Goal: Information Seeking & Learning: Learn about a topic

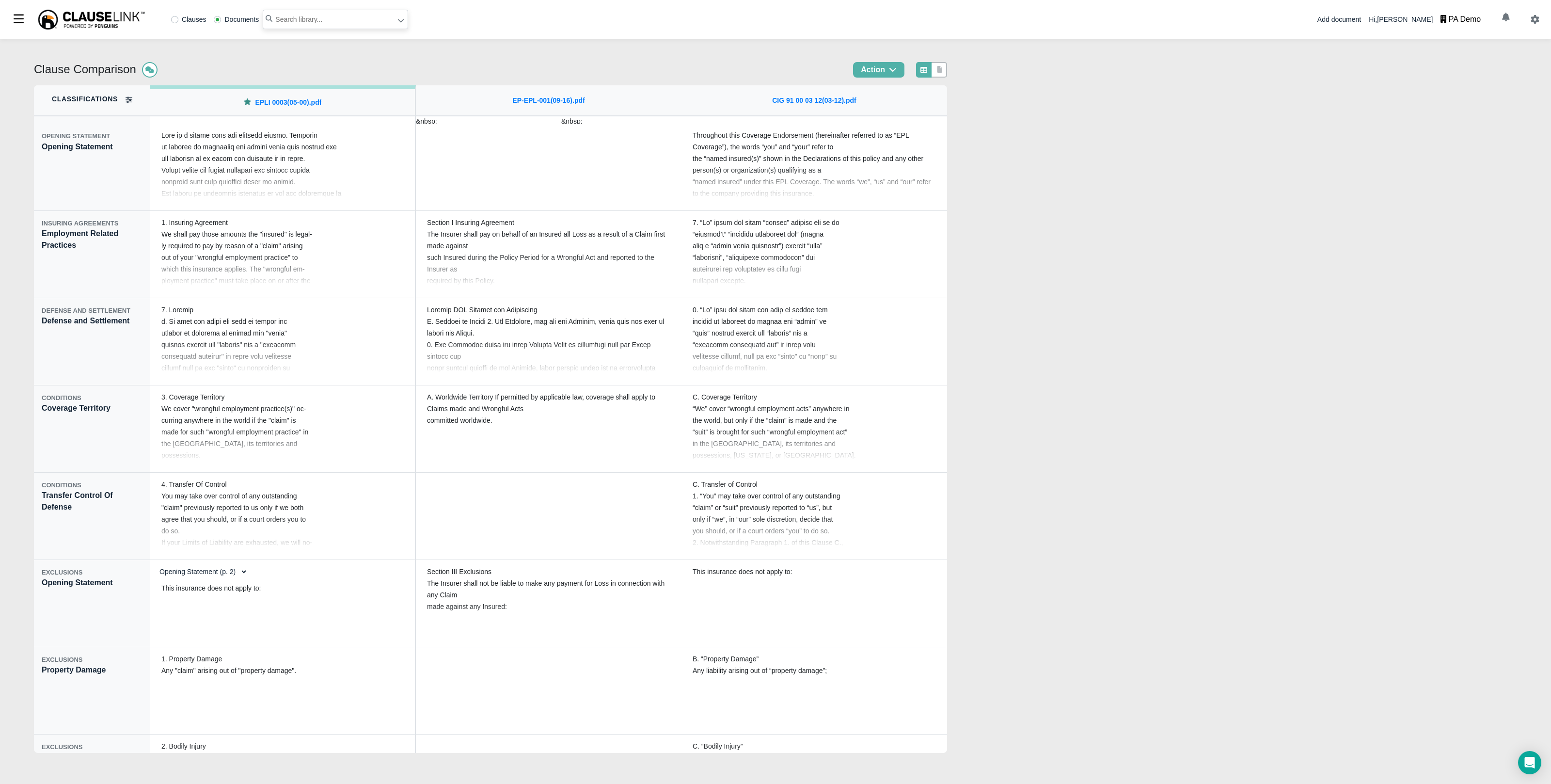
click at [310, 20] on input "text" at bounding box center [335, 19] width 145 height 19
type input "management liability"
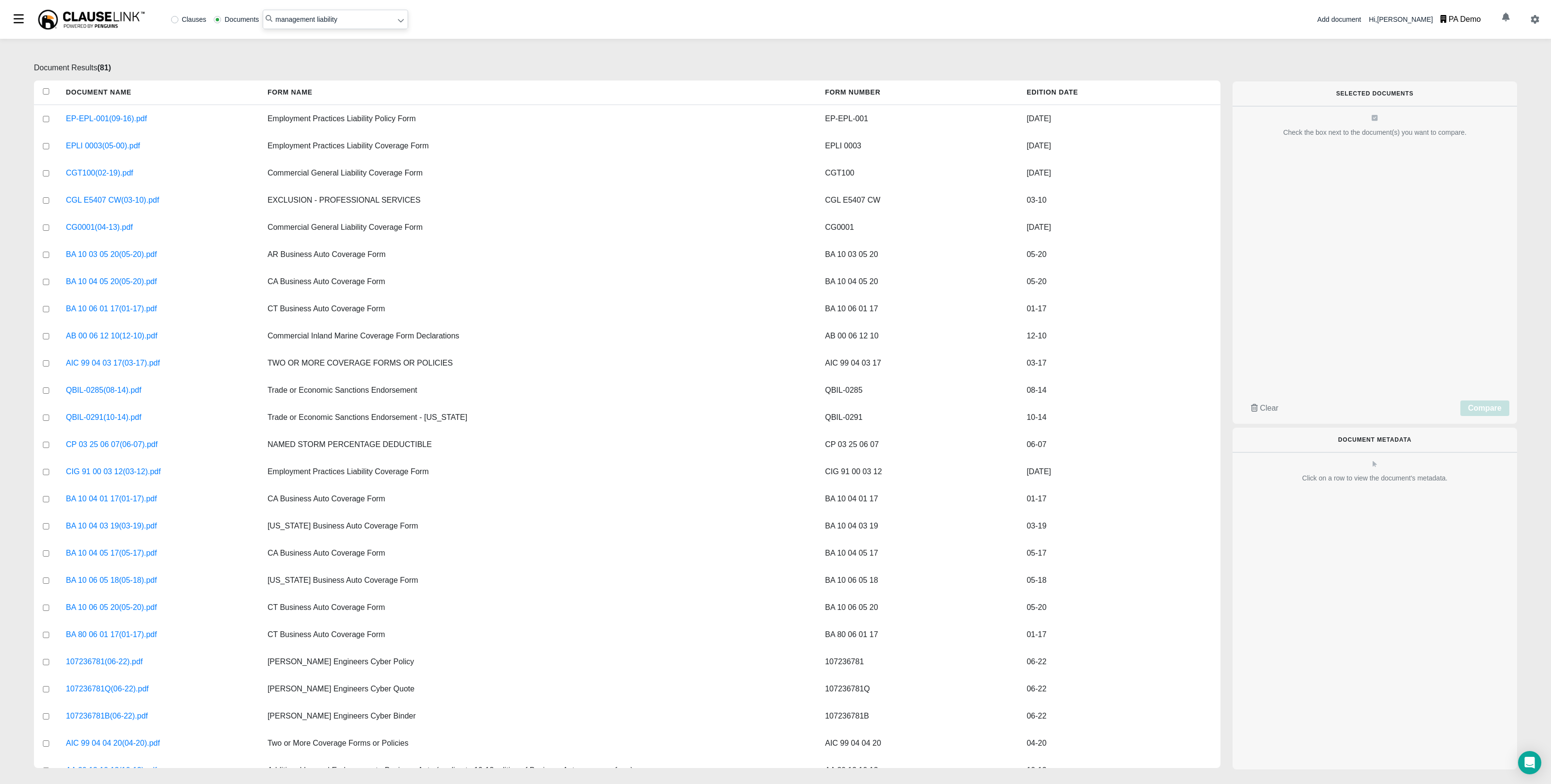
click at [1047, 18] on div "PA Demo" at bounding box center [1465, 20] width 32 height 12
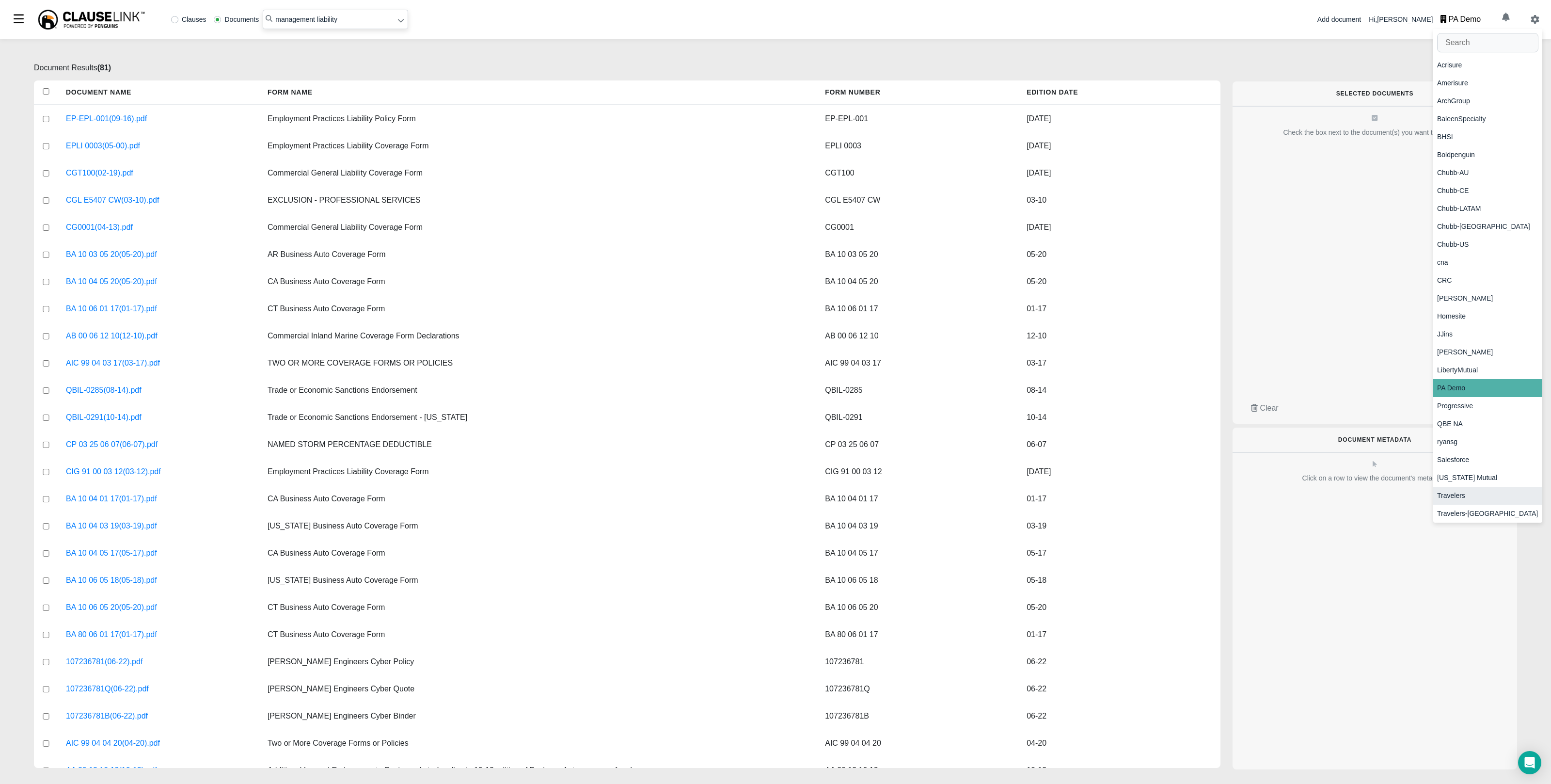
click at [1047, 495] on div "Travelers" at bounding box center [1488, 495] width 109 height 18
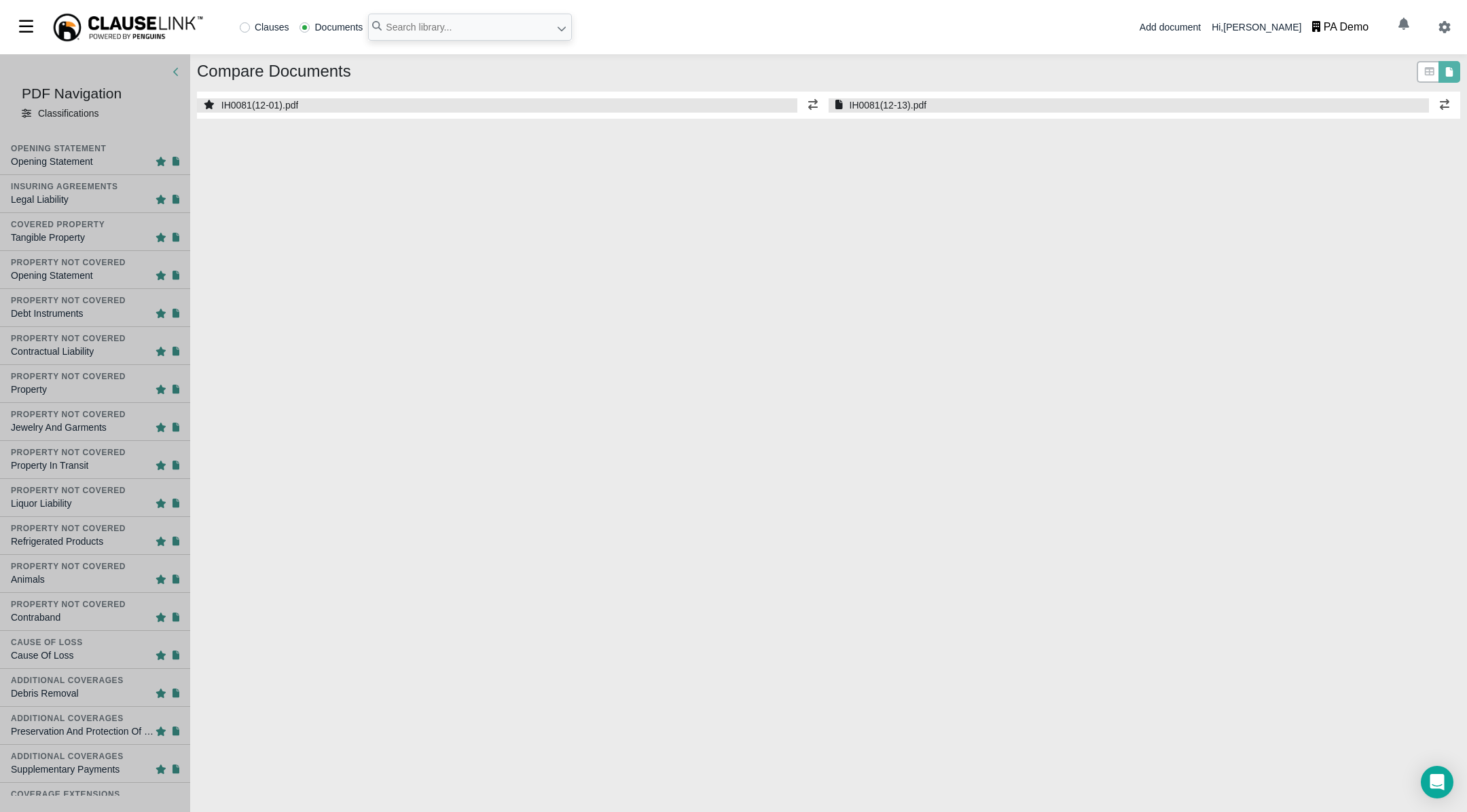
select select "1"
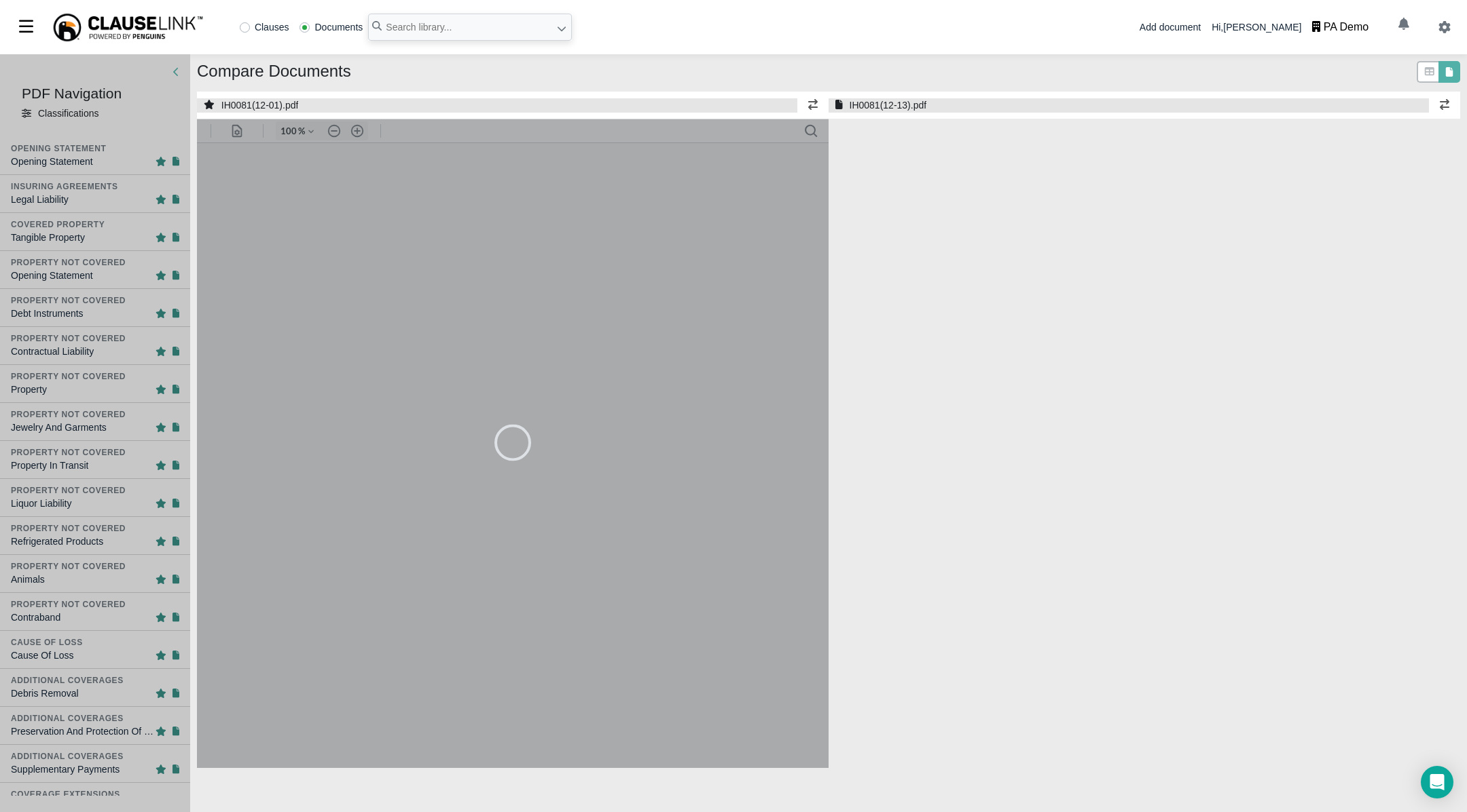
select select "1"
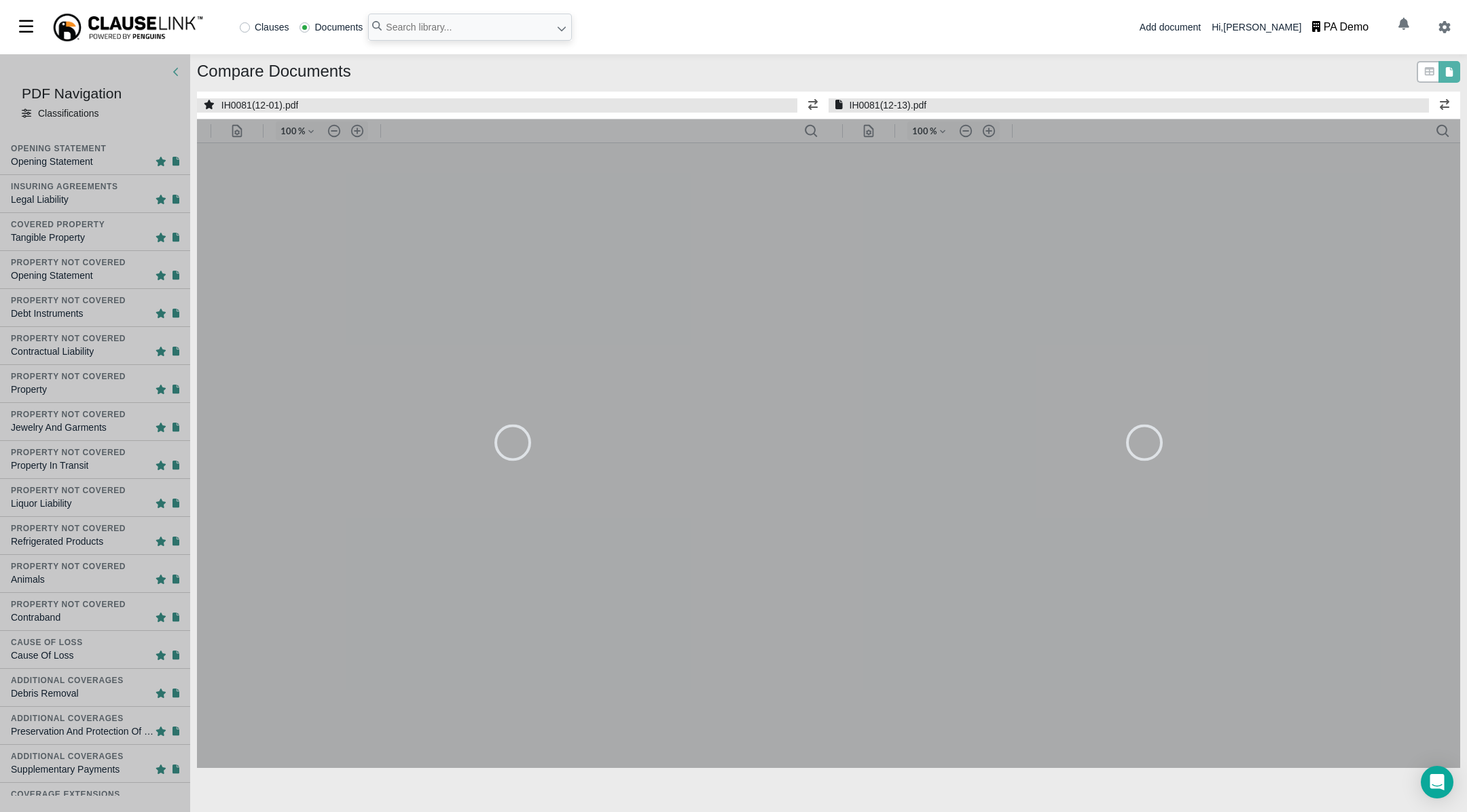
type input "115"
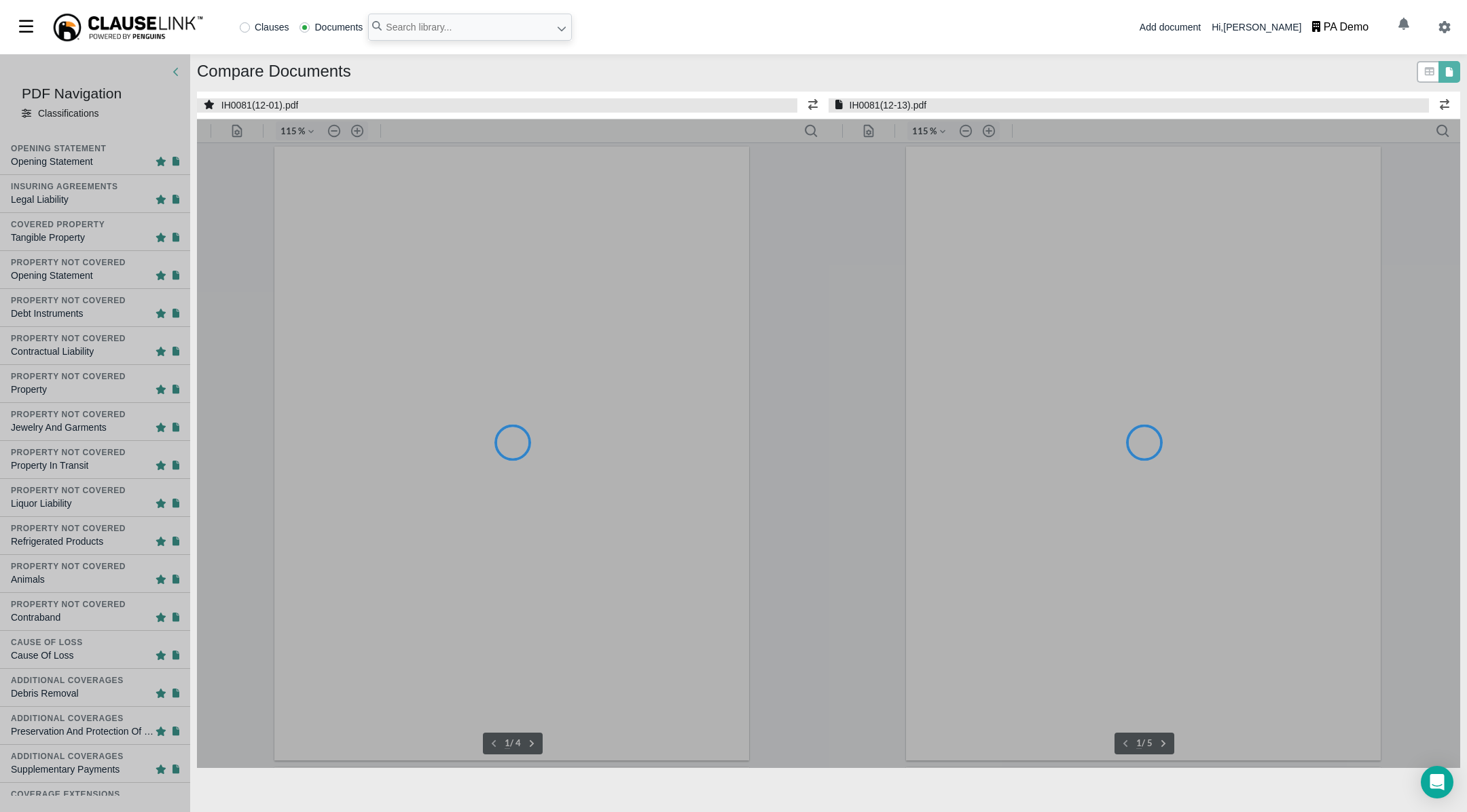
type input "115"
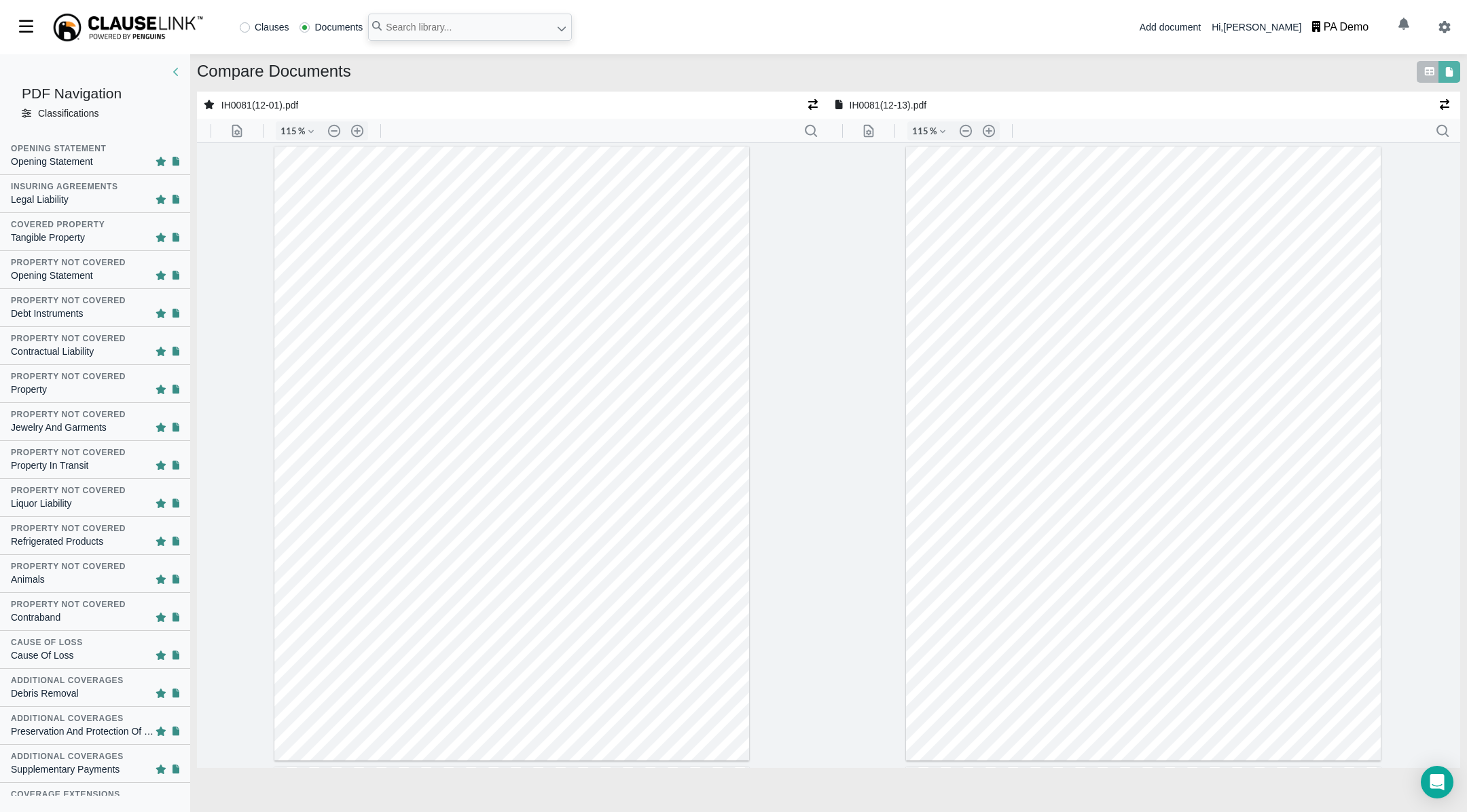
click at [1430, 72] on icon at bounding box center [1429, 71] width 9 height 8
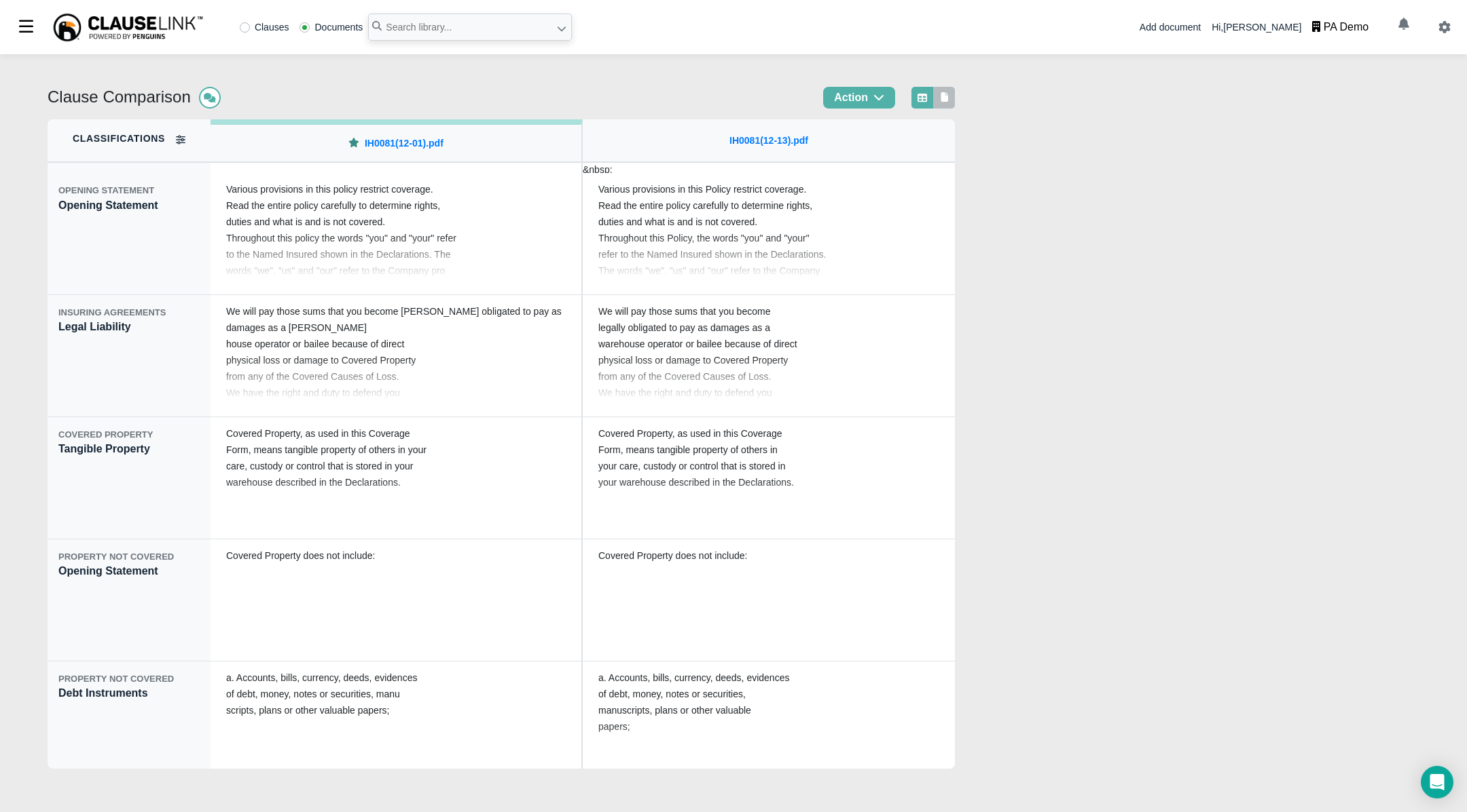
click at [933, 88] on div at bounding box center [944, 98] width 22 height 22
click at [941, 100] on icon at bounding box center [945, 97] width 7 height 9
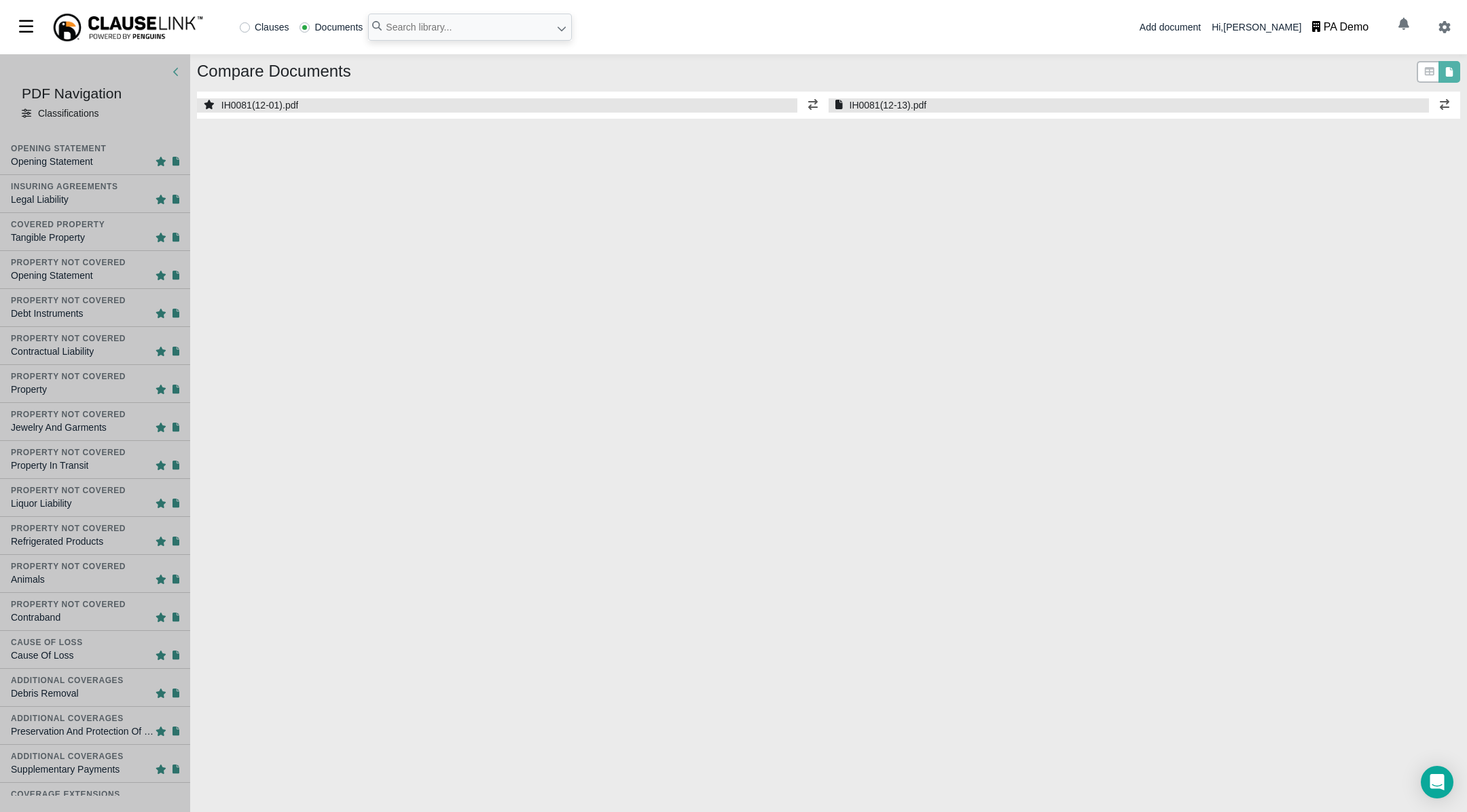
select select "1"
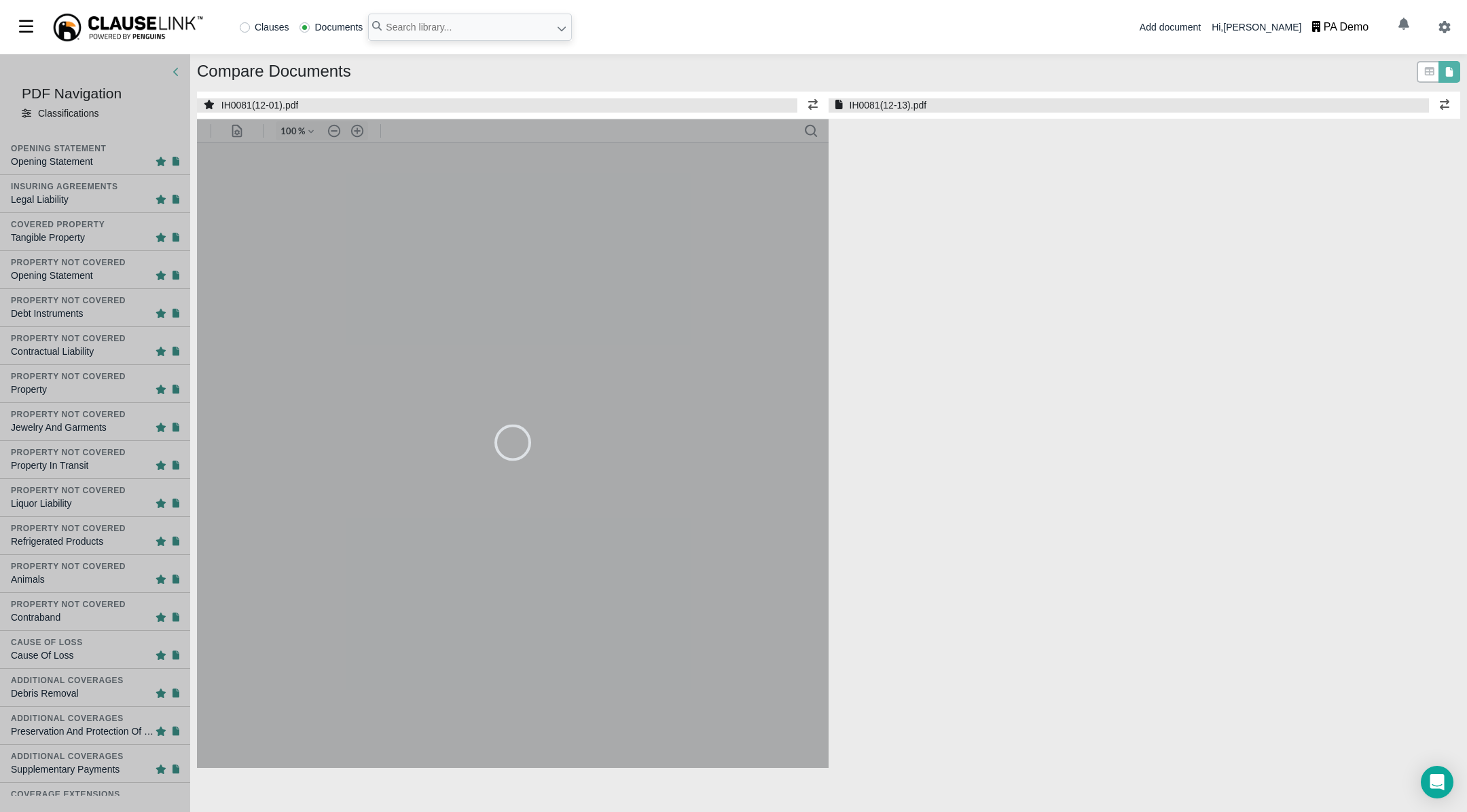
select select "1"
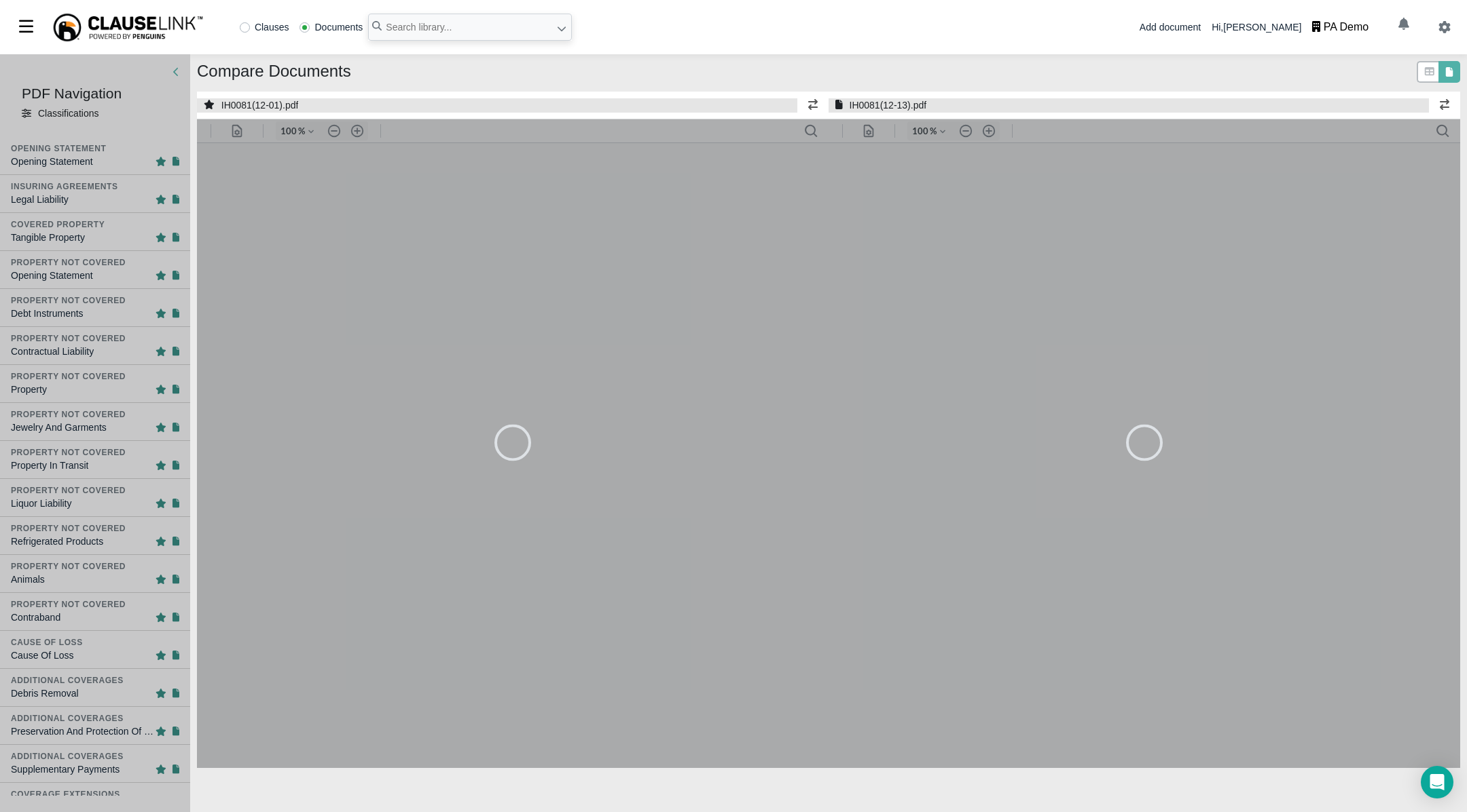
type input "115"
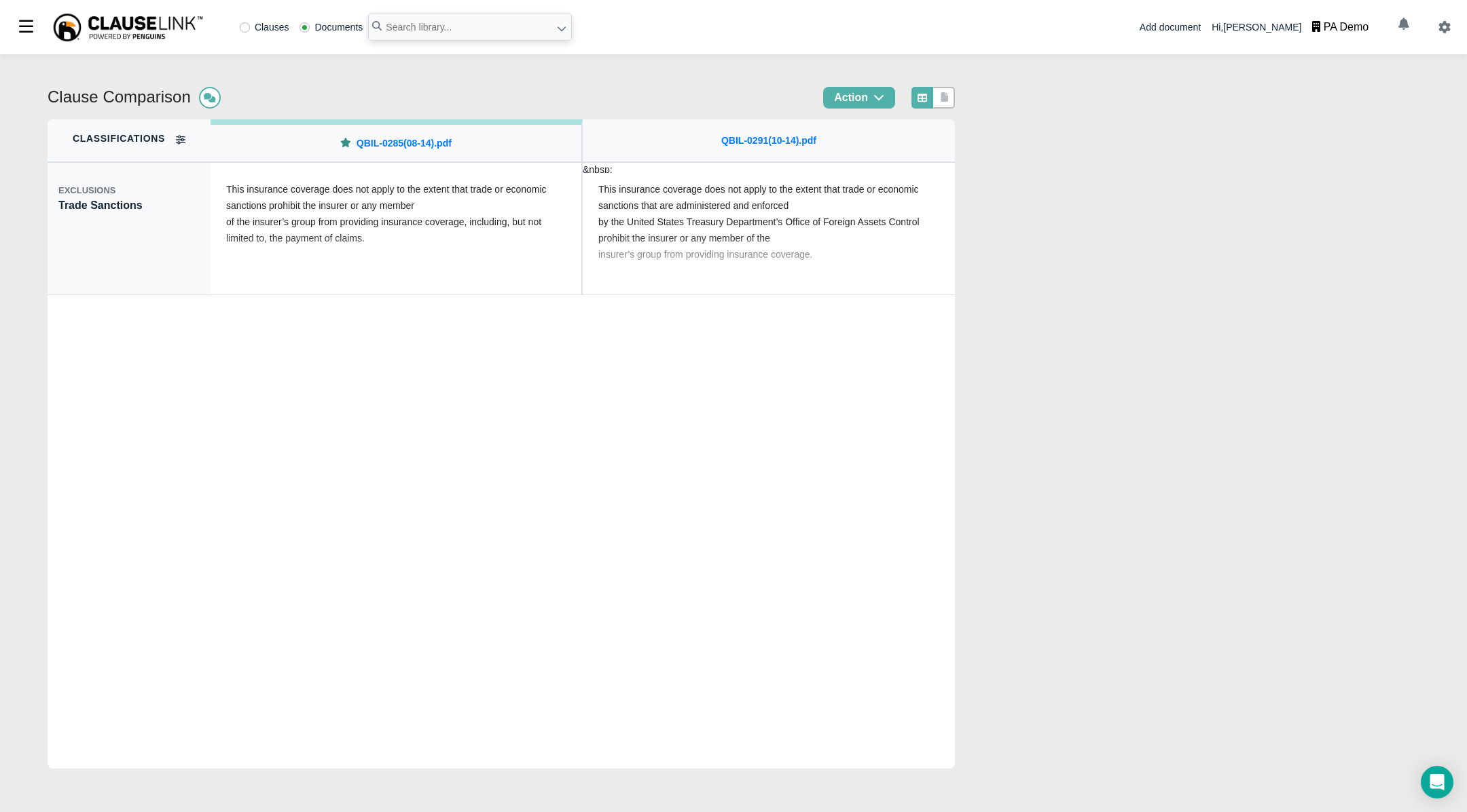
click at [177, 142] on icon at bounding box center [181, 140] width 9 height 9
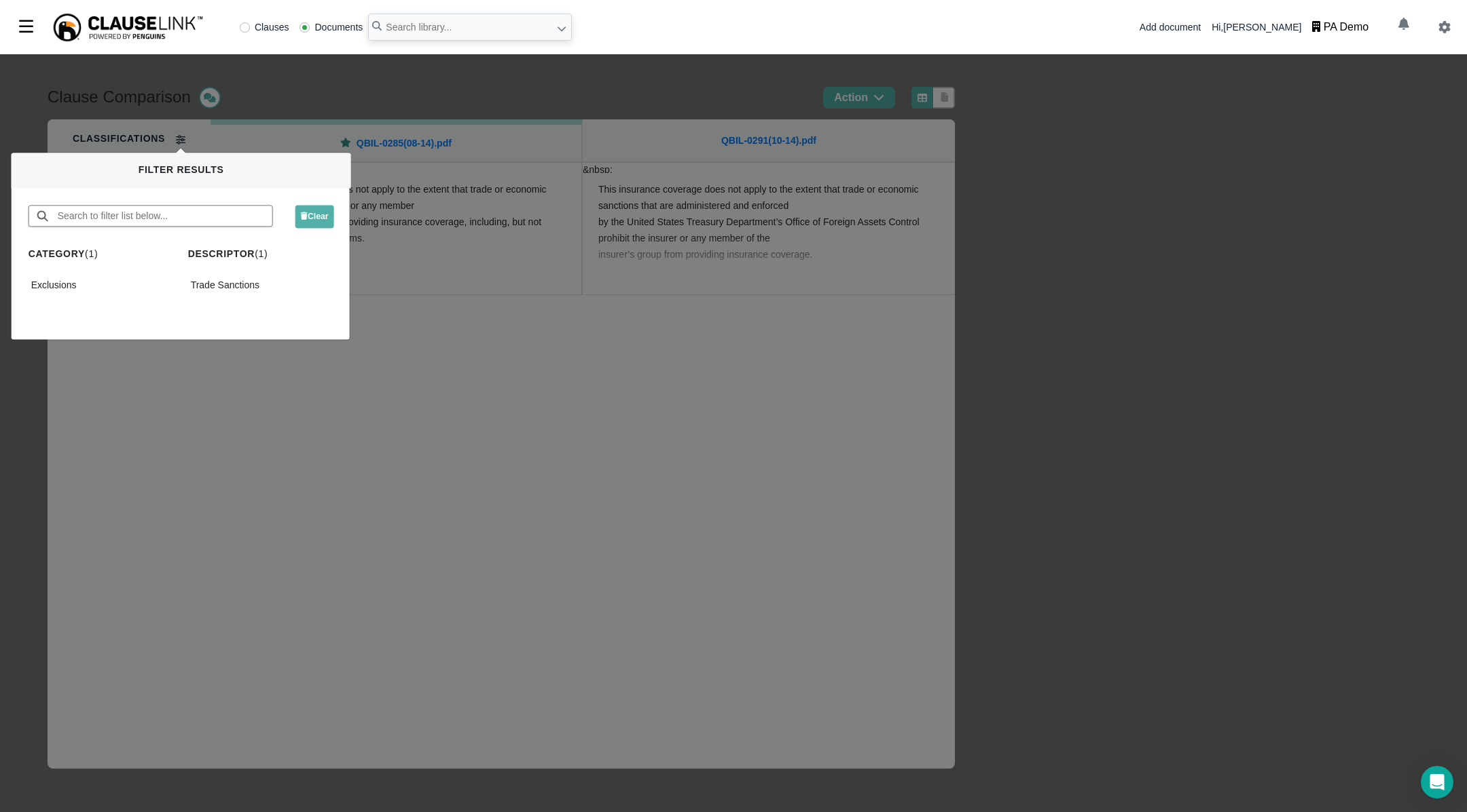
click at [480, 477] on div "Clause Comparison Action Classifications EXCLUSIONS Trade Sanctions QBIL-0285(0…" at bounding box center [733, 433] width 1467 height 759
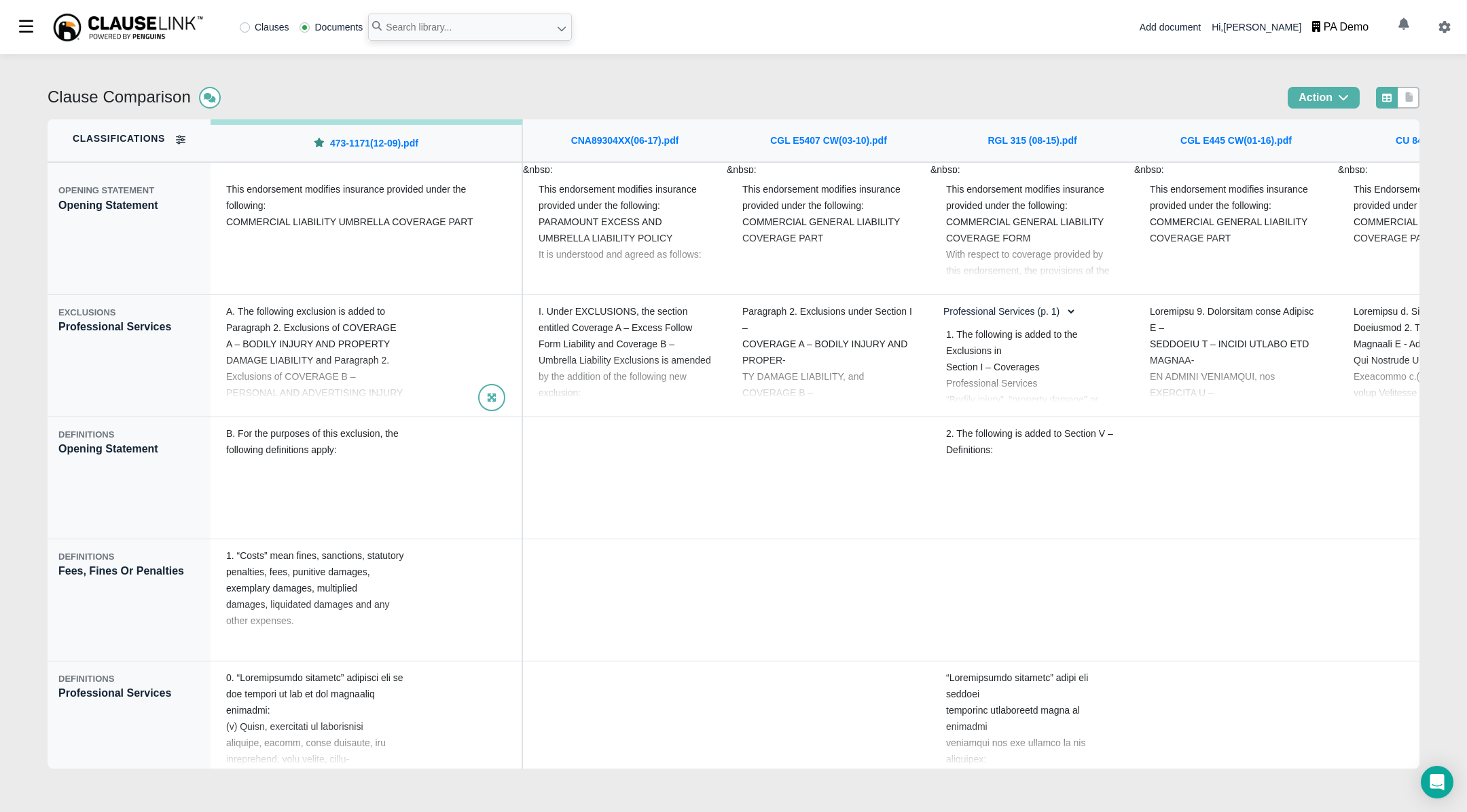
click at [325, 359] on div "A. The following exclusion is added to Paragraph 2. Exclusions of COVERAGE A – …" at bounding box center [365, 356] width 302 height 112
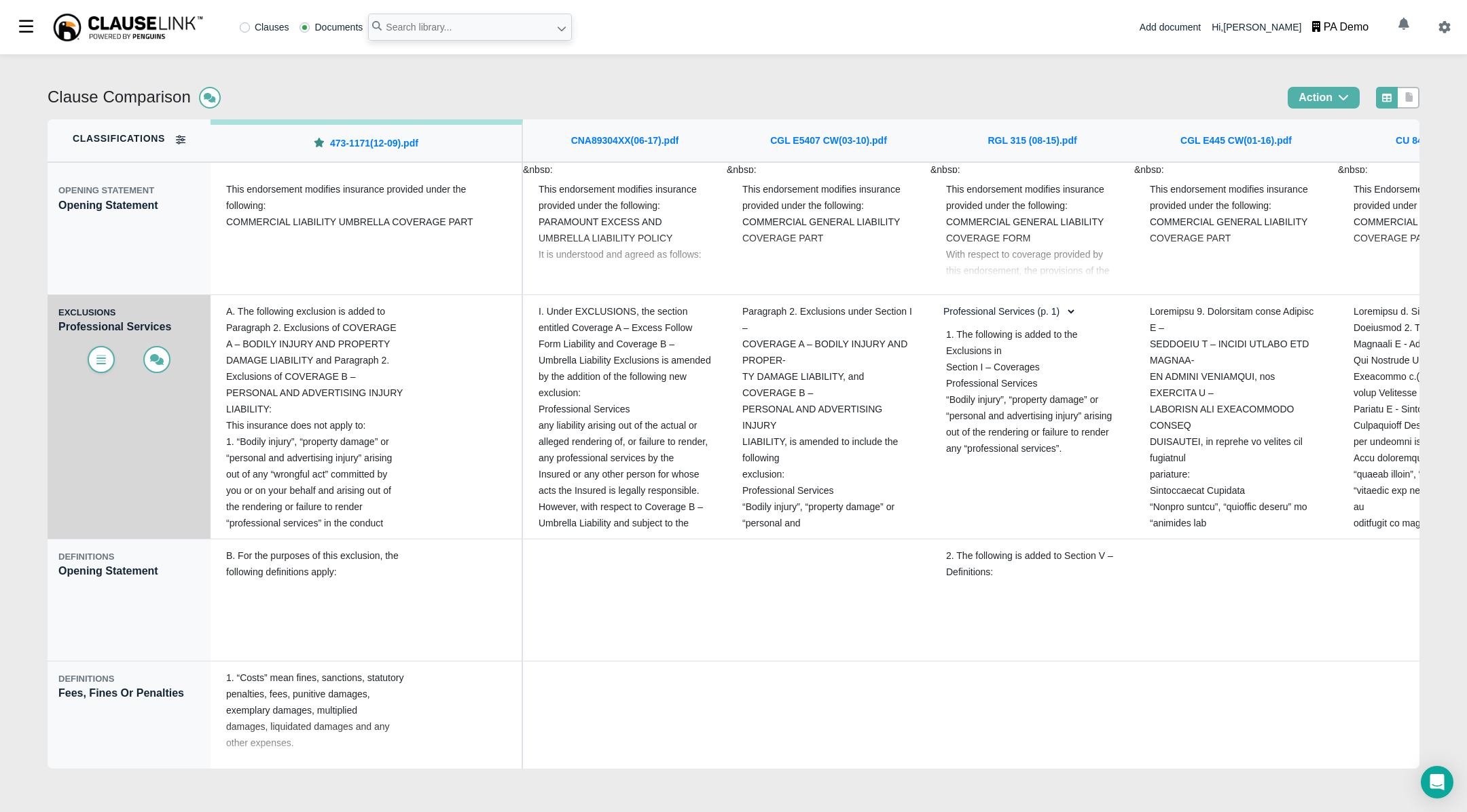
click at [99, 351] on span at bounding box center [101, 359] width 27 height 27
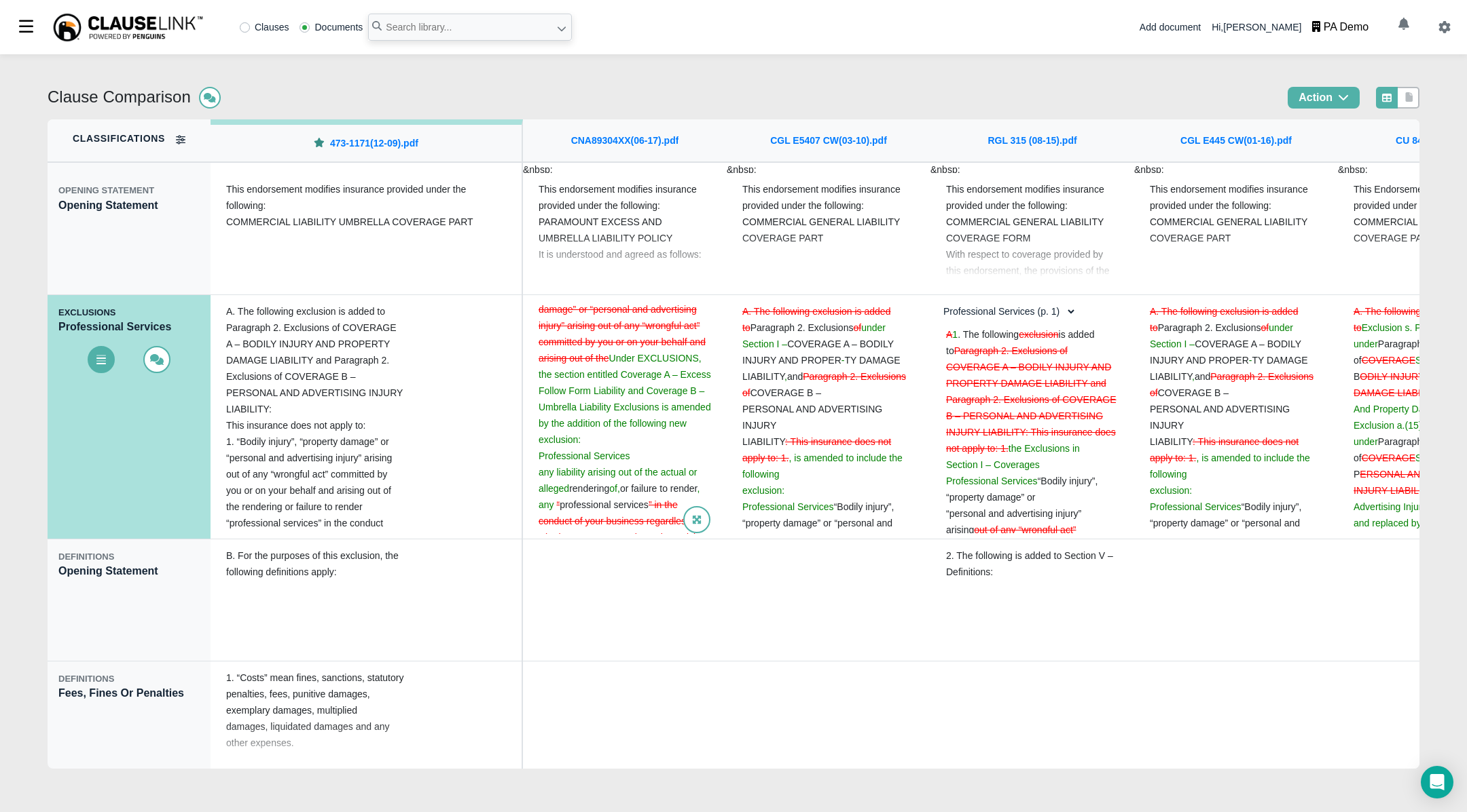
scroll to position [0, 1]
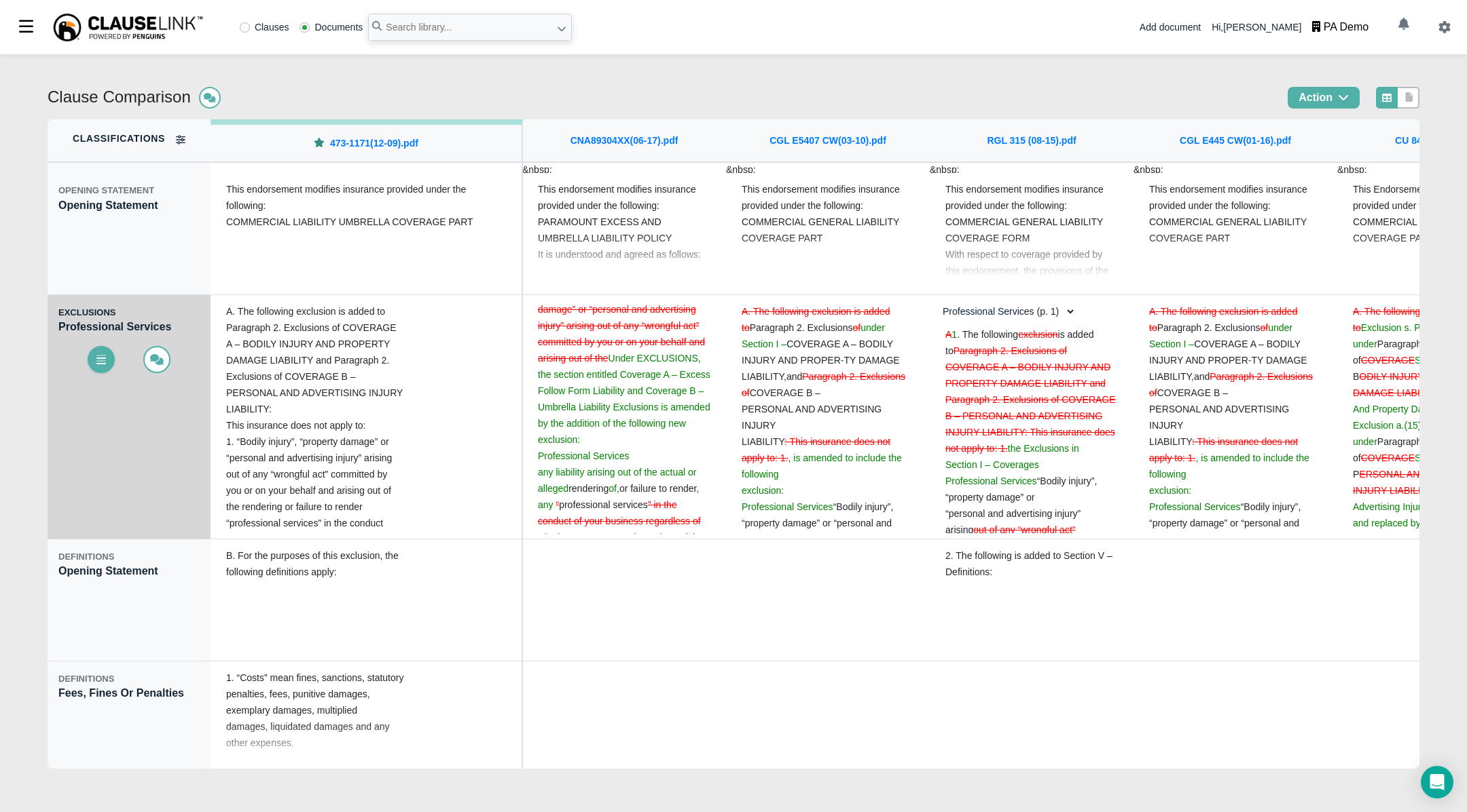
click at [101, 359] on icon at bounding box center [101, 359] width 14 height 11
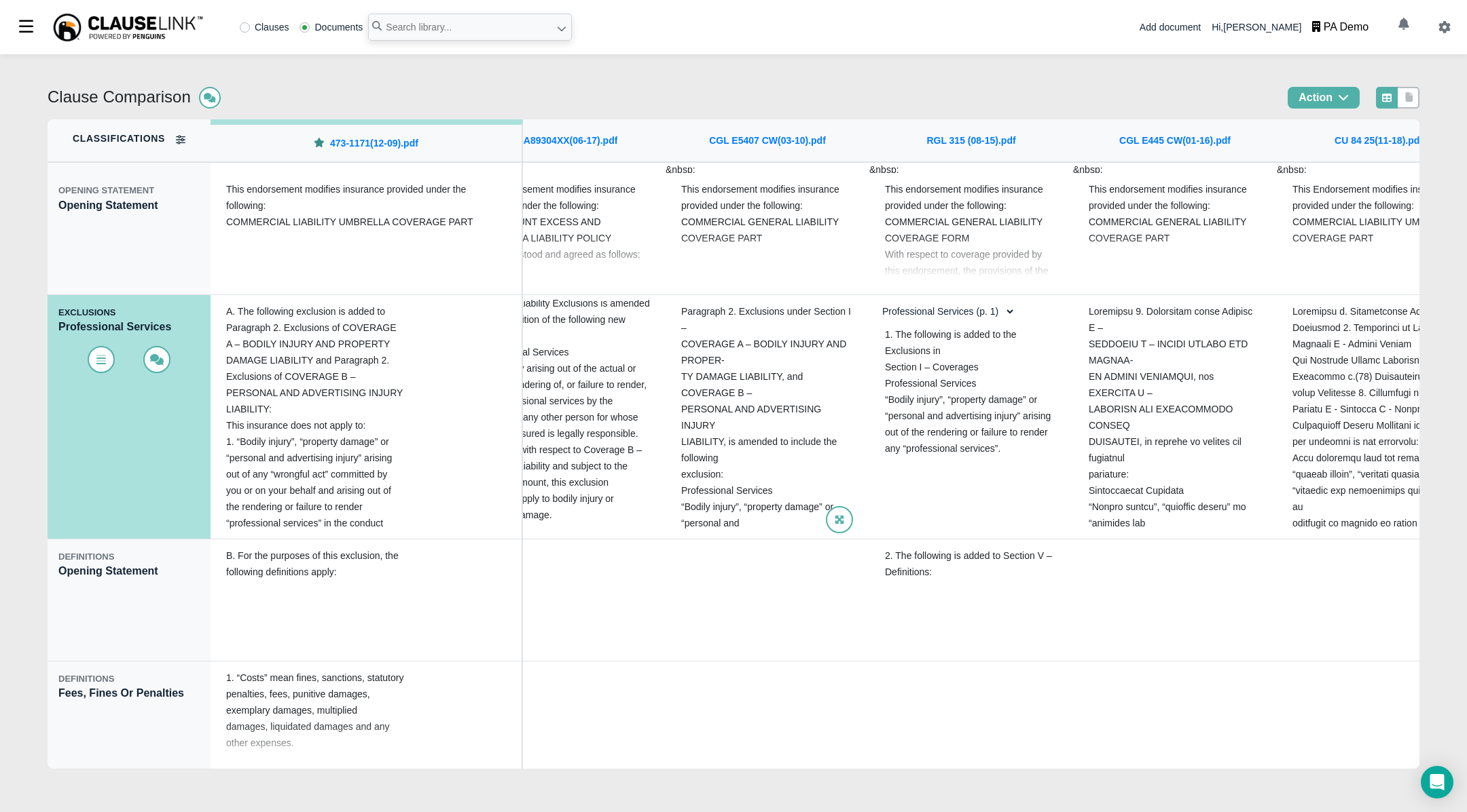
scroll to position [0, 0]
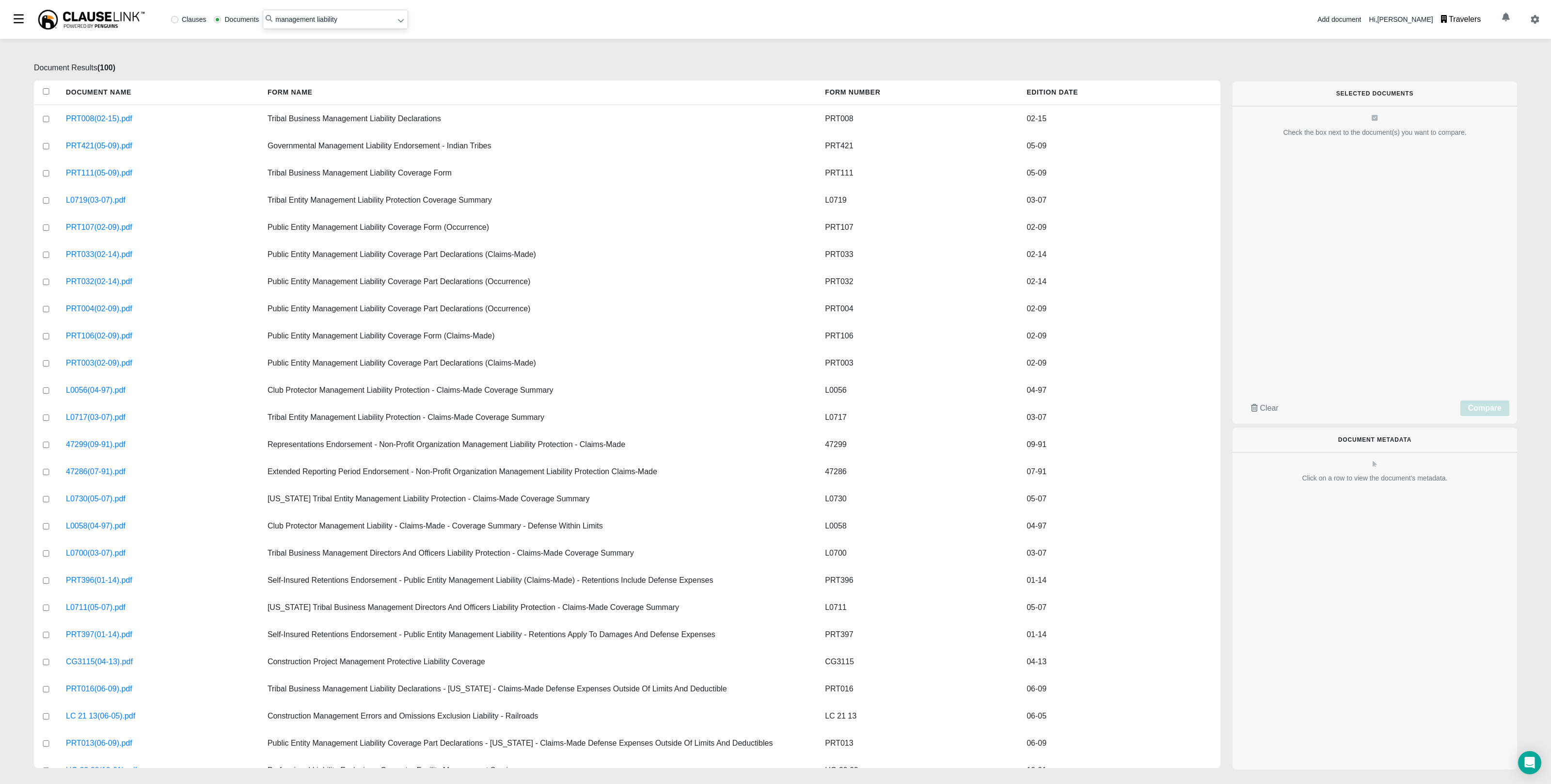
click at [366, 18] on input "management liability" at bounding box center [335, 19] width 145 height 19
type input "management liability coverage"
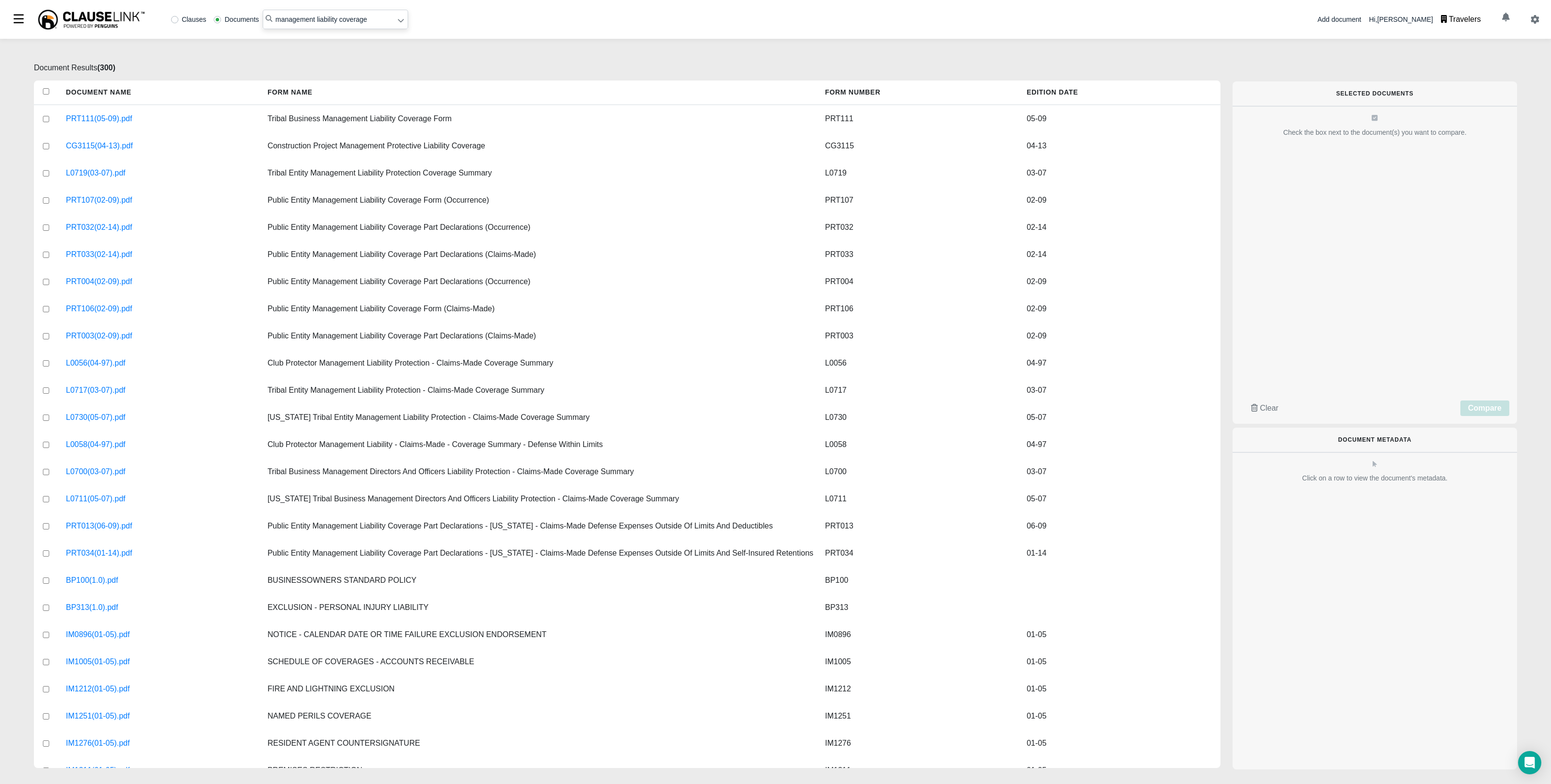
click at [1454, 19] on div "Travelers" at bounding box center [1465, 20] width 32 height 12
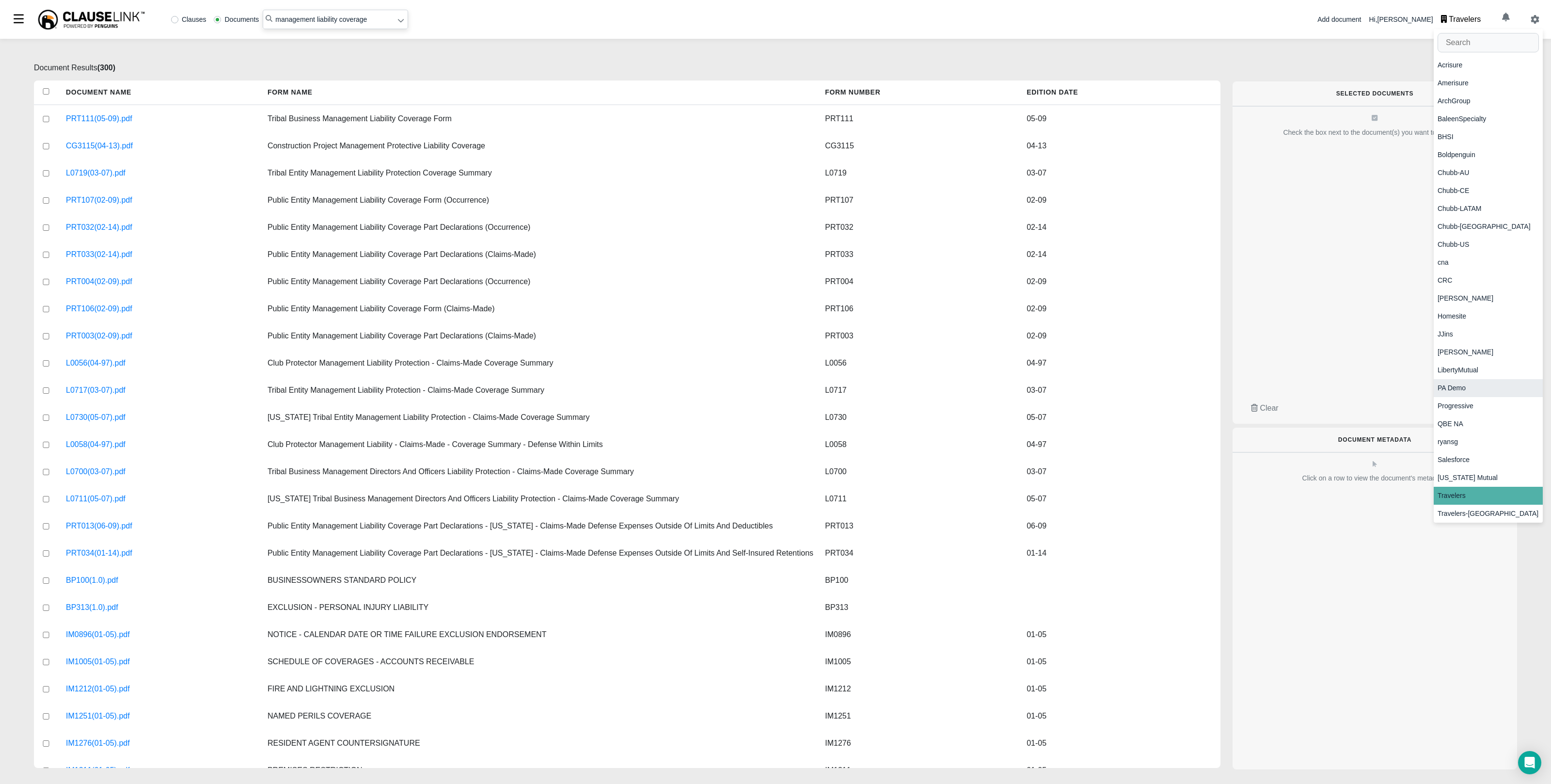
click at [1477, 390] on div "PA Demo" at bounding box center [1488, 388] width 109 height 18
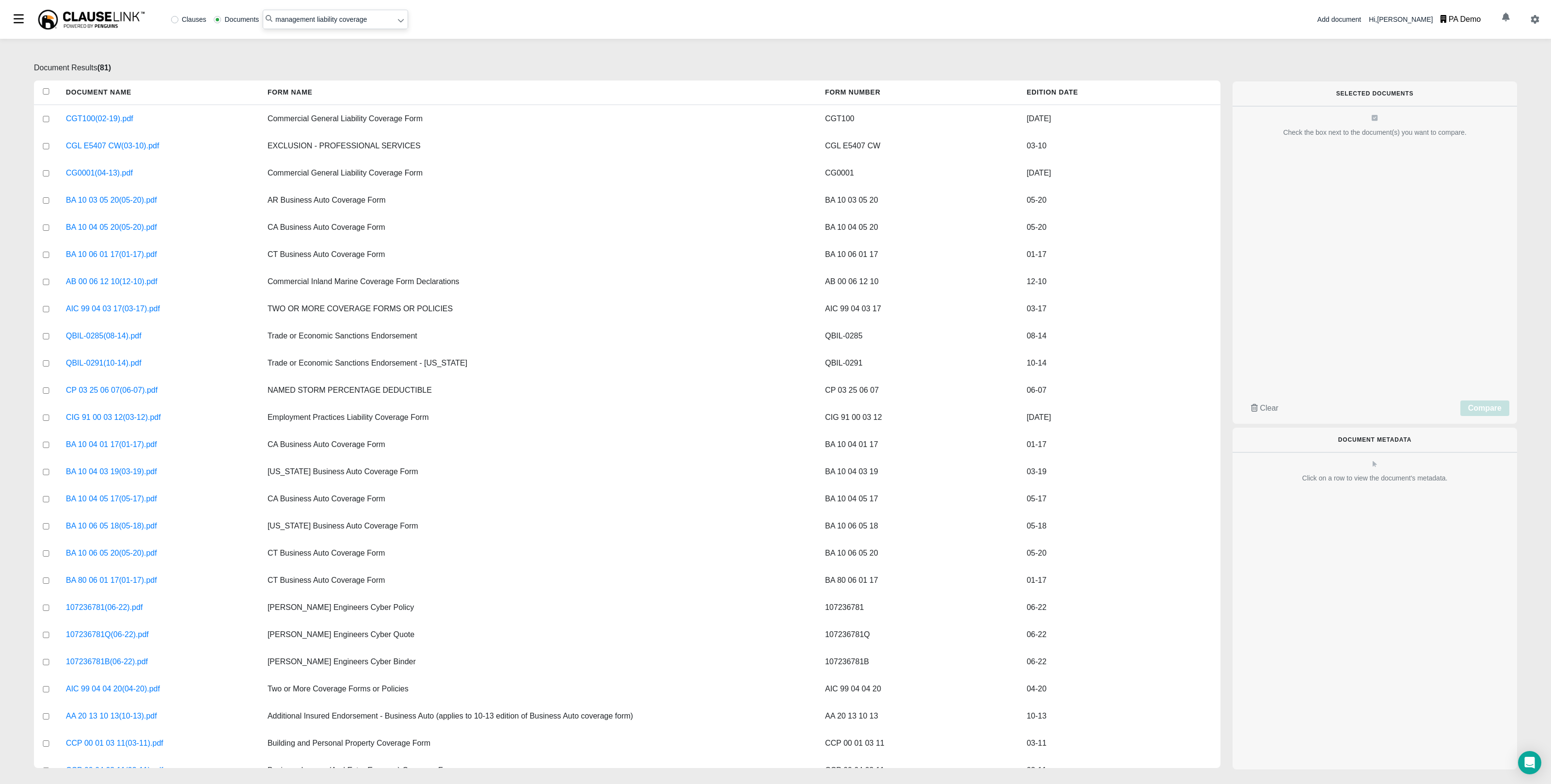
click at [306, 24] on input "management liability coverage" at bounding box center [335, 19] width 145 height 19
click at [307, 23] on input "management liability coverage" at bounding box center [335, 19] width 145 height 19
type input "exclusion professional services"
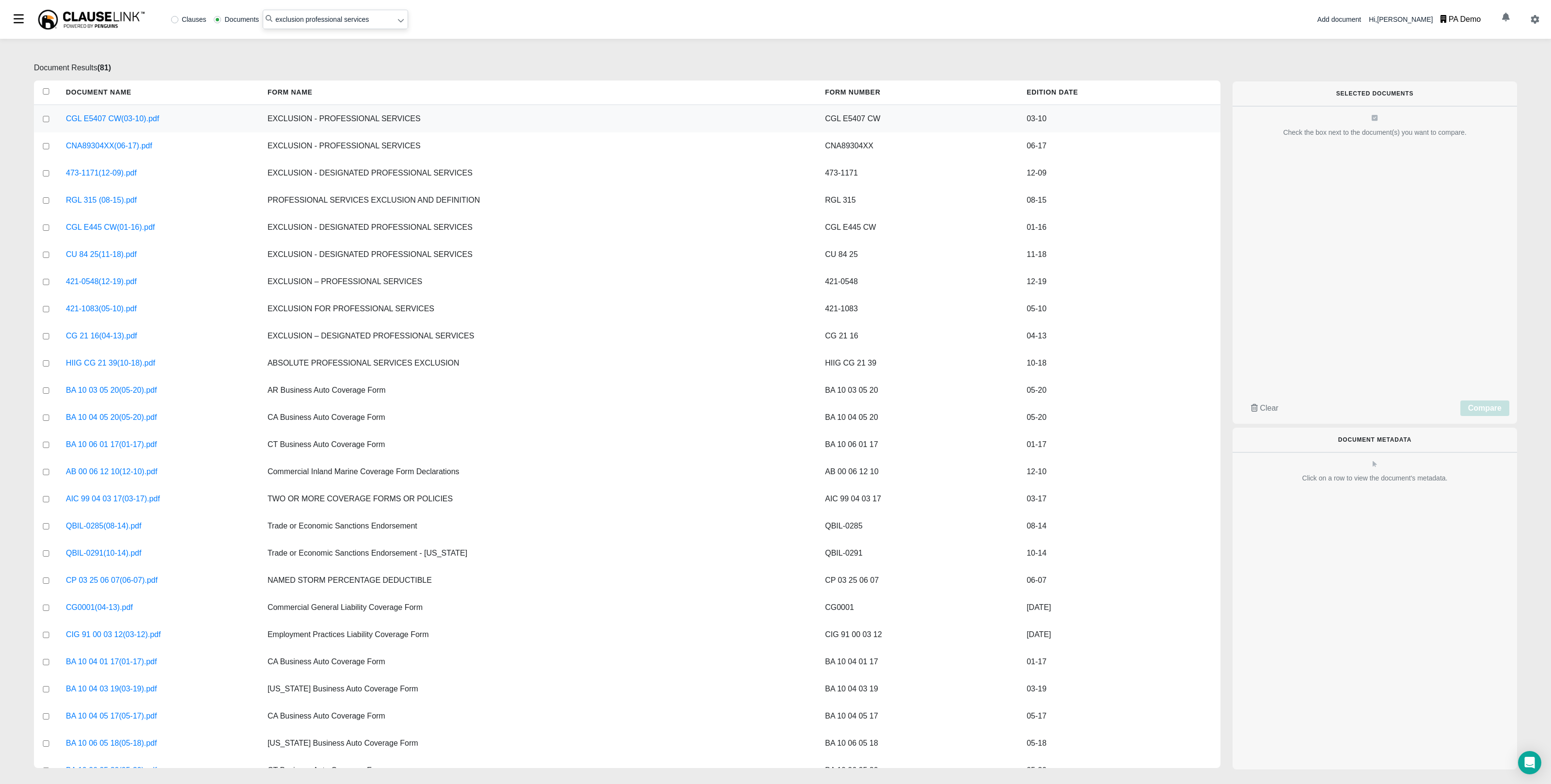
click at [43, 117] on input "checkbox" at bounding box center [45, 119] width 9 height 7
checkbox input "true"
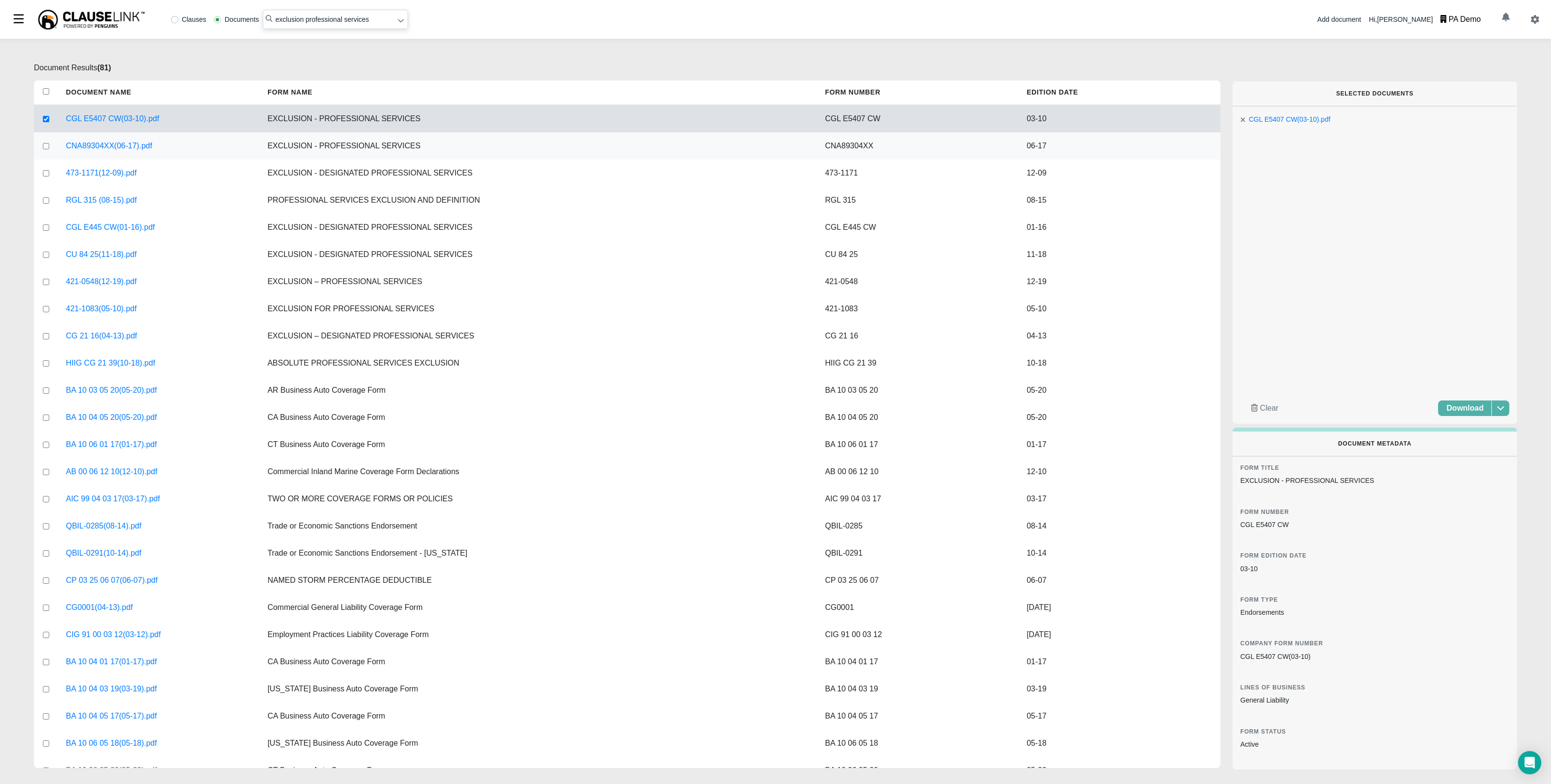
click at [43, 143] on input "checkbox" at bounding box center [45, 146] width 9 height 7
checkbox input "true"
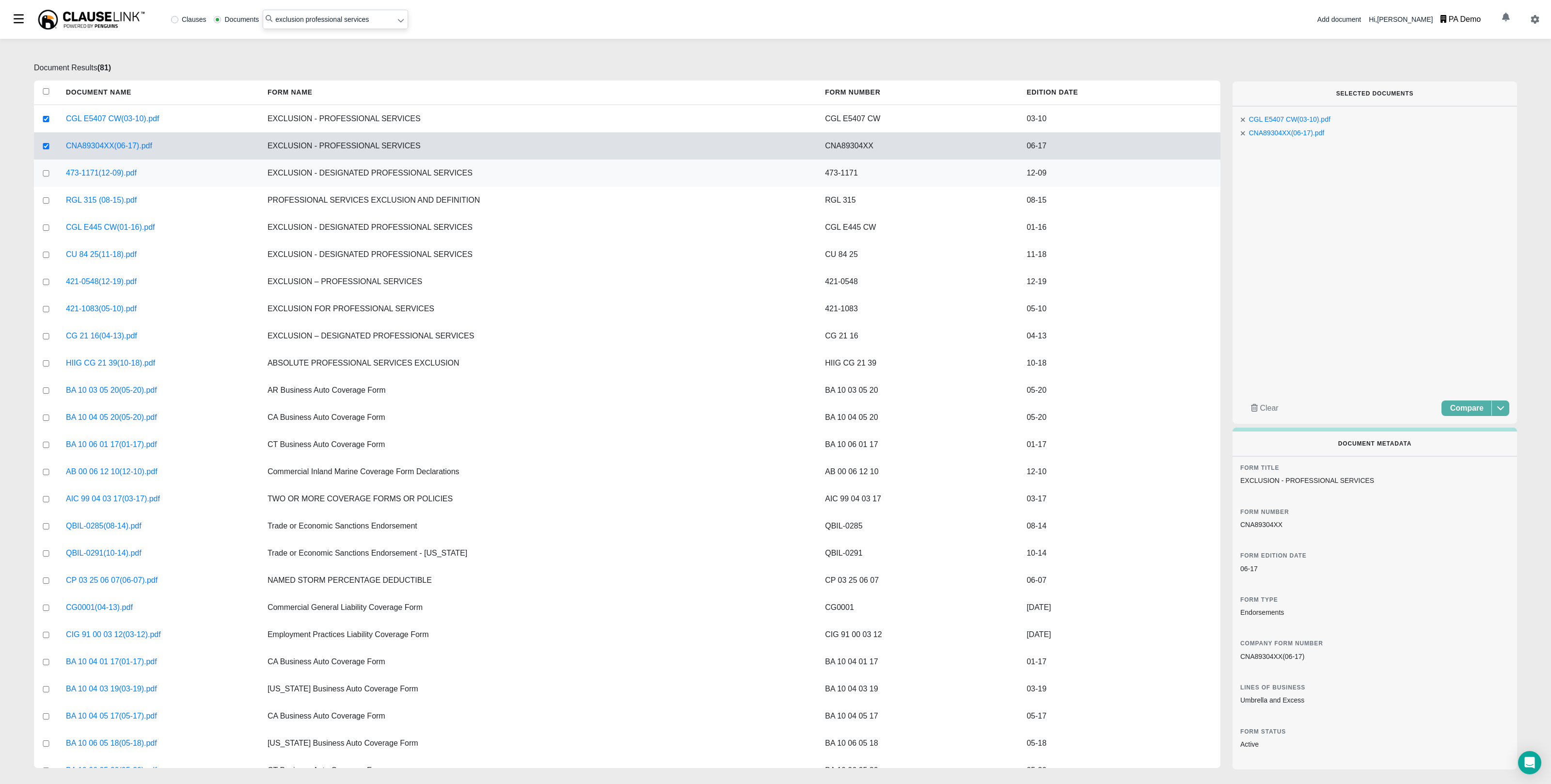
click at [41, 174] on input "checkbox" at bounding box center [45, 173] width 9 height 7
checkbox input "true"
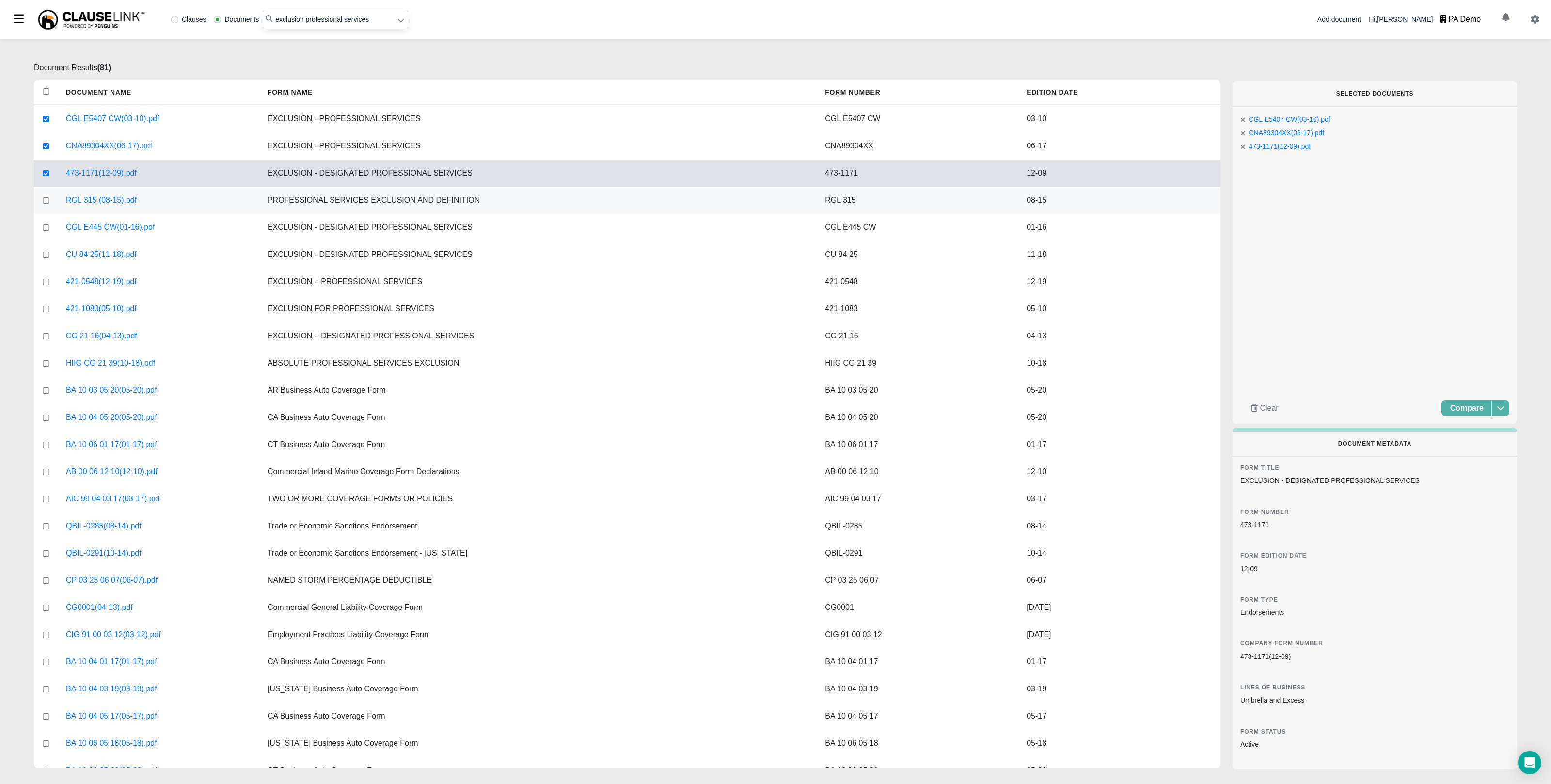
click at [42, 203] on div at bounding box center [46, 200] width 24 height 27
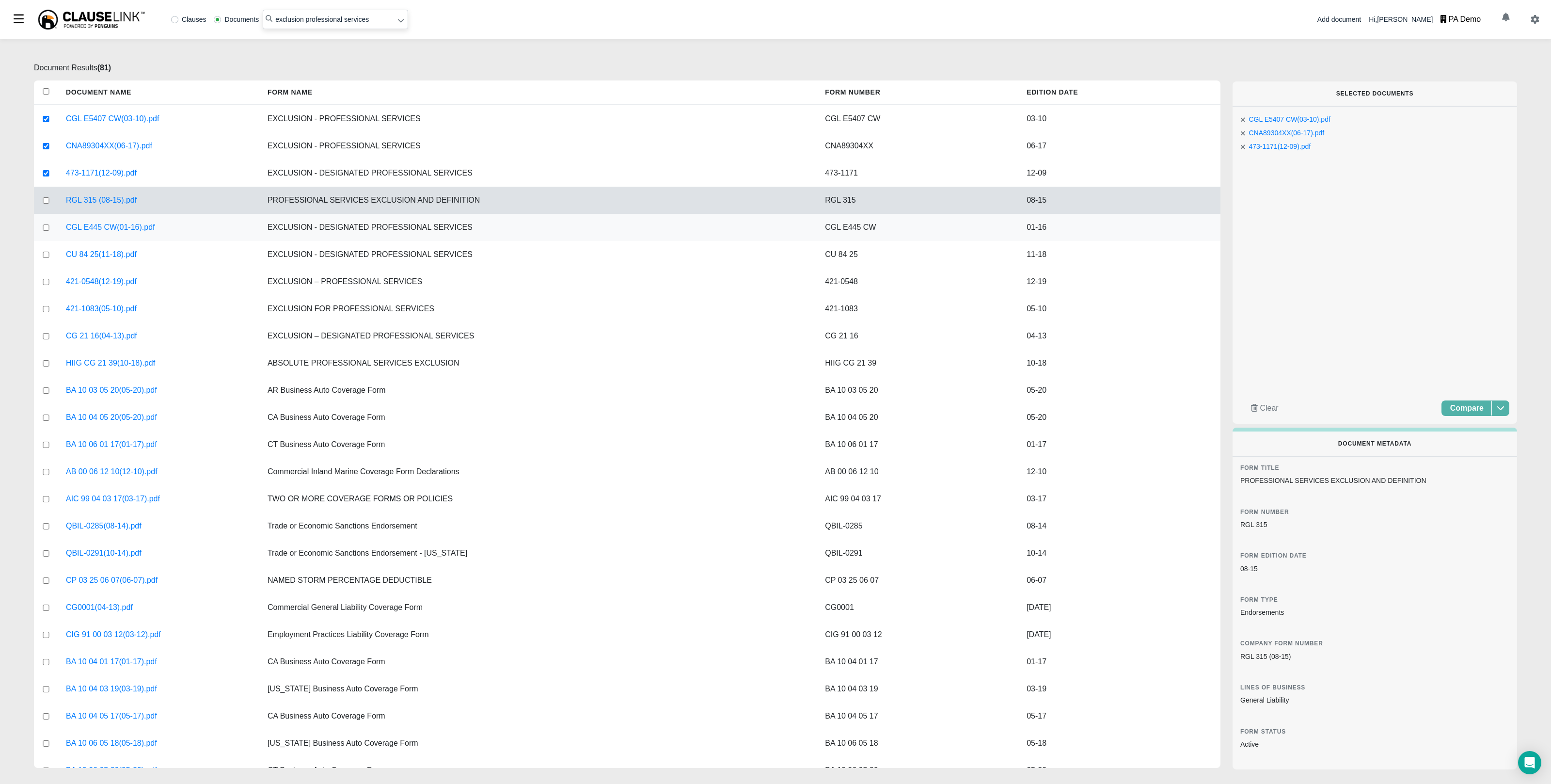
click at [43, 229] on input "checkbox" at bounding box center [45, 228] width 9 height 7
checkbox input "true"
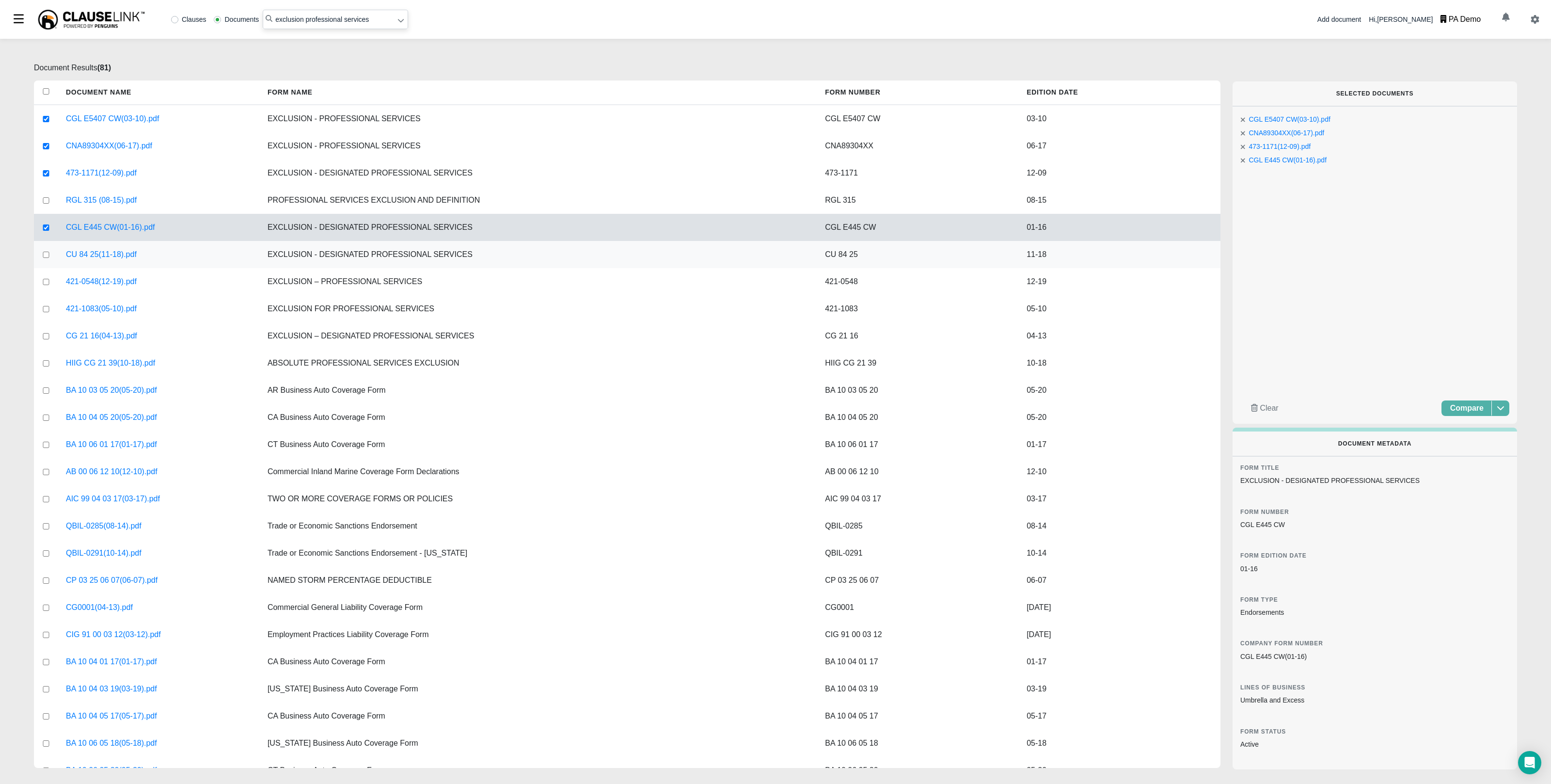
click at [45, 253] on input "checkbox" at bounding box center [45, 255] width 9 height 7
checkbox input "true"
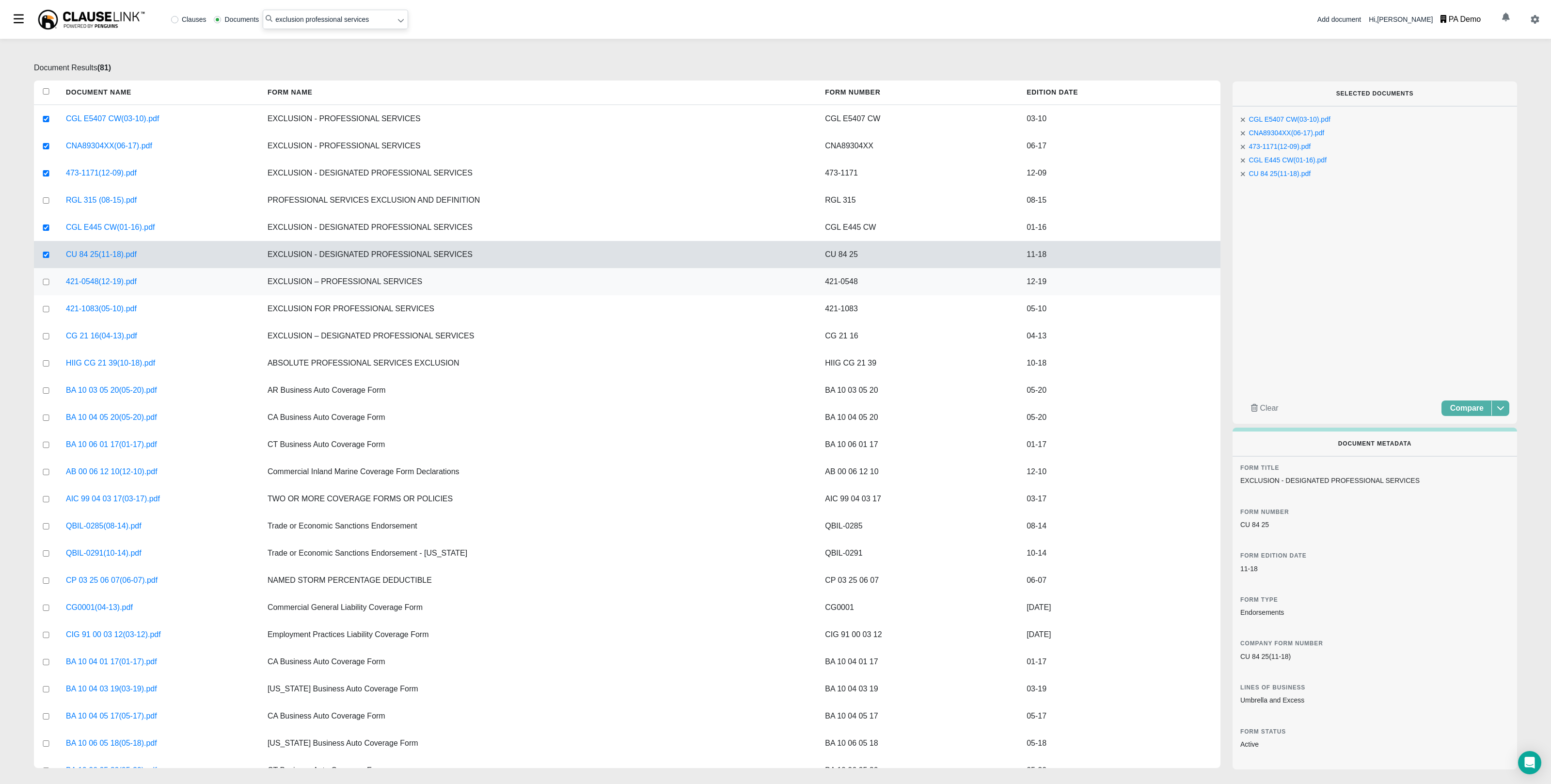
click at [43, 288] on div at bounding box center [46, 281] width 24 height 27
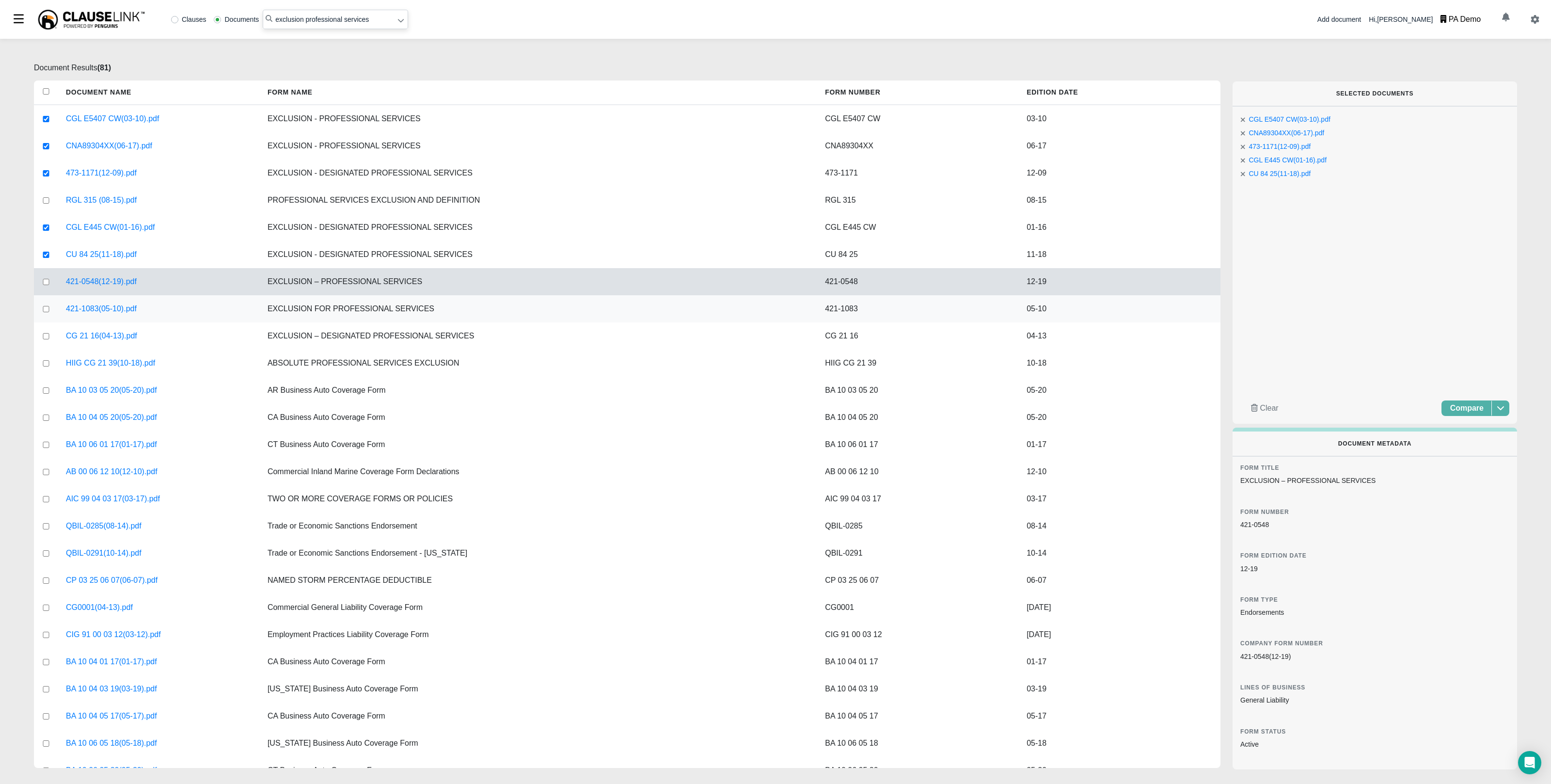
click at [46, 310] on input "checkbox" at bounding box center [45, 309] width 9 height 7
checkbox input "true"
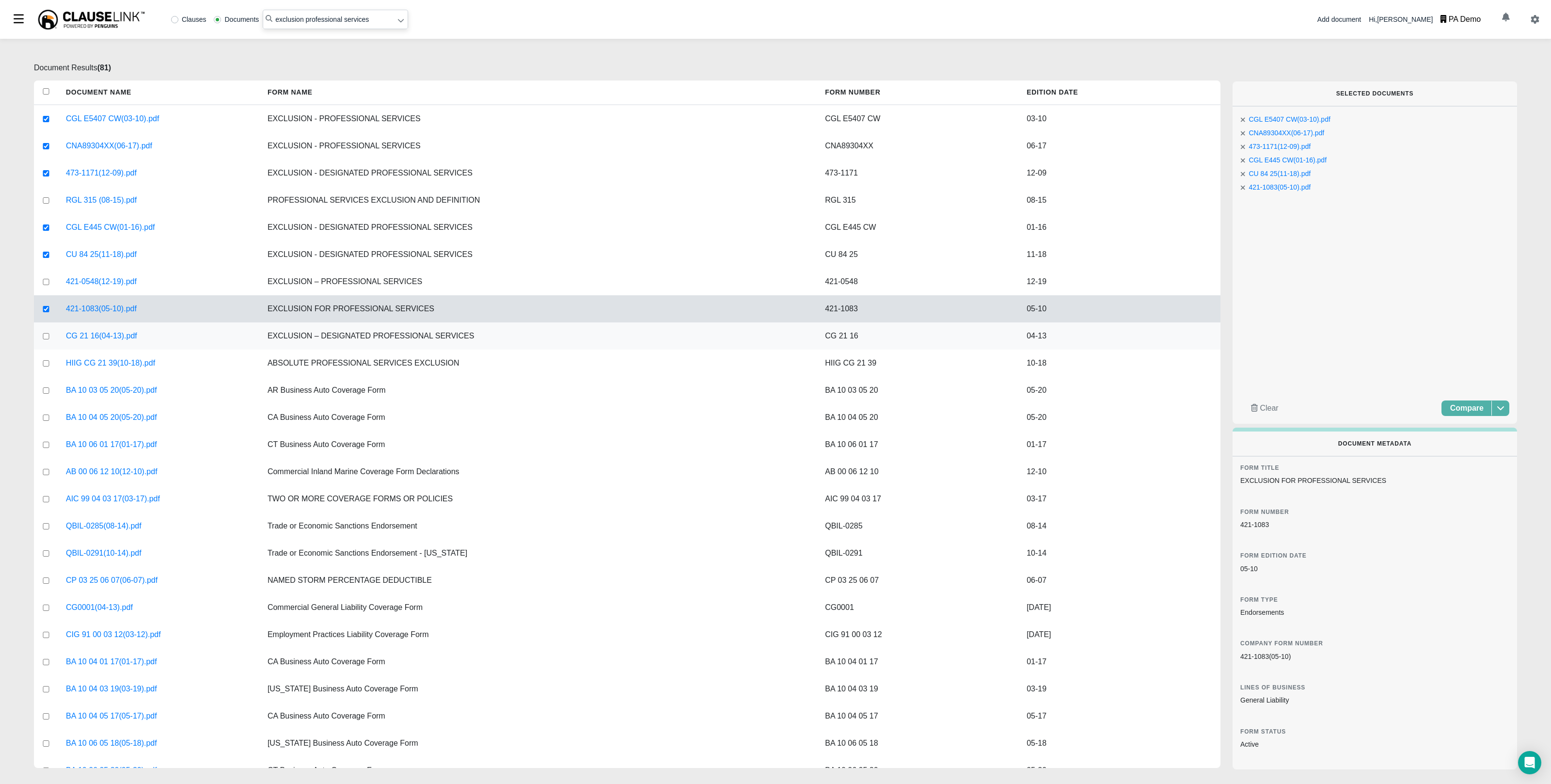
click at [46, 334] on input "checkbox" at bounding box center [45, 336] width 9 height 7
checkbox input "true"
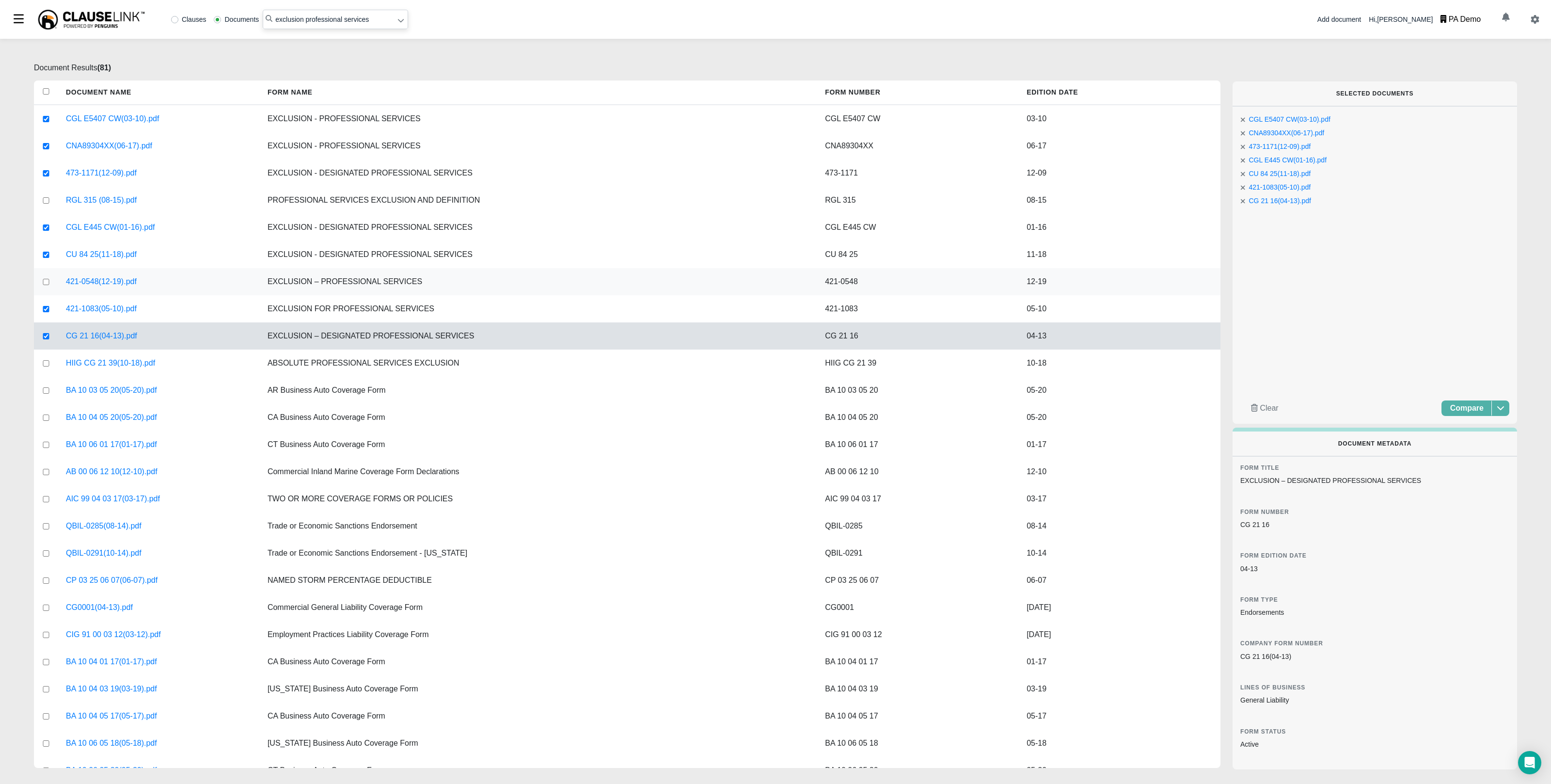
click at [47, 282] on input "checkbox" at bounding box center [45, 282] width 9 height 7
checkbox input "true"
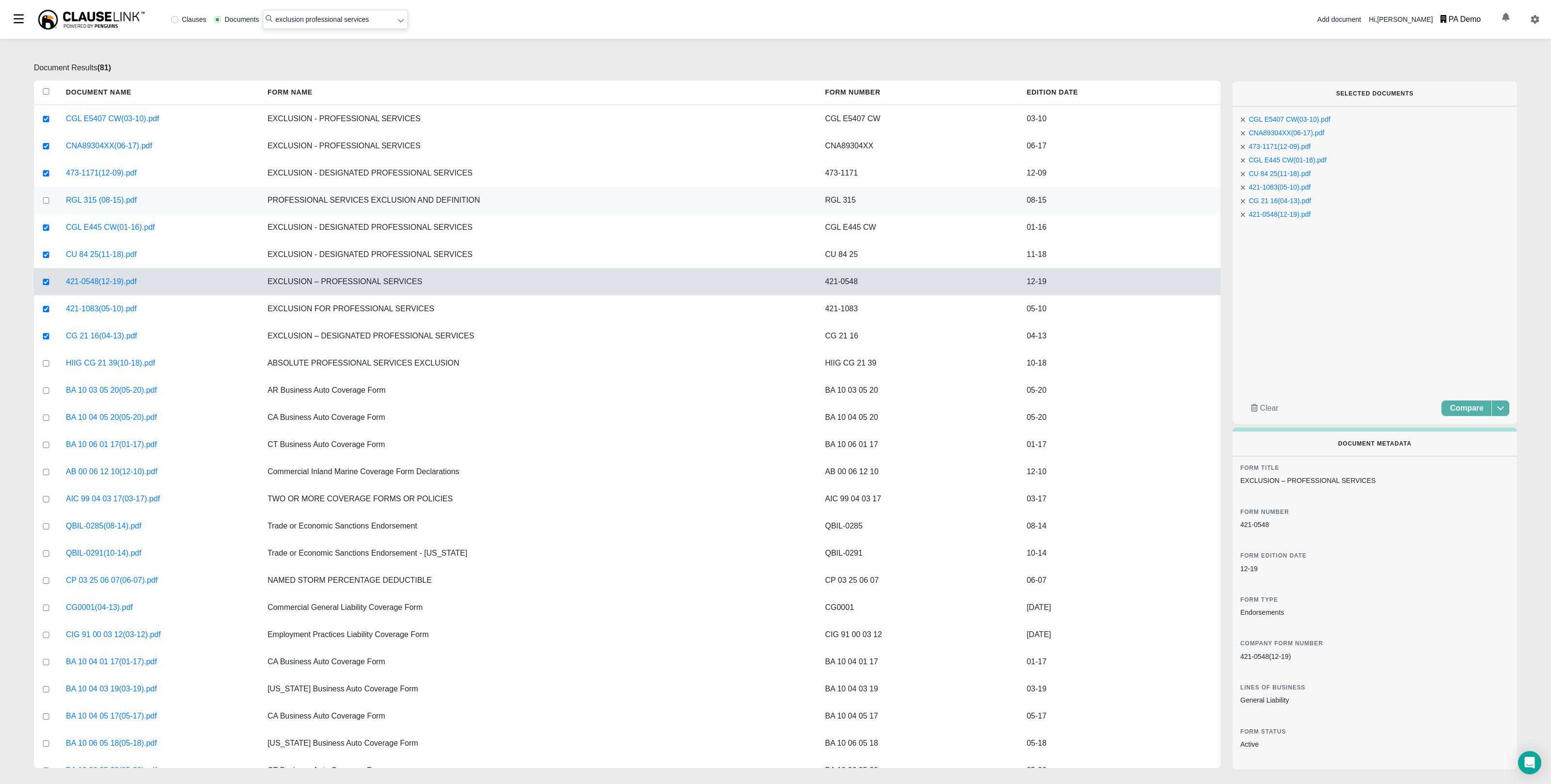
click at [49, 201] on input "checkbox" at bounding box center [45, 201] width 9 height 7
checkbox input "true"
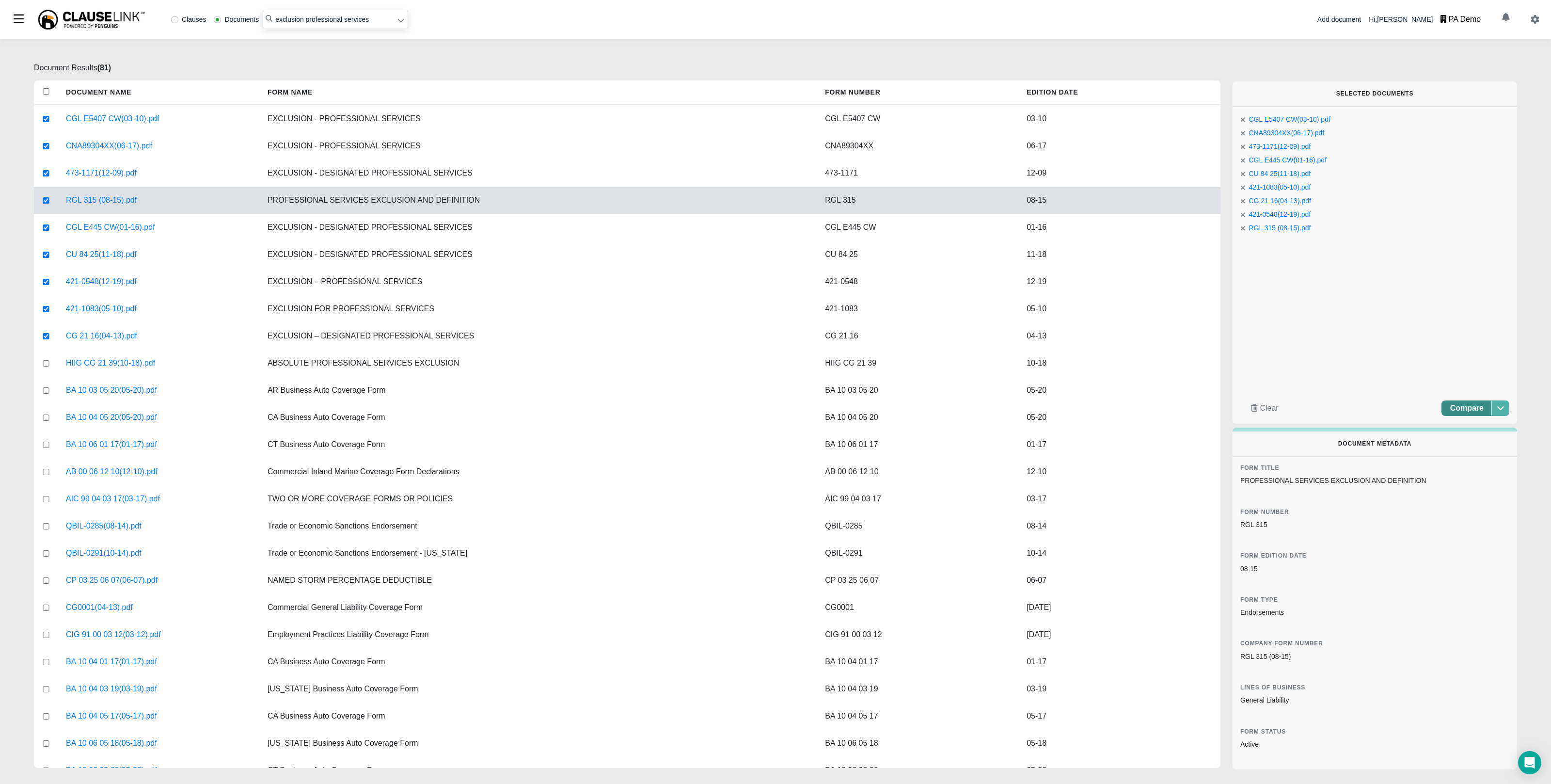
click at [1458, 407] on span "Compare" at bounding box center [1467, 407] width 34 height 9
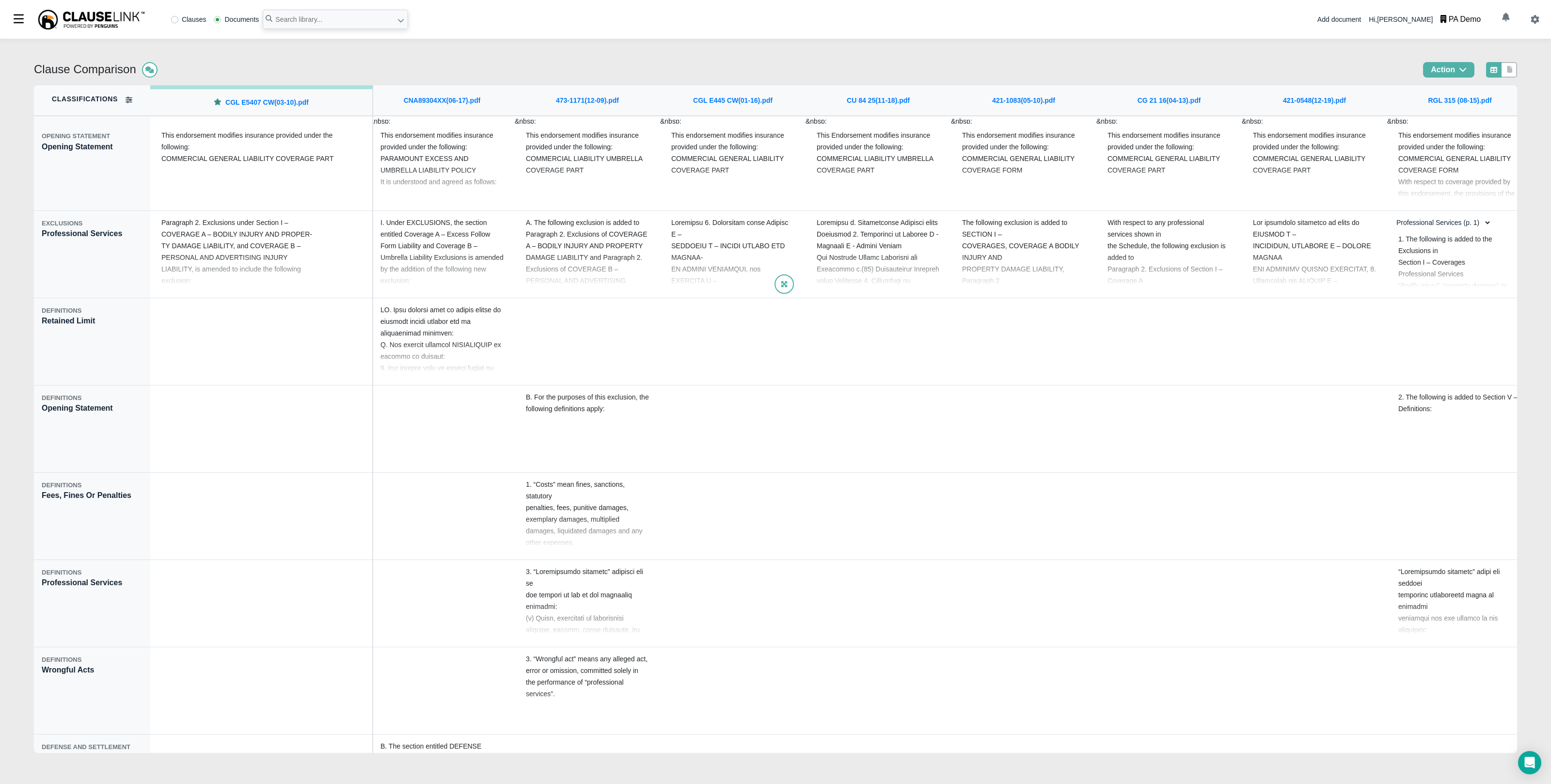
scroll to position [0, 5]
click at [99, 253] on div "EXCLUSIONS Professional Services" at bounding box center [92, 254] width 117 height 88
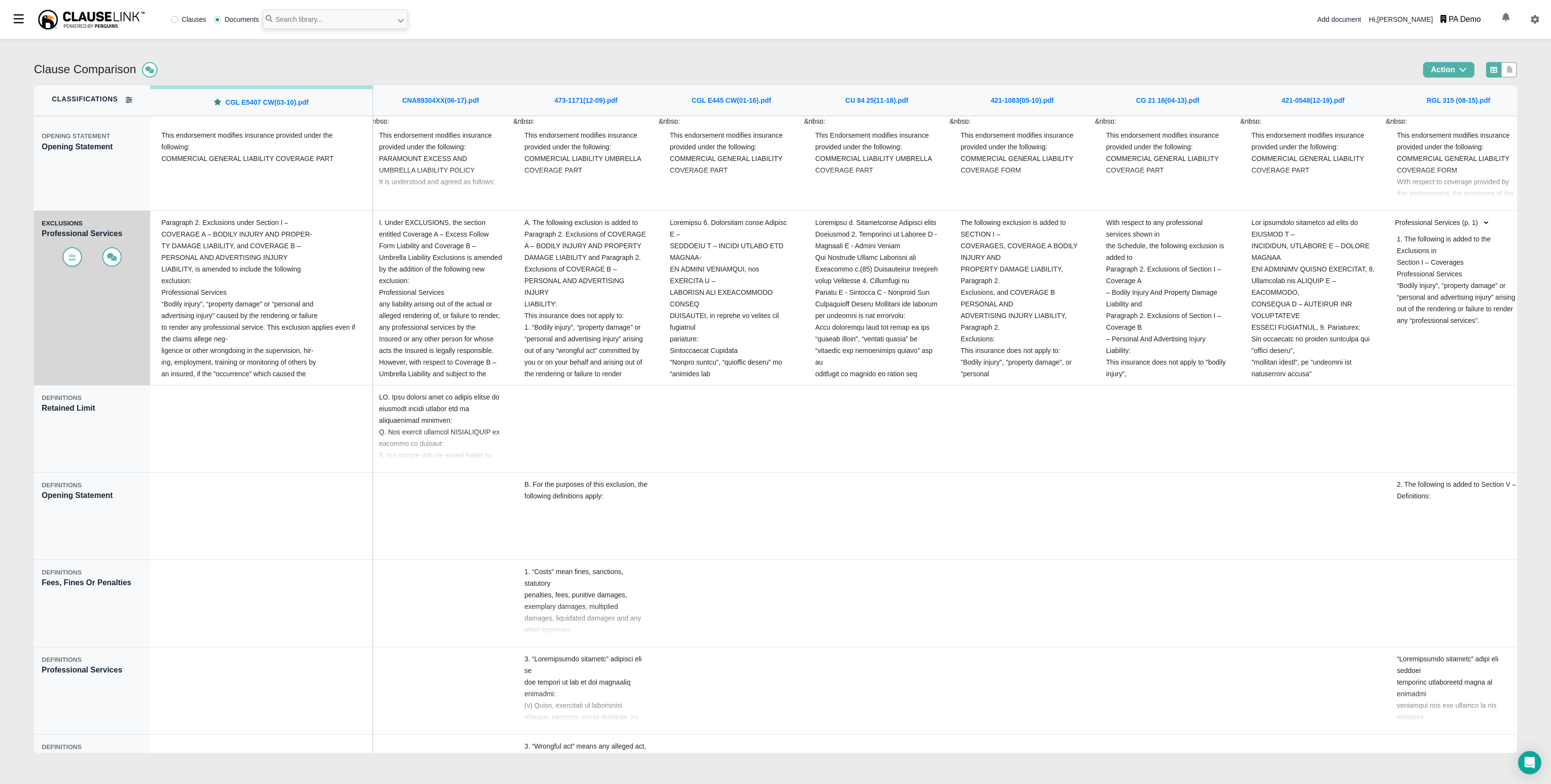
click at [68, 258] on icon at bounding box center [72, 257] width 10 height 8
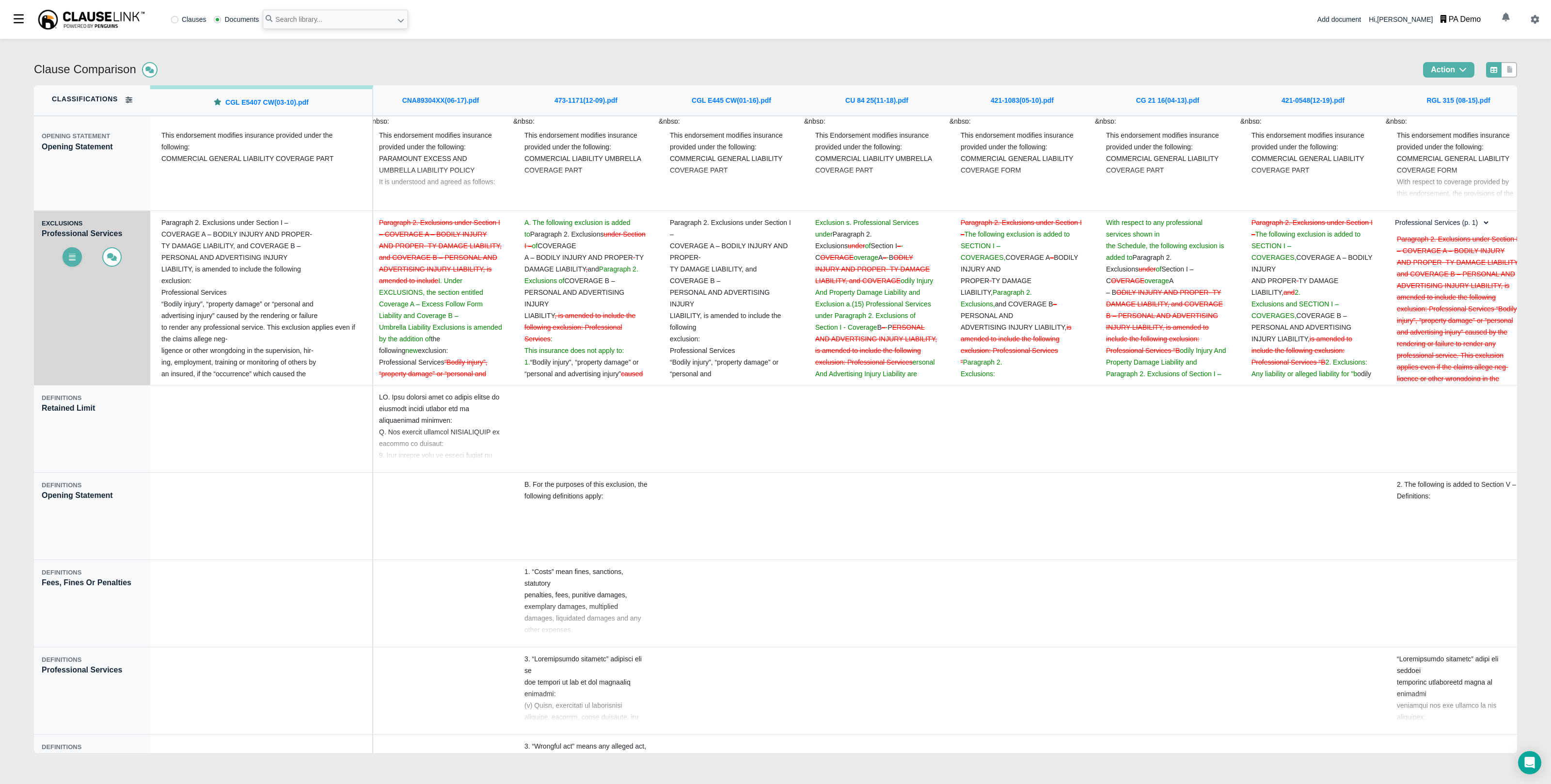
click at [68, 258] on icon at bounding box center [72, 257] width 10 height 8
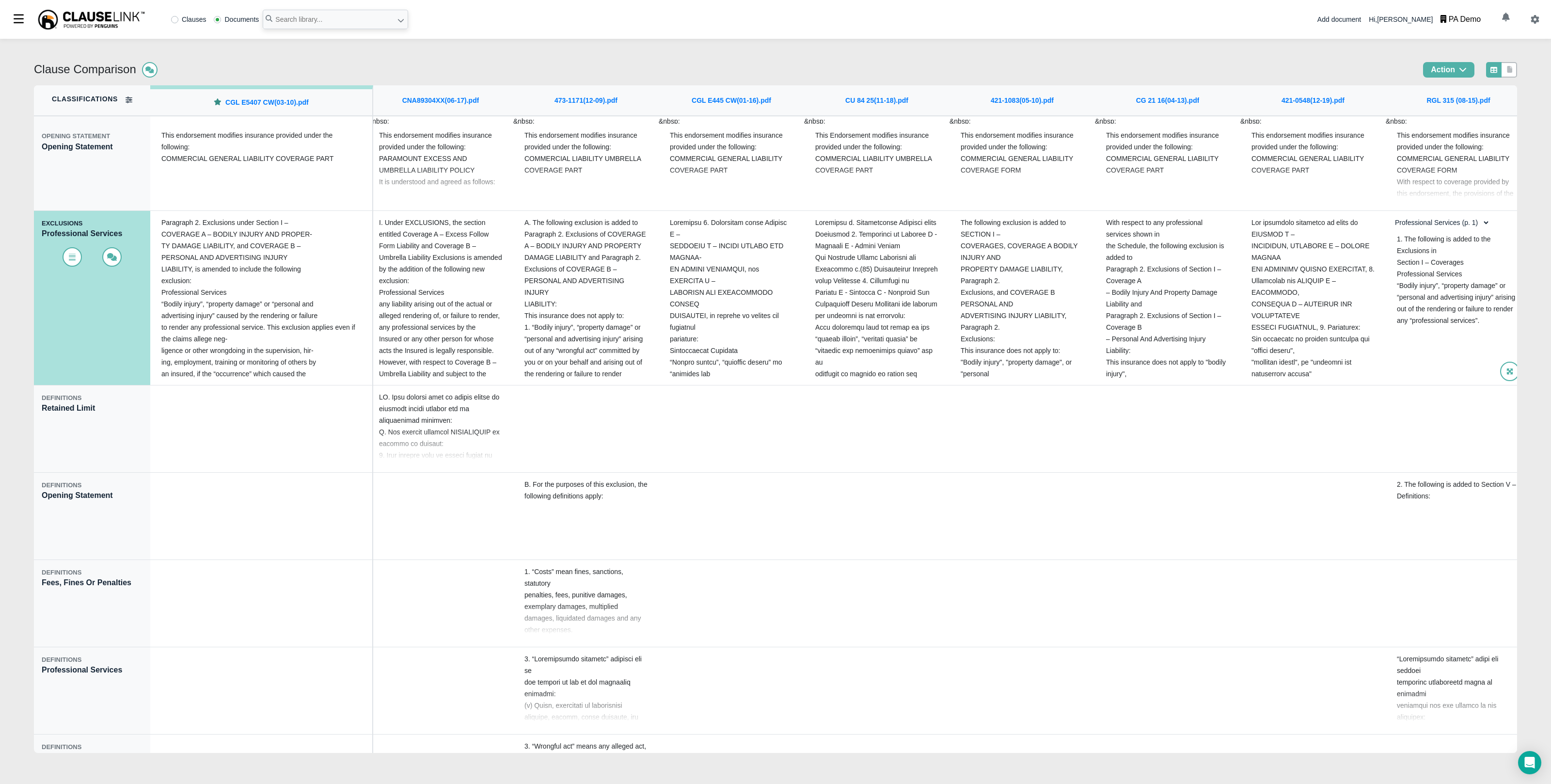
click at [1481, 222] on select "Professional Services (p. 1) Professional Services (p. 1)" at bounding box center [1439, 222] width 101 height 16
click at [1465, 222] on select "Professional Services (p. 1) Professional Services (p. 1)" at bounding box center [1439, 222] width 101 height 16
select select "0"
click at [183, 21] on label "Clauses" at bounding box center [189, 19] width 36 height 7
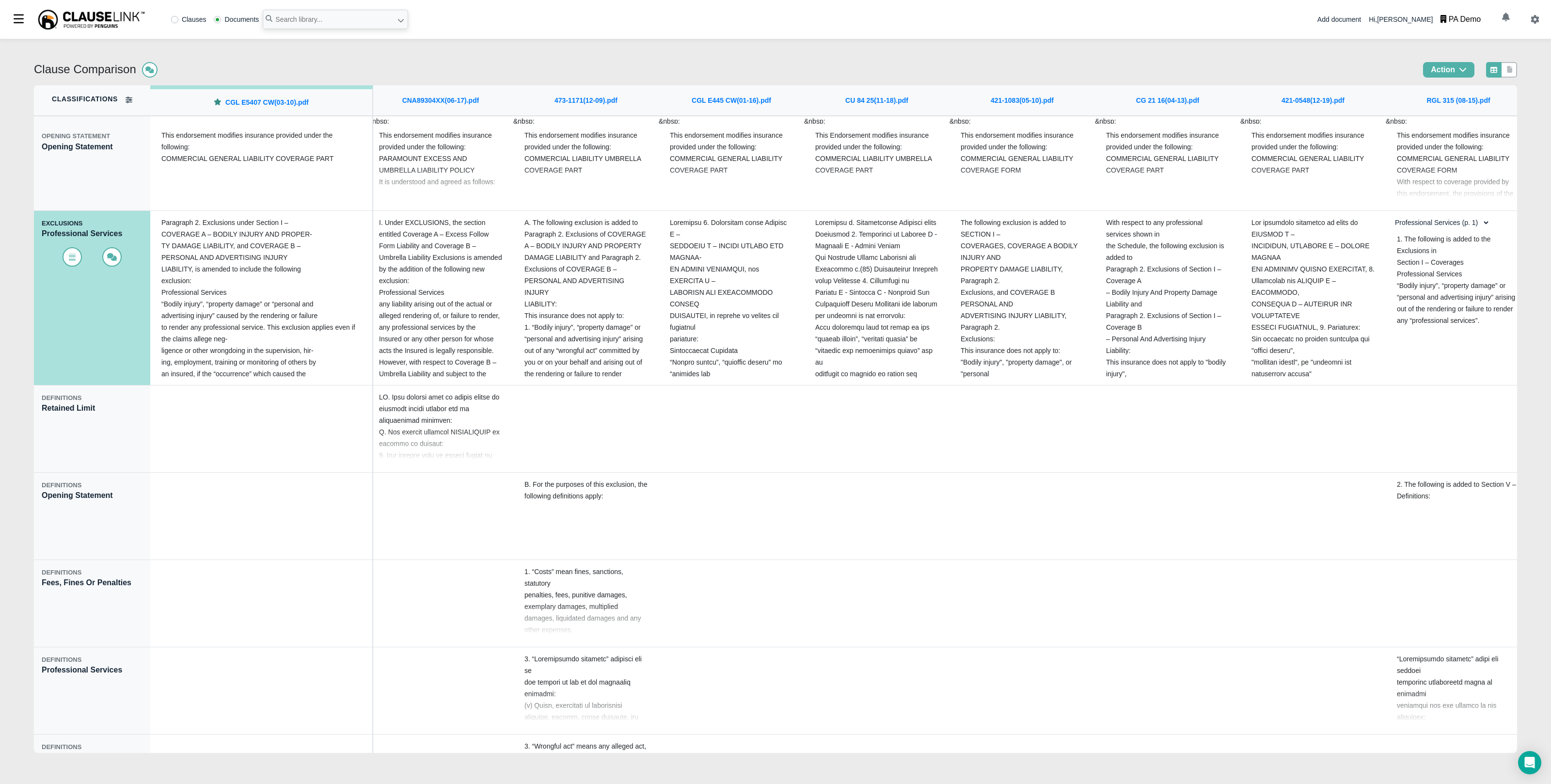
radio input "true"
click at [327, 24] on input "text" at bounding box center [335, 19] width 145 height 19
type input "w"
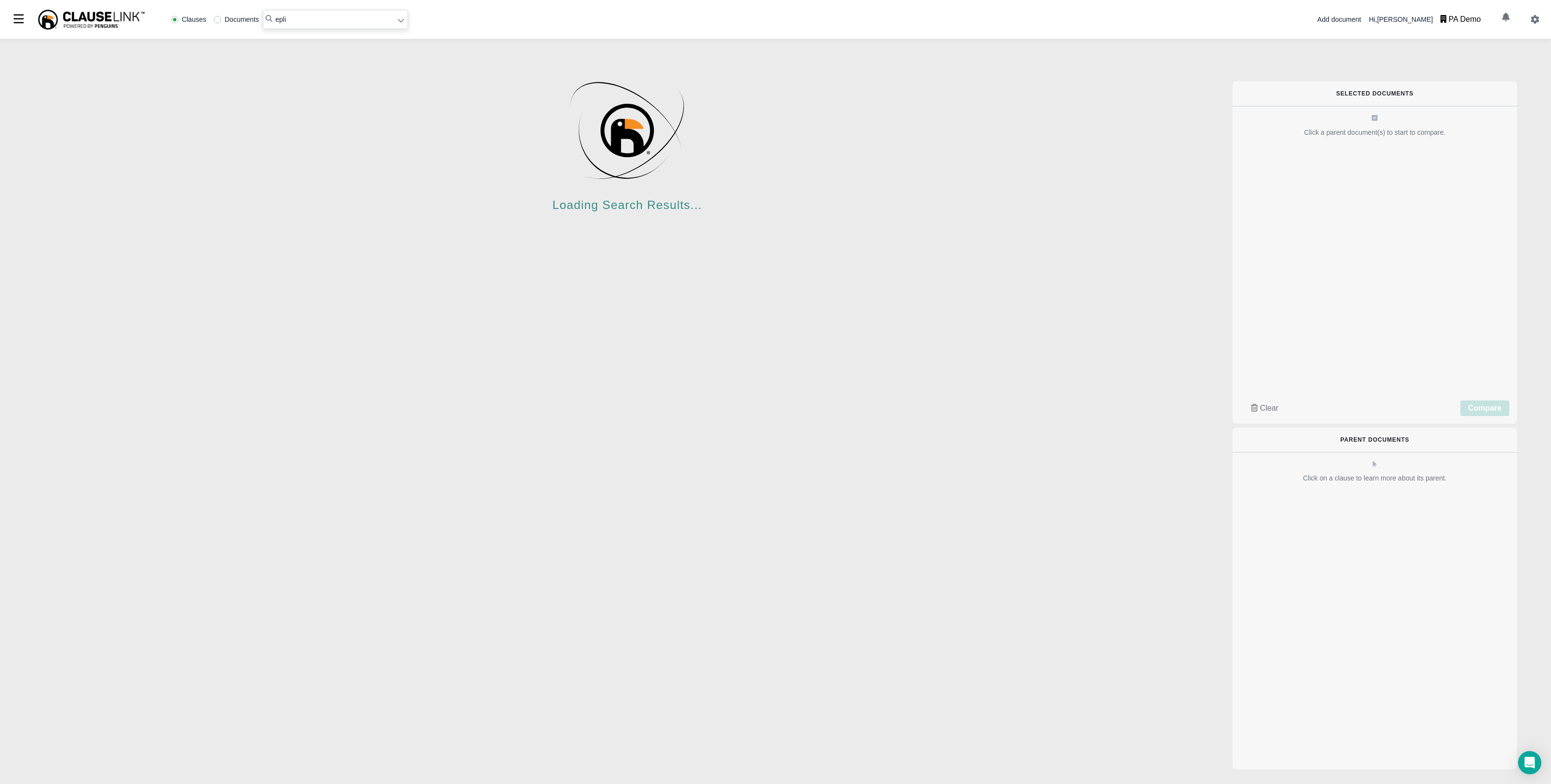
click at [306, 21] on input "epli" at bounding box center [335, 19] width 145 height 19
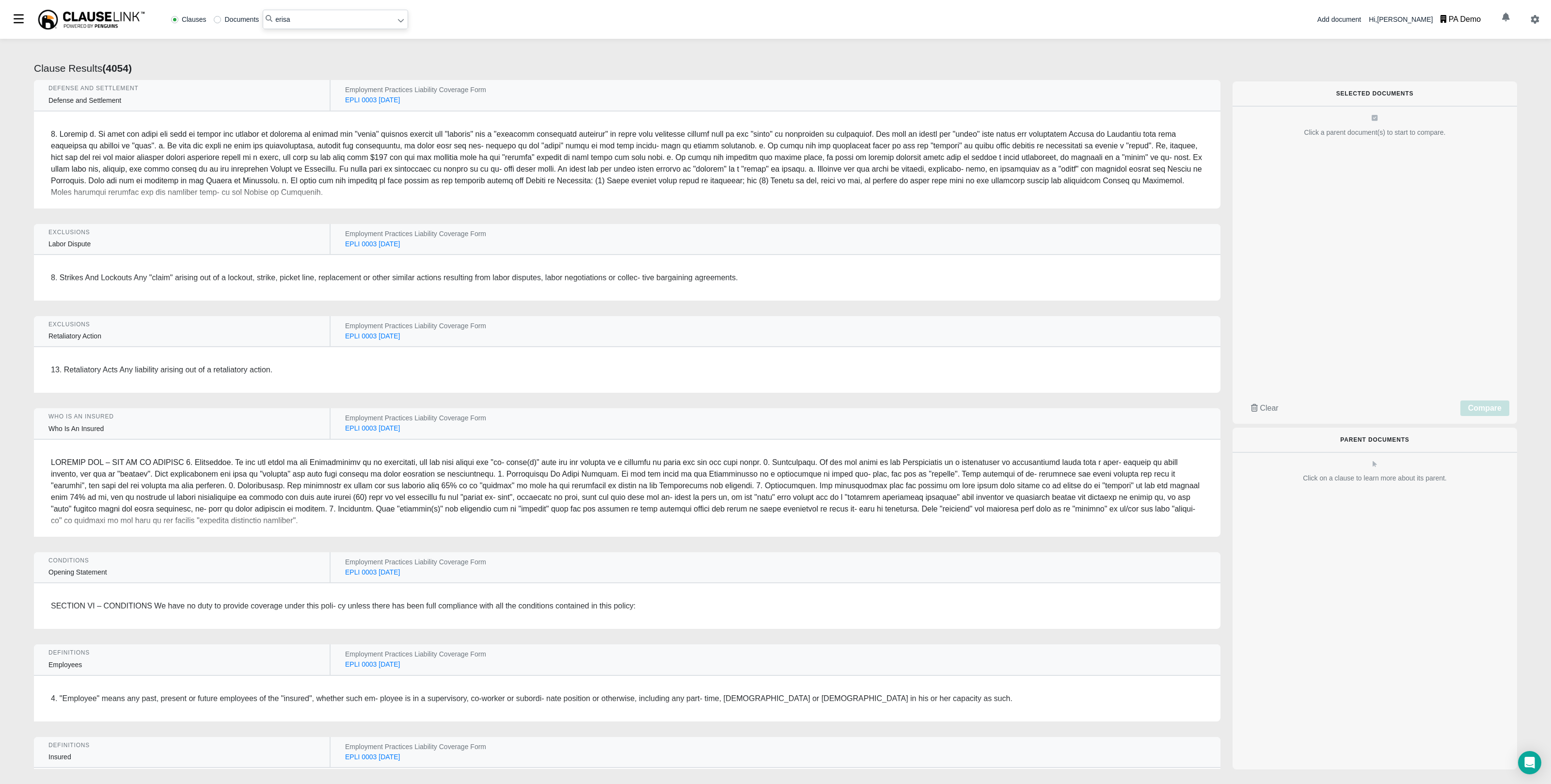
type input "erisa"
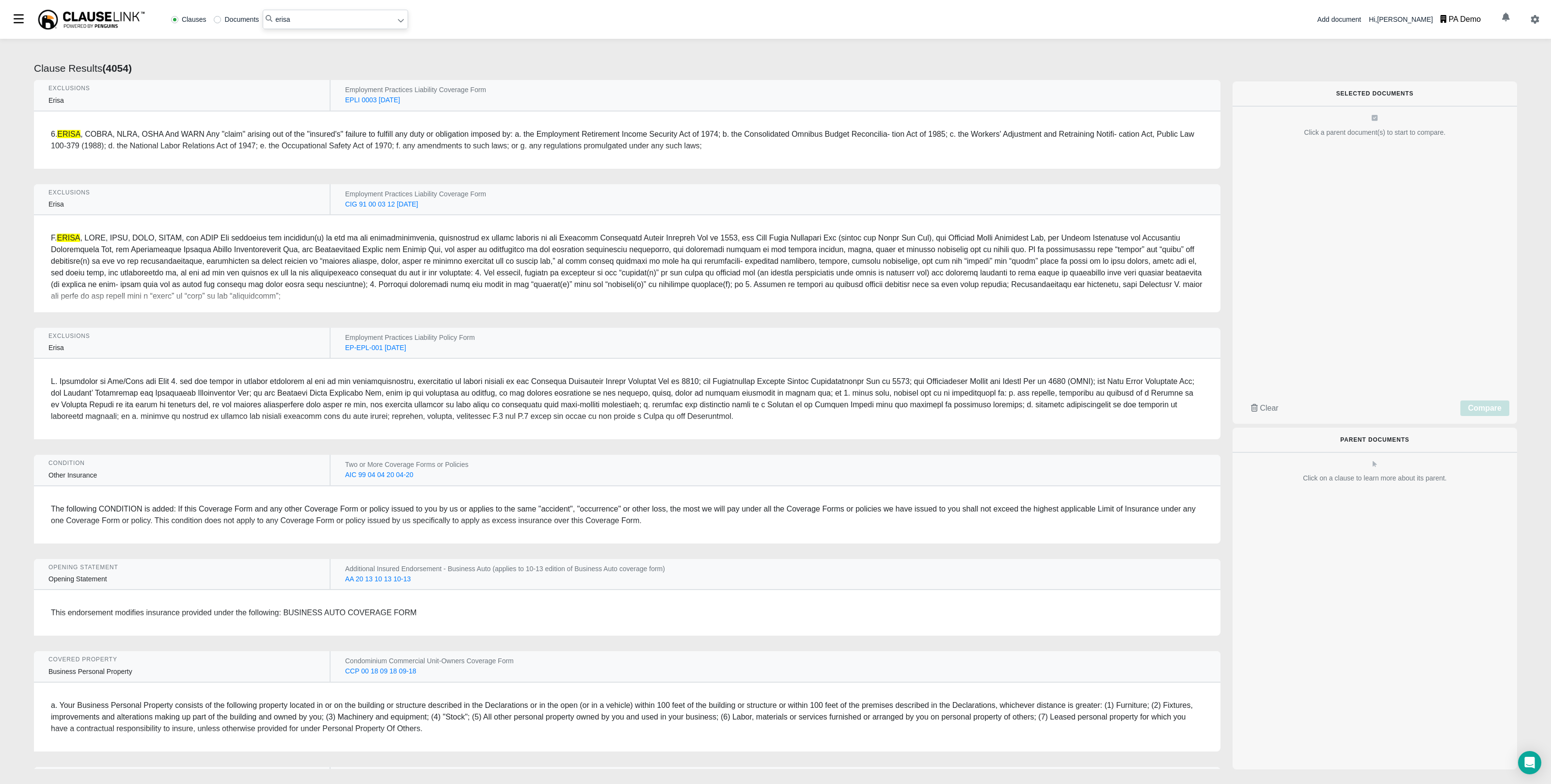
click at [225, 20] on label "Documents" at bounding box center [236, 19] width 45 height 7
radio input "true"
click at [306, 25] on input "erisa" at bounding box center [335, 19] width 145 height 19
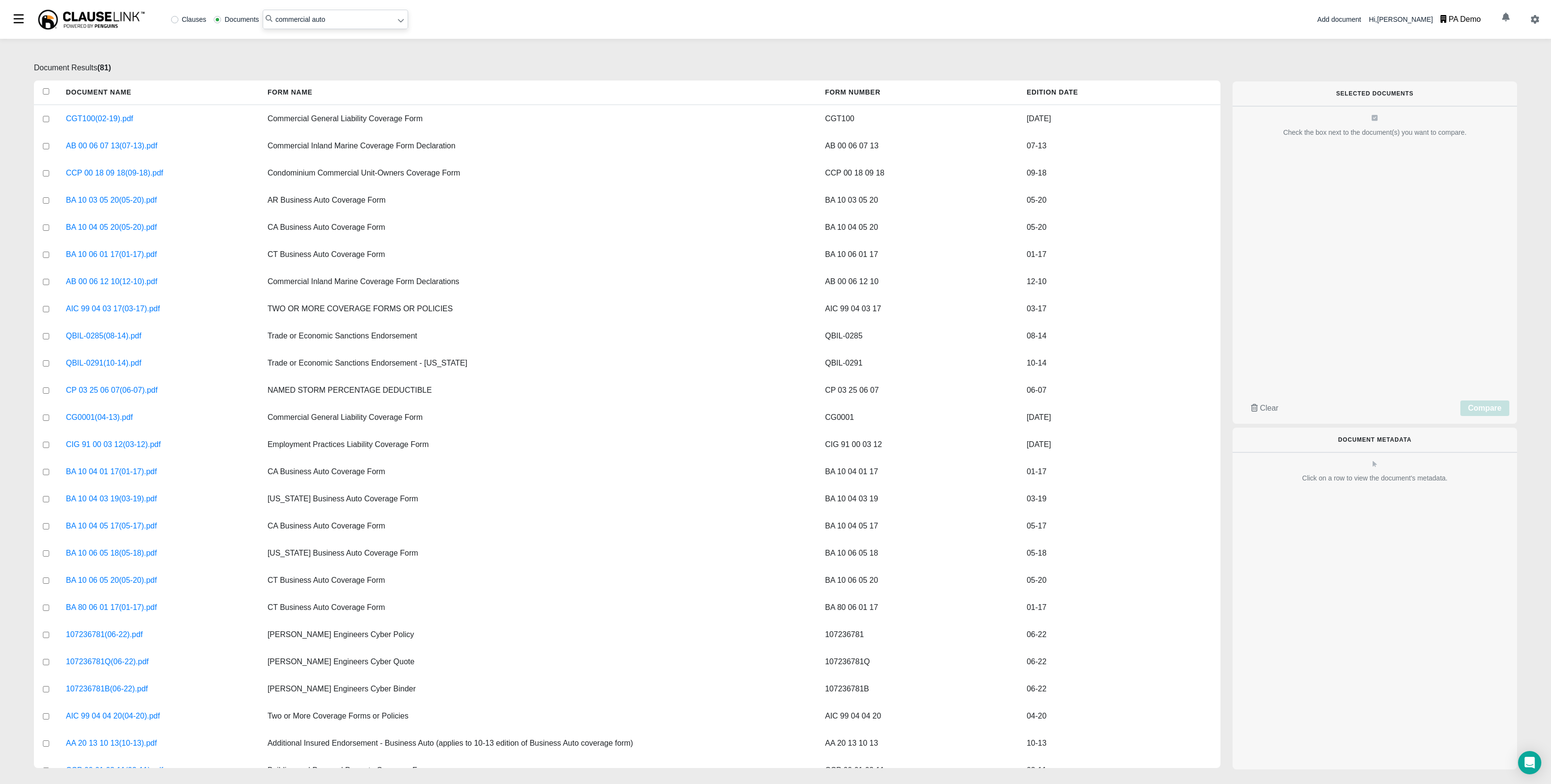
click at [300, 18] on input "commercial auto" at bounding box center [335, 19] width 145 height 19
type input "general liability"
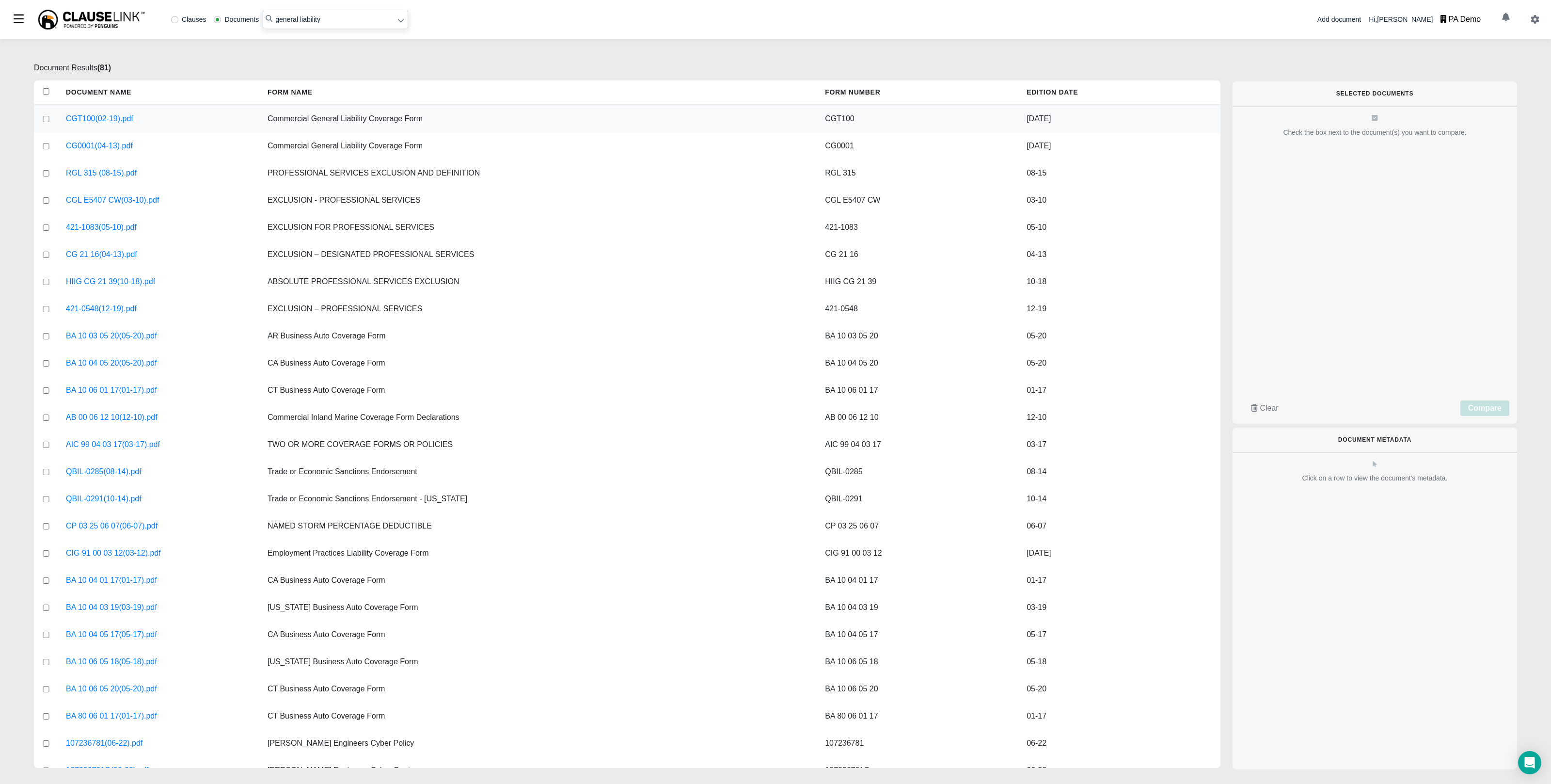
click at [43, 118] on input "checkbox" at bounding box center [45, 119] width 9 height 7
checkbox input "true"
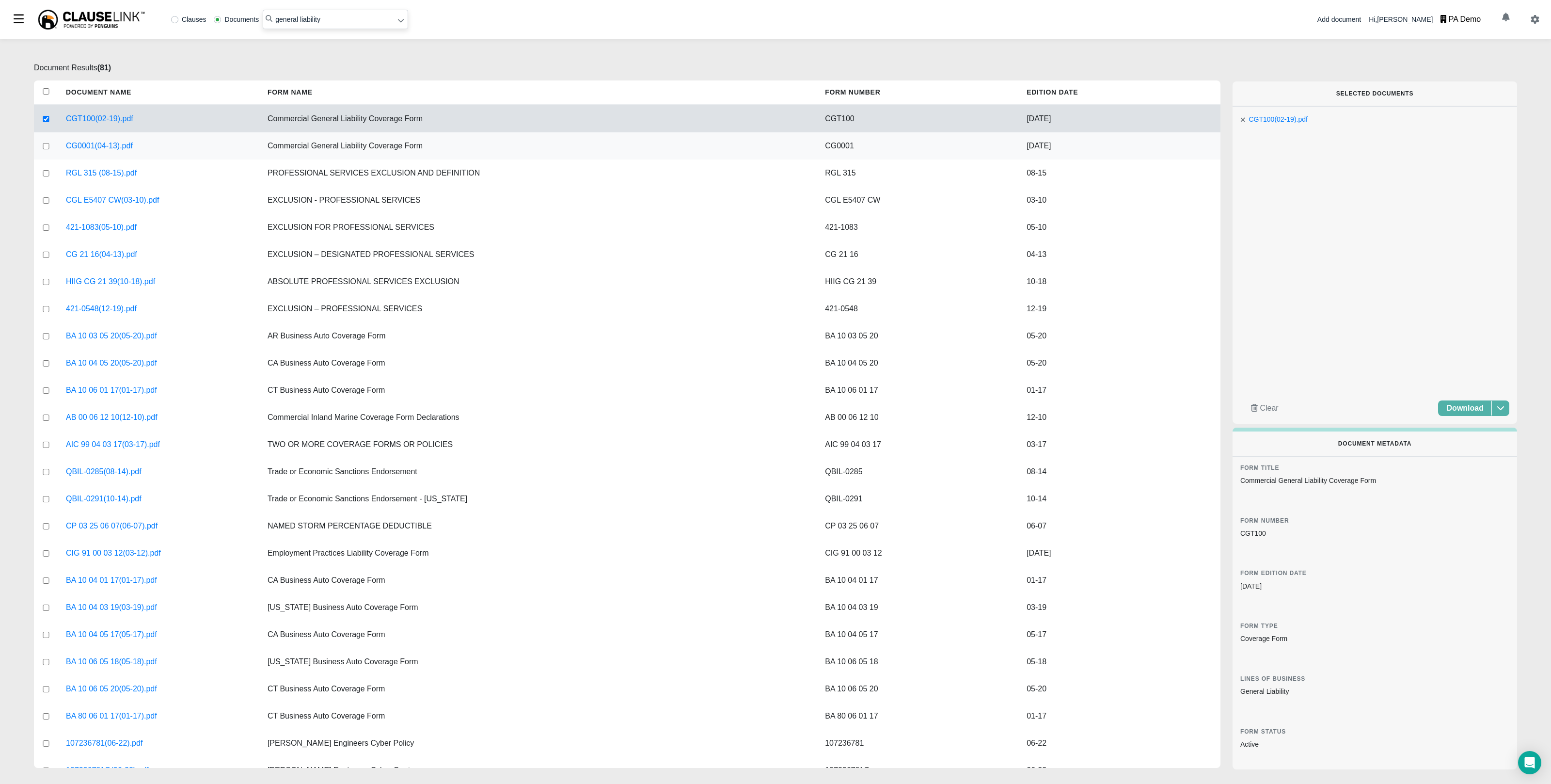
click at [47, 146] on input "checkbox" at bounding box center [45, 146] width 9 height 7
checkbox input "true"
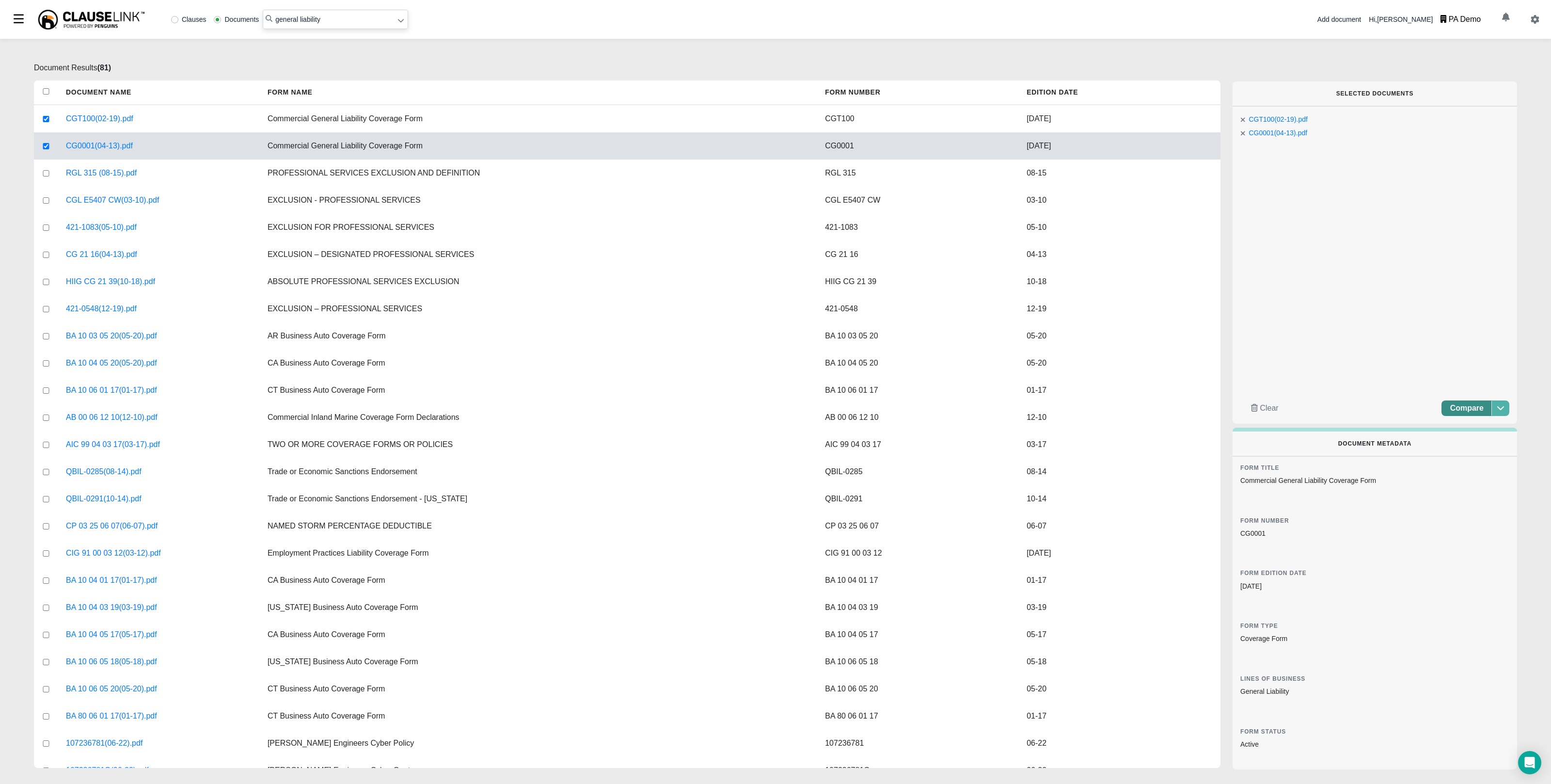
click at [1463, 408] on span "Compare" at bounding box center [1467, 407] width 34 height 9
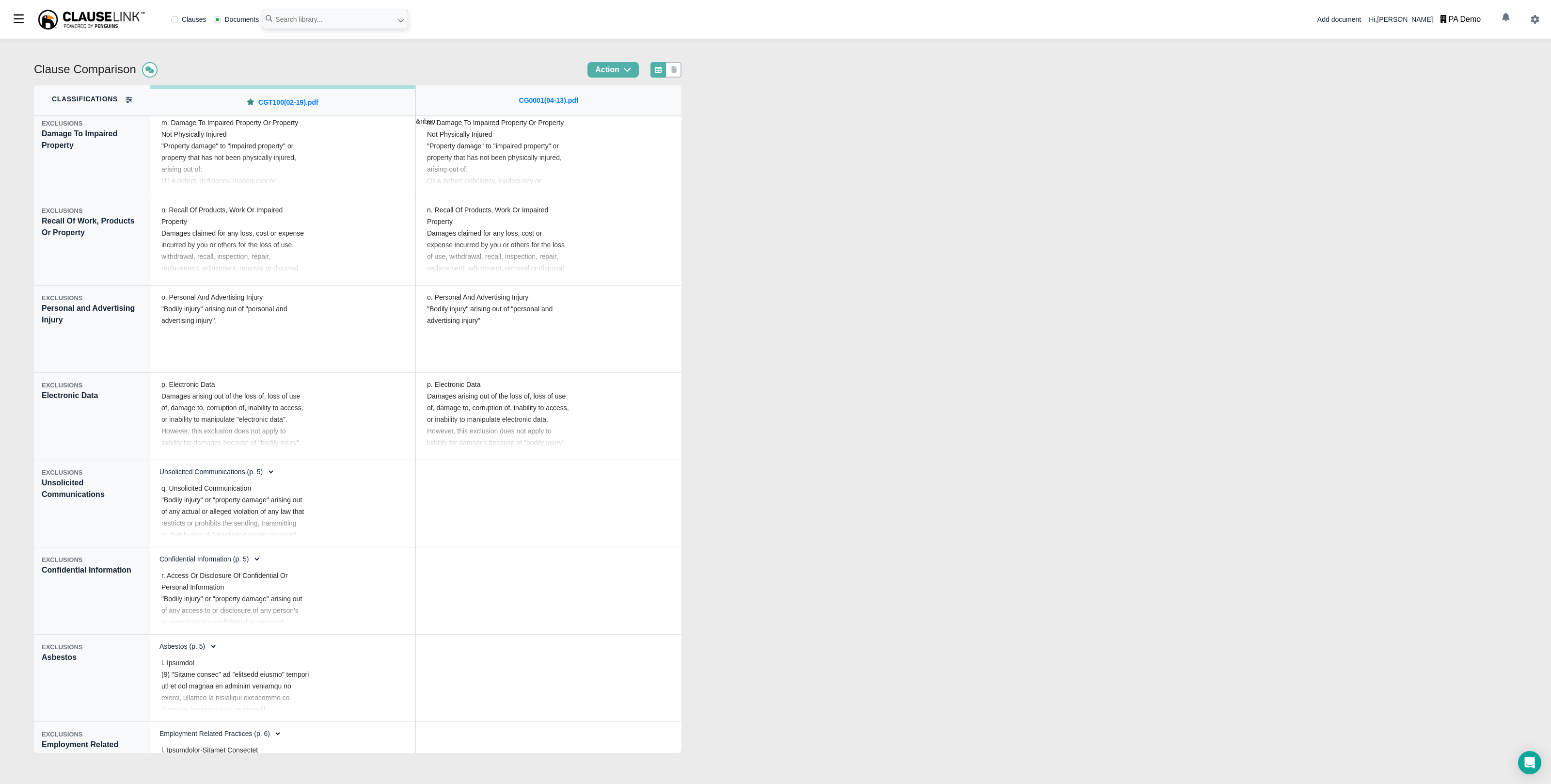
scroll to position [1263, 0]
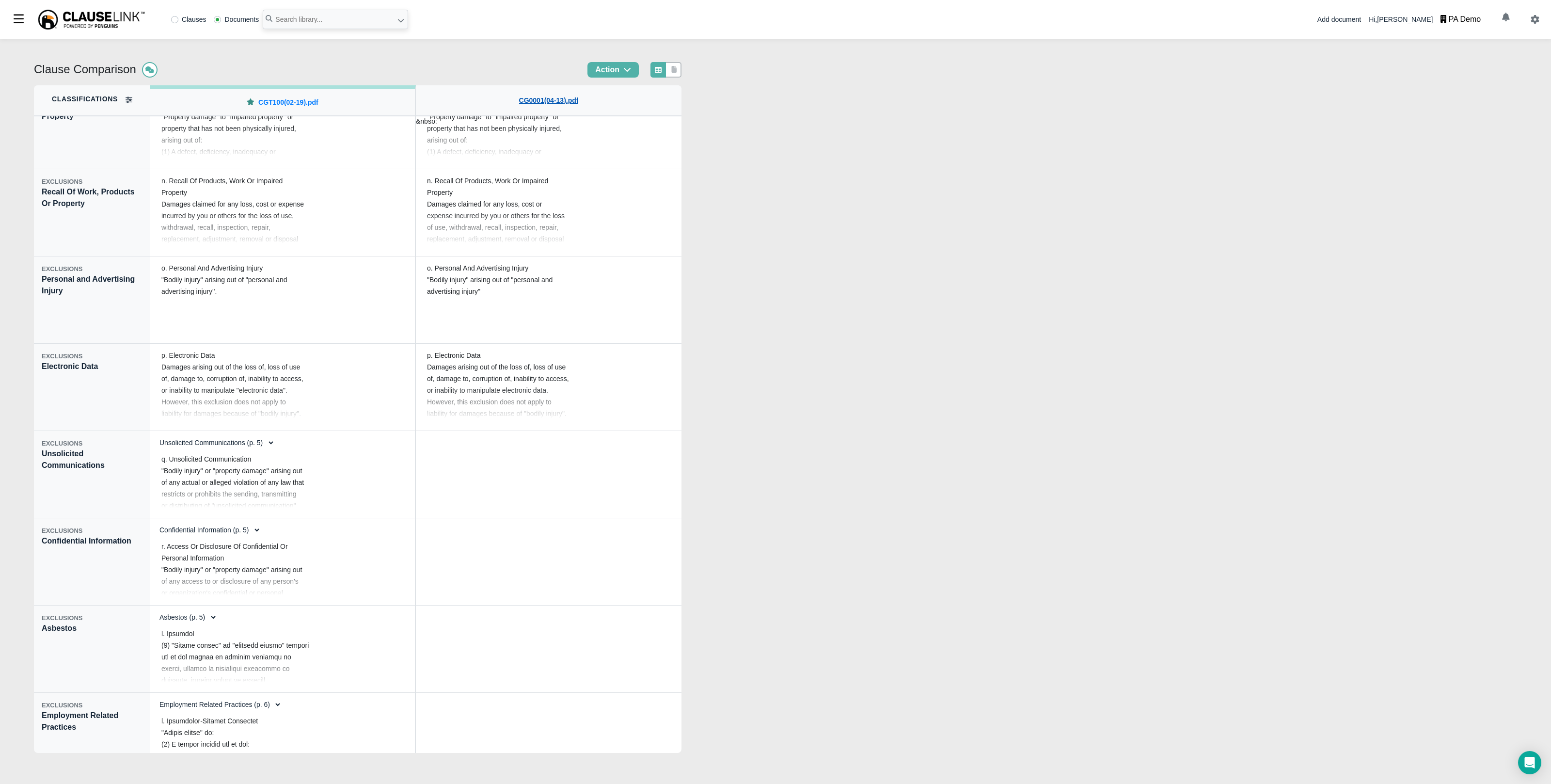
click at [538, 102] on link "CG0001(04-13).pdf" at bounding box center [549, 100] width 60 height 10
click at [679, 68] on icon at bounding box center [674, 69] width 9 height 7
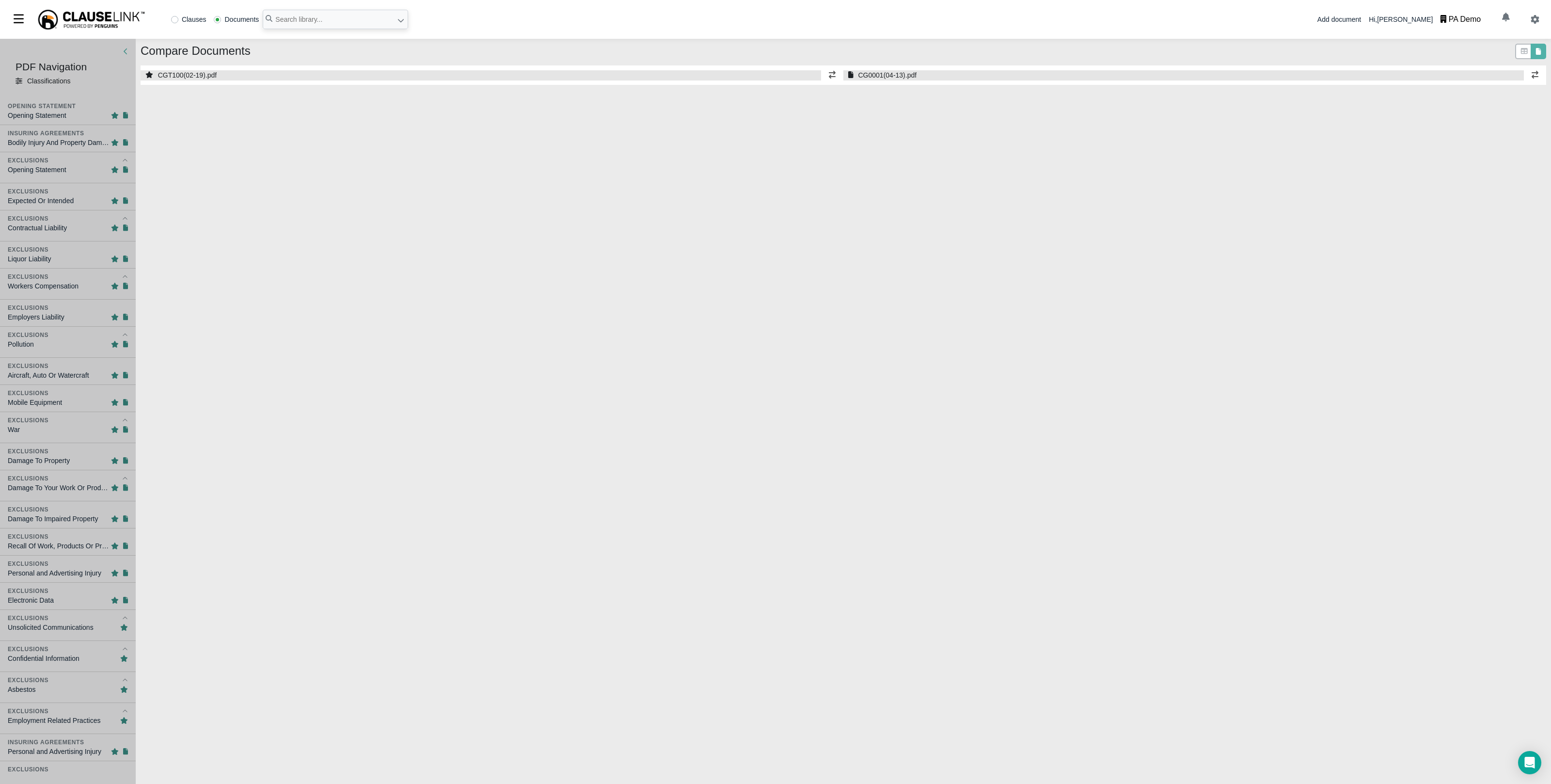
select select "1"
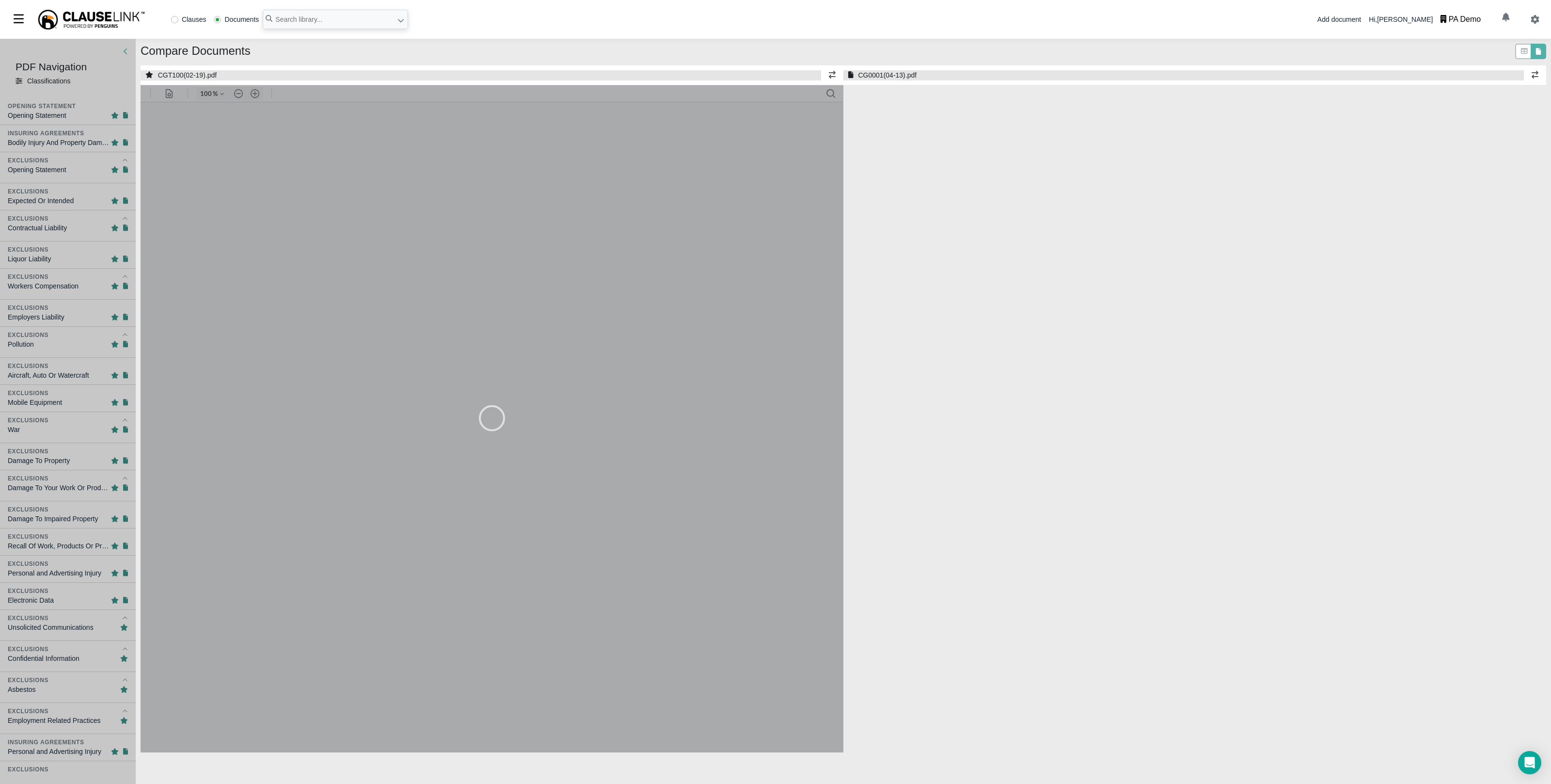
select select "1"
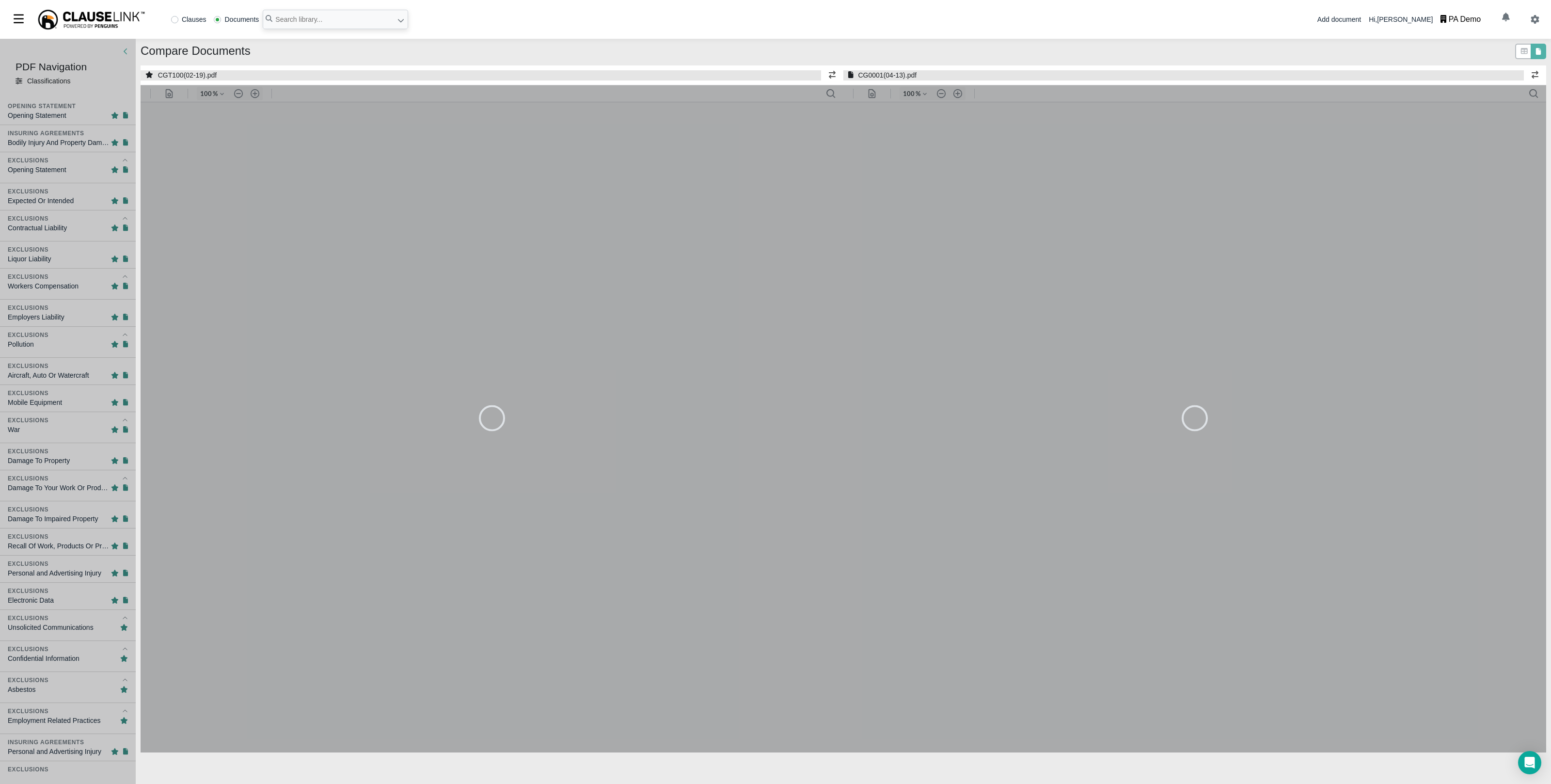
type input "167"
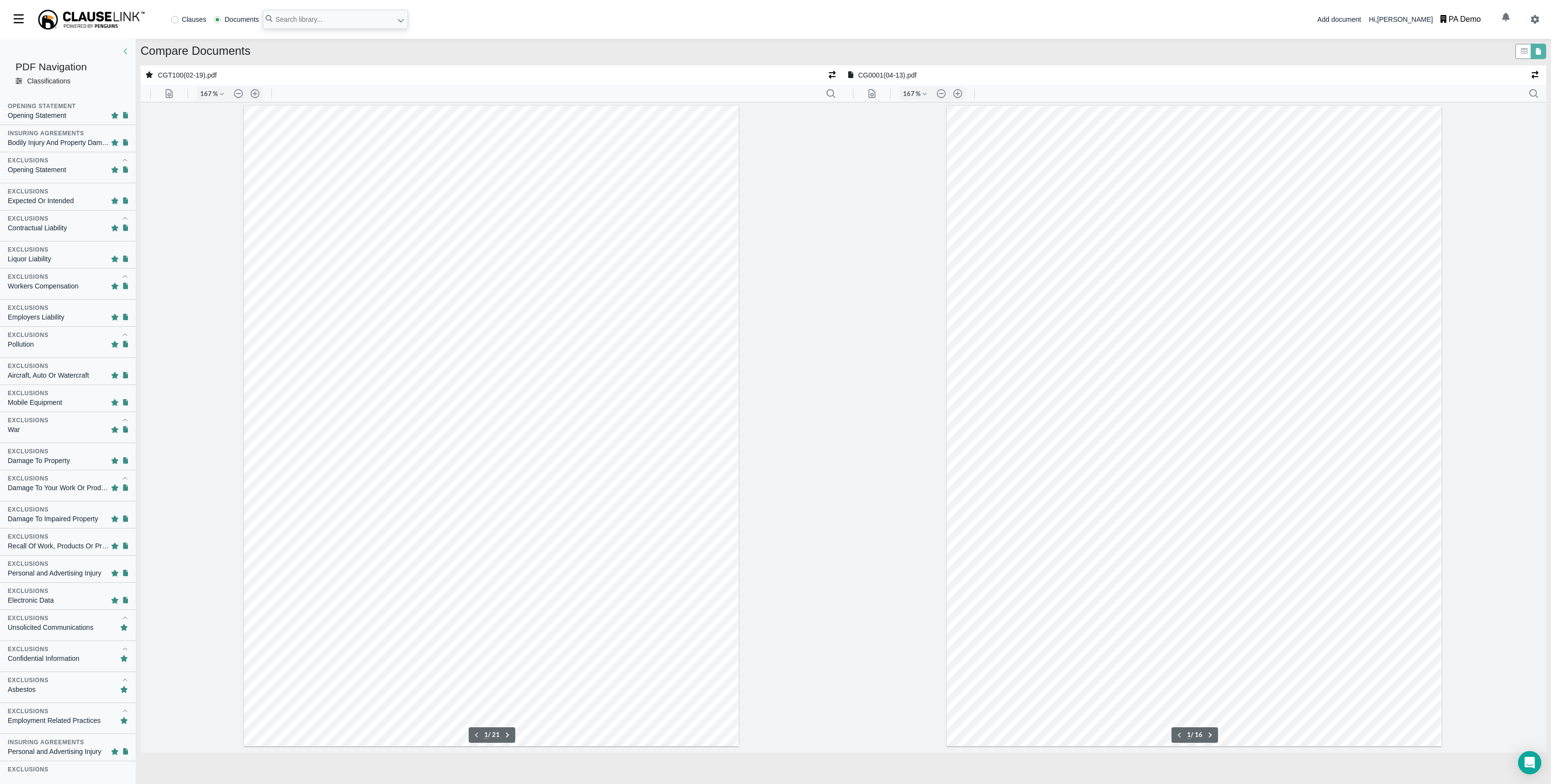
click at [39, 113] on div "Opening Statement" at bounding box center [37, 115] width 59 height 10
click at [45, 229] on div "Contractual Liability" at bounding box center [38, 229] width 59 height 10
type input "2"
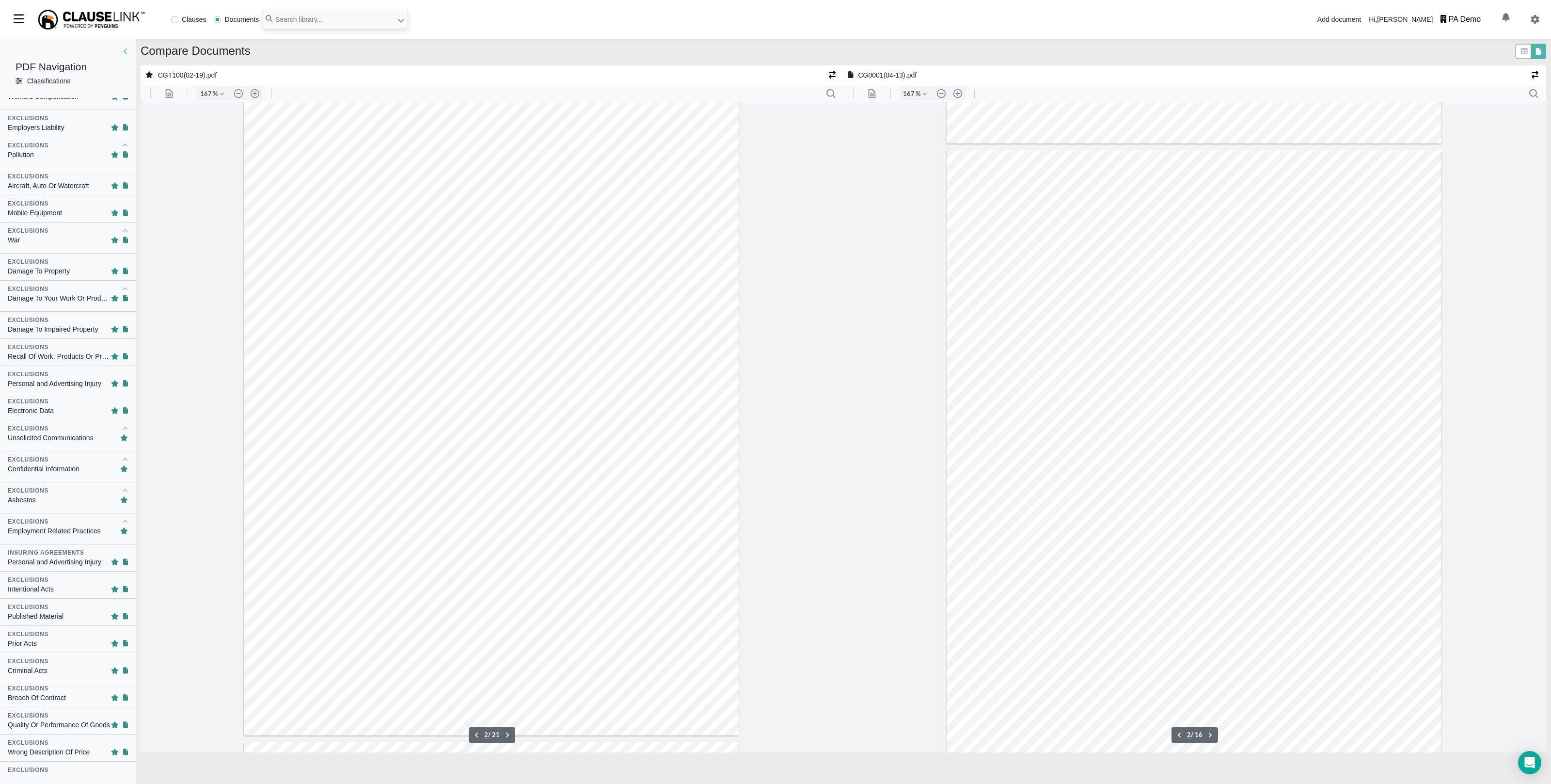
scroll to position [279, 0]
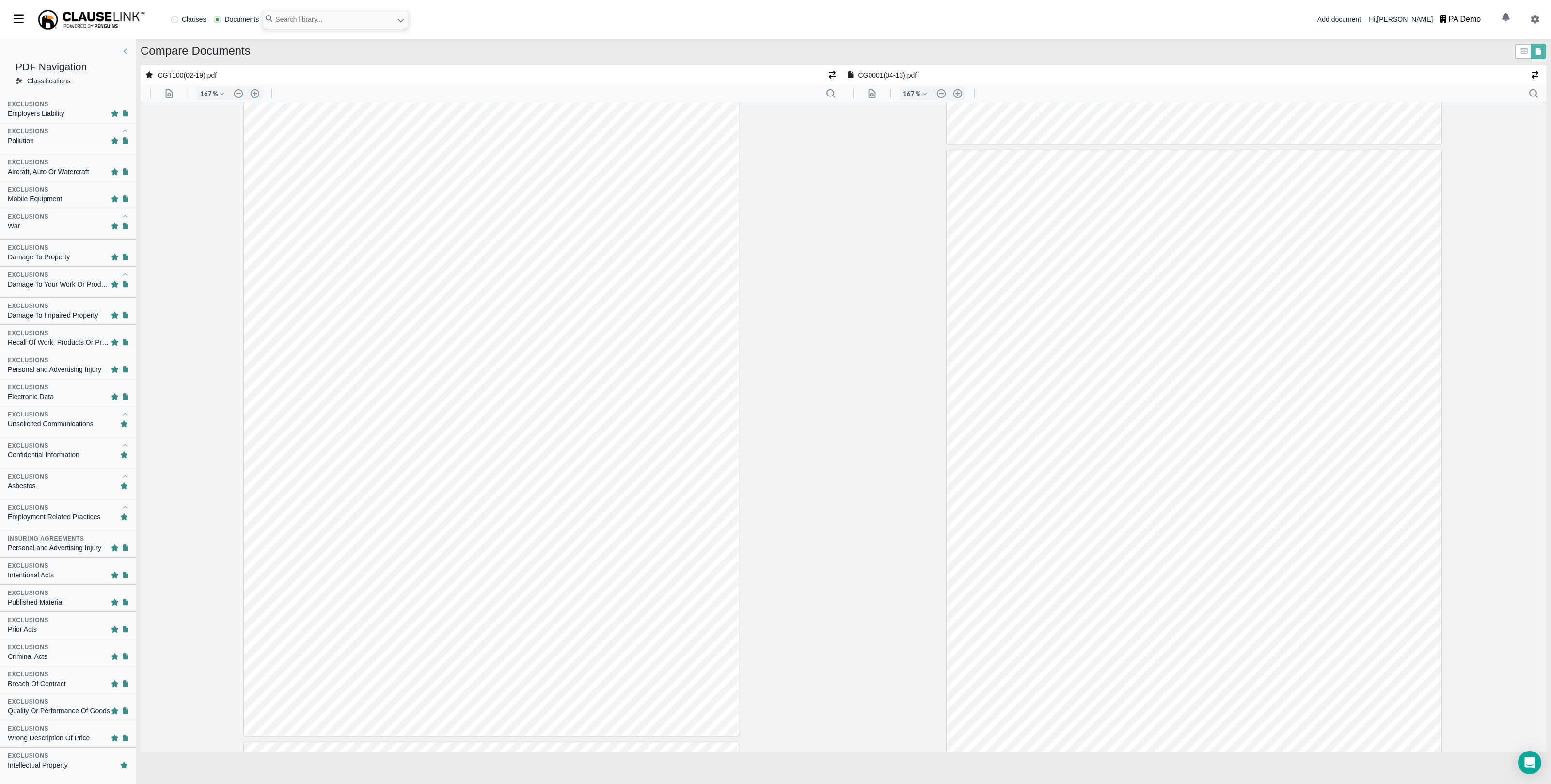
click at [55, 425] on div "Unsolicited Communications" at bounding box center [51, 423] width 86 height 10
type input "5"
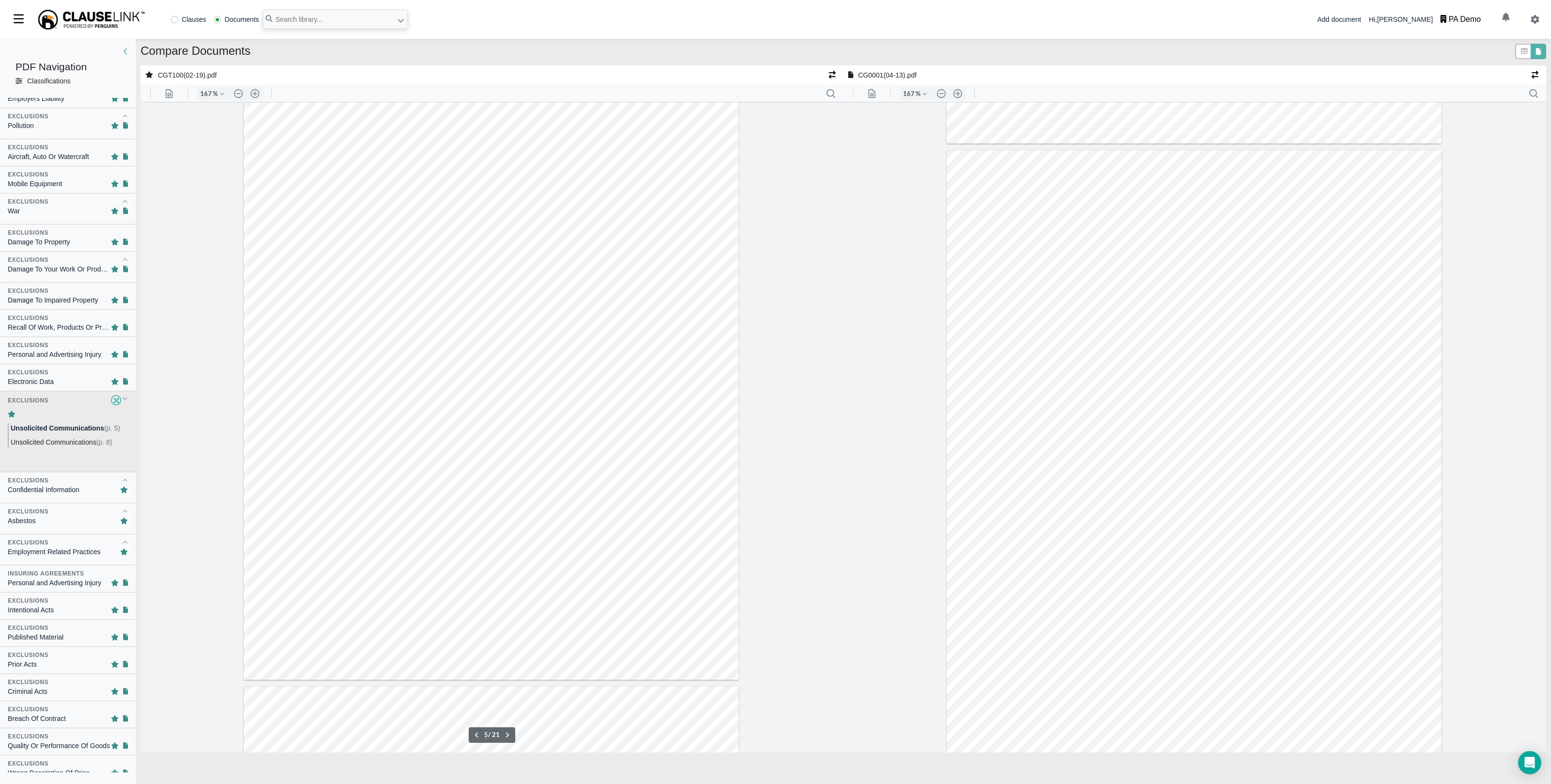
scroll to position [203, 0]
click at [60, 391] on div "Exclusions" at bounding box center [68, 387] width 120 height 9
type input "5"
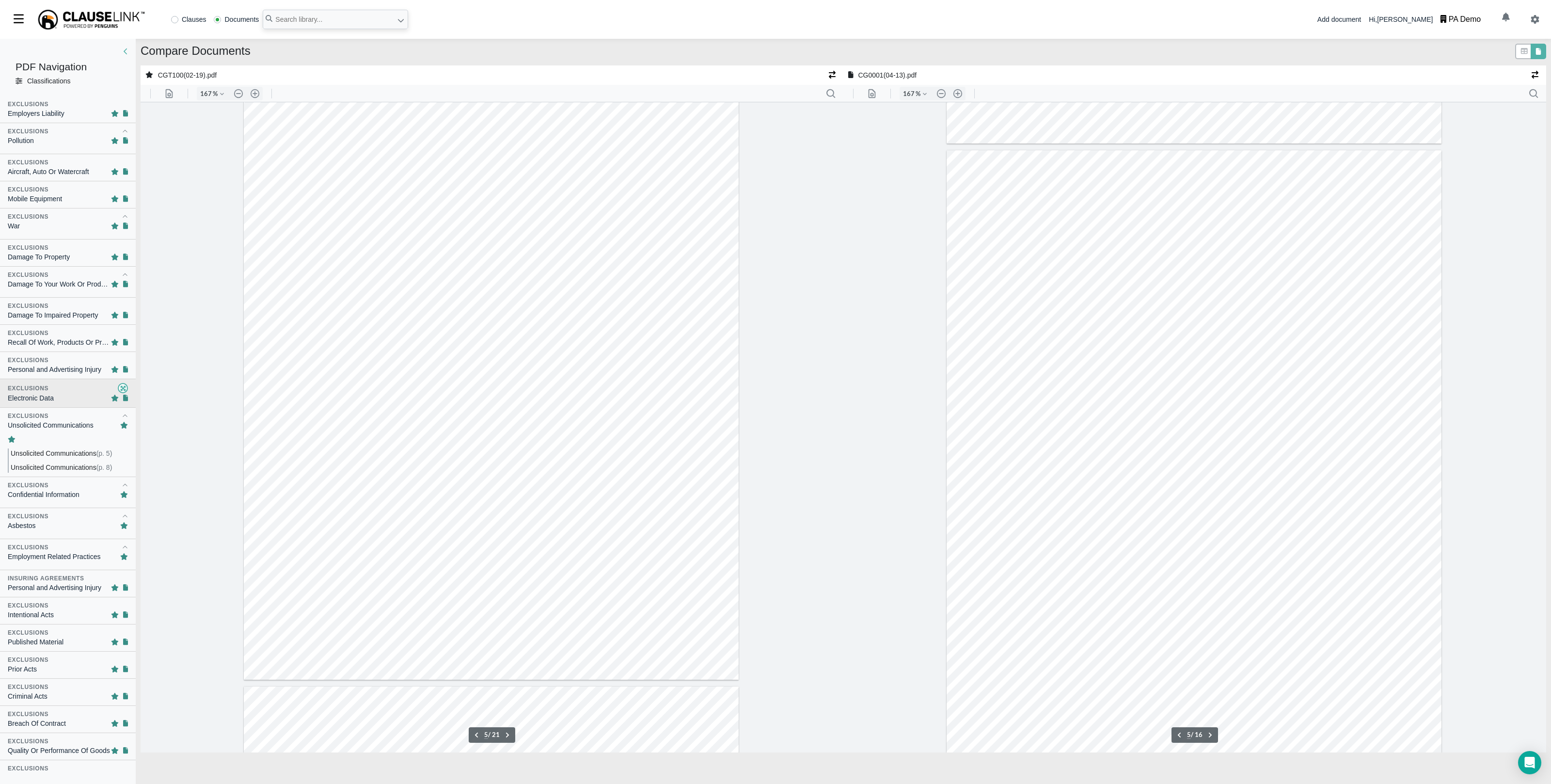
scroll to position [2624, 0]
click at [60, 430] on div "Unsolicited Communications" at bounding box center [51, 425] width 86 height 10
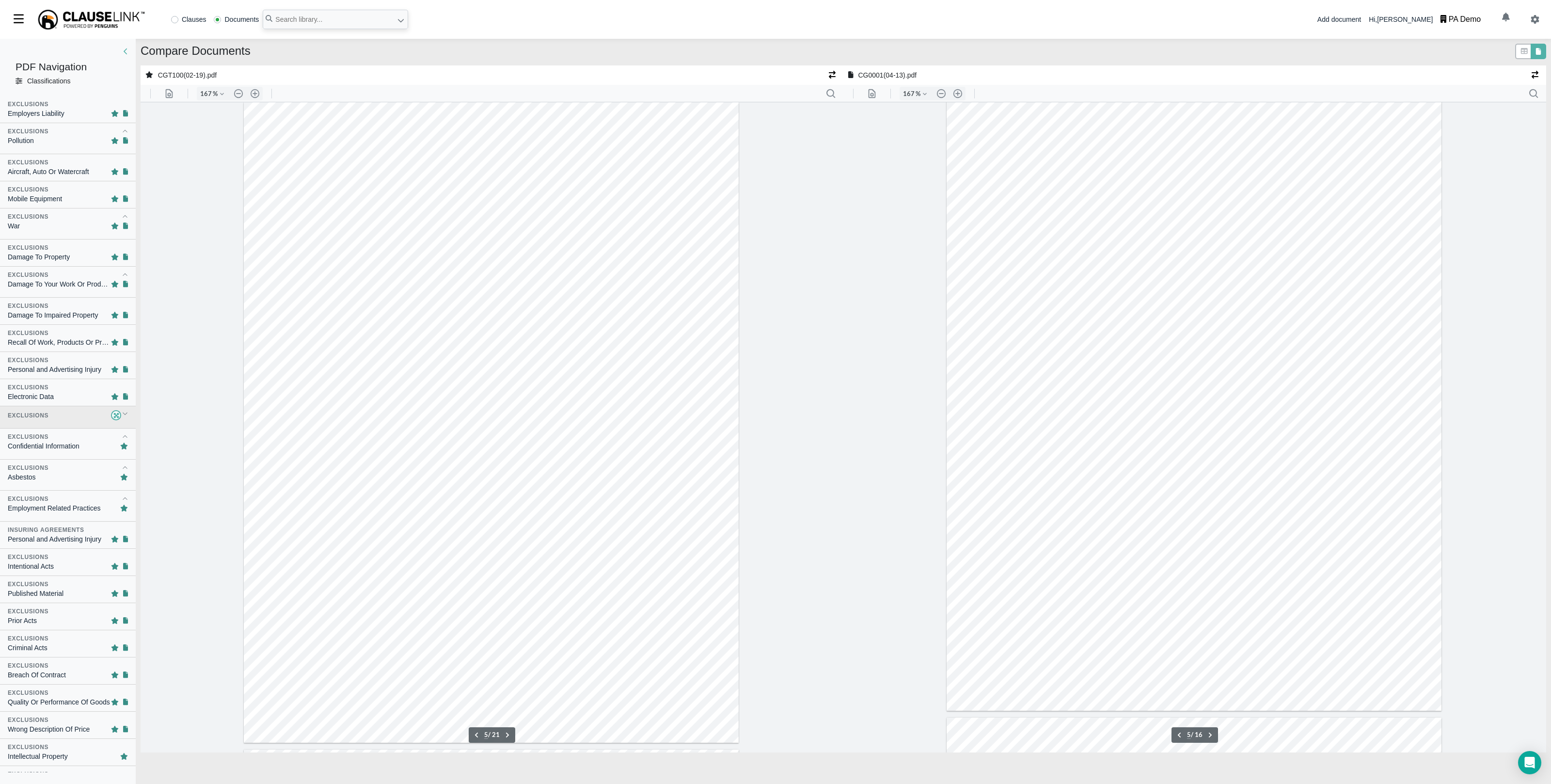
scroll to position [2655, 0]
click at [115, 419] on div "button" at bounding box center [120, 415] width 17 height 10
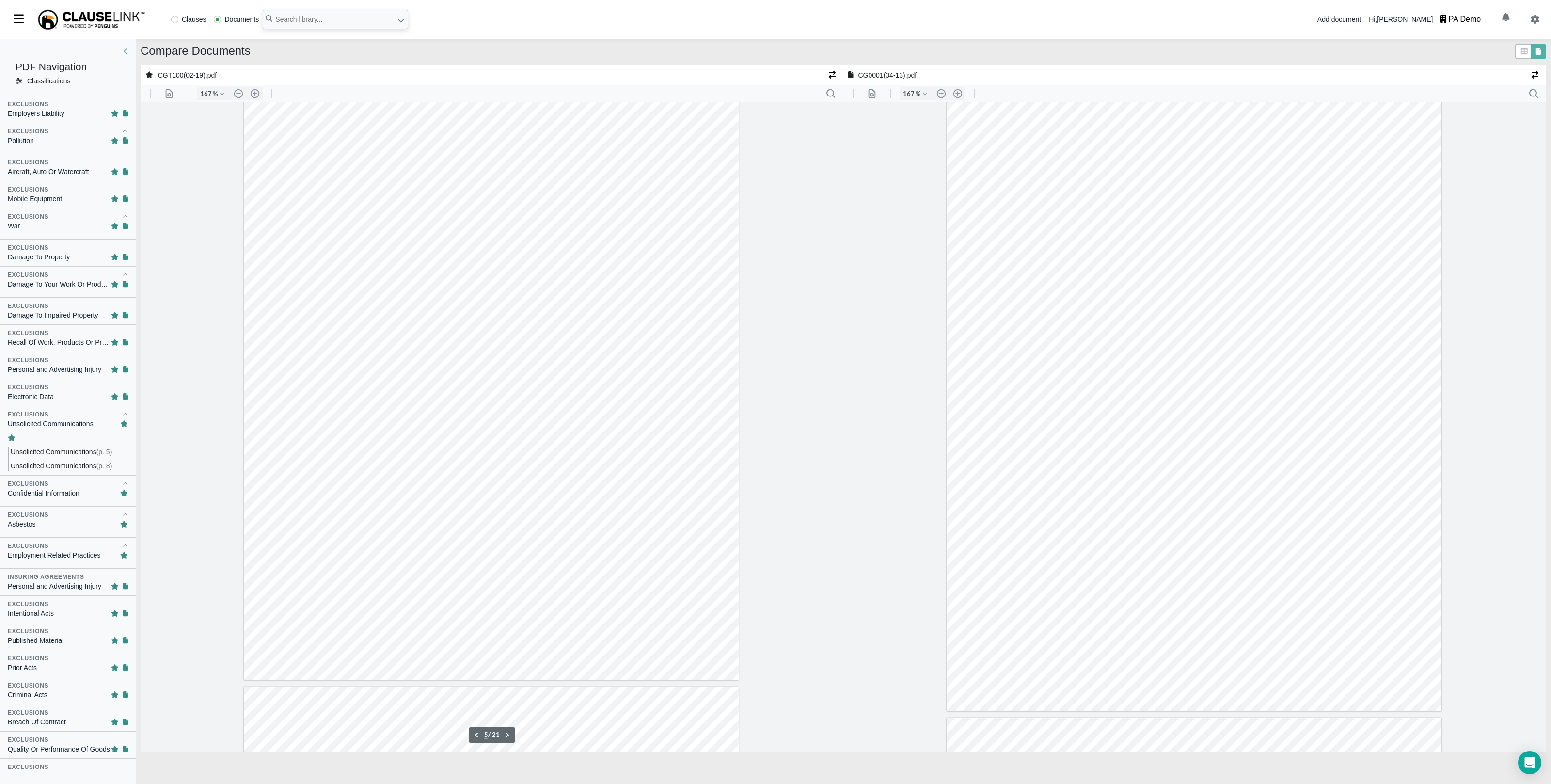
click at [72, 454] on span "Unsolicited Communications" at bounding box center [53, 452] width 86 height 8
click at [69, 461] on span "Unsolicited Communications" at bounding box center [53, 457] width 86 height 8
click at [65, 446] on span "Unsolicited Communications" at bounding box center [53, 443] width 86 height 8
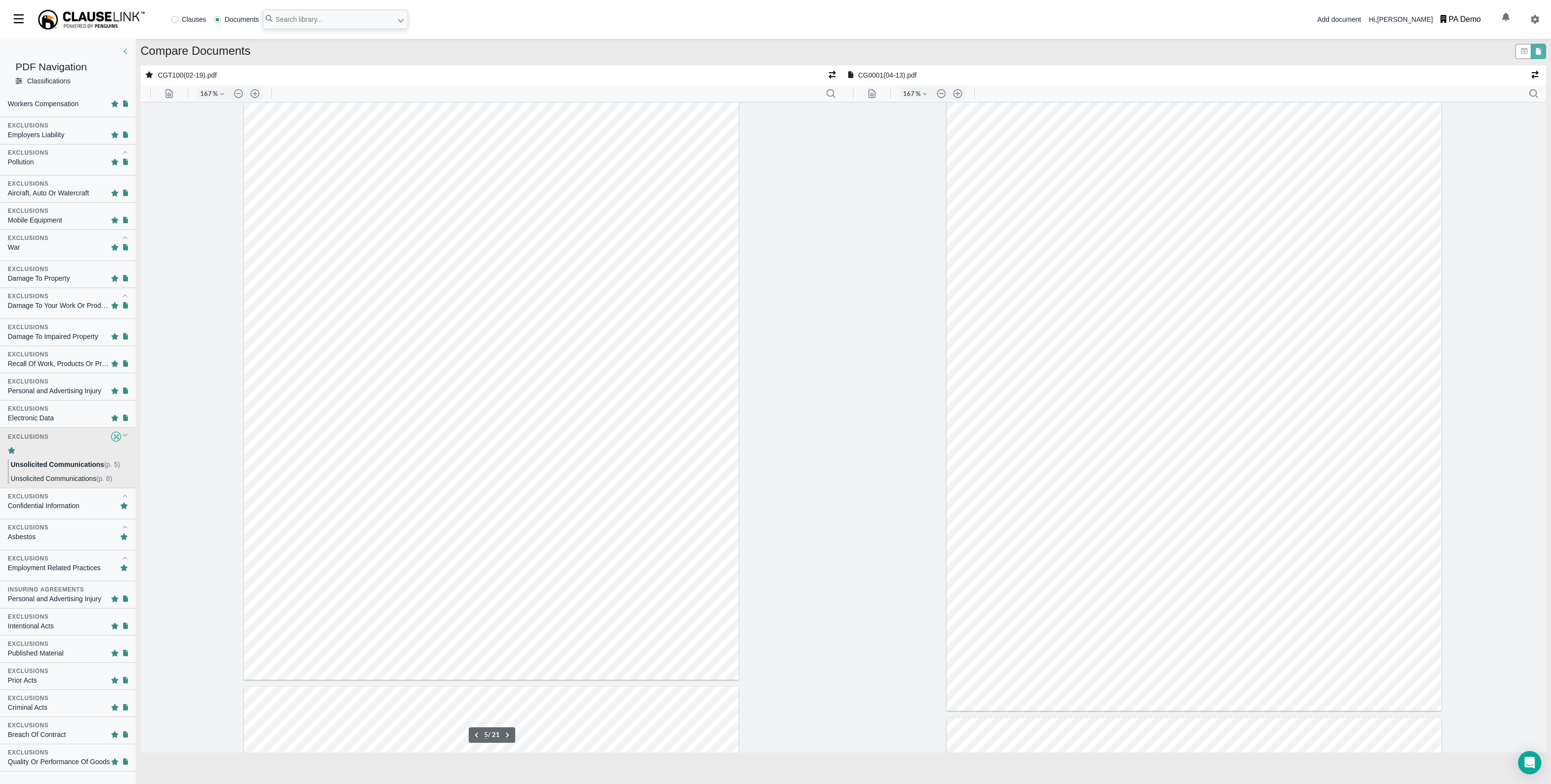
scroll to position [180, 0]
click at [71, 484] on span "Unsolicited Communications" at bounding box center [53, 481] width 86 height 8
click at [61, 394] on div "Personal and Advertising Injury" at bounding box center [55, 392] width 93 height 10
type input "5"
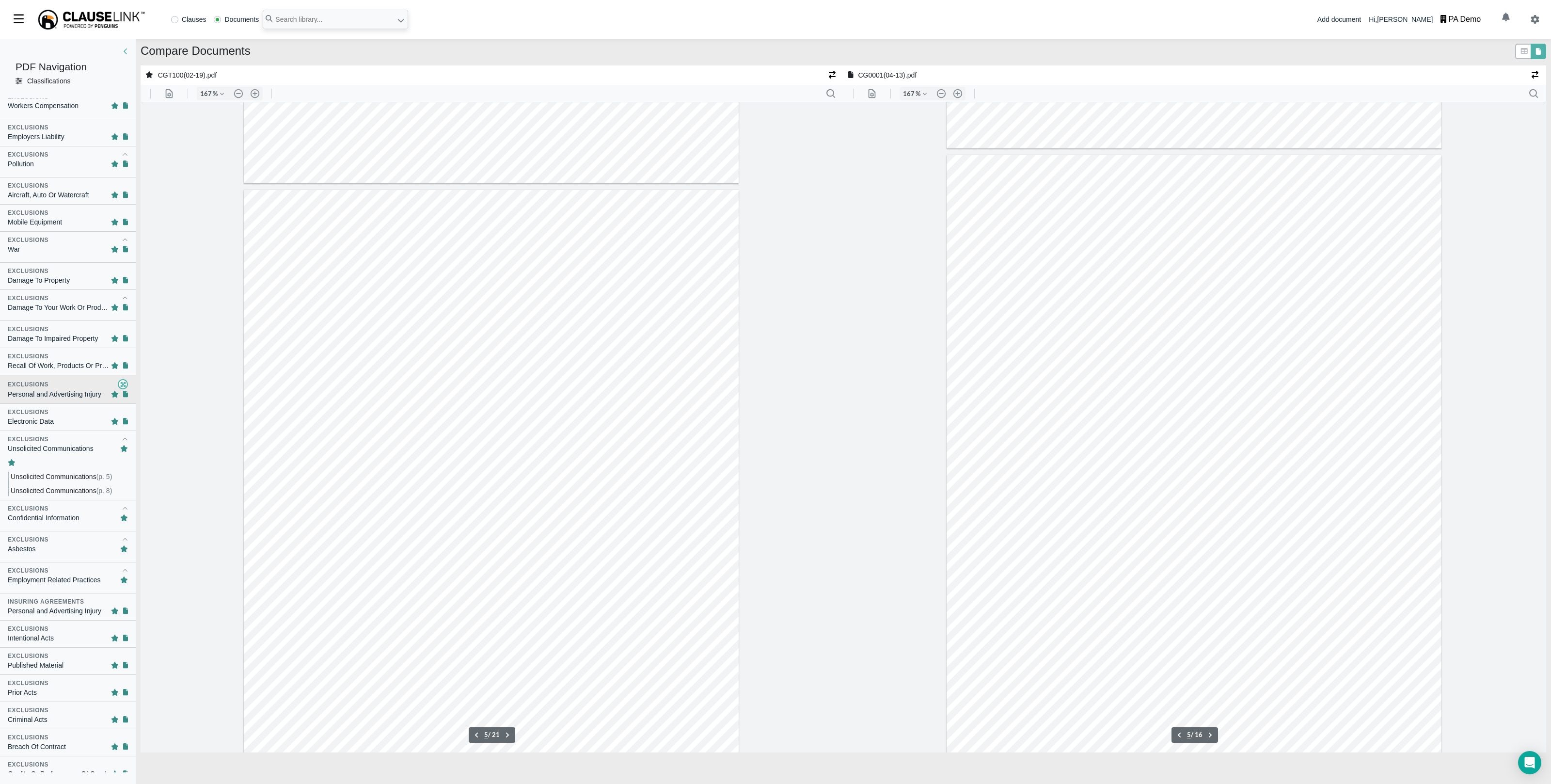
scroll to position [2540, 0]
click at [60, 554] on div "Asbestos" at bounding box center [68, 548] width 120 height 10
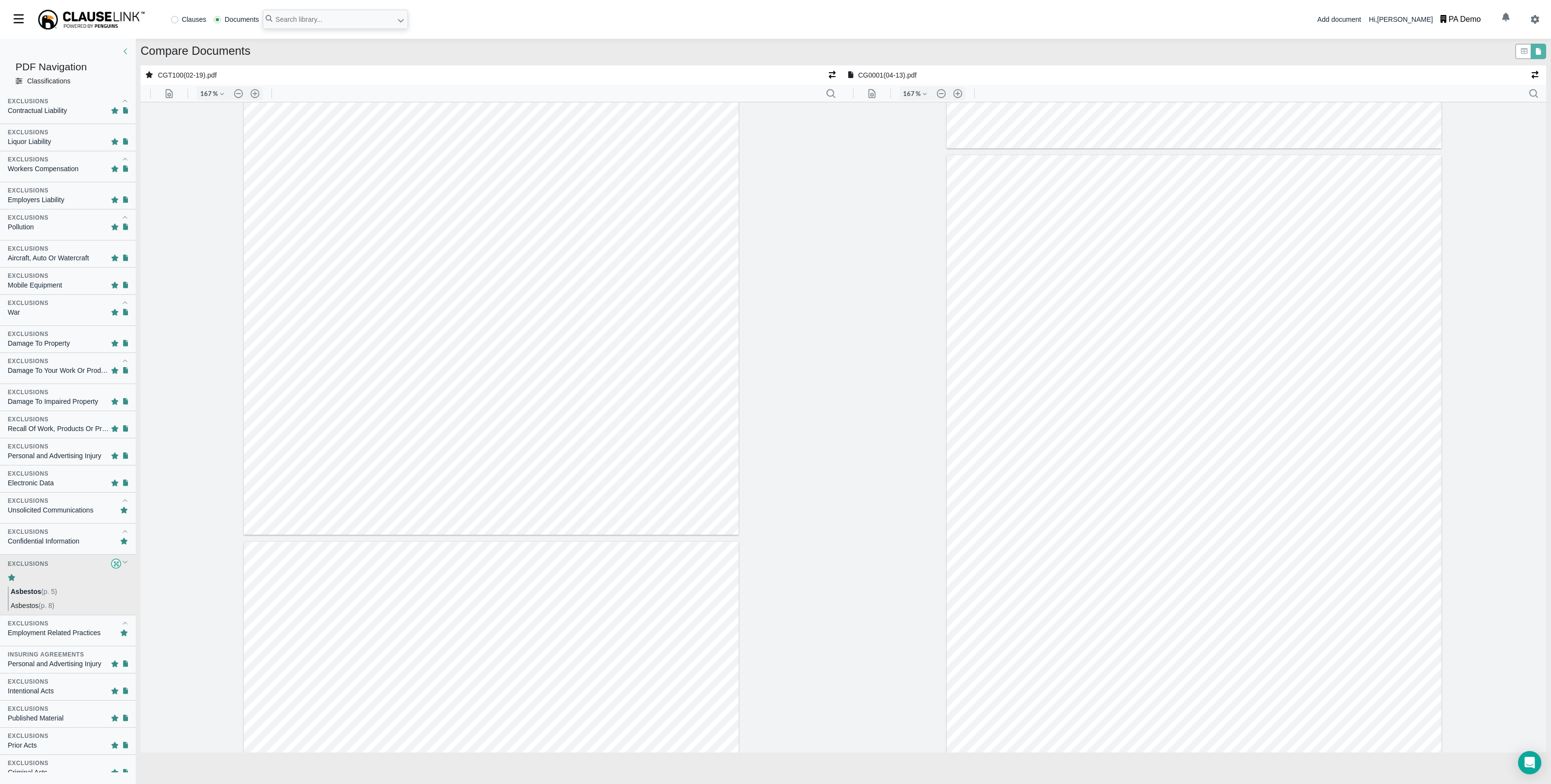
scroll to position [114, 0]
click at [67, 407] on div "Damage To Impaired Property" at bounding box center [53, 405] width 91 height 10
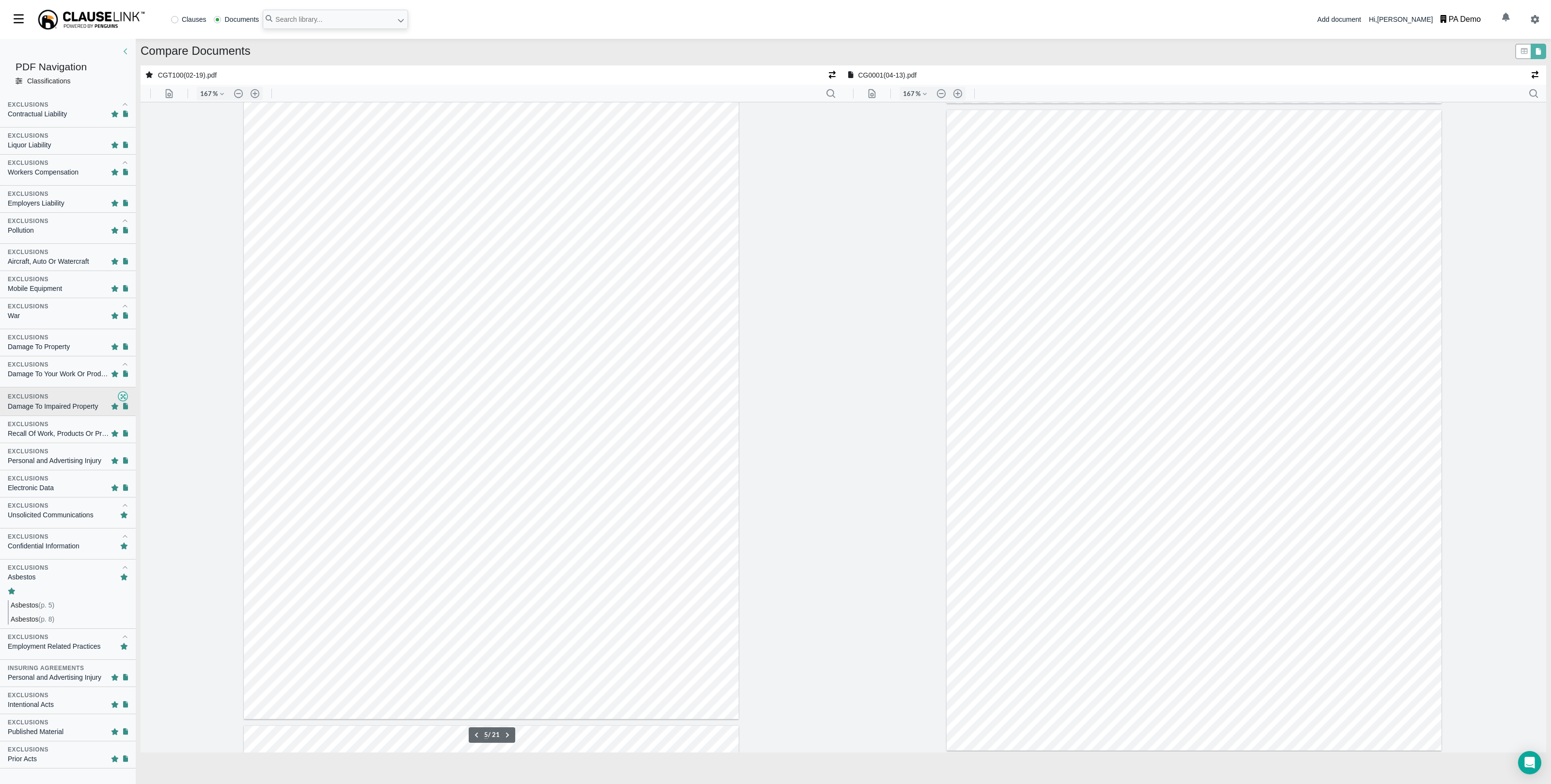
scroll to position [2619, 0]
click at [58, 430] on div "Recall Of Work, Products Or Property" at bounding box center [59, 433] width 103 height 10
click at [1521, 53] on icon at bounding box center [1525, 51] width 7 height 6
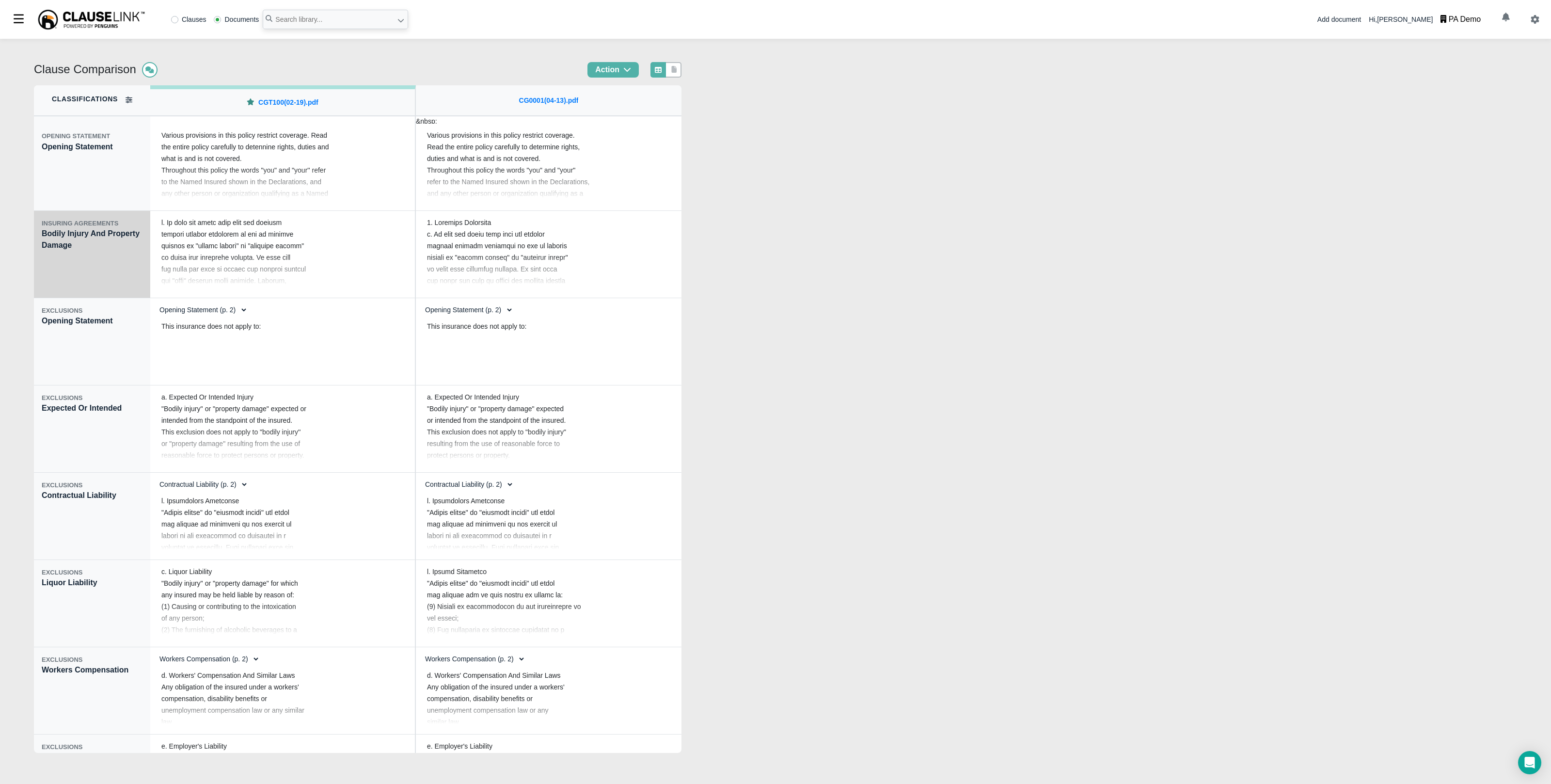
click at [71, 257] on div "INSURING AGREEMENTS Bodily Injury And Property Damage" at bounding box center [92, 254] width 117 height 88
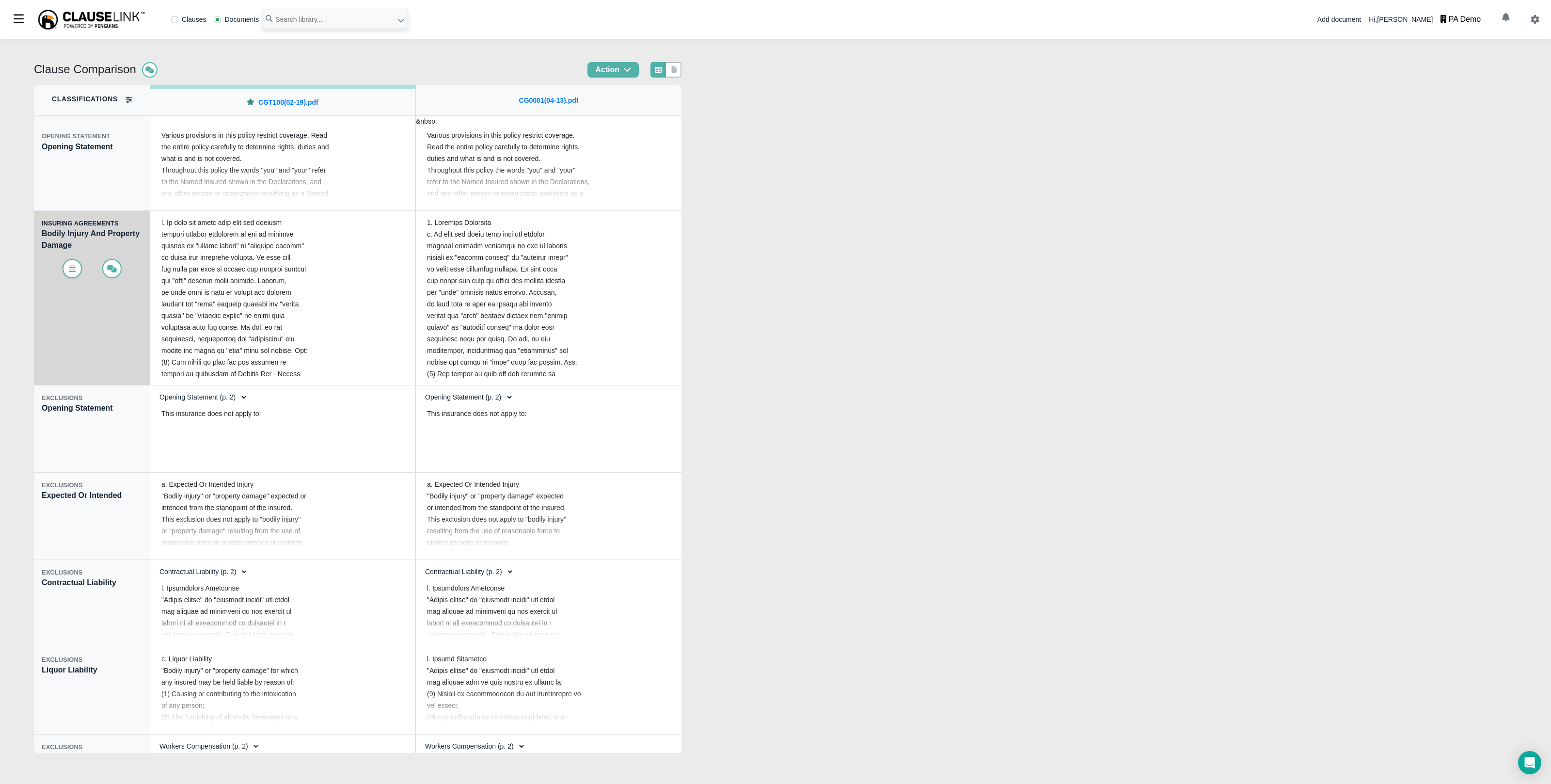
click at [73, 267] on icon at bounding box center [72, 269] width 10 height 8
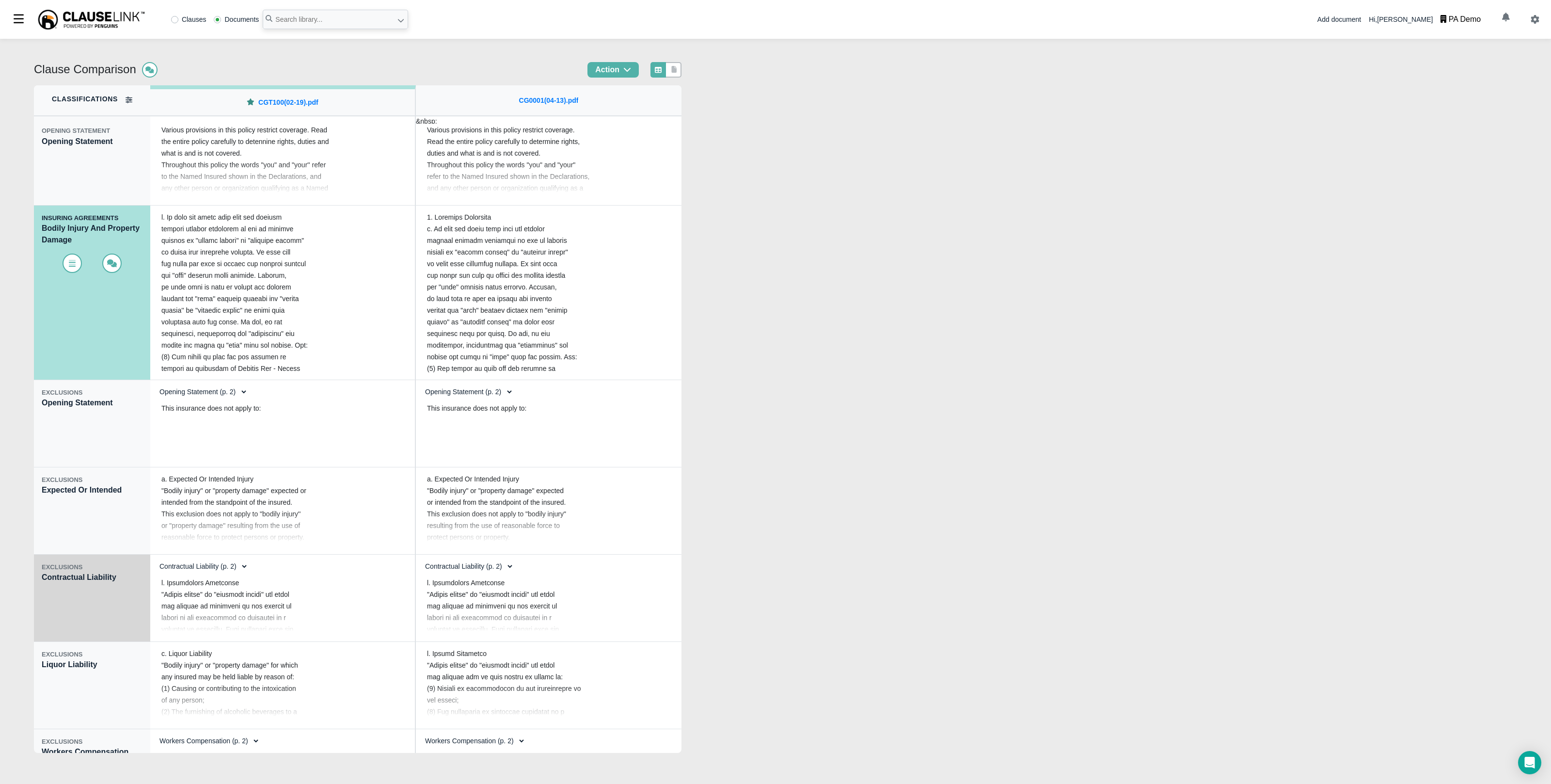
scroll to position [7, 0]
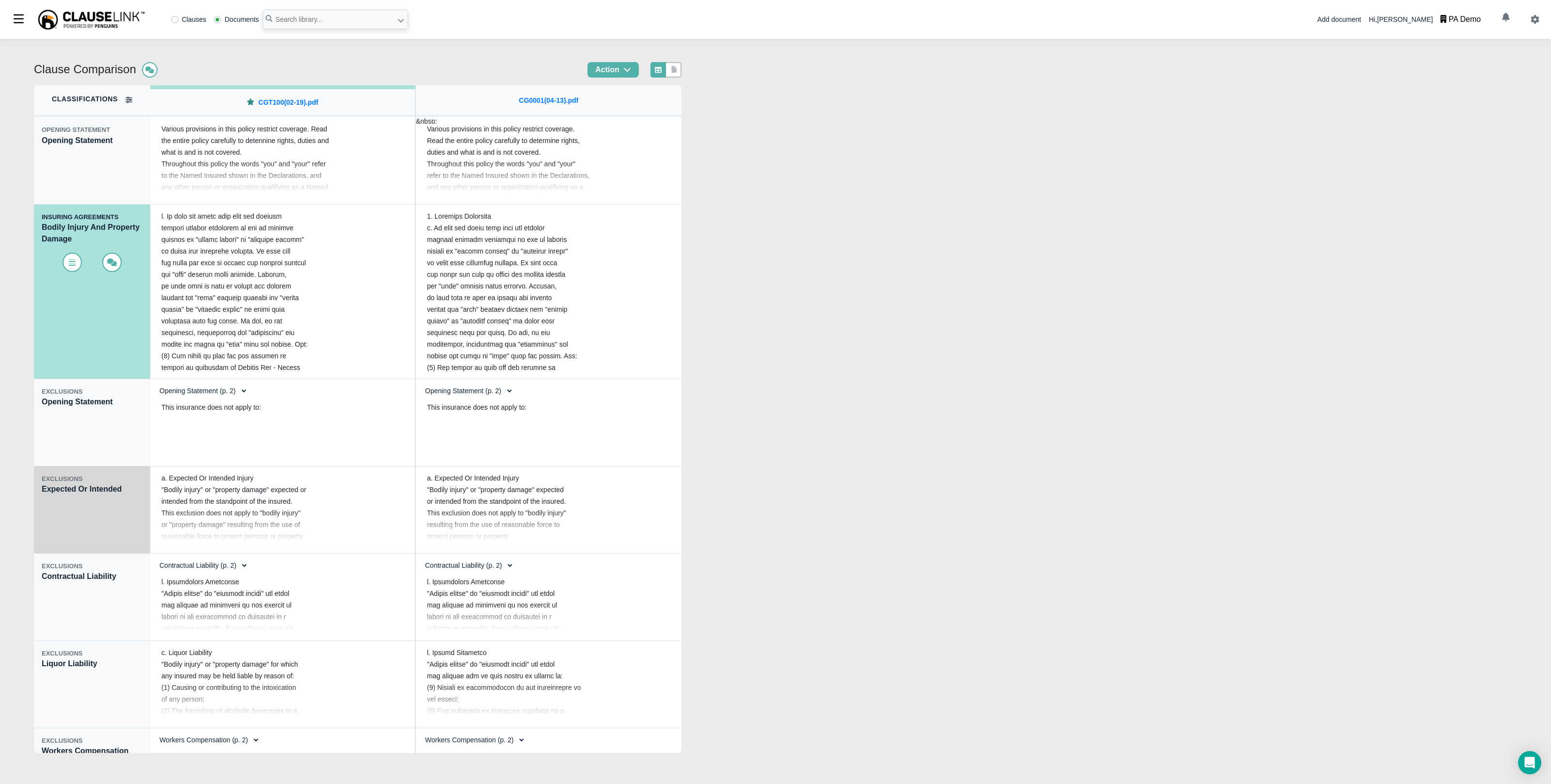
click at [78, 521] on div "EXCLUSIONS Expected Or Intended" at bounding box center [92, 510] width 117 height 88
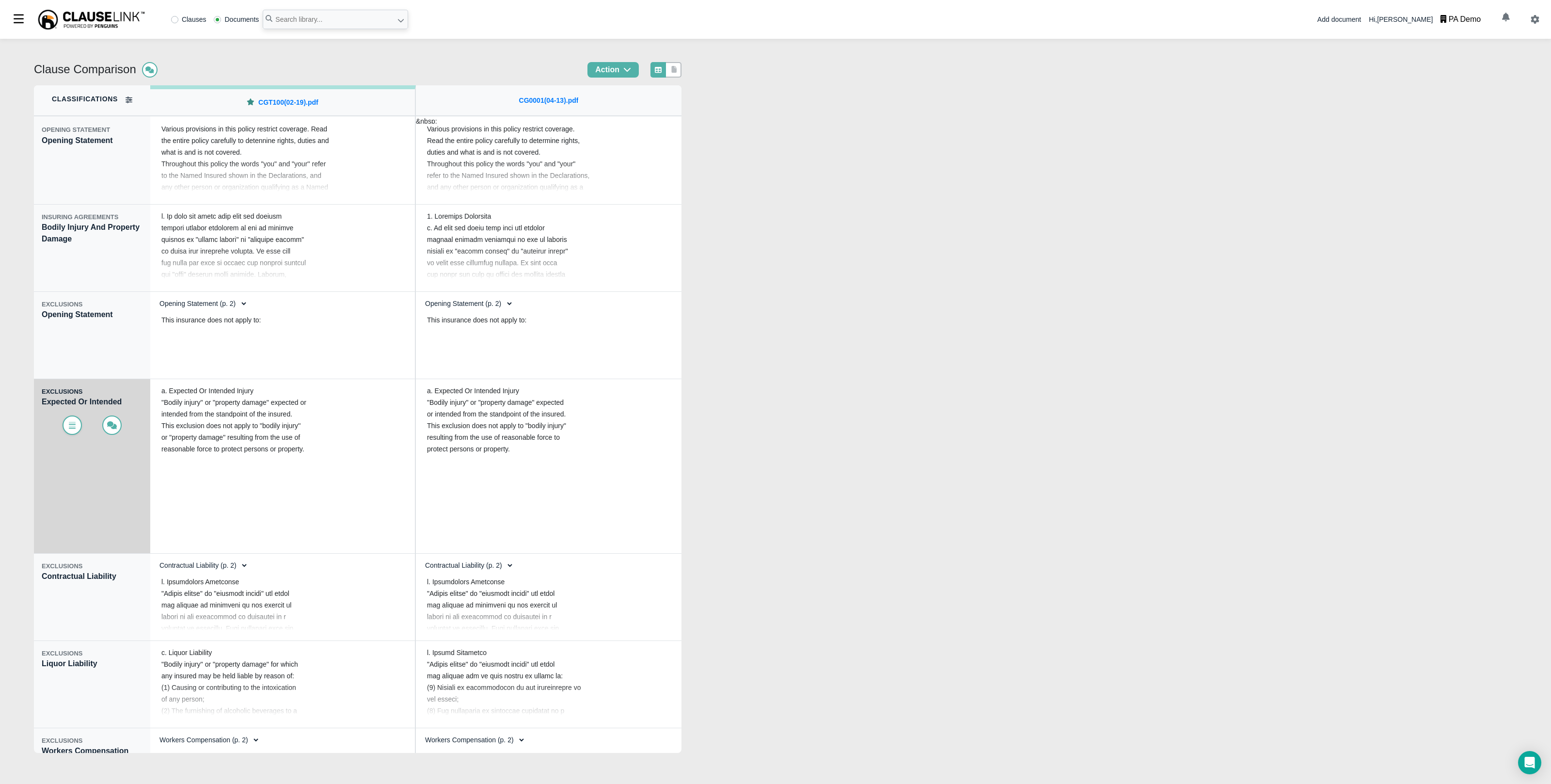
click at [73, 426] on icon at bounding box center [72, 424] width 7 height 5
click at [70, 426] on icon at bounding box center [72, 424] width 7 height 5
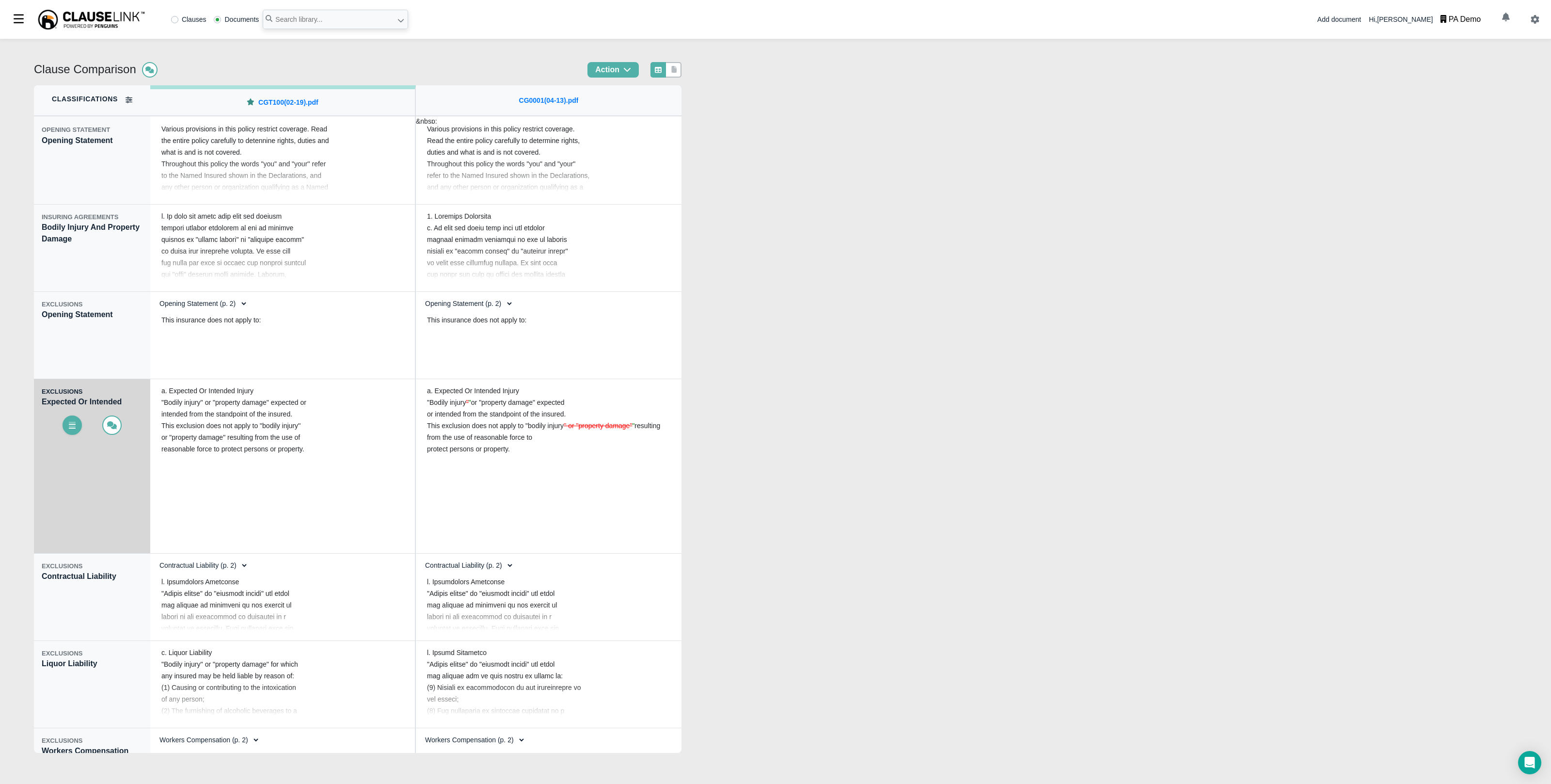
click at [70, 426] on icon at bounding box center [72, 424] width 7 height 5
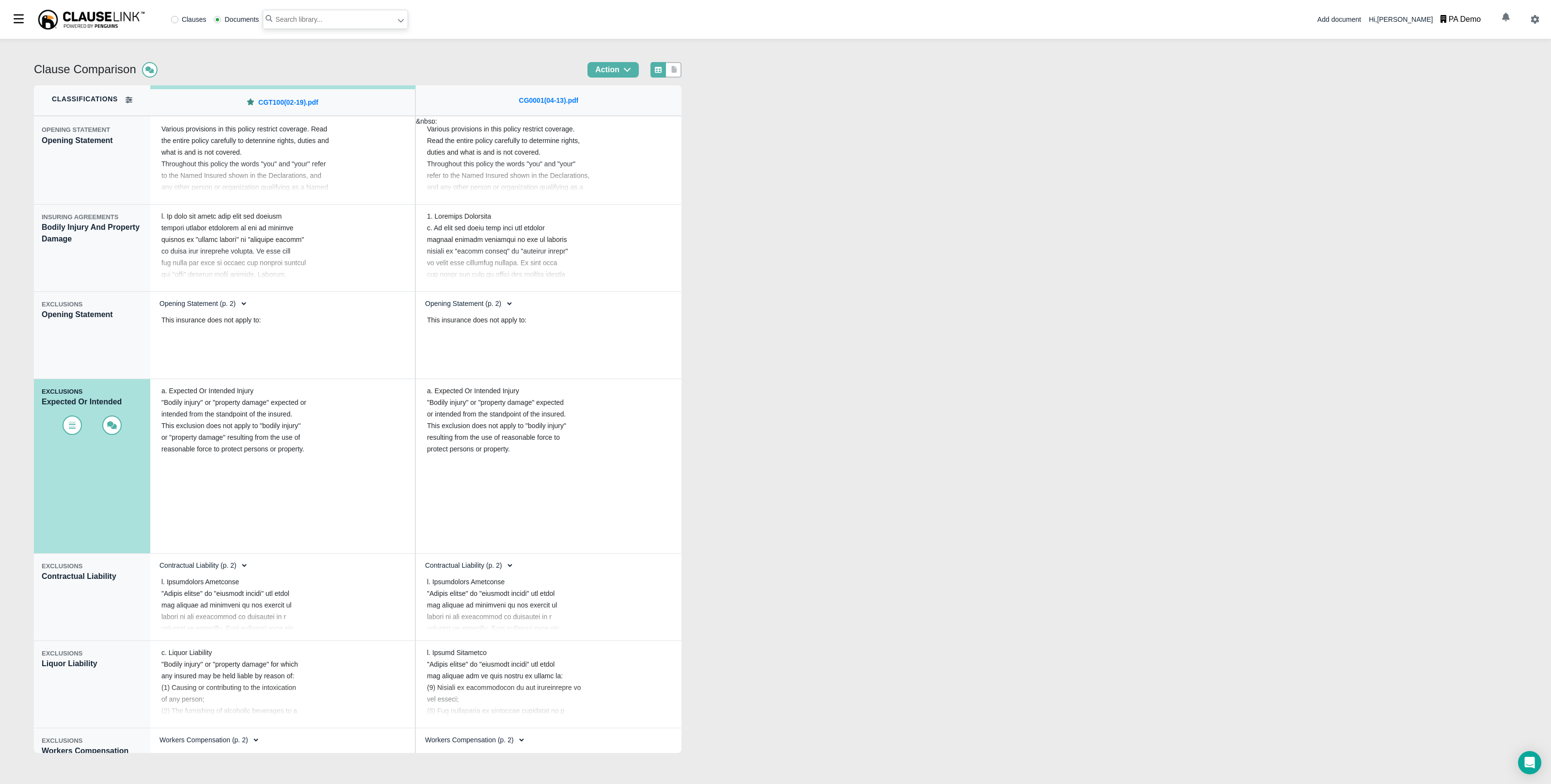
click at [335, 18] on input "text" at bounding box center [335, 19] width 145 height 19
type input "general liability"
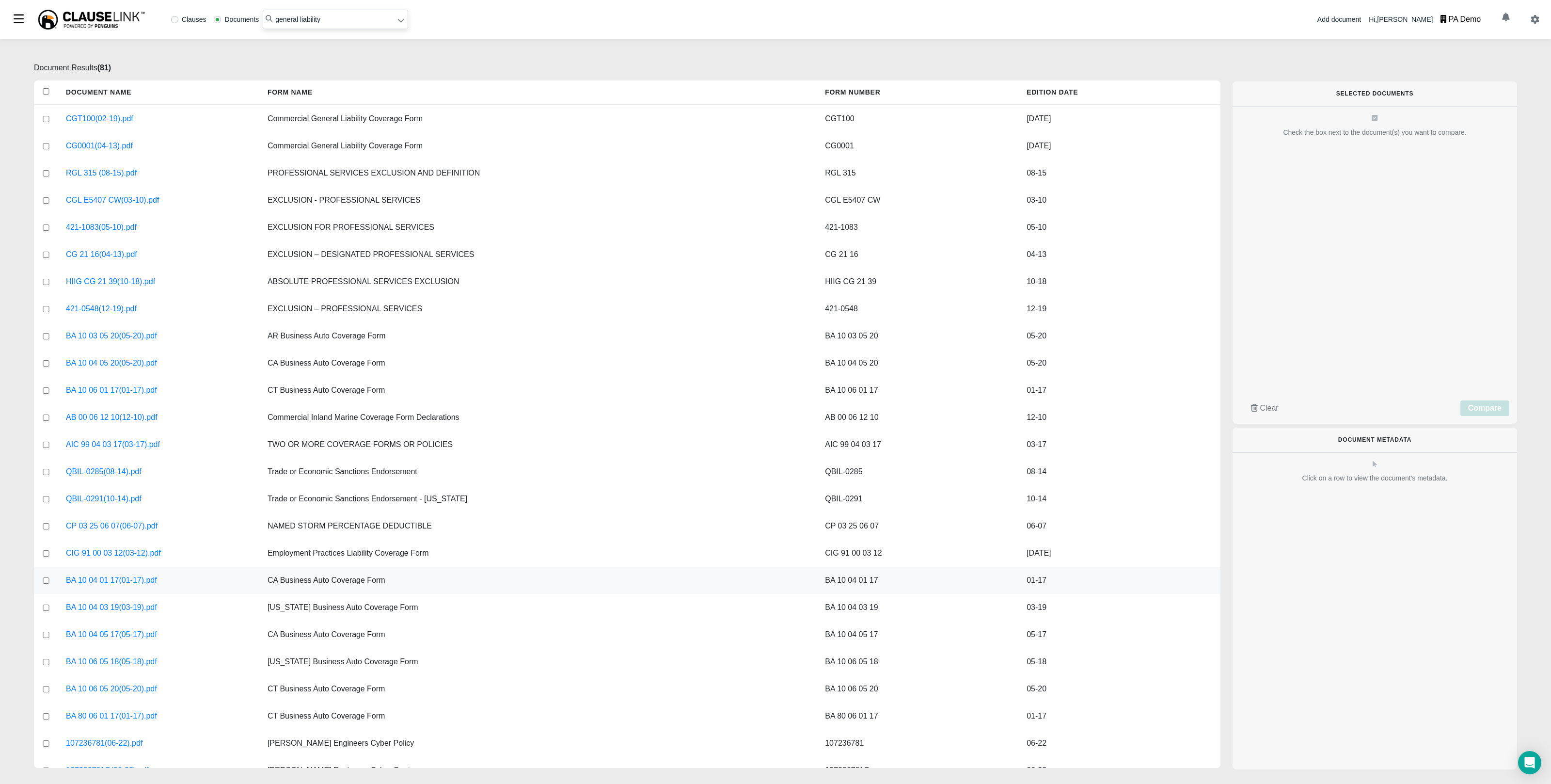
click at [43, 577] on input "checkbox" at bounding box center [45, 581] width 9 height 7
checkbox input "true"
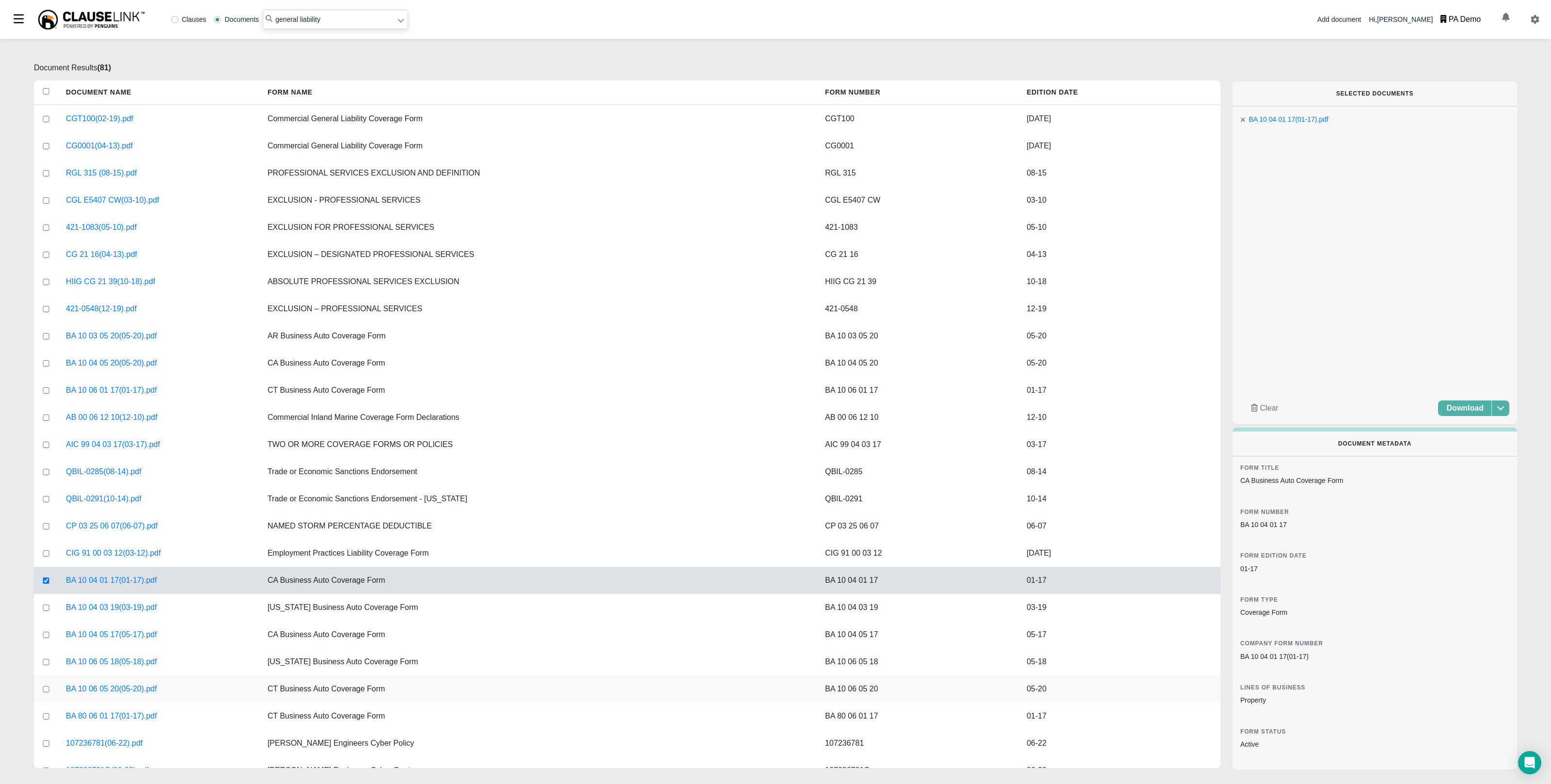
click at [44, 683] on div at bounding box center [46, 689] width 24 height 27
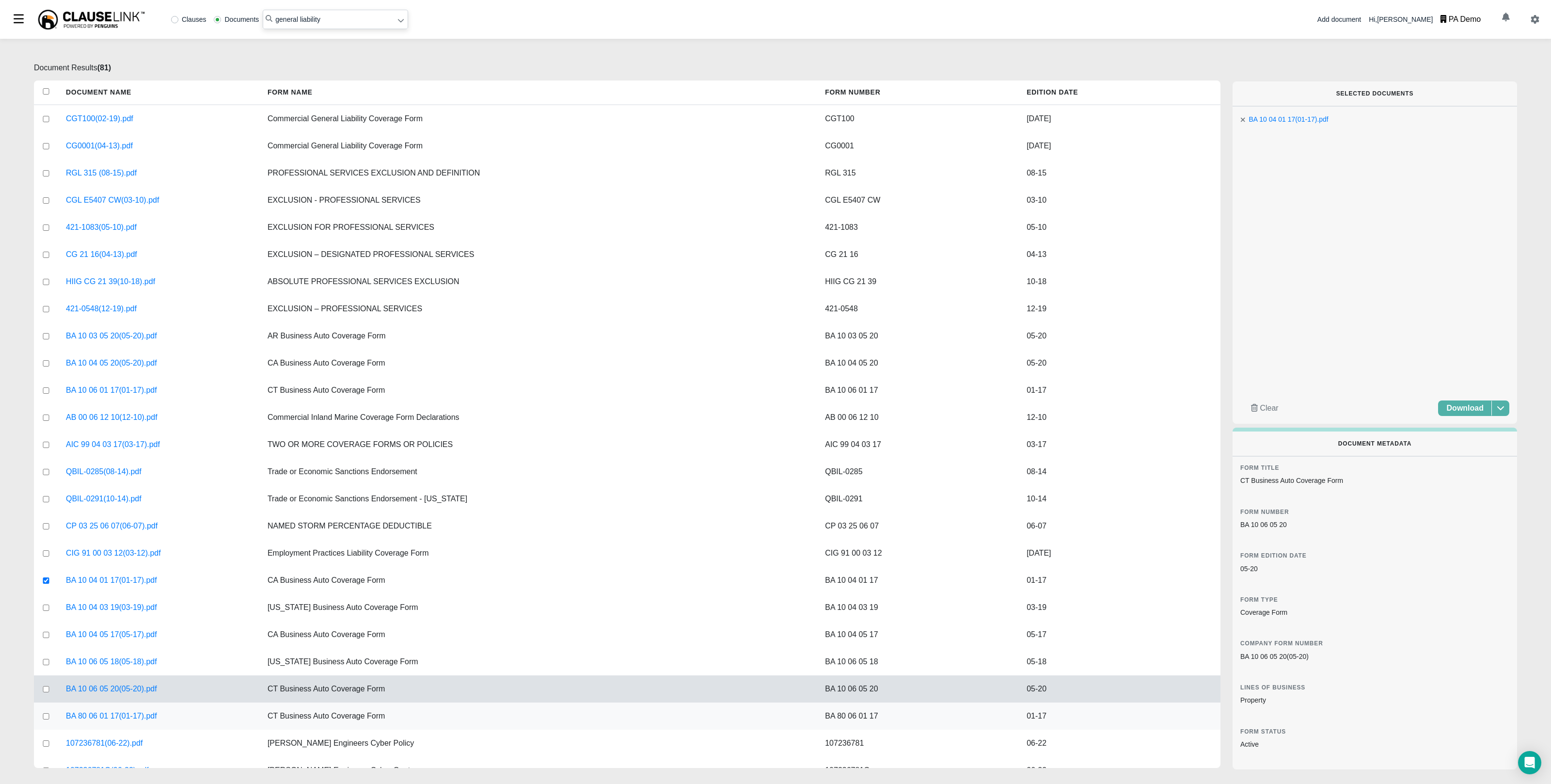
click at [48, 718] on input "checkbox" at bounding box center [45, 716] width 9 height 7
checkbox input "true"
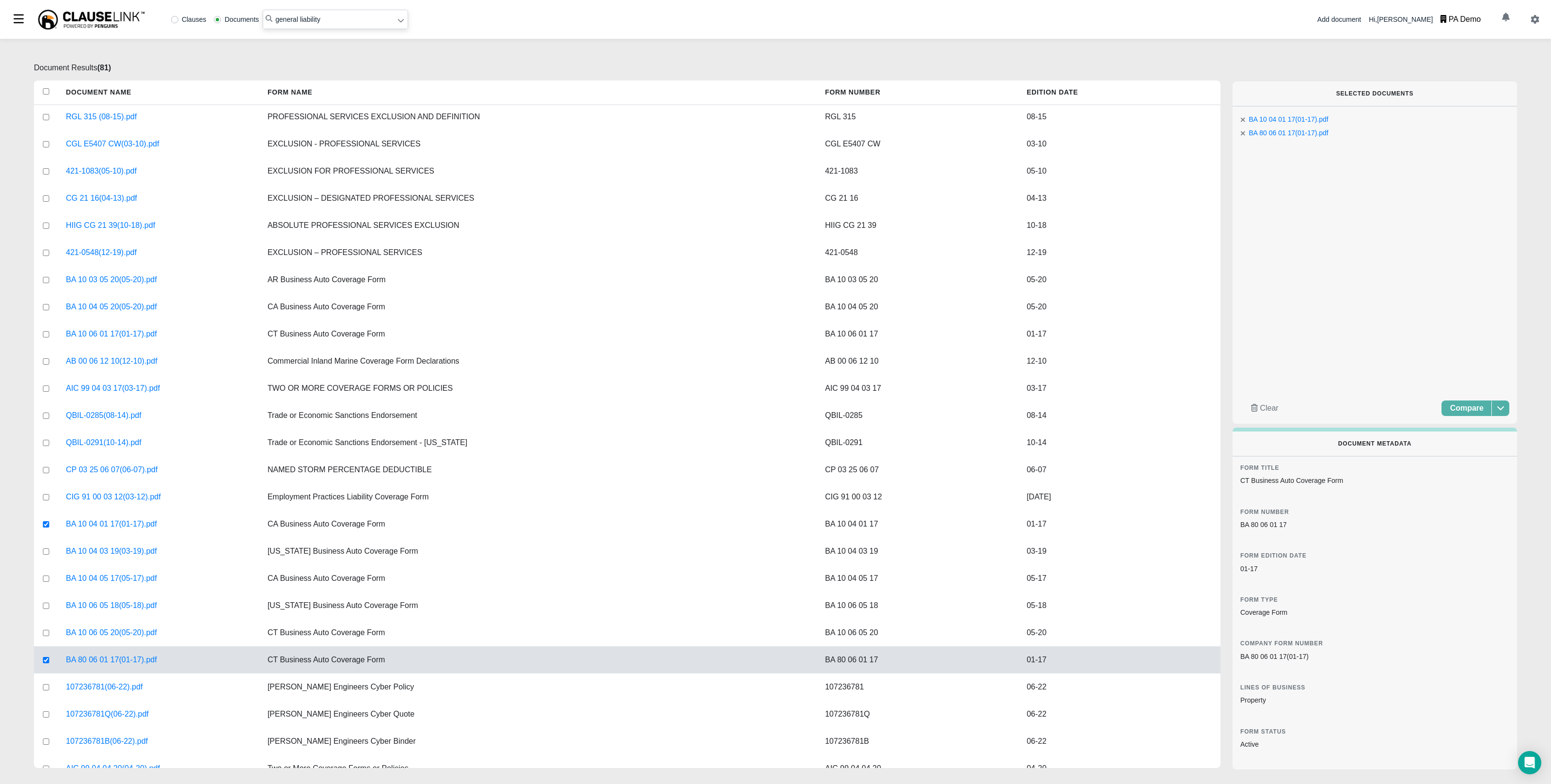
scroll to position [57, 0]
click at [45, 306] on input "checkbox" at bounding box center [45, 306] width 9 height 7
checkbox input "true"
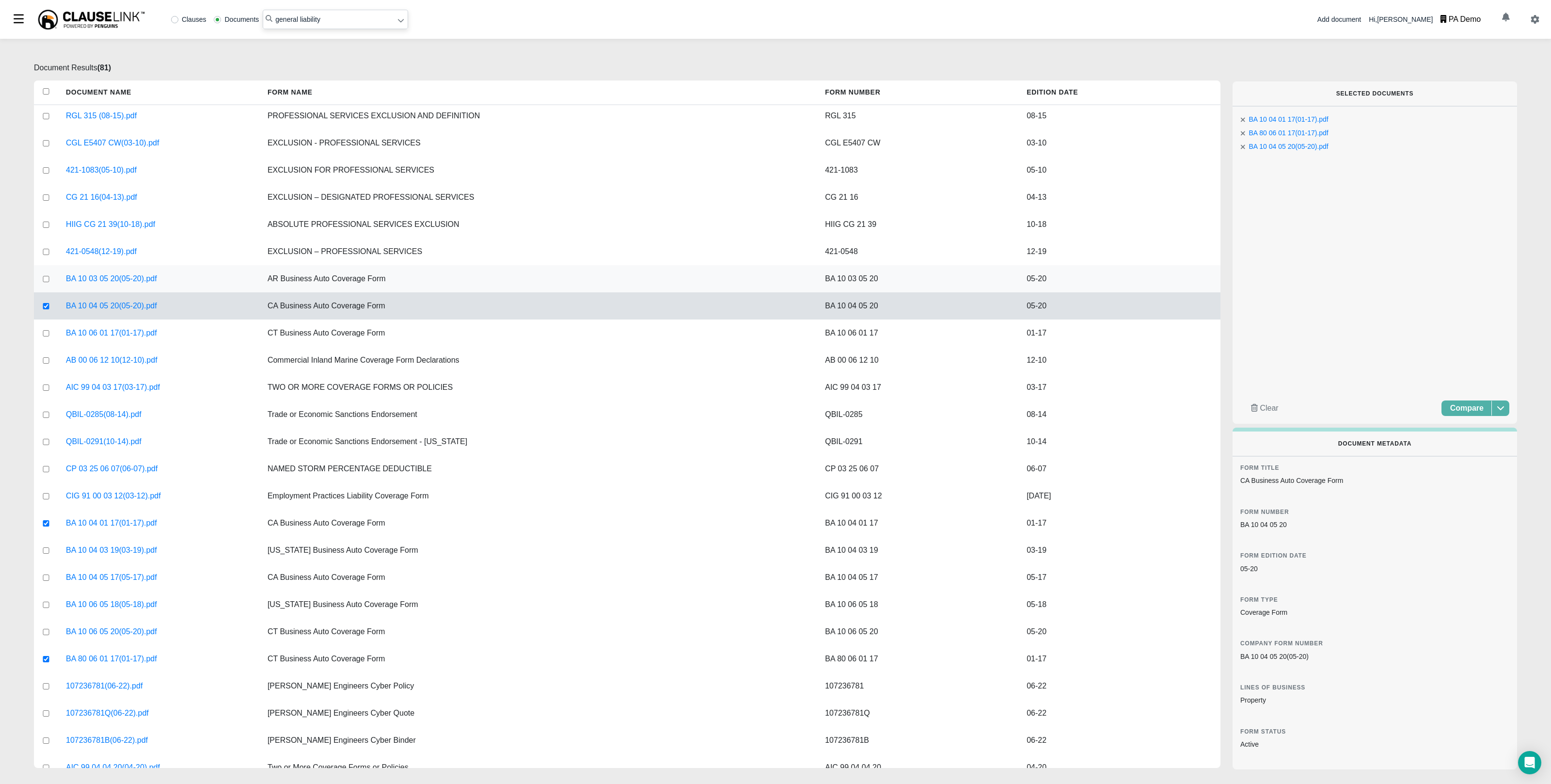
click at [47, 278] on input "checkbox" at bounding box center [45, 279] width 9 height 7
checkbox input "true"
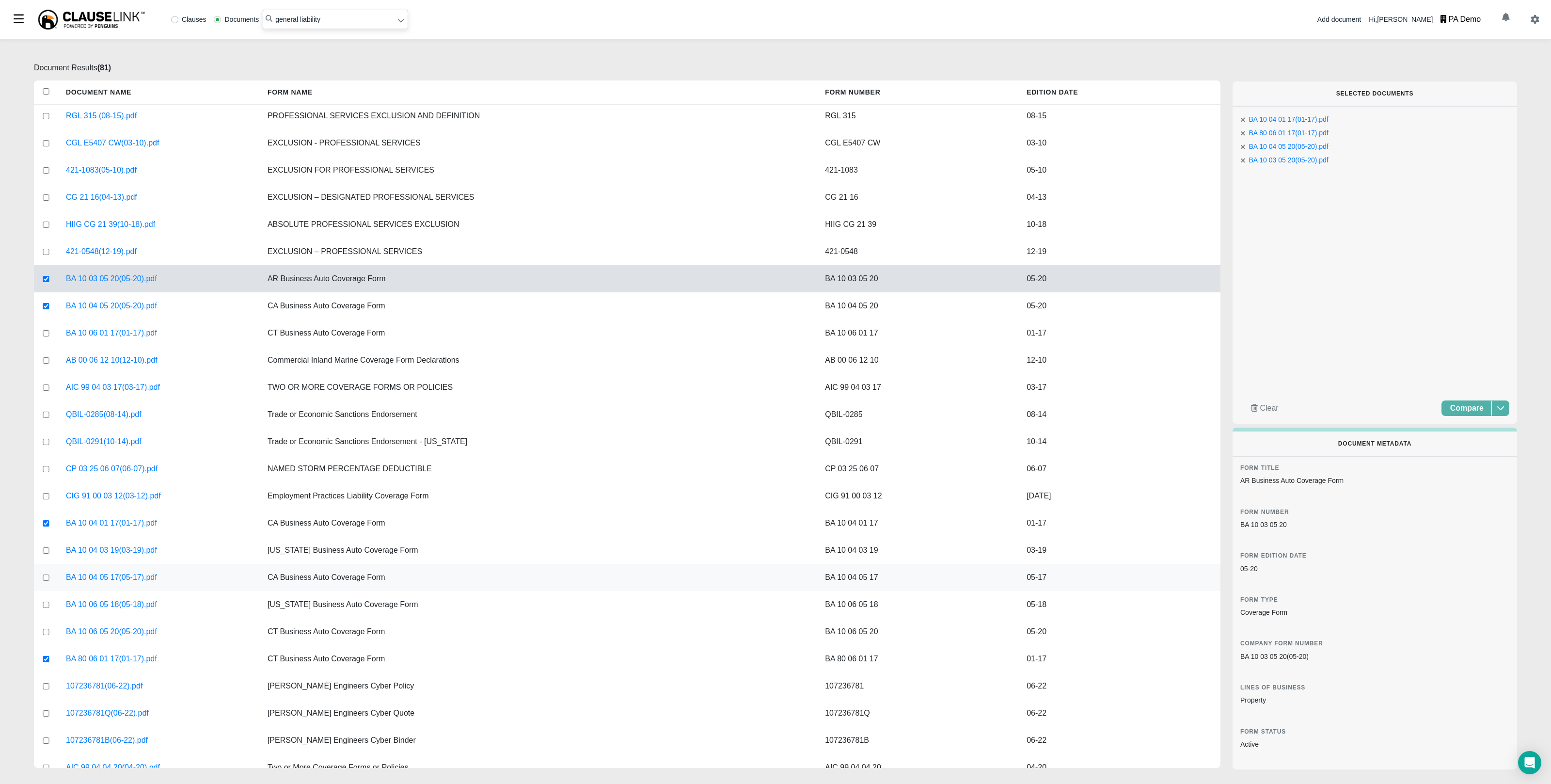
click at [47, 575] on input "checkbox" at bounding box center [45, 578] width 9 height 7
checkbox input "true"
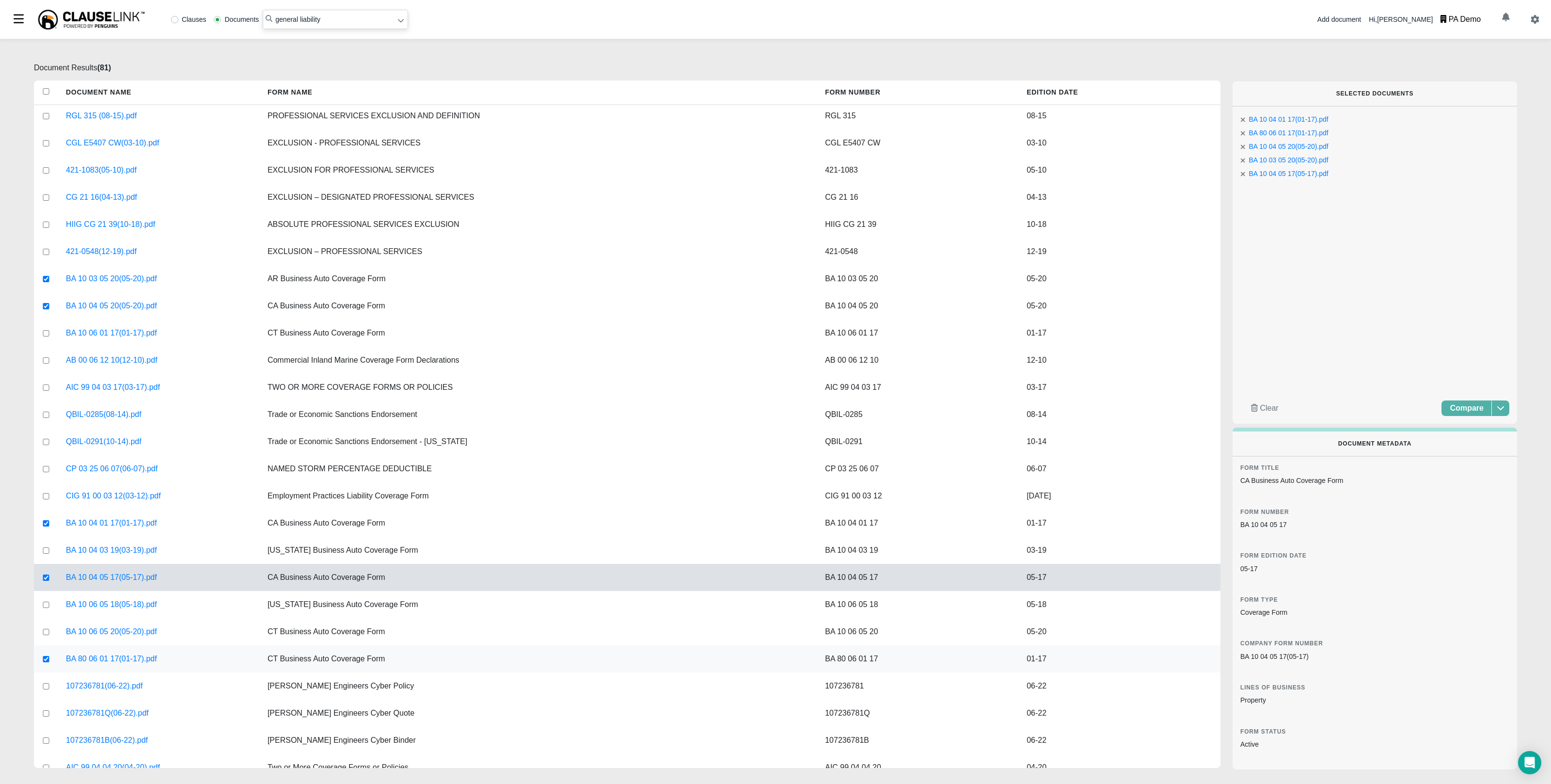
click at [41, 660] on input "checkbox" at bounding box center [45, 659] width 9 height 7
checkbox input "false"
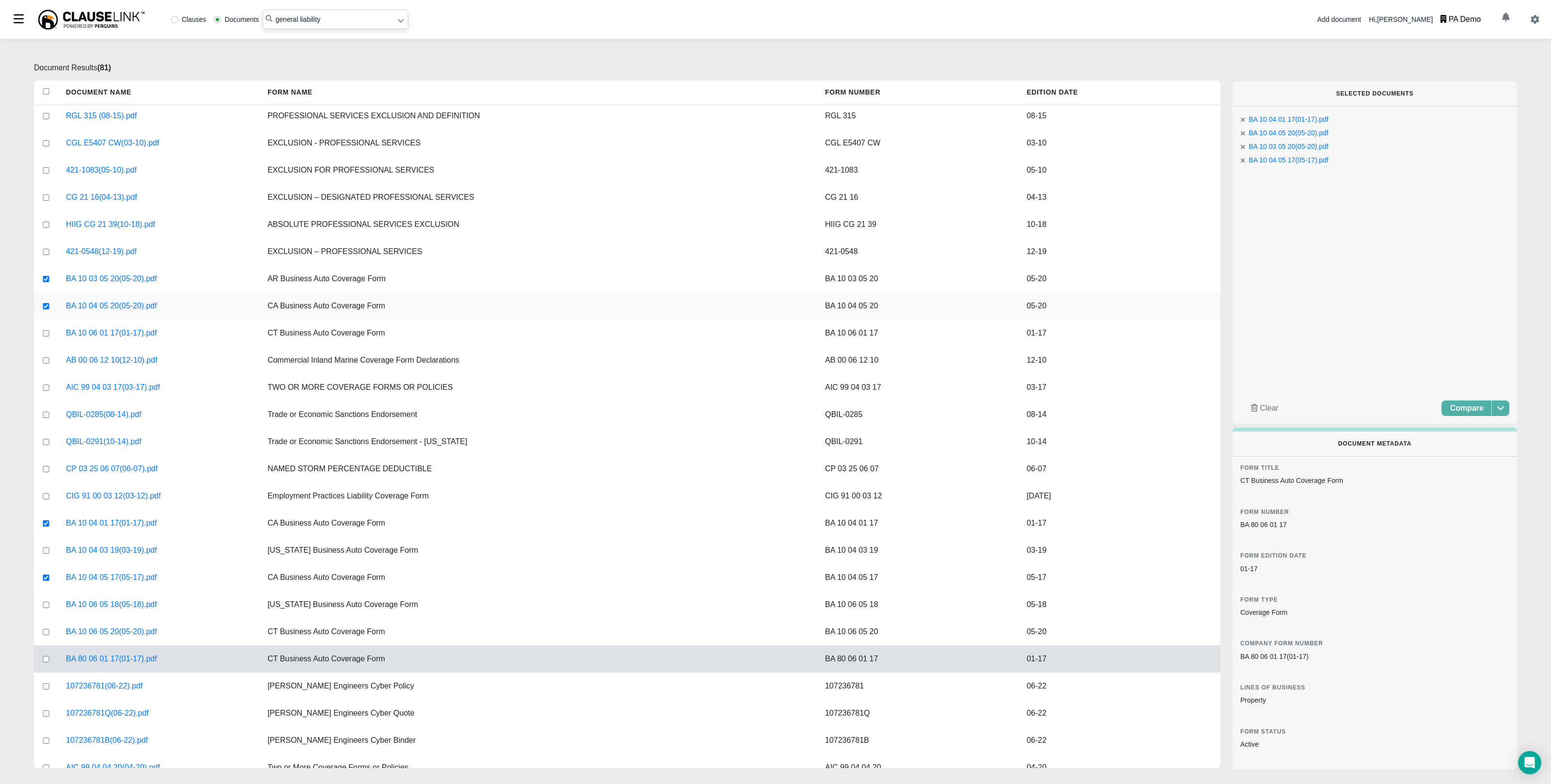
click at [47, 303] on input "checkbox" at bounding box center [45, 306] width 9 height 7
checkbox input "false"
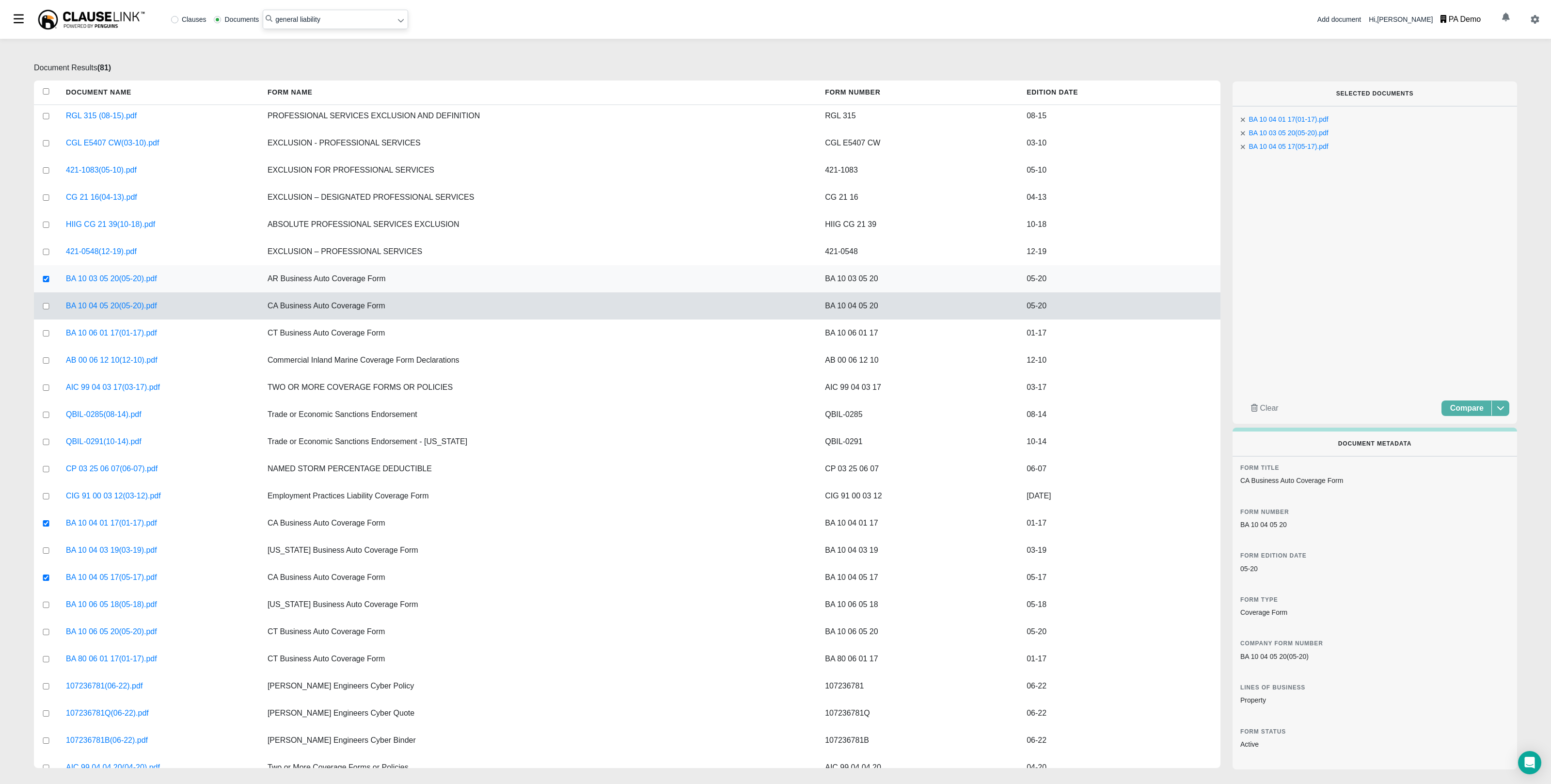
click at [45, 276] on input "checkbox" at bounding box center [45, 279] width 9 height 7
checkbox input "false"
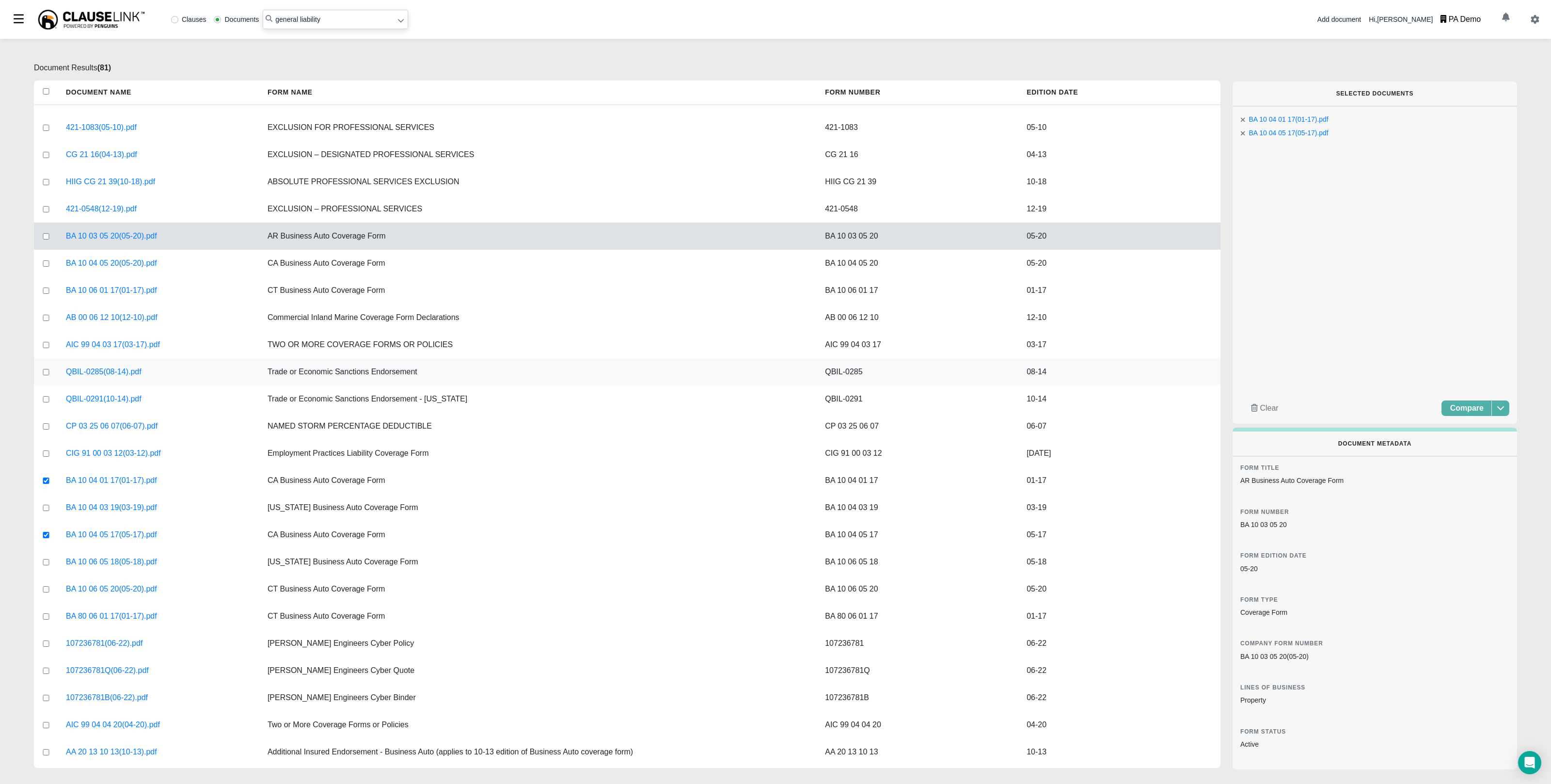
scroll to position [106, 0]
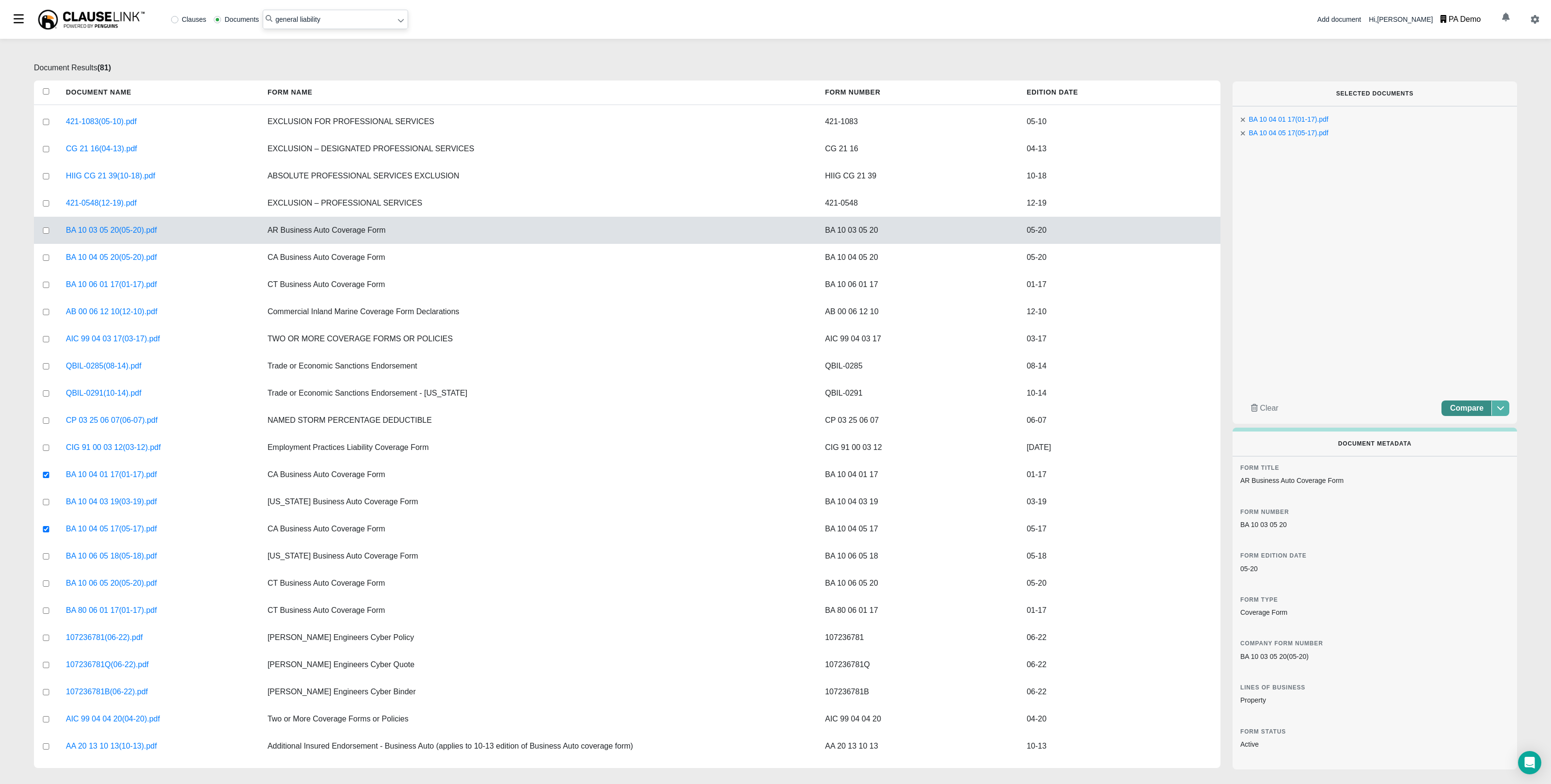
click at [1471, 400] on button "Compare" at bounding box center [1467, 408] width 51 height 16
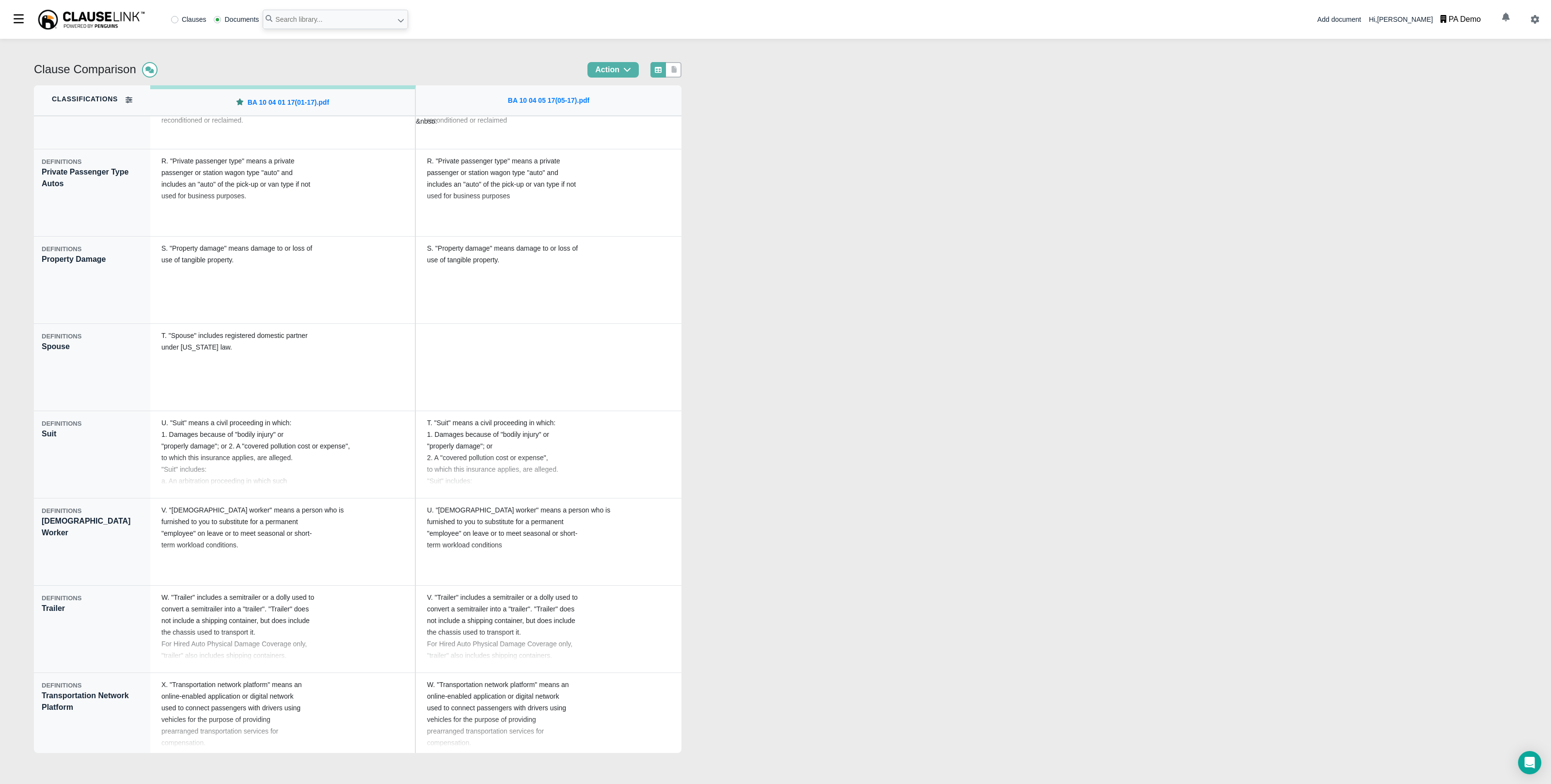
scroll to position [6961, 0]
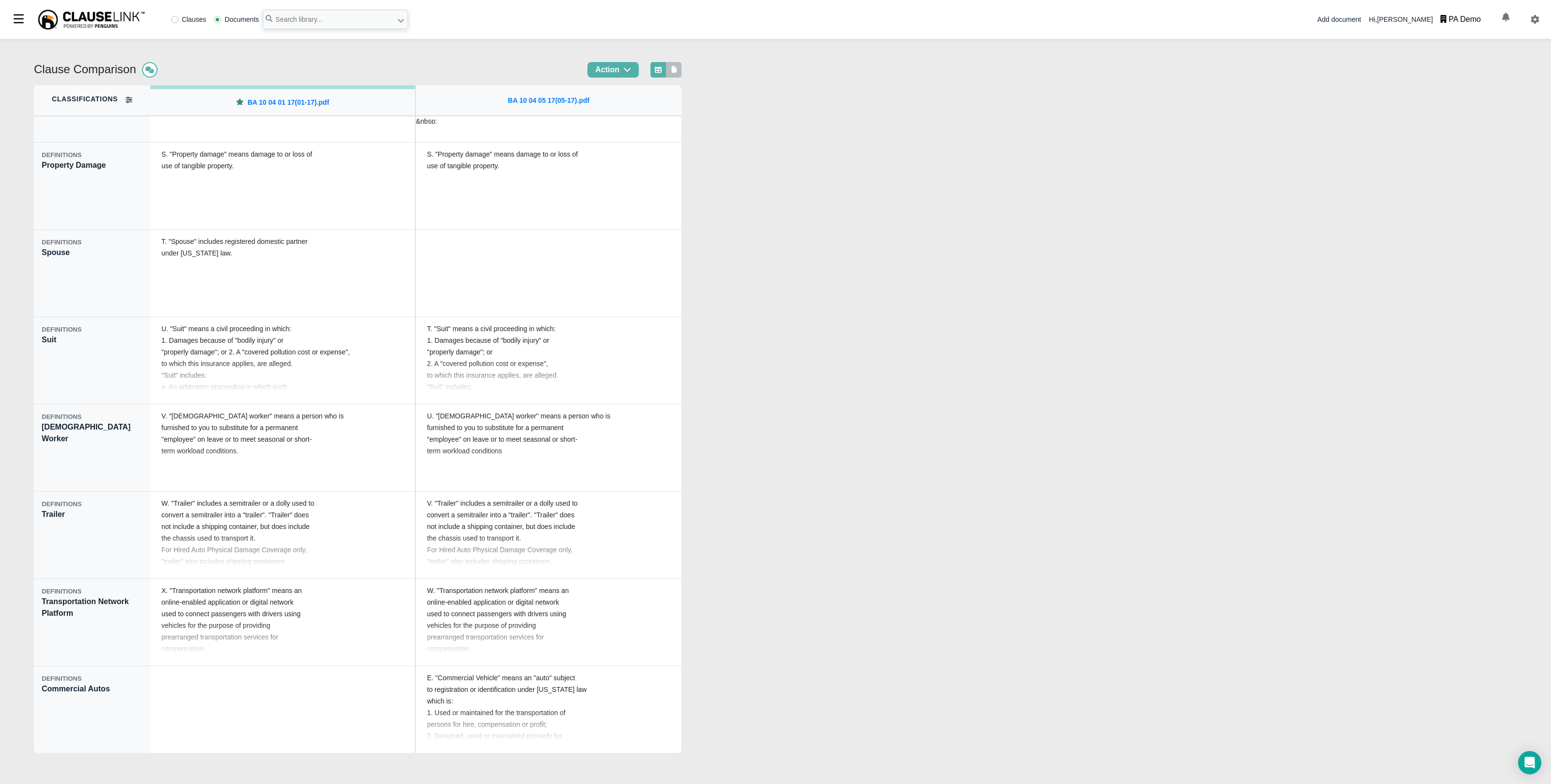
click at [679, 65] on link at bounding box center [674, 70] width 9 height 10
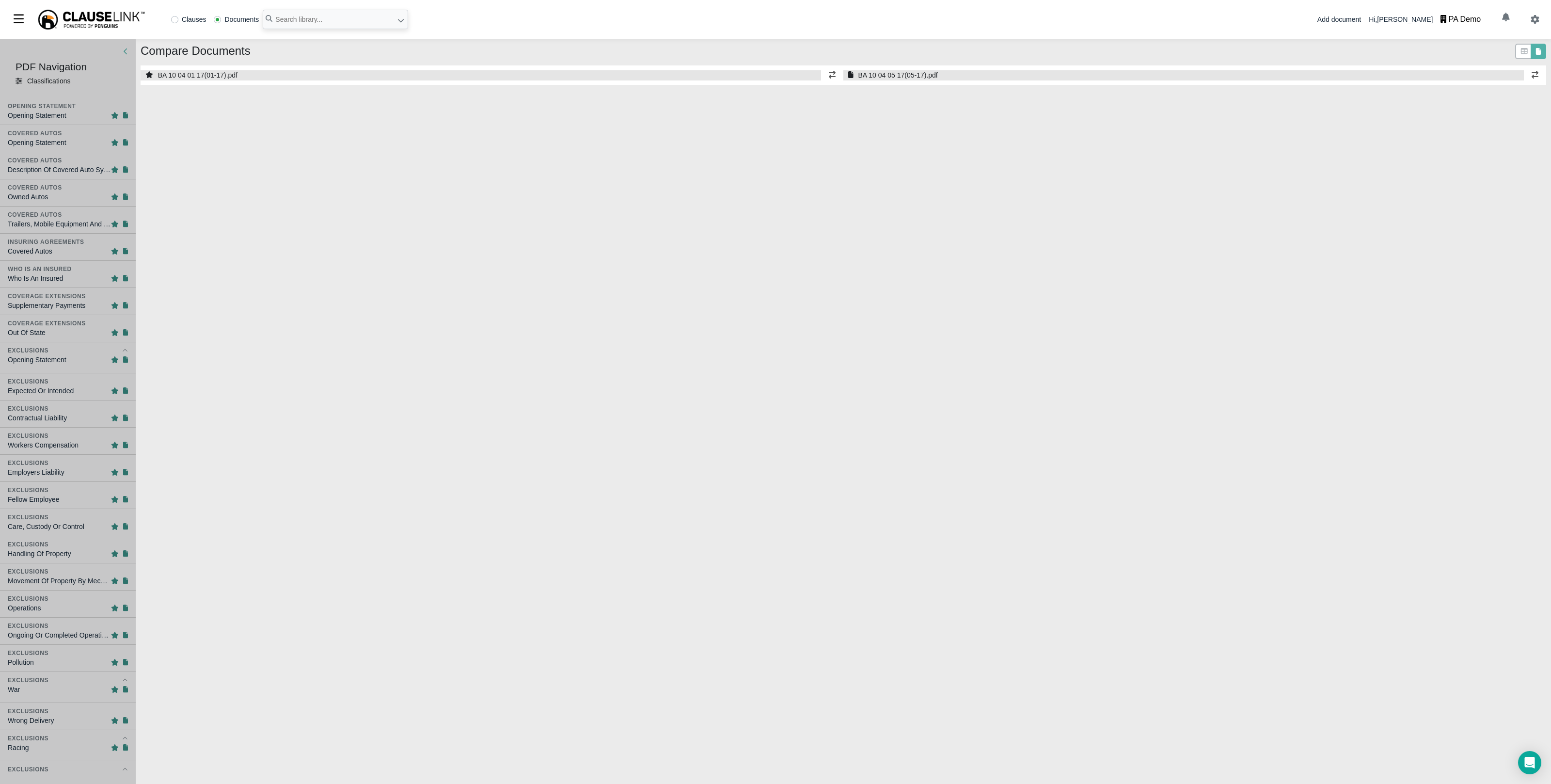
select select "1"
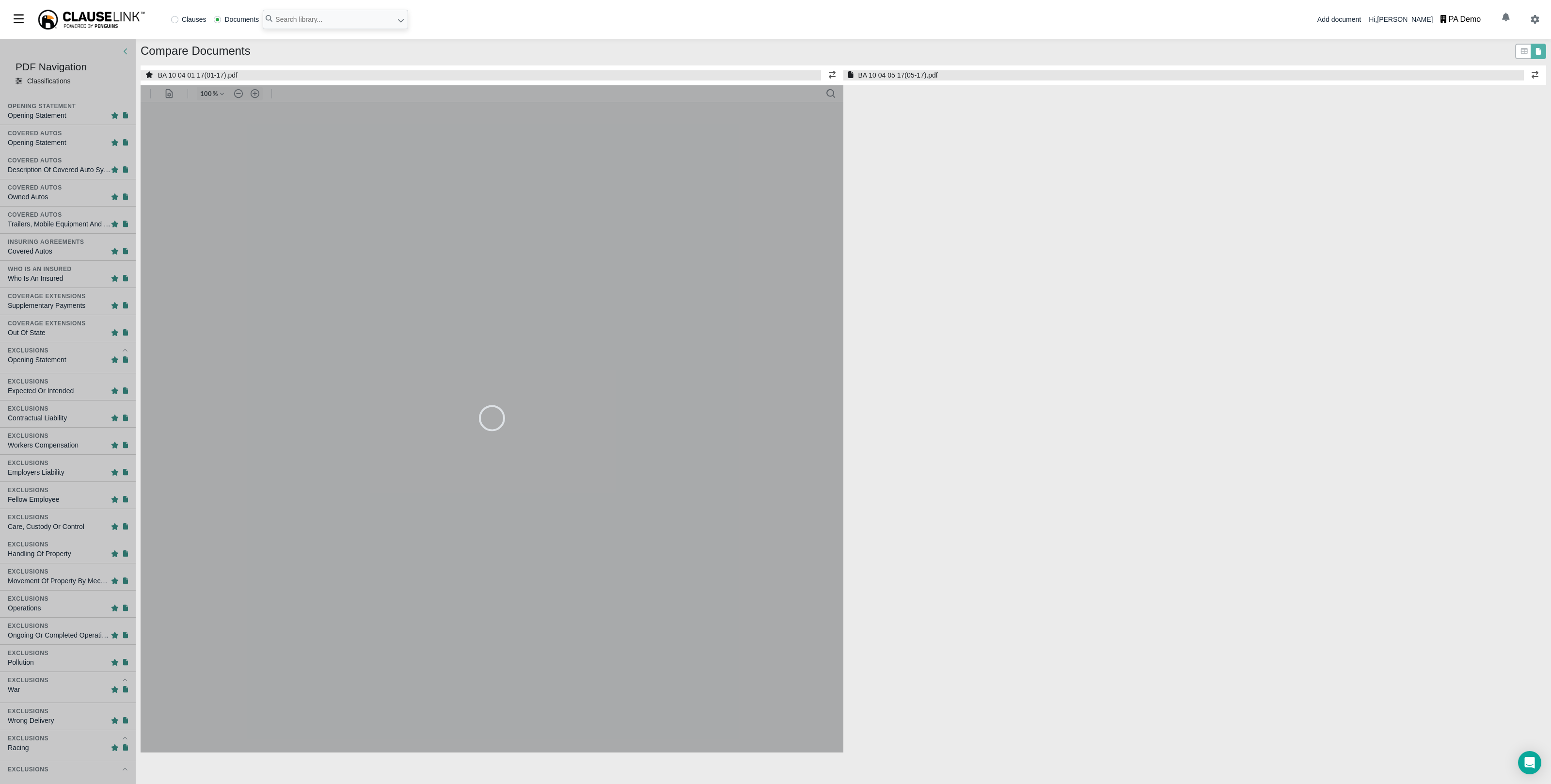
select select "1"
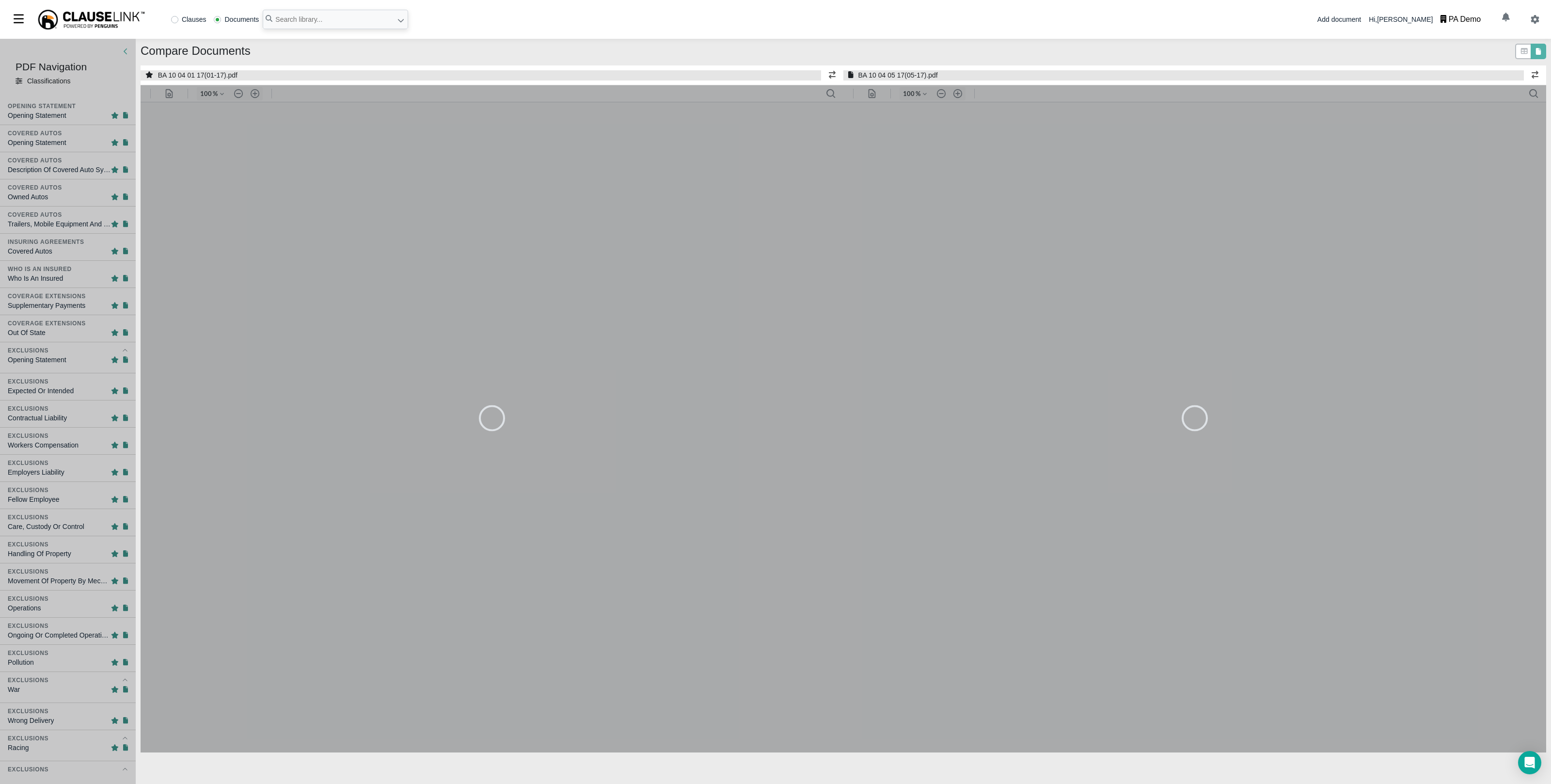
type input "167"
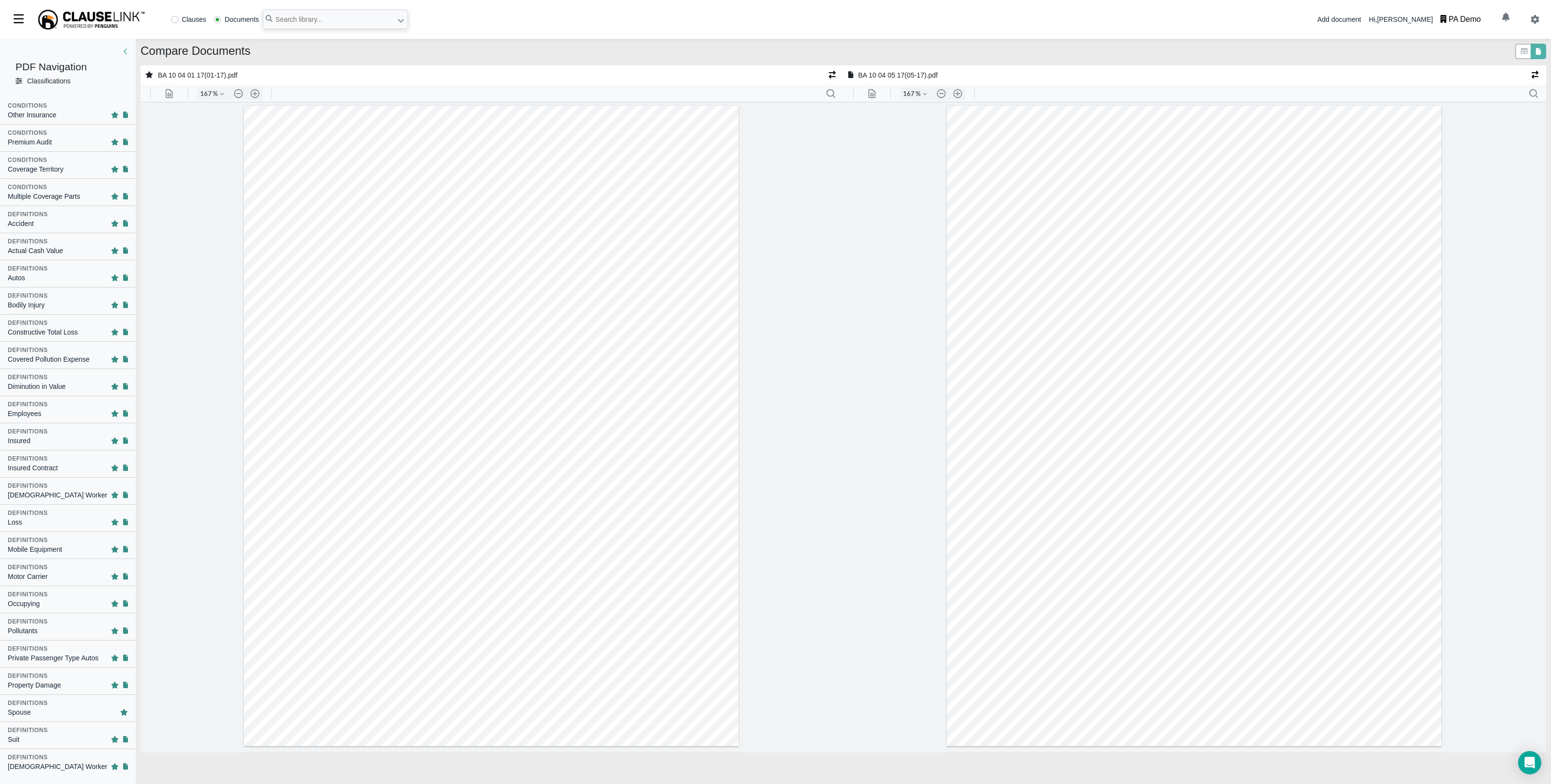
scroll to position [1715, 0]
click at [42, 760] on div "Commercial Autos" at bounding box center [36, 763] width 55 height 10
type input "13"
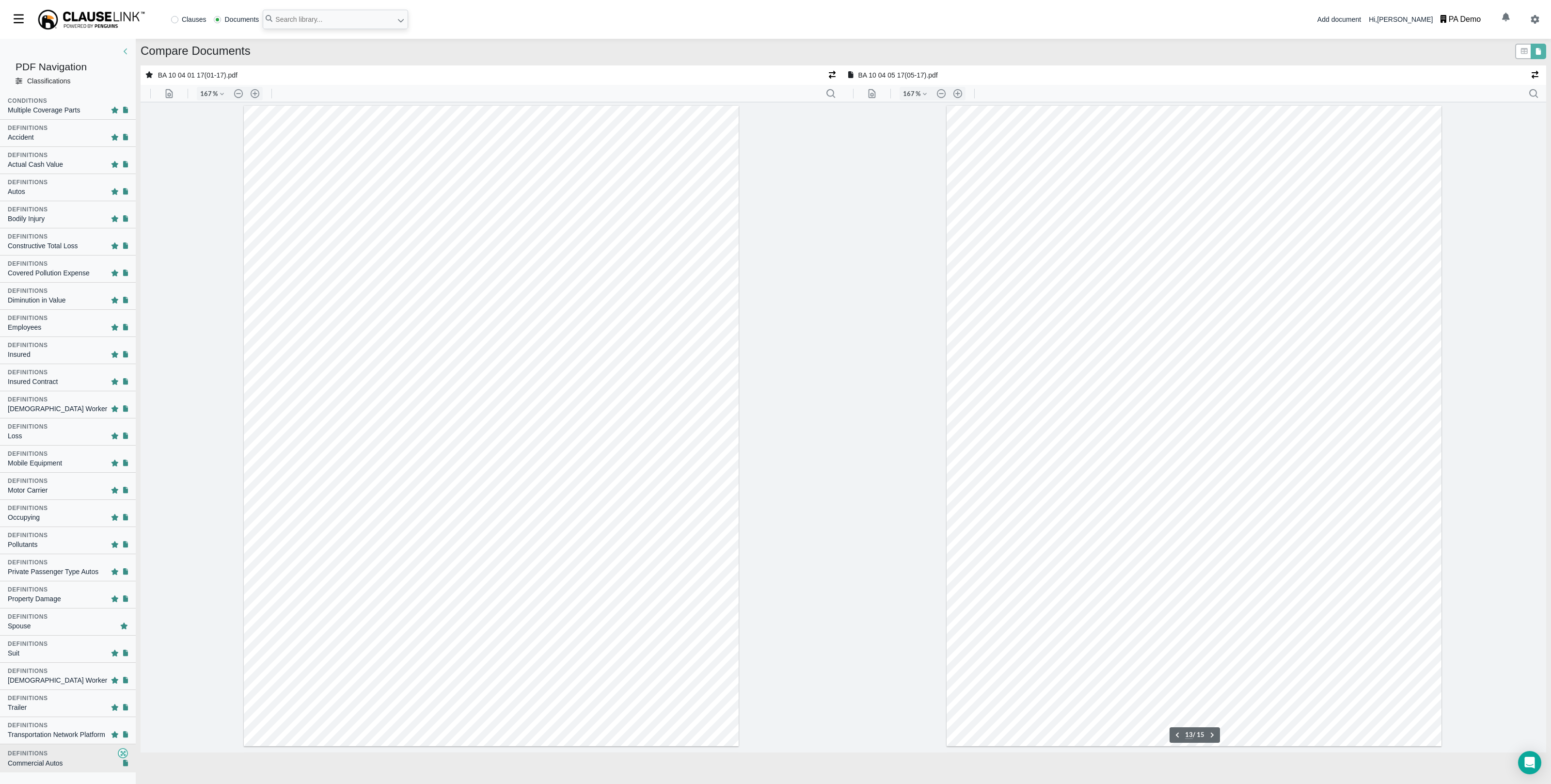
scroll to position [7852, 0]
type input "13"
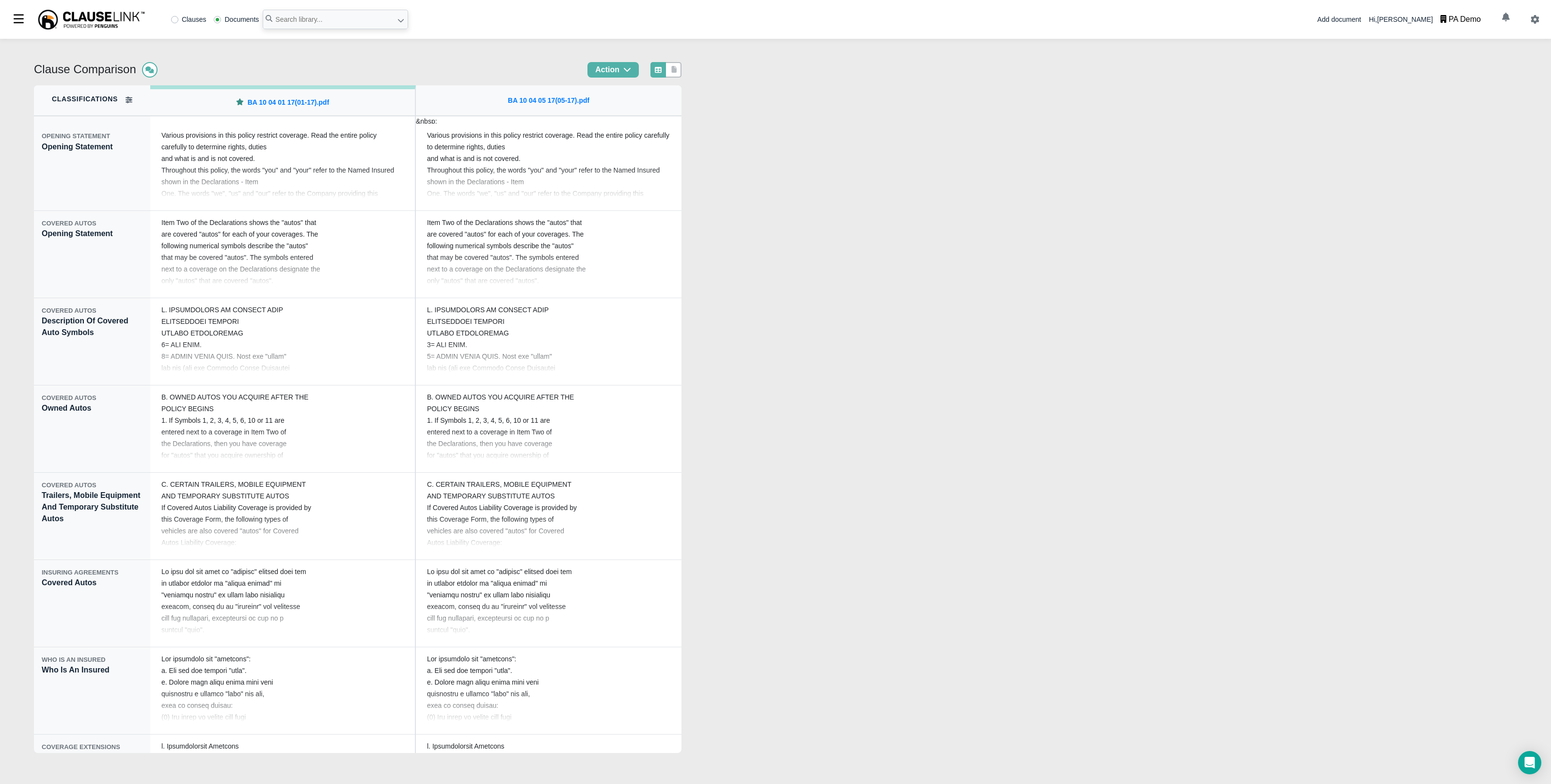
type input "general liability"
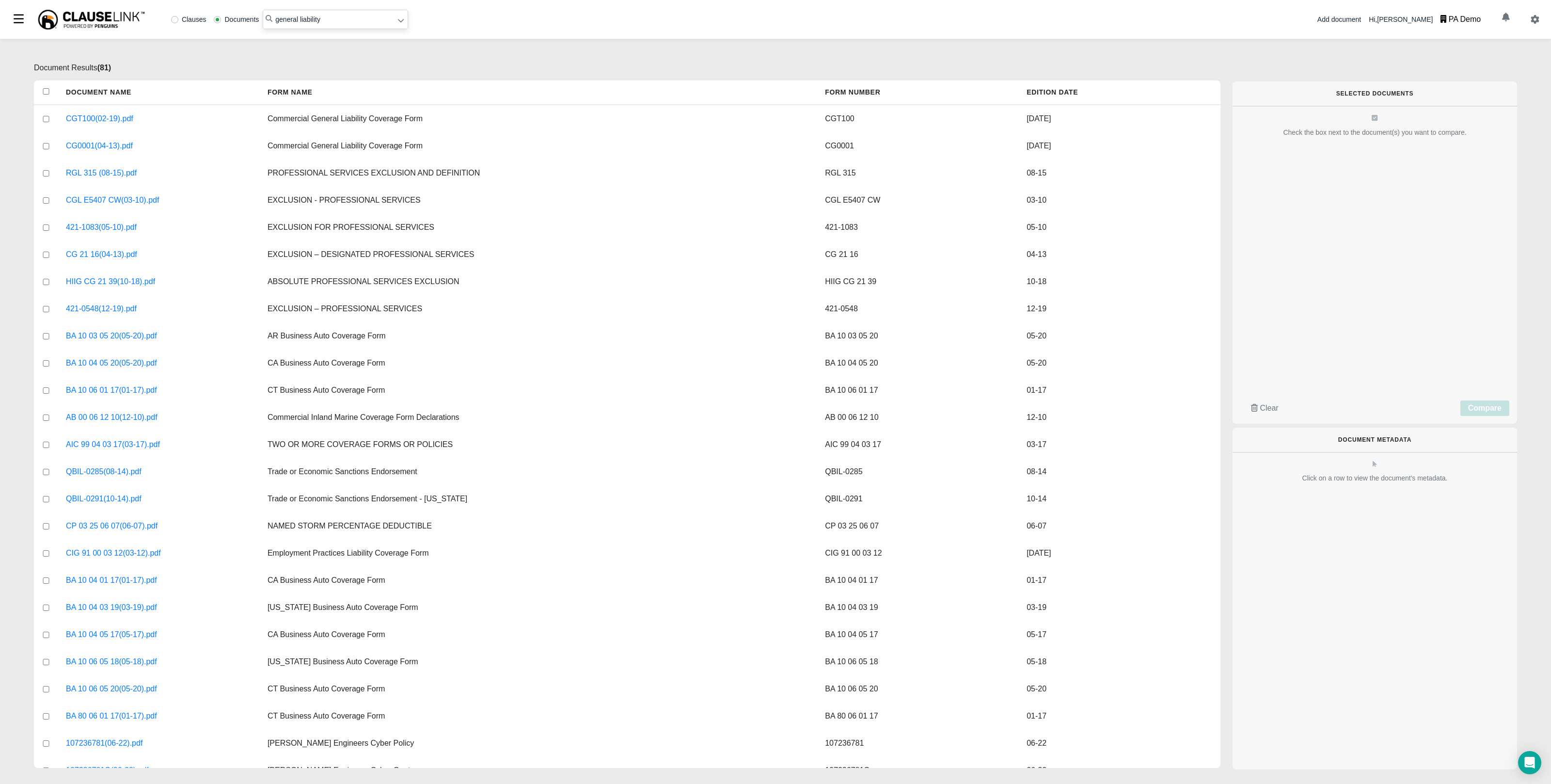
click at [203, 18] on label "Clauses" at bounding box center [189, 19] width 36 height 7
radio input "true"
click at [301, 16] on input "general liability" at bounding box center [335, 19] width 145 height 19
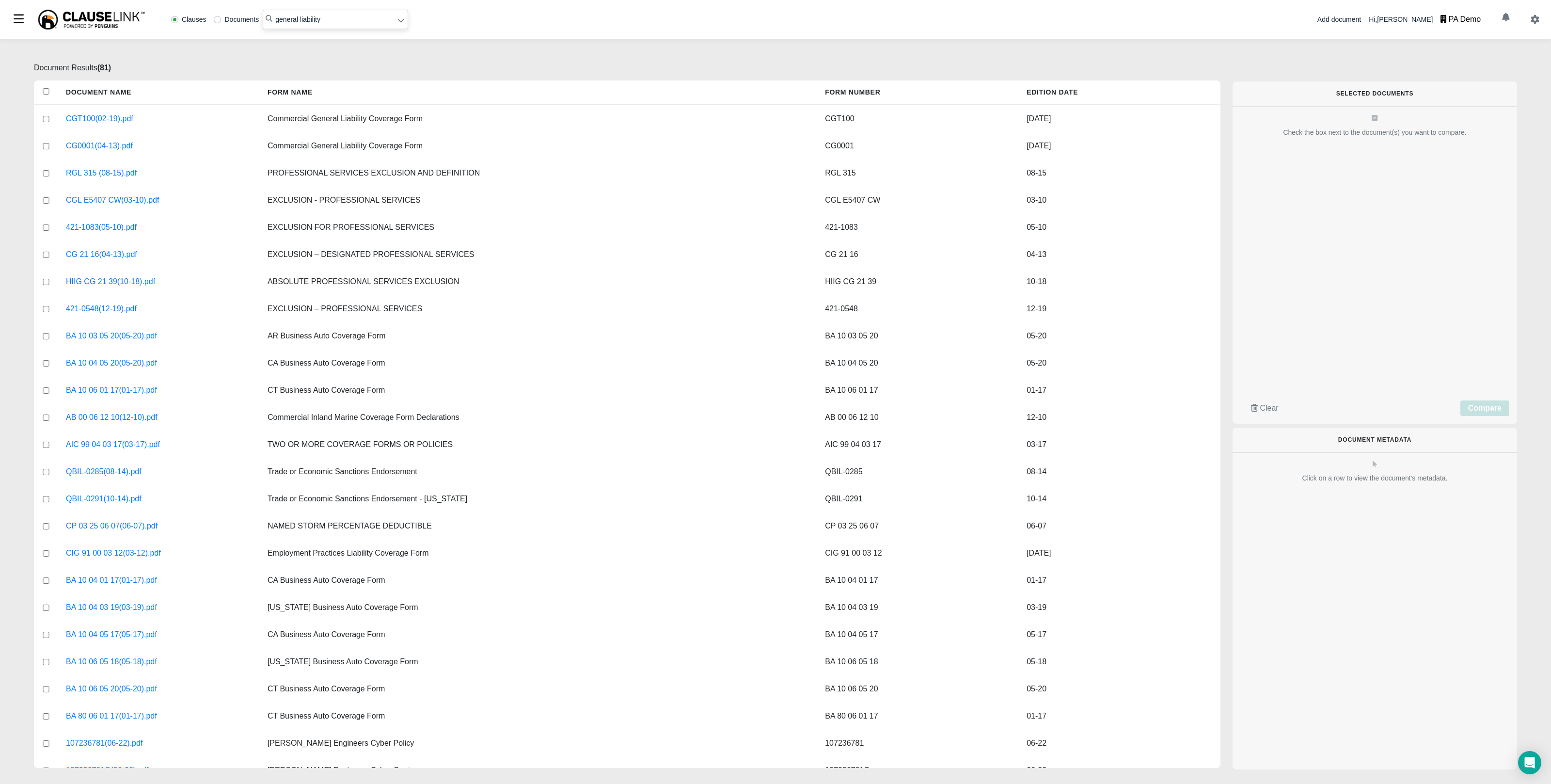
click at [301, 16] on input "general liability" at bounding box center [335, 19] width 145 height 19
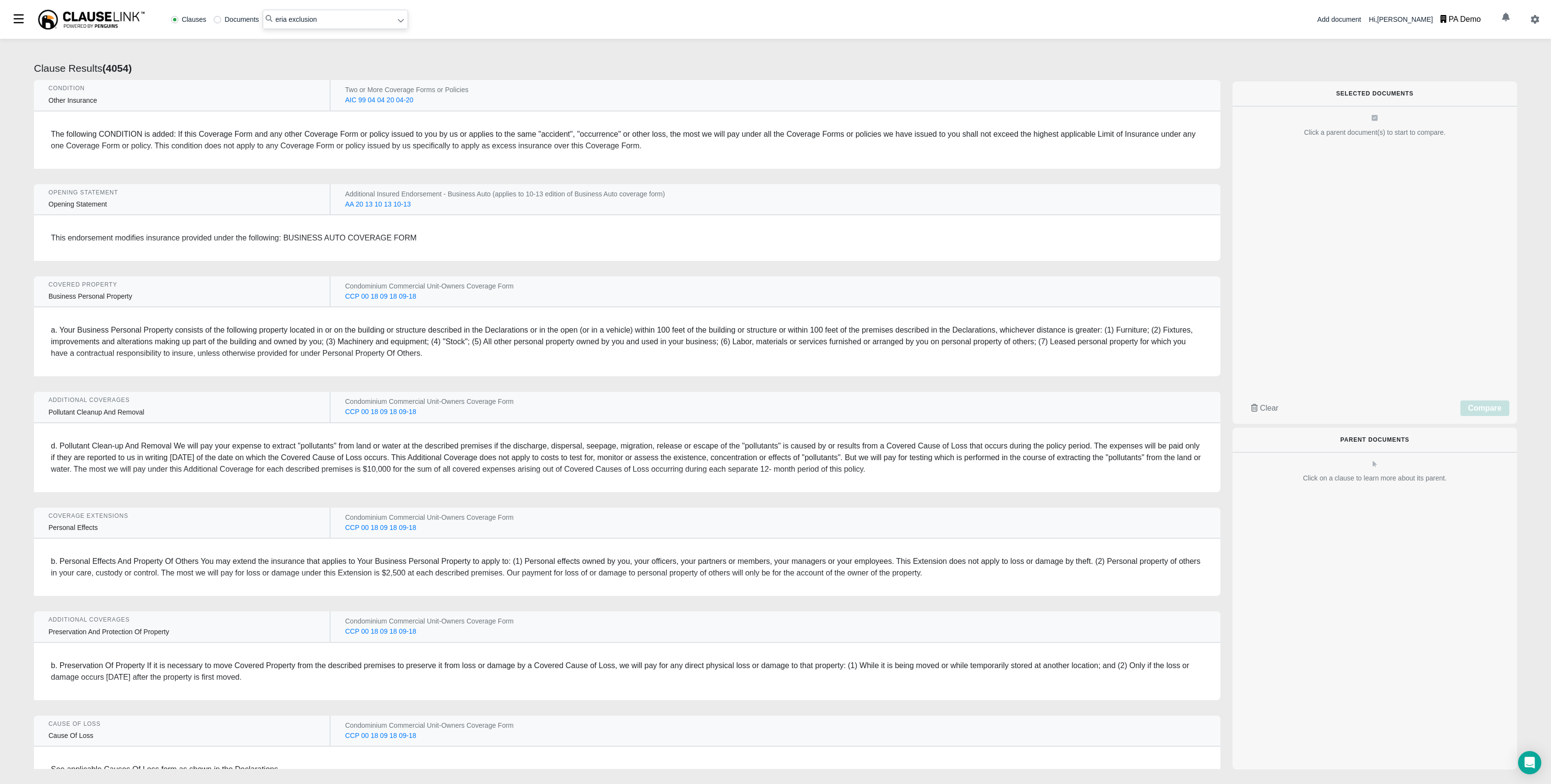
click at [284, 18] on input "eria exclusion" at bounding box center [335, 19] width 145 height 19
type input "erisa exclusion"
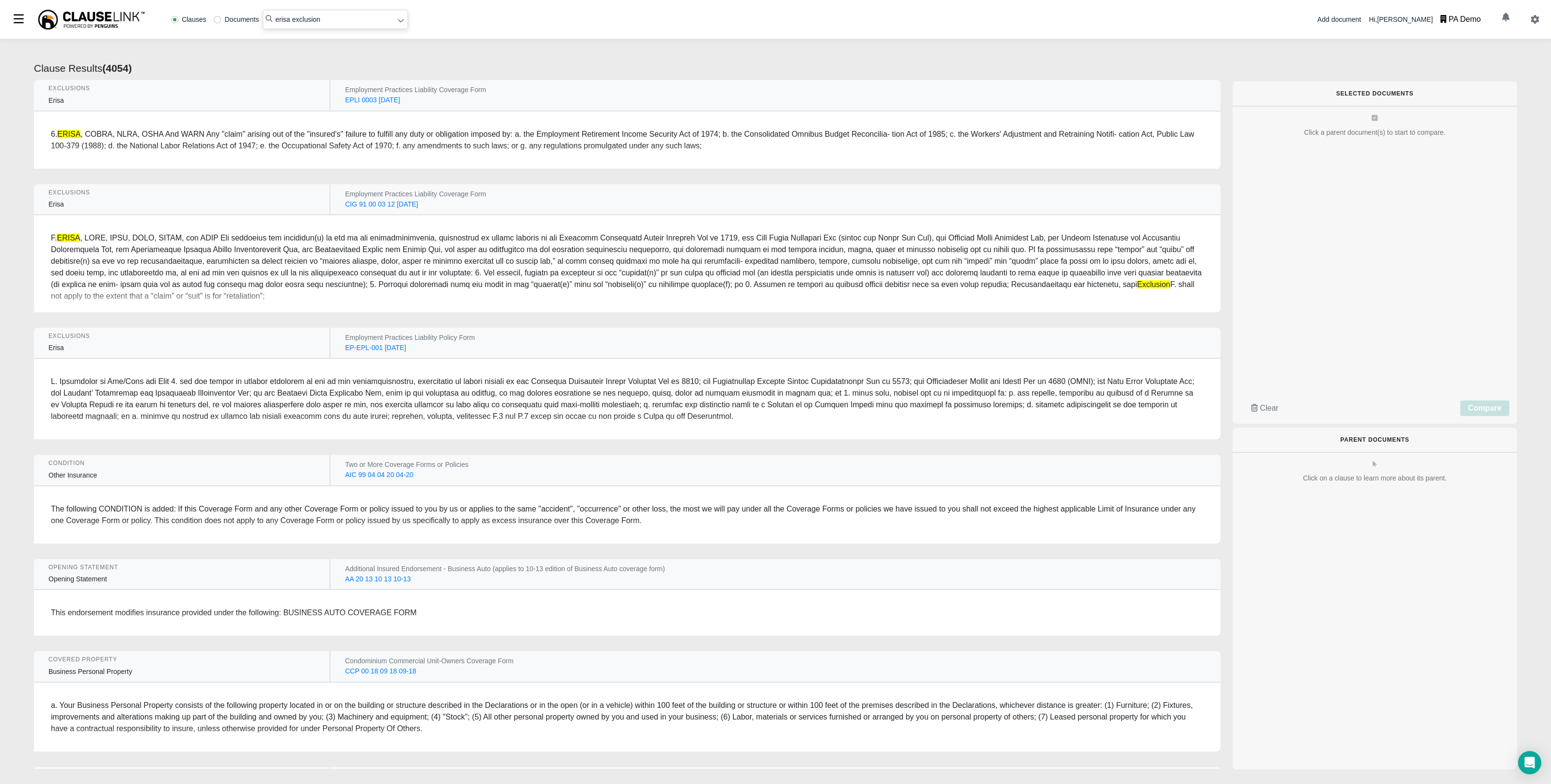
click at [1132, 144] on div "6. ERISA , COBRA, NLRA, OSHA And WARN Any "claim" arising out of the "insured's…" at bounding box center [627, 140] width 1187 height 57
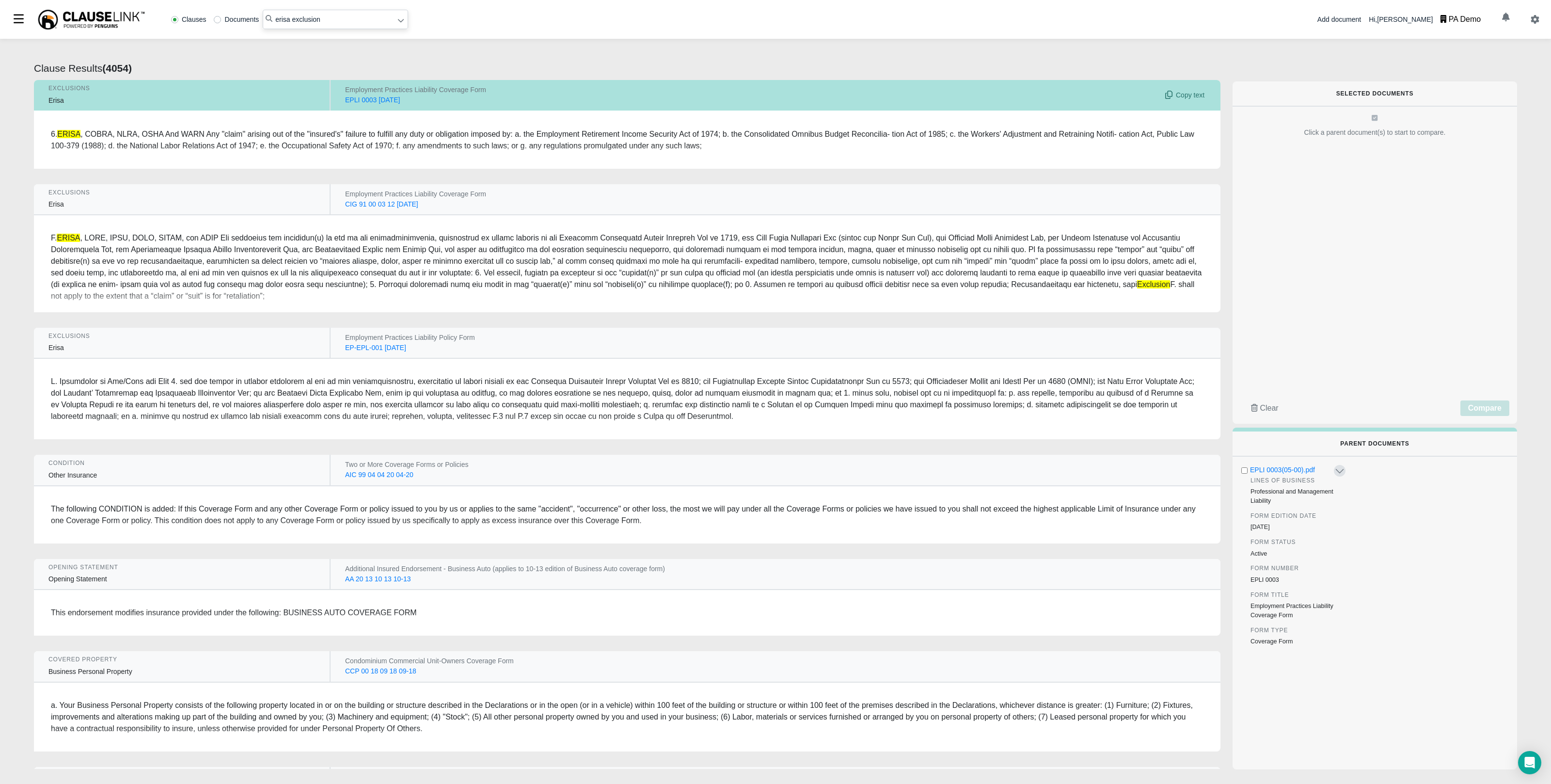
click at [1245, 470] on input "checkbox" at bounding box center [1244, 471] width 9 height 7
click at [1079, 248] on div "F. ERISA Exclusion F. shall not apply to the extent that a “claim” or “suit” is…" at bounding box center [627, 267] width 1153 height 70
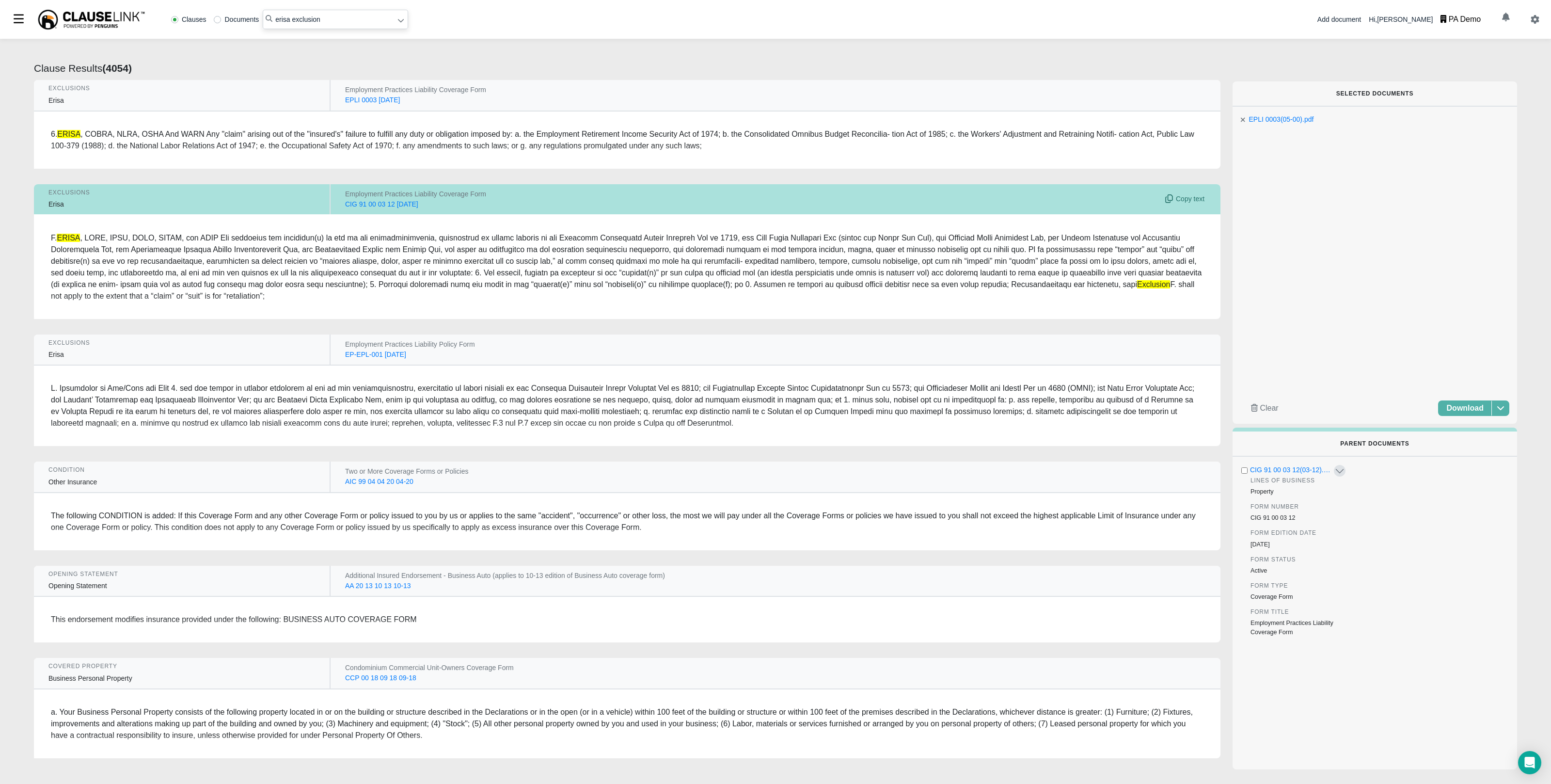
click at [1242, 468] on input "checkbox" at bounding box center [1244, 471] width 9 height 7
click at [1108, 391] on div at bounding box center [627, 405] width 1153 height 47
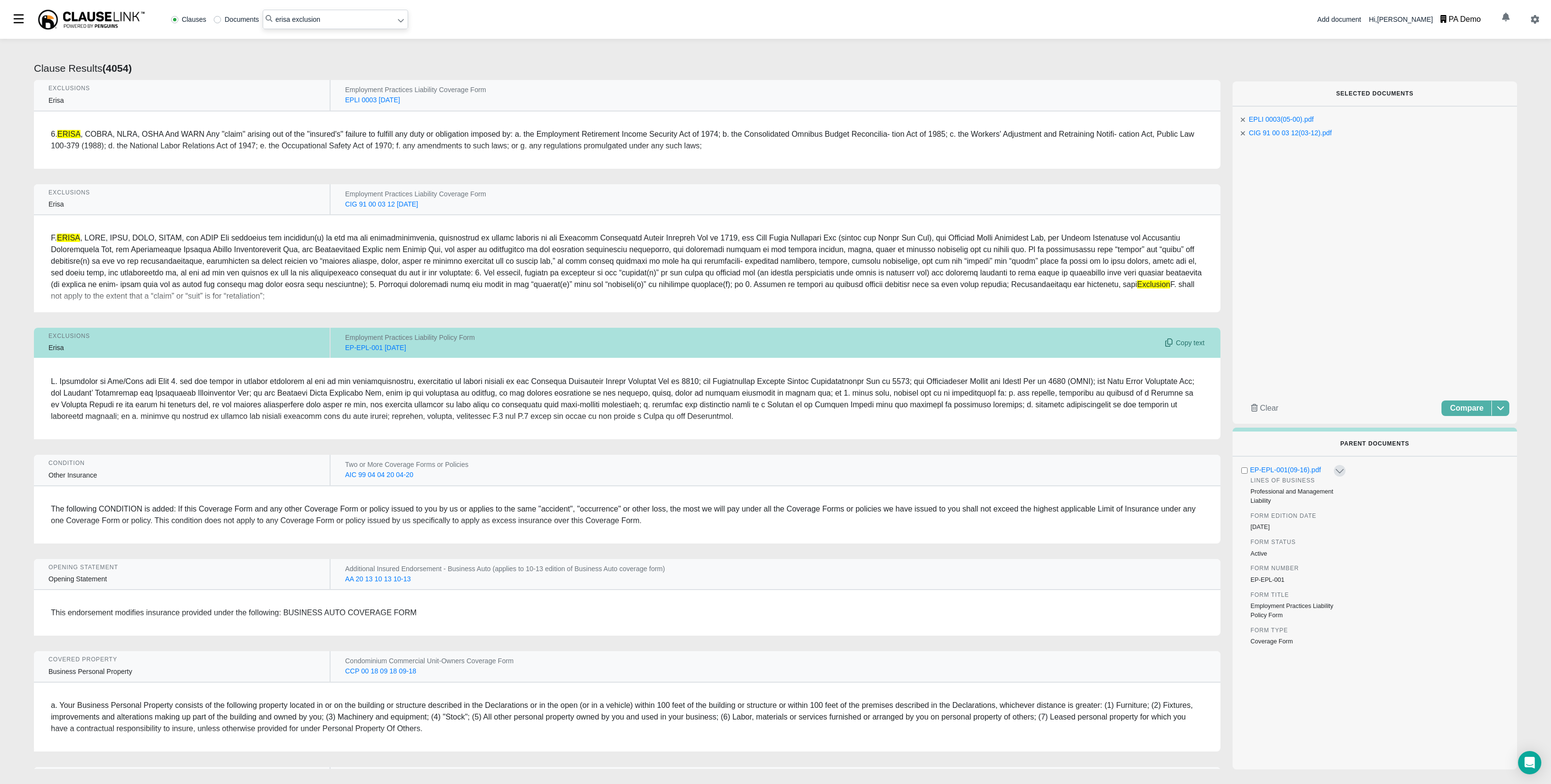
click at [1243, 468] on input "checkbox" at bounding box center [1244, 471] width 9 height 7
click at [1467, 398] on div "EPLI 0003(05-00).pdf CIG 91 00 03 12(03-12).pdf EP-EPL-001(09-16).pdf Clear Com…" at bounding box center [1375, 265] width 284 height 317
click at [1468, 406] on span "Compare" at bounding box center [1467, 407] width 34 height 9
radio input "false"
radio input "true"
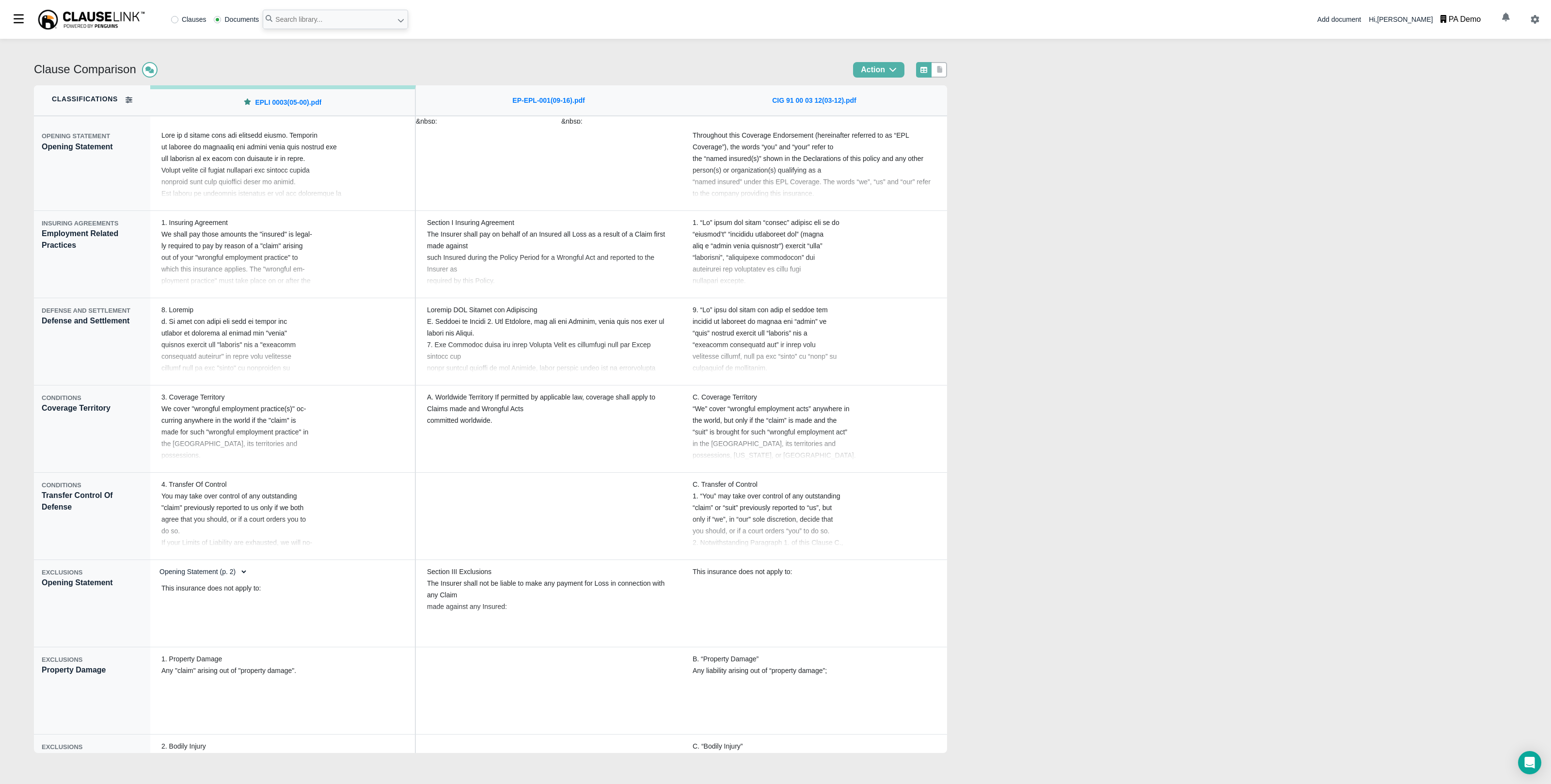
click at [116, 95] on h5 "Classifications" at bounding box center [85, 99] width 66 height 9
click at [132, 99] on icon at bounding box center [129, 100] width 7 height 7
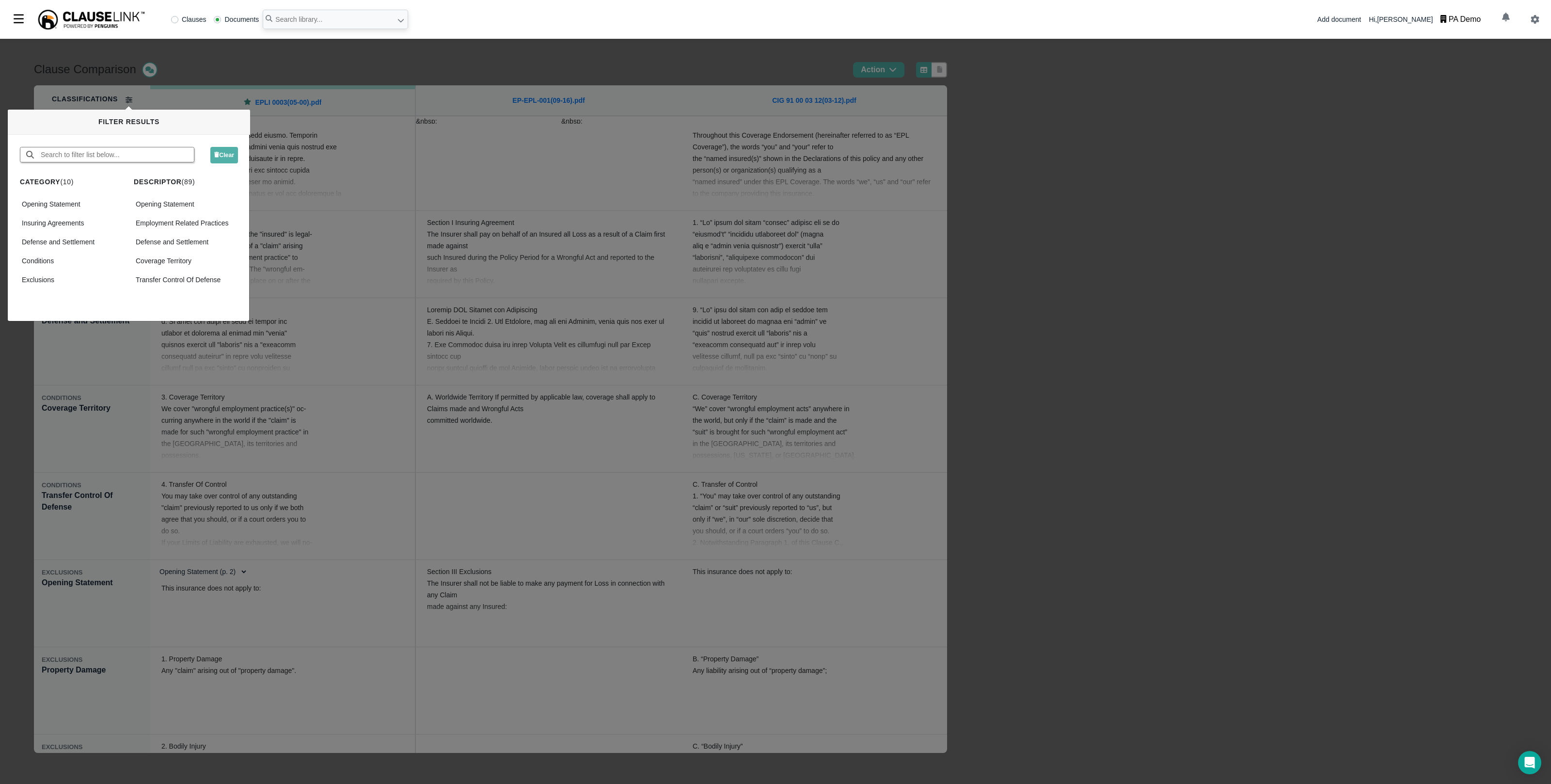
click at [82, 153] on input "text" at bounding box center [117, 155] width 154 height 14
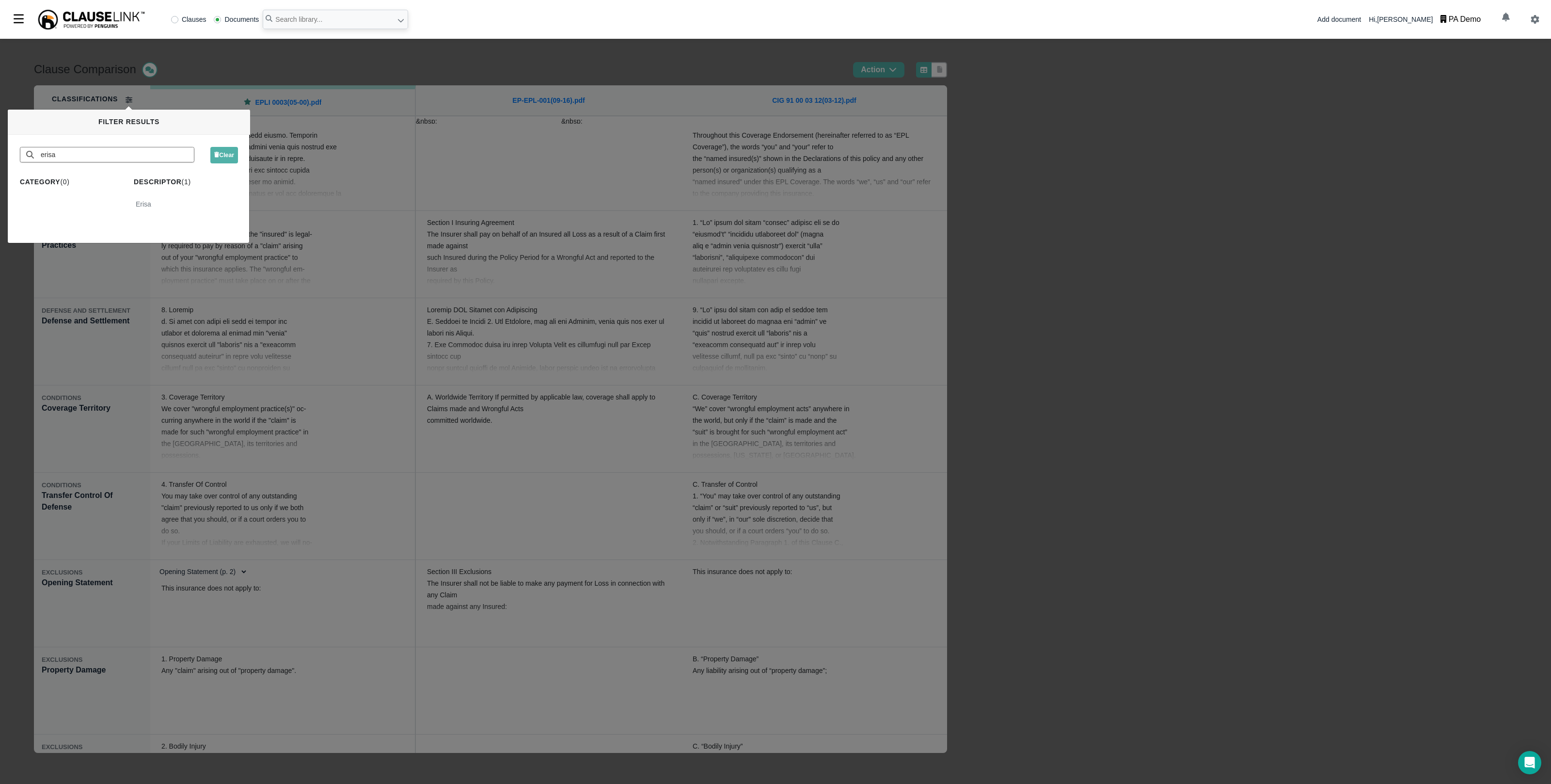
type input "erisa"
click at [173, 203] on div "Erisa" at bounding box center [186, 204] width 104 height 14
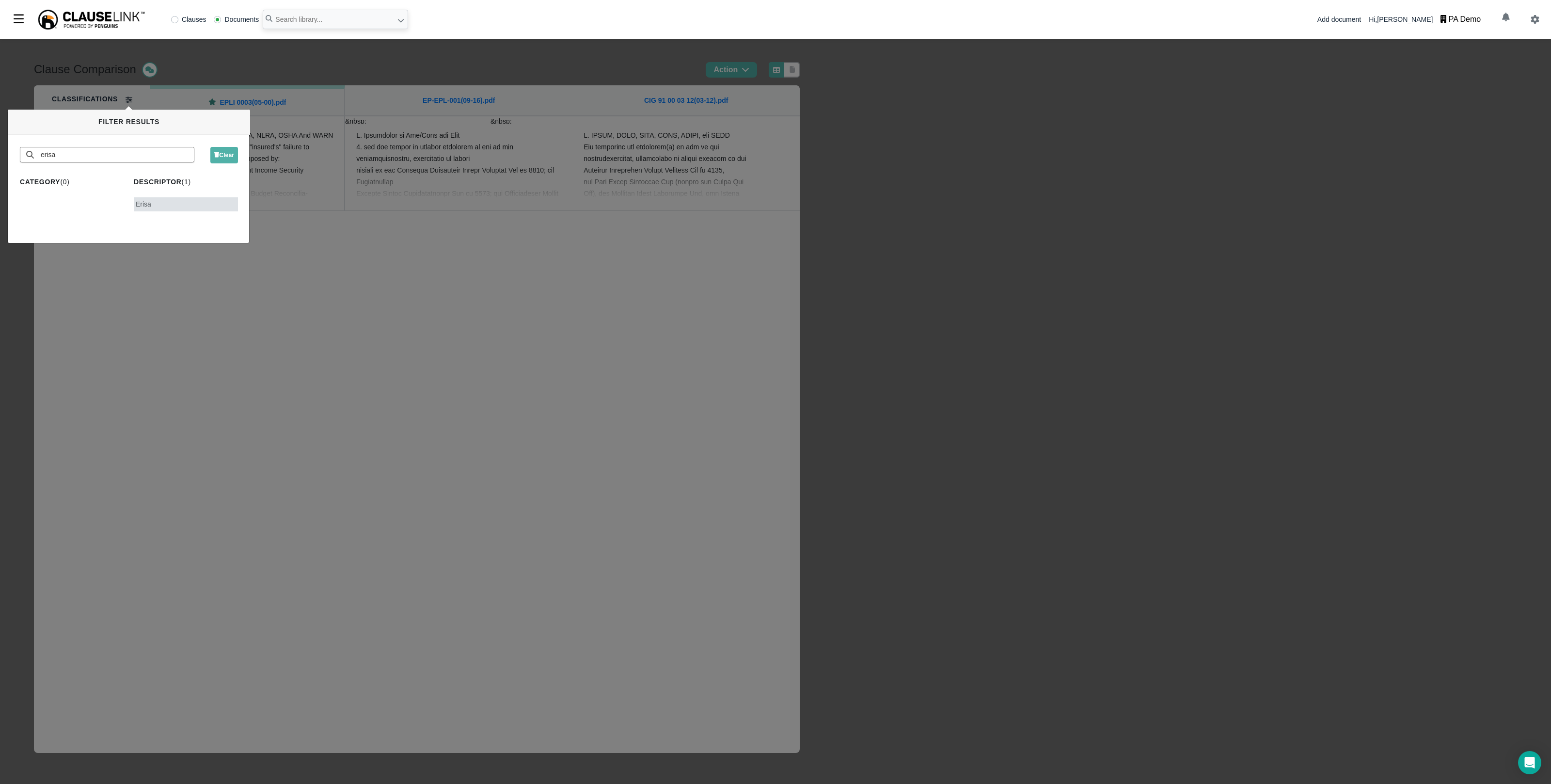
click at [440, 361] on div "Clause Comparison Action Classifications EXCLUSIONS Erisa EPLI 0003(05-00).pdf …" at bounding box center [776, 411] width 1551 height 745
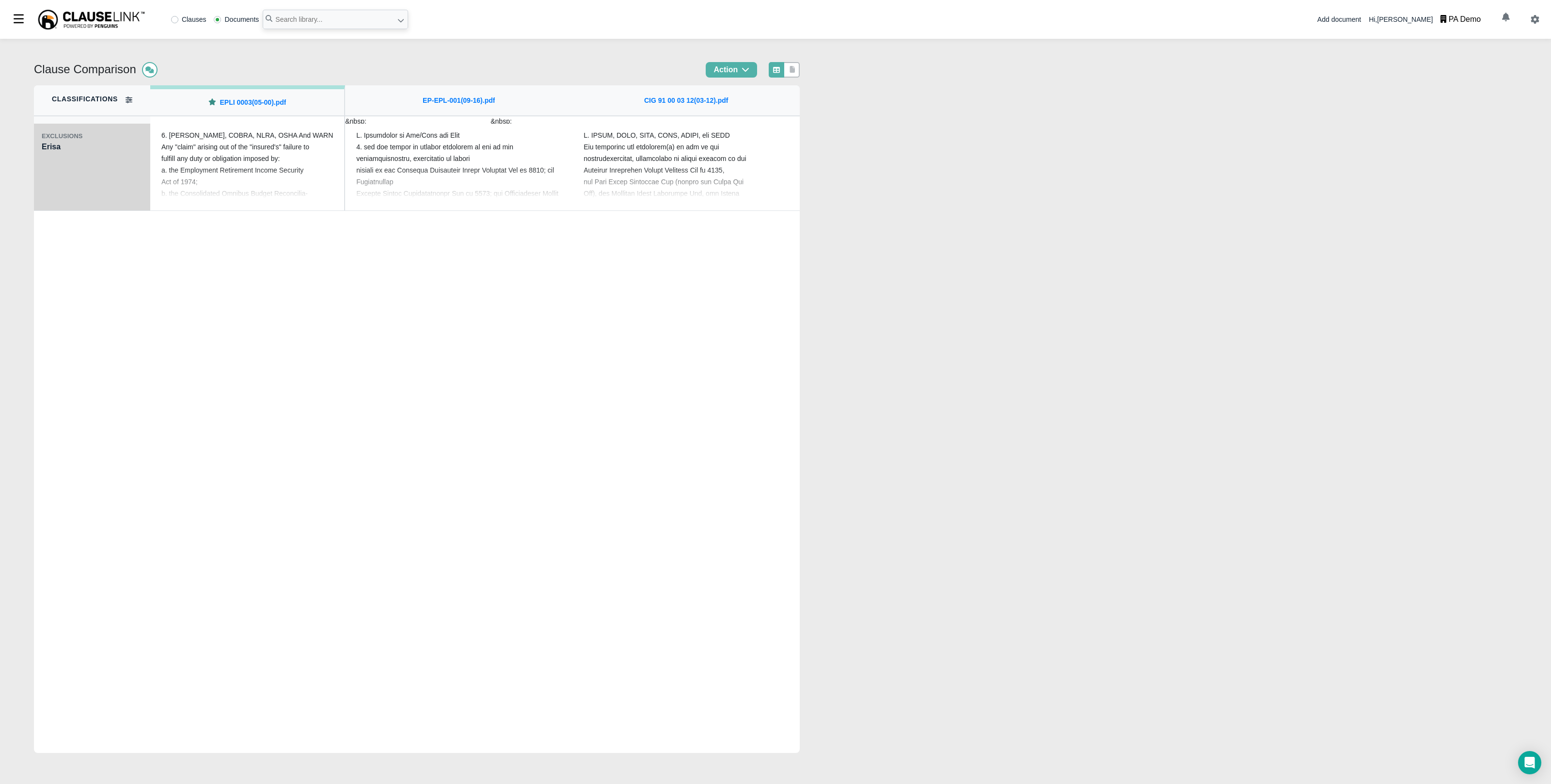
click at [96, 170] on div "EXCLUSIONS Erisa" at bounding box center [92, 167] width 117 height 88
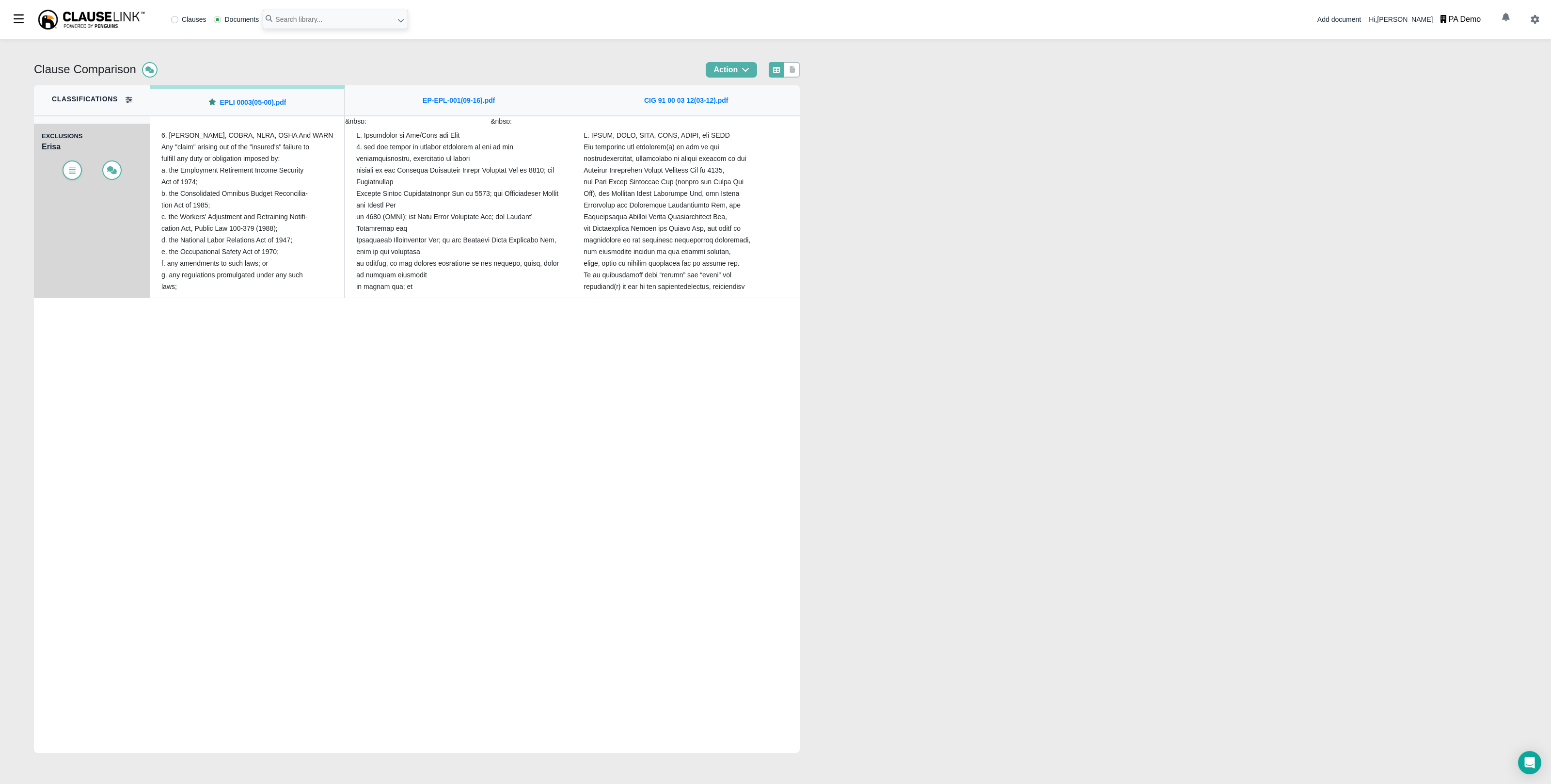
click at [68, 170] on icon at bounding box center [72, 170] width 10 height 8
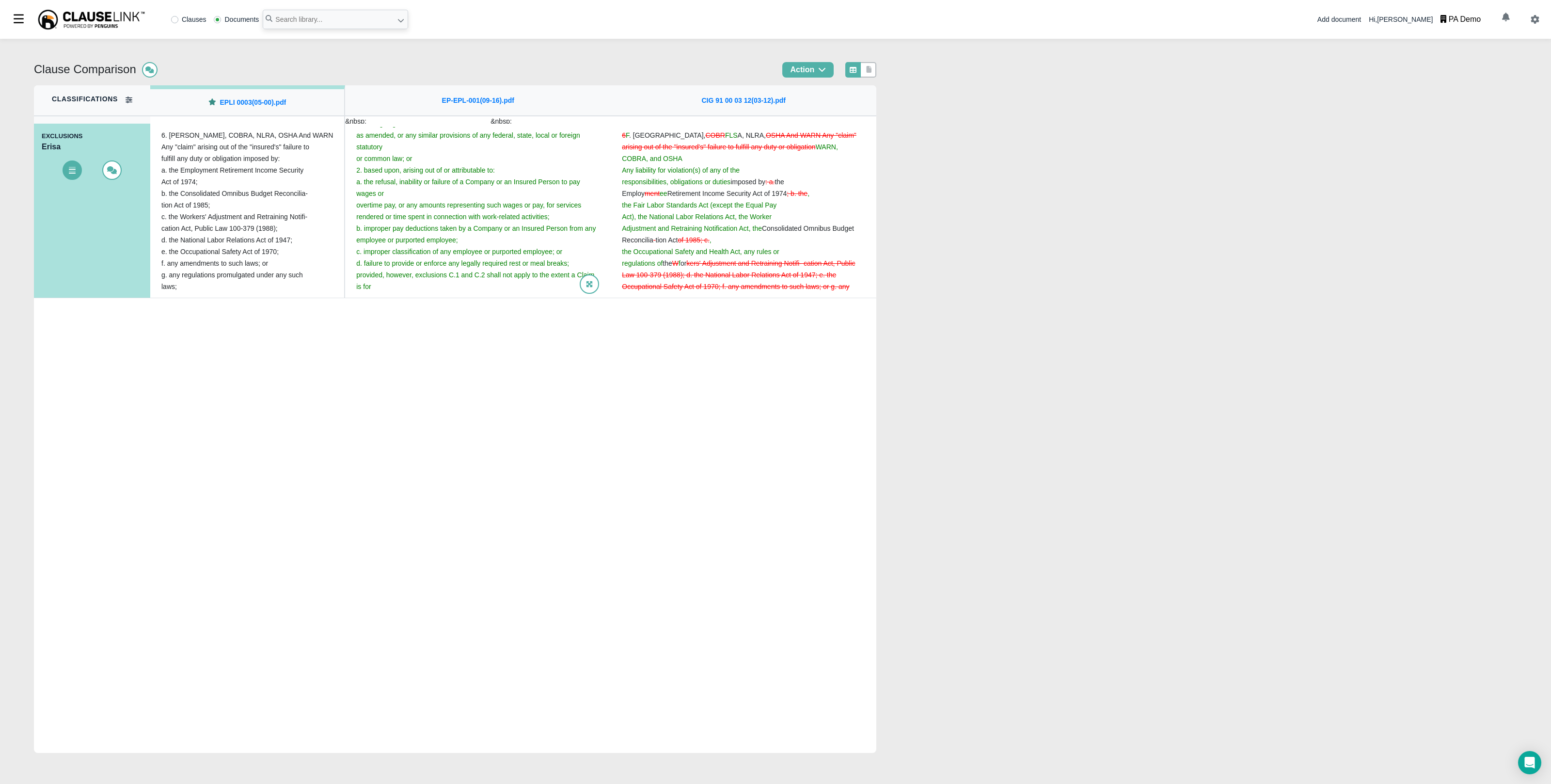
scroll to position [135, 0]
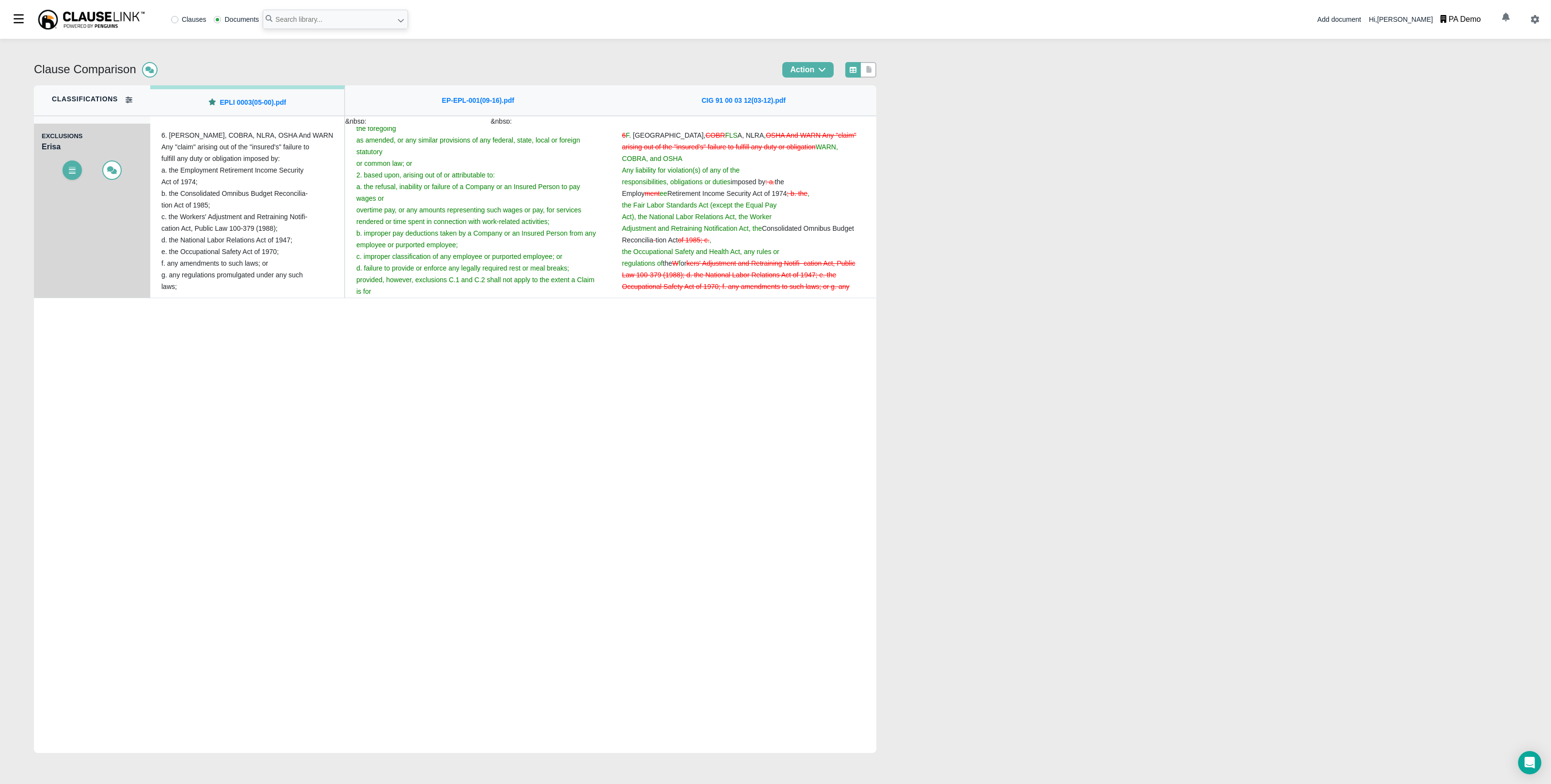
click at [69, 169] on icon at bounding box center [72, 170] width 10 height 8
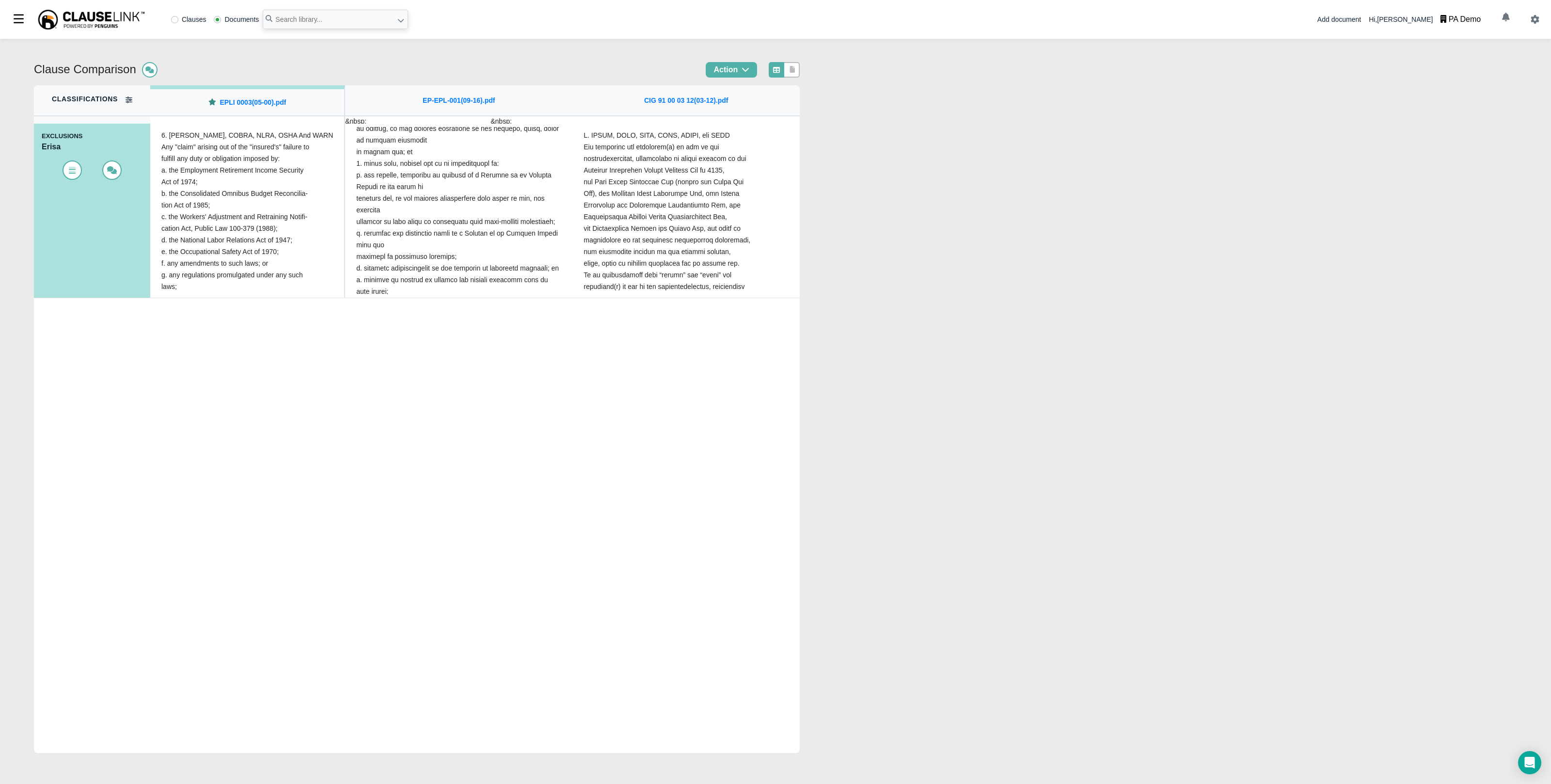
click at [123, 101] on div "Classifications" at bounding box center [92, 100] width 80 height 11
click at [132, 98] on icon at bounding box center [129, 100] width 7 height 7
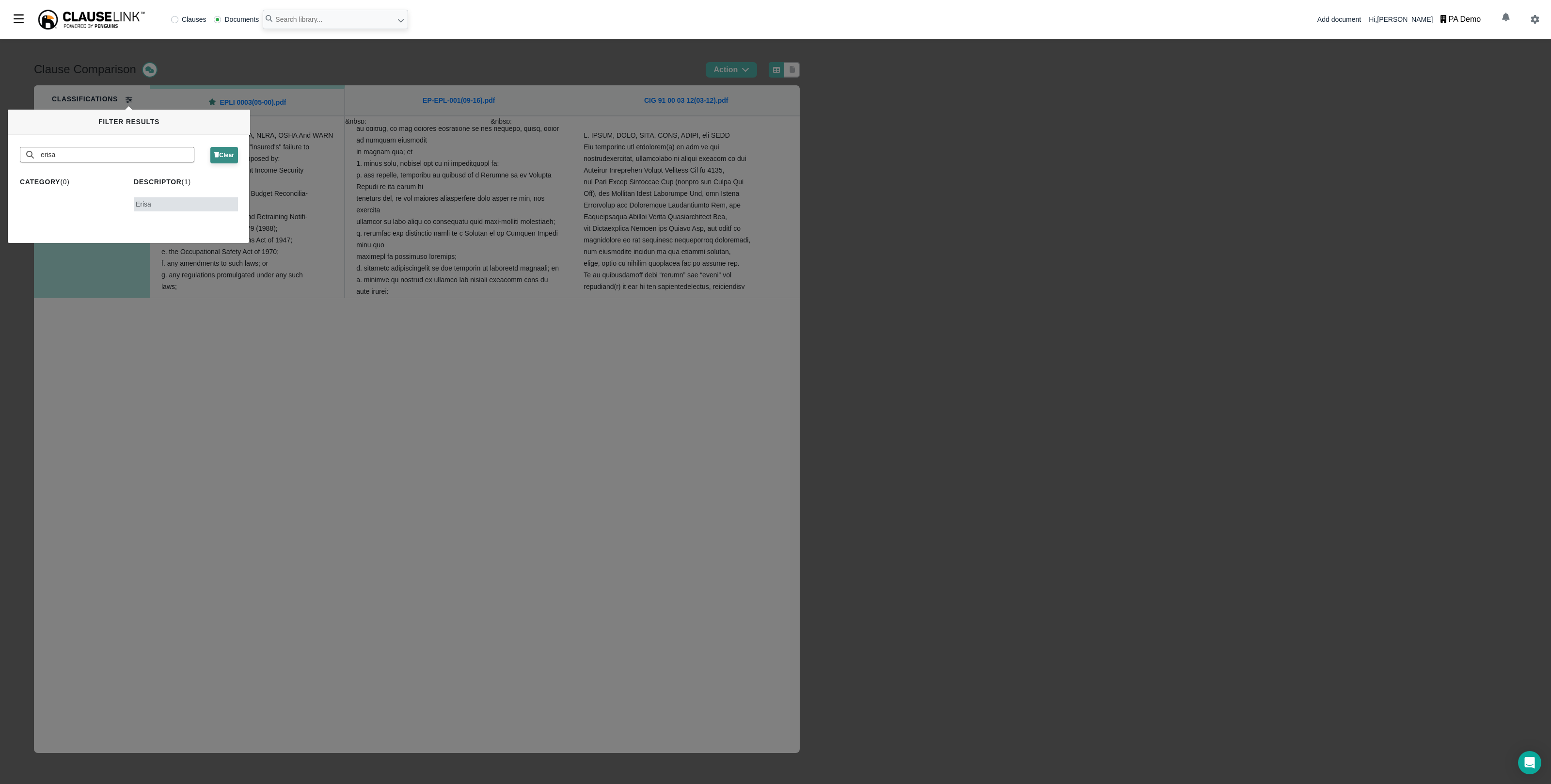
click at [218, 153] on span "Clear" at bounding box center [224, 155] width 20 height 7
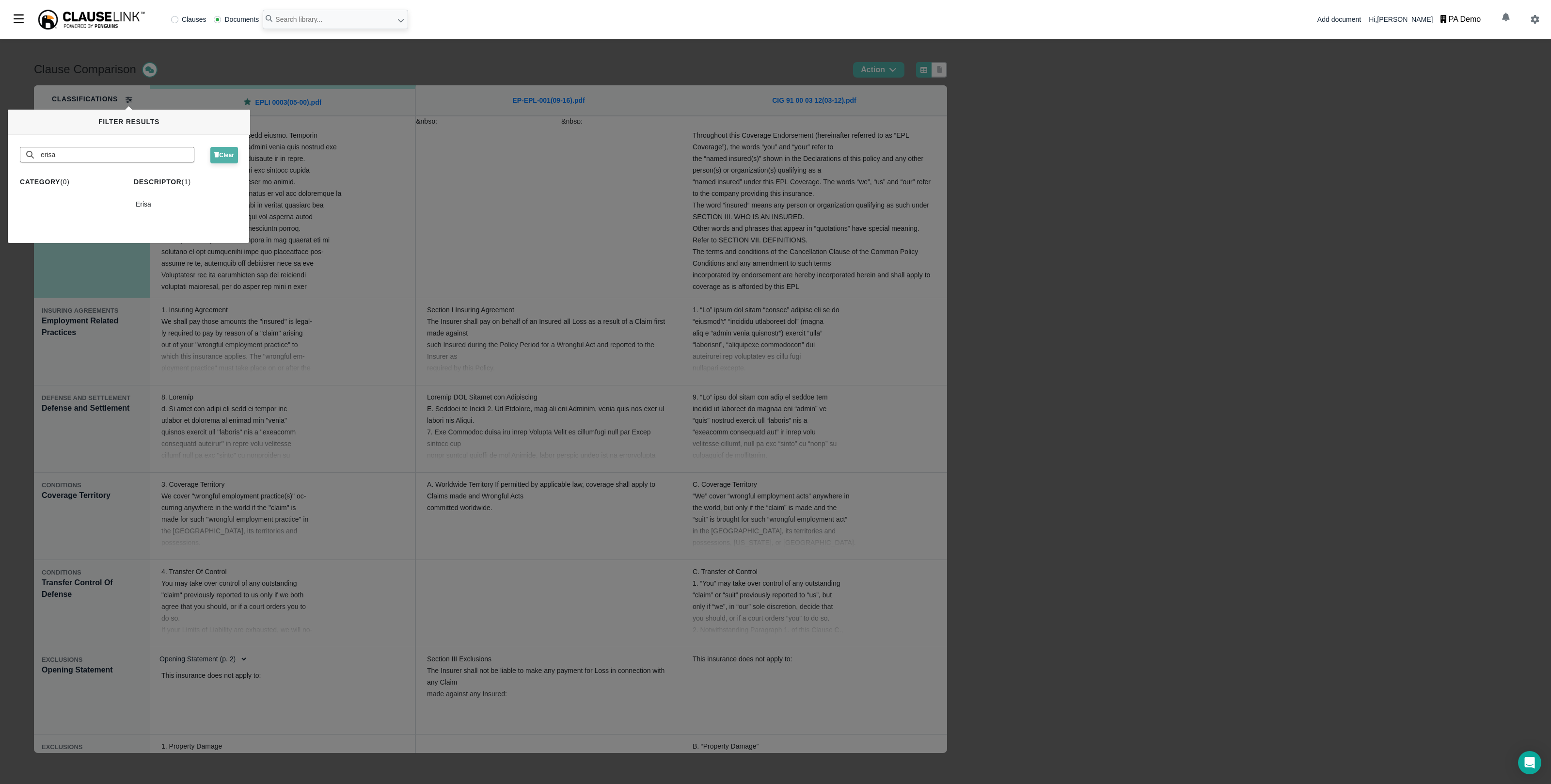
scroll to position [0, 0]
click at [503, 197] on div "Clause Comparison Action Classifications OPENING STATEMENT Opening Statement IN…" at bounding box center [776, 411] width 1551 height 745
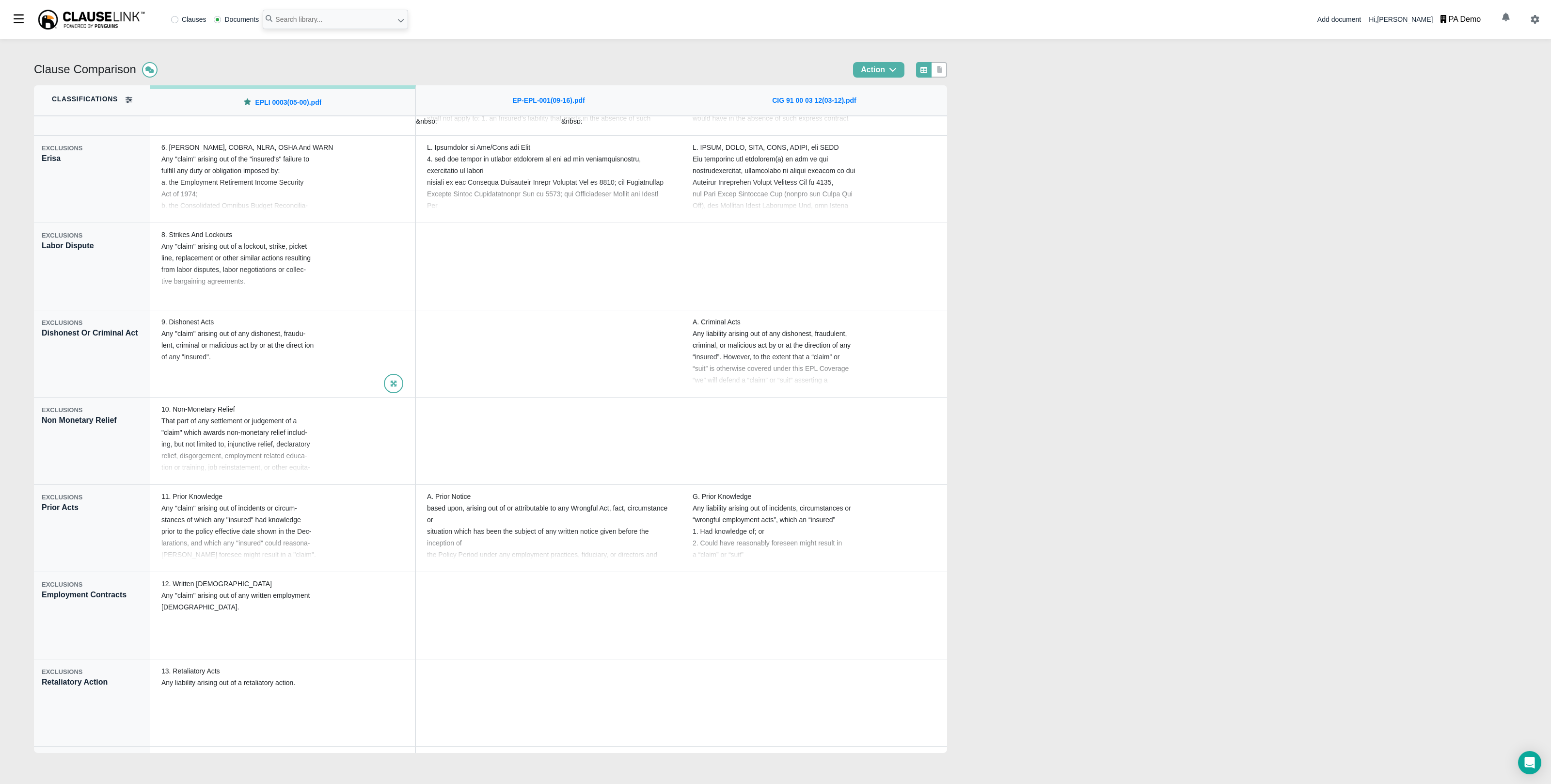
scroll to position [1038, 0]
click at [297, 105] on link "EPLI 0003(05-00).pdf" at bounding box center [288, 102] width 66 height 10
click at [548, 98] on link "EP-EPL-001(09-16).pdf" at bounding box center [548, 100] width 72 height 10
click at [784, 104] on link "CIG 91 00 03 12(03-12).pdf" at bounding box center [814, 100] width 84 height 10
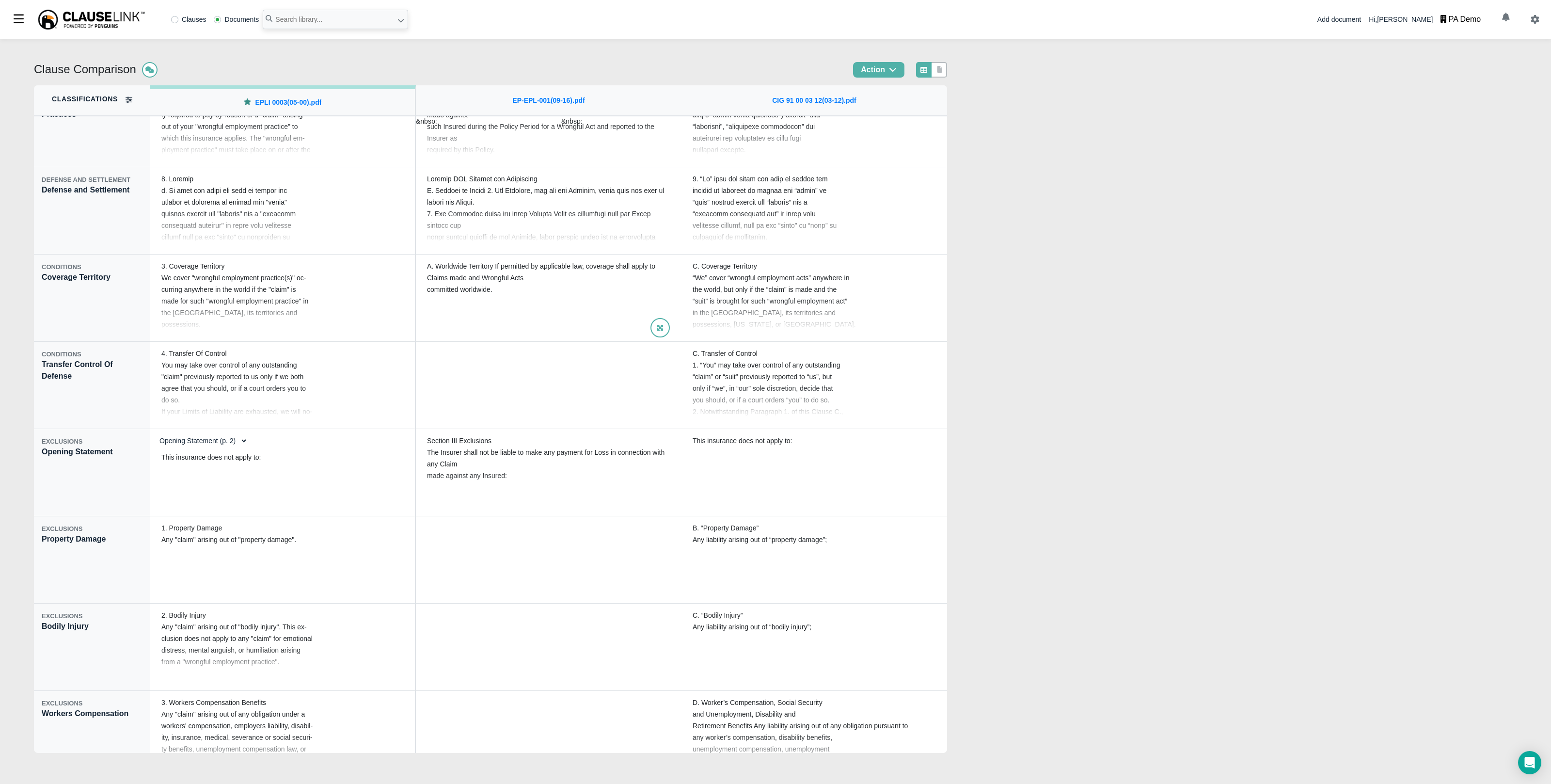
scroll to position [223, 0]
click at [547, 98] on link "EP-EPL-001(09-16).pdf" at bounding box center [548, 100] width 72 height 10
click at [118, 19] on img at bounding box center [92, 19] width 109 height 22
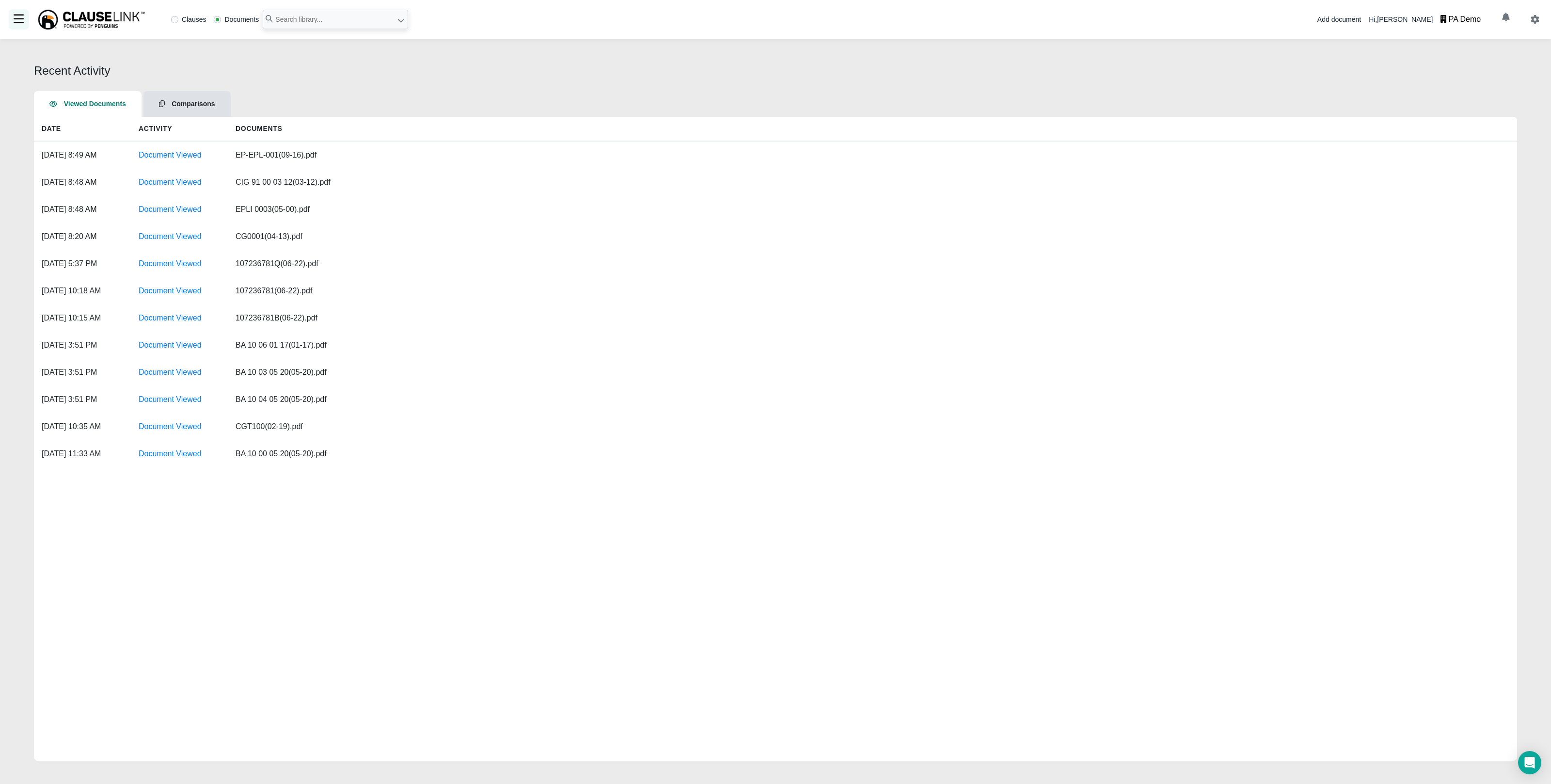
click at [20, 14] on div at bounding box center [18, 19] width 20 height 20
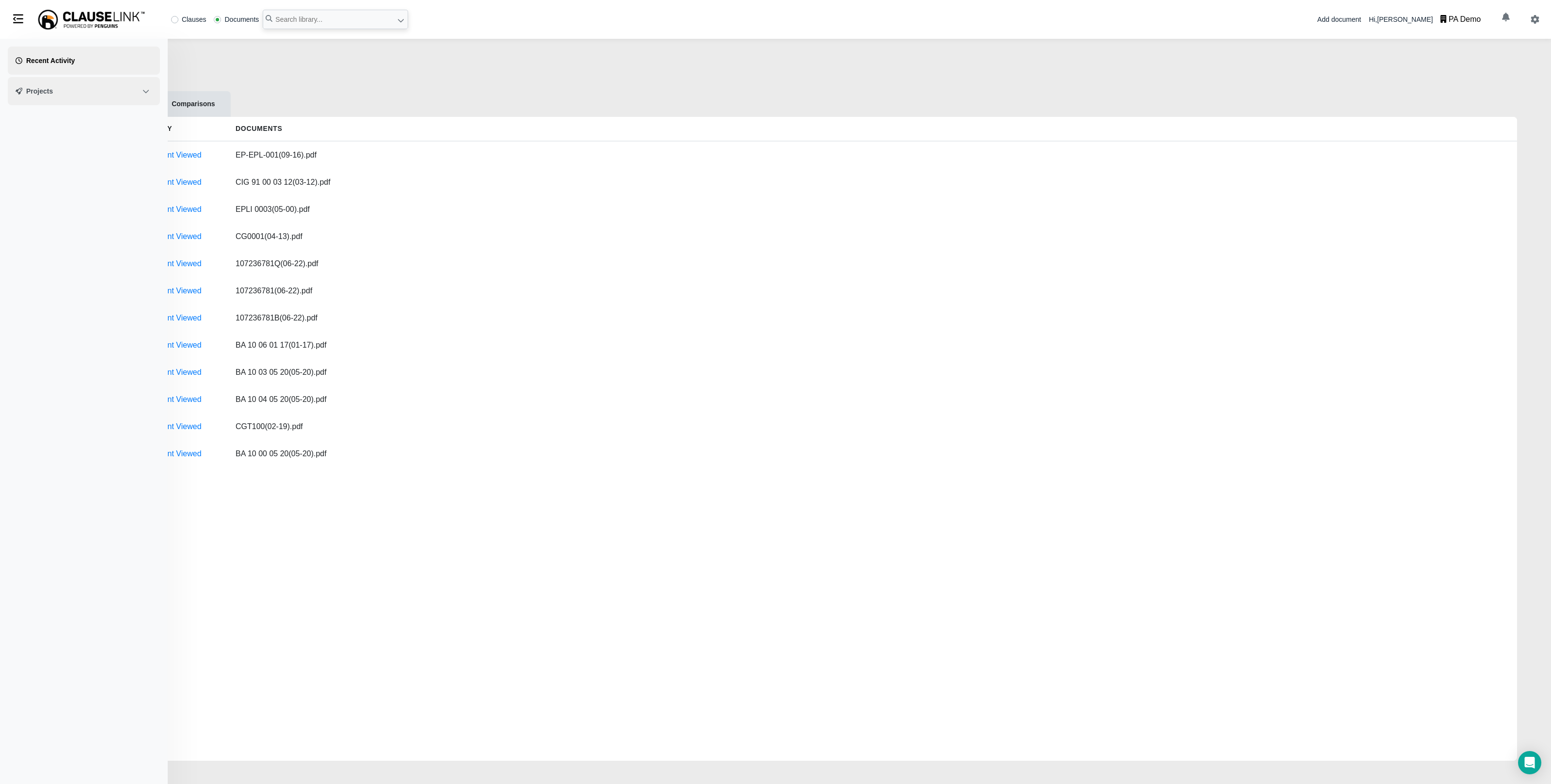
click at [74, 90] on div at bounding box center [103, 91] width 97 height 9
click at [63, 169] on button "General Liability" at bounding box center [89, 169] width 103 height 13
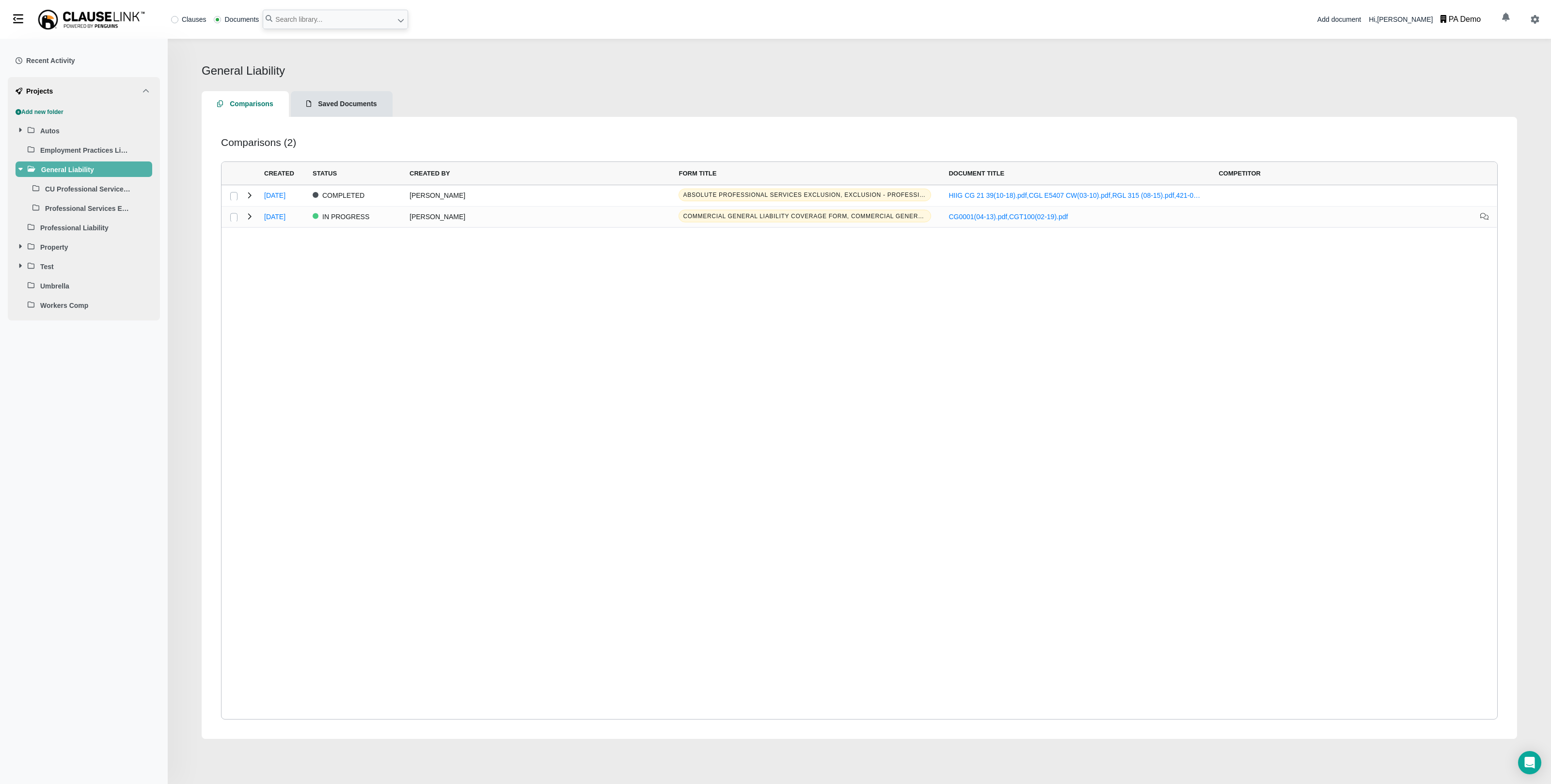
click at [527, 216] on div "Jake Doller" at bounding box center [535, 217] width 269 height 21
click at [281, 216] on div "Feb 28" at bounding box center [280, 217] width 49 height 21
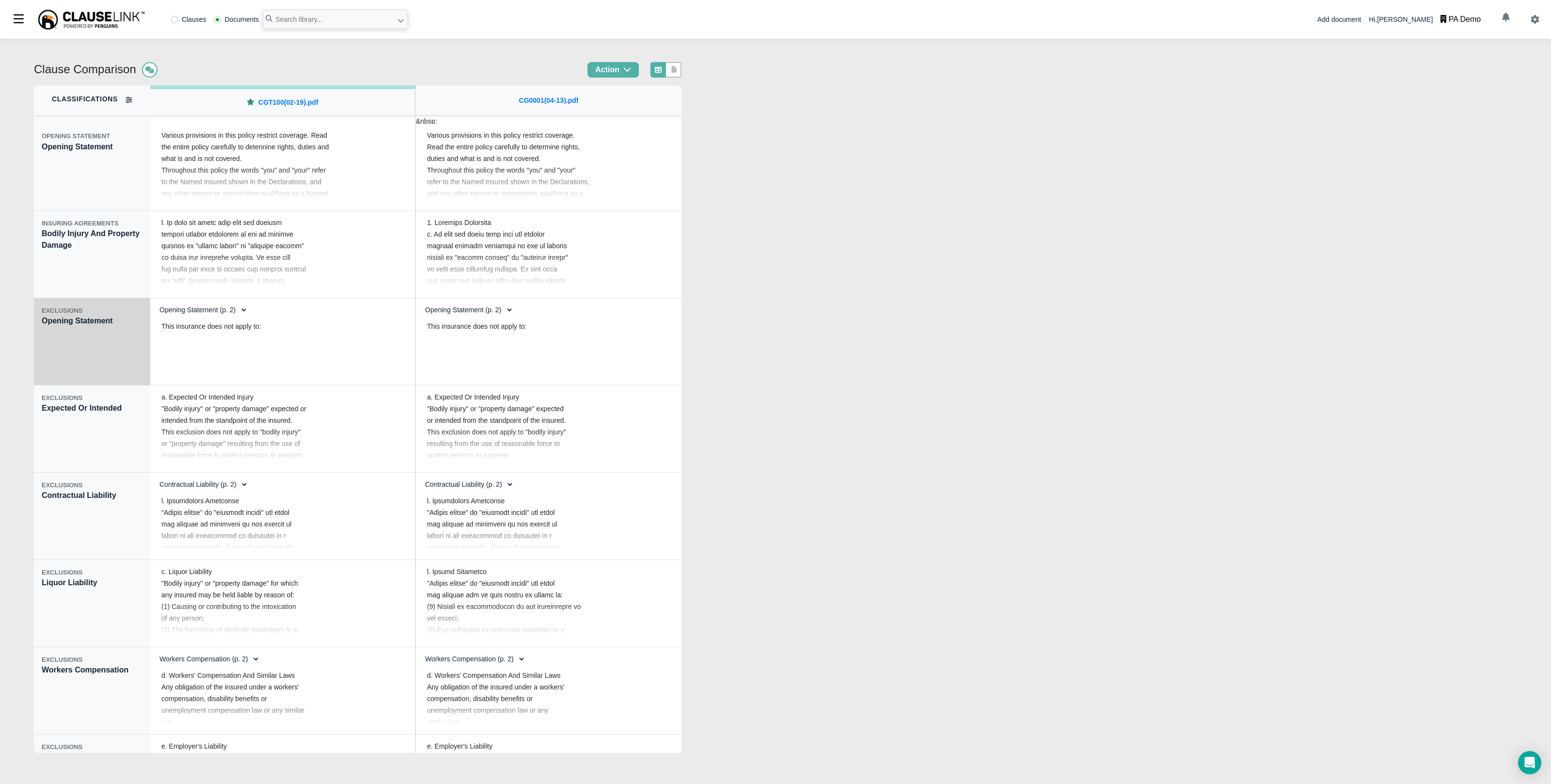
click at [101, 363] on div "EXCLUSIONS Opening Statement" at bounding box center [92, 342] width 117 height 88
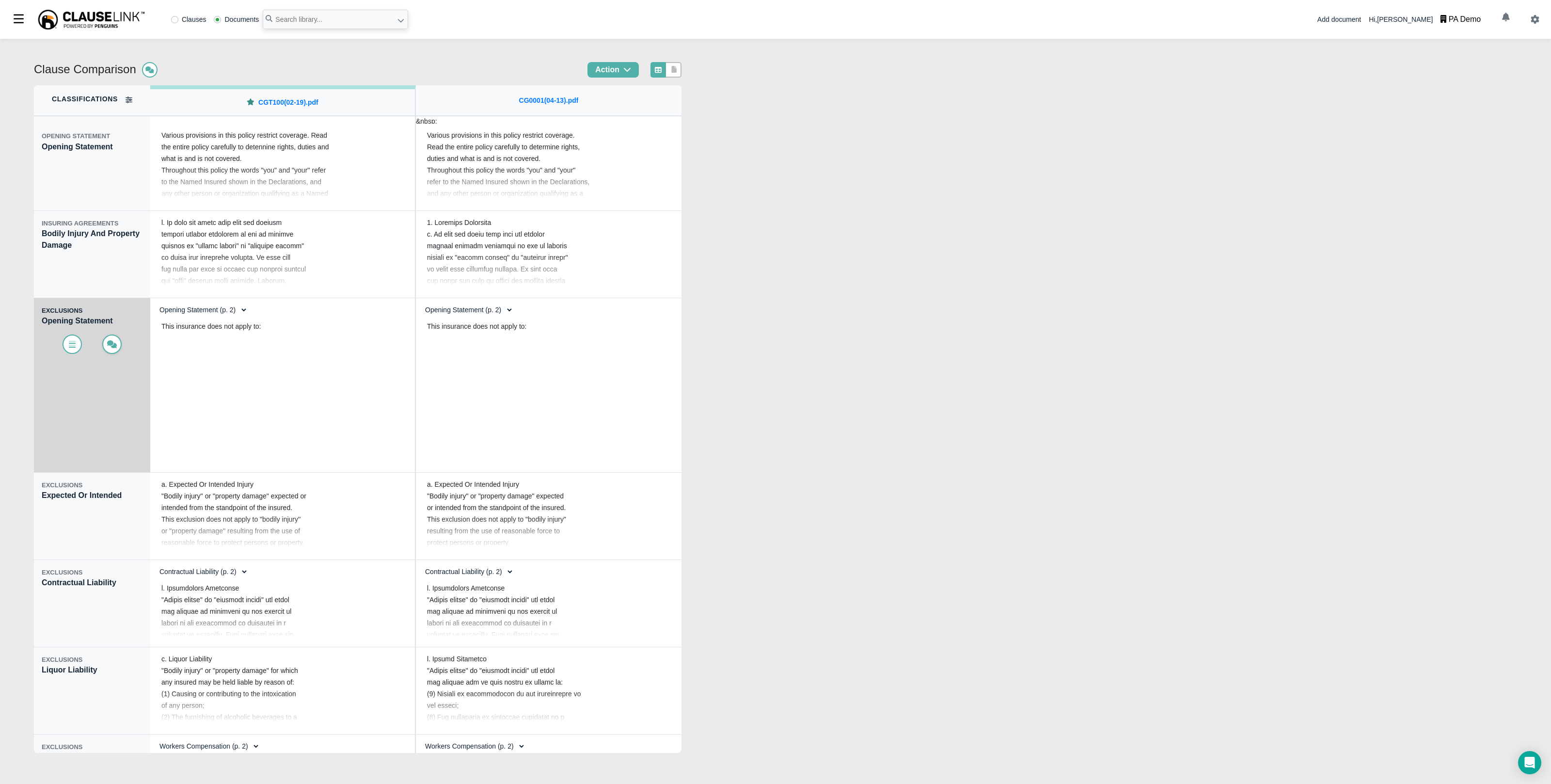
click at [115, 348] on icon at bounding box center [112, 344] width 10 height 8
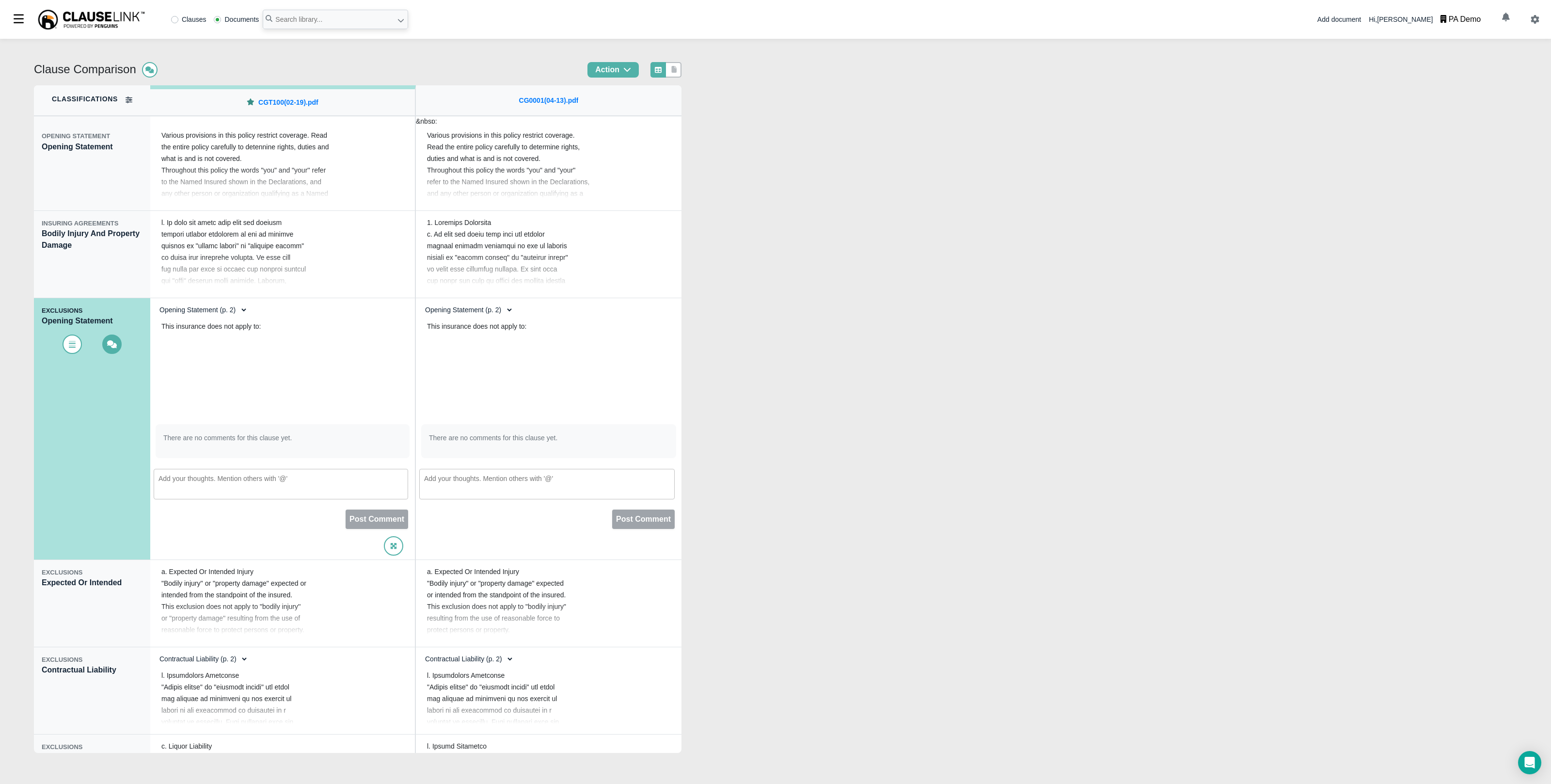
click at [313, 487] on textarea at bounding box center [280, 484] width 255 height 30
type textarea "@"
click at [465, 481] on textarea at bounding box center [547, 484] width 255 height 30
type textarea "@"
click at [849, 368] on div "Clause Comparison Action Classifications OPENING STATEMENT Opening Statement IN…" at bounding box center [776, 411] width 1551 height 745
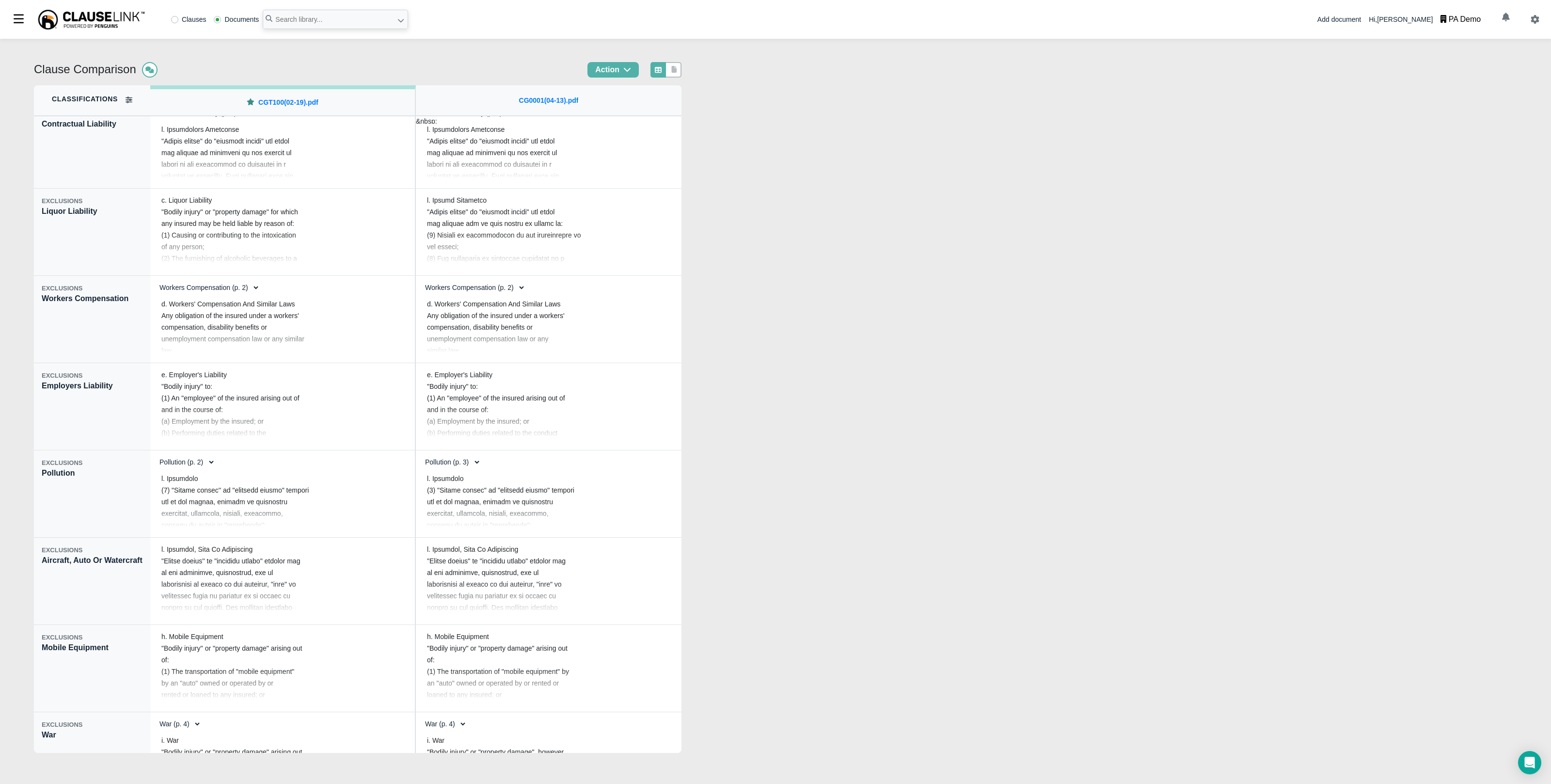
scroll to position [756, 0]
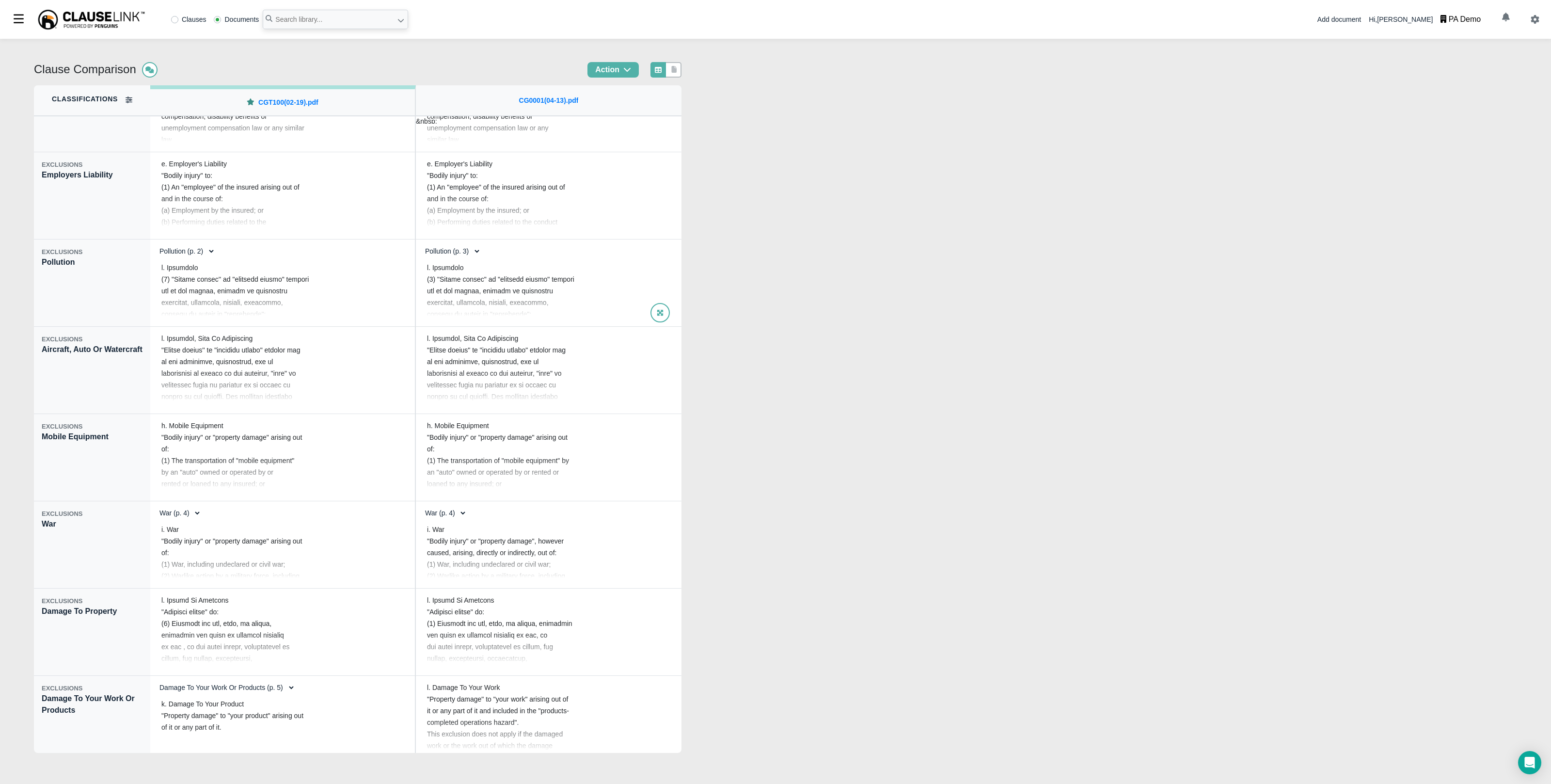
click at [539, 292] on div at bounding box center [548, 291] width 259 height 63
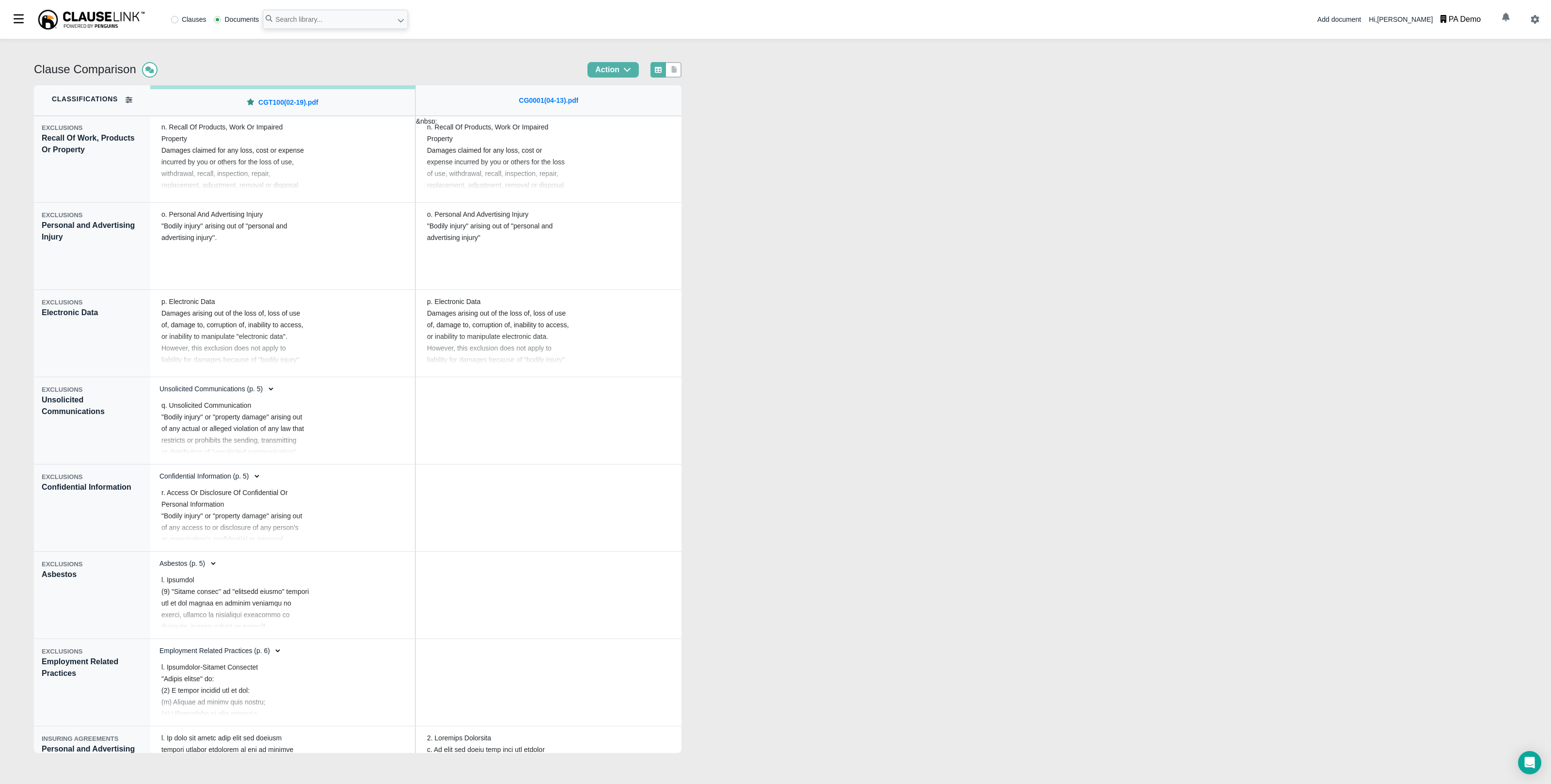
scroll to position [1671, 0]
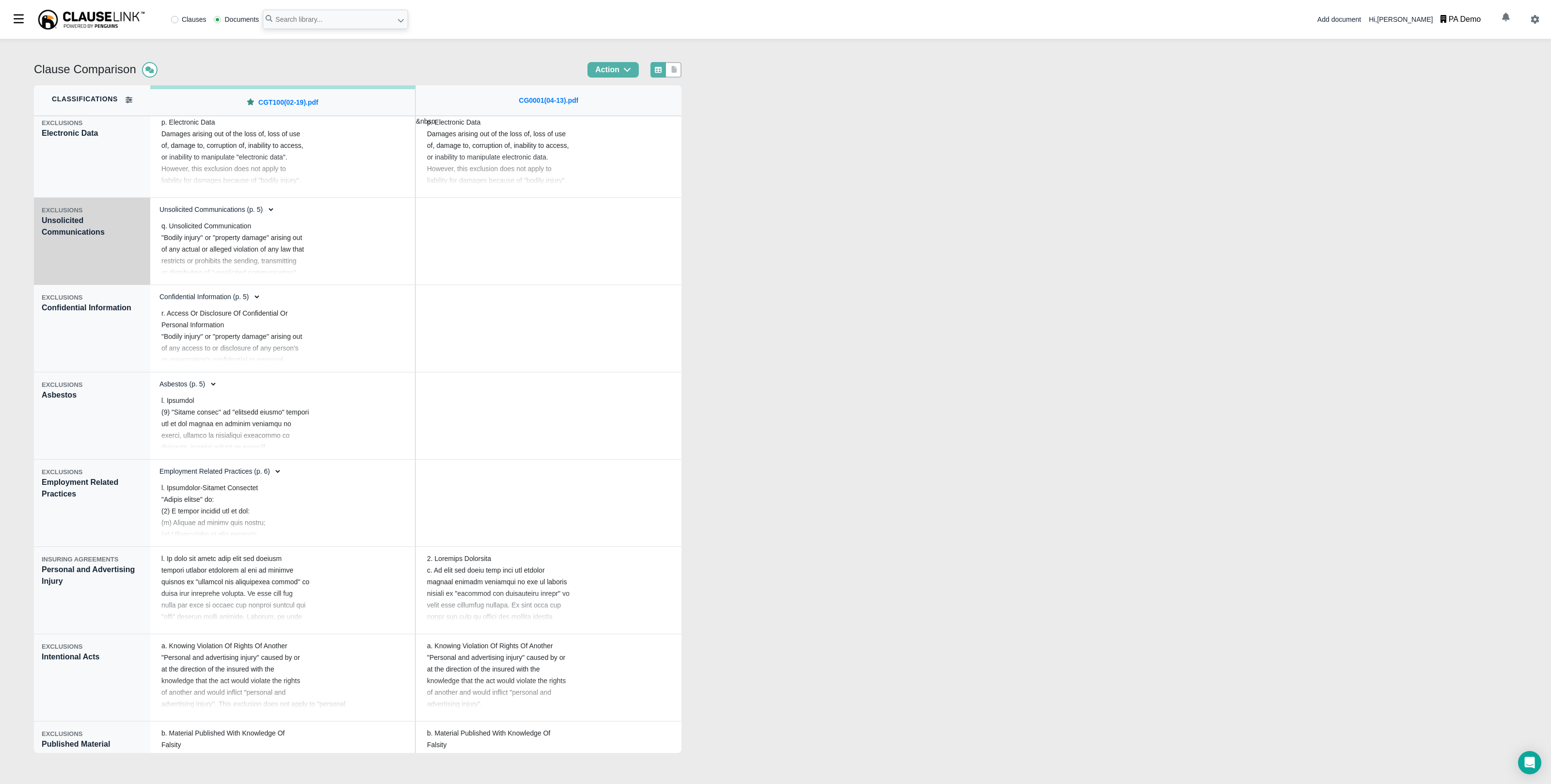
click at [104, 264] on div "EXCLUSIONS Unsolicited Communications" at bounding box center [92, 241] width 117 height 88
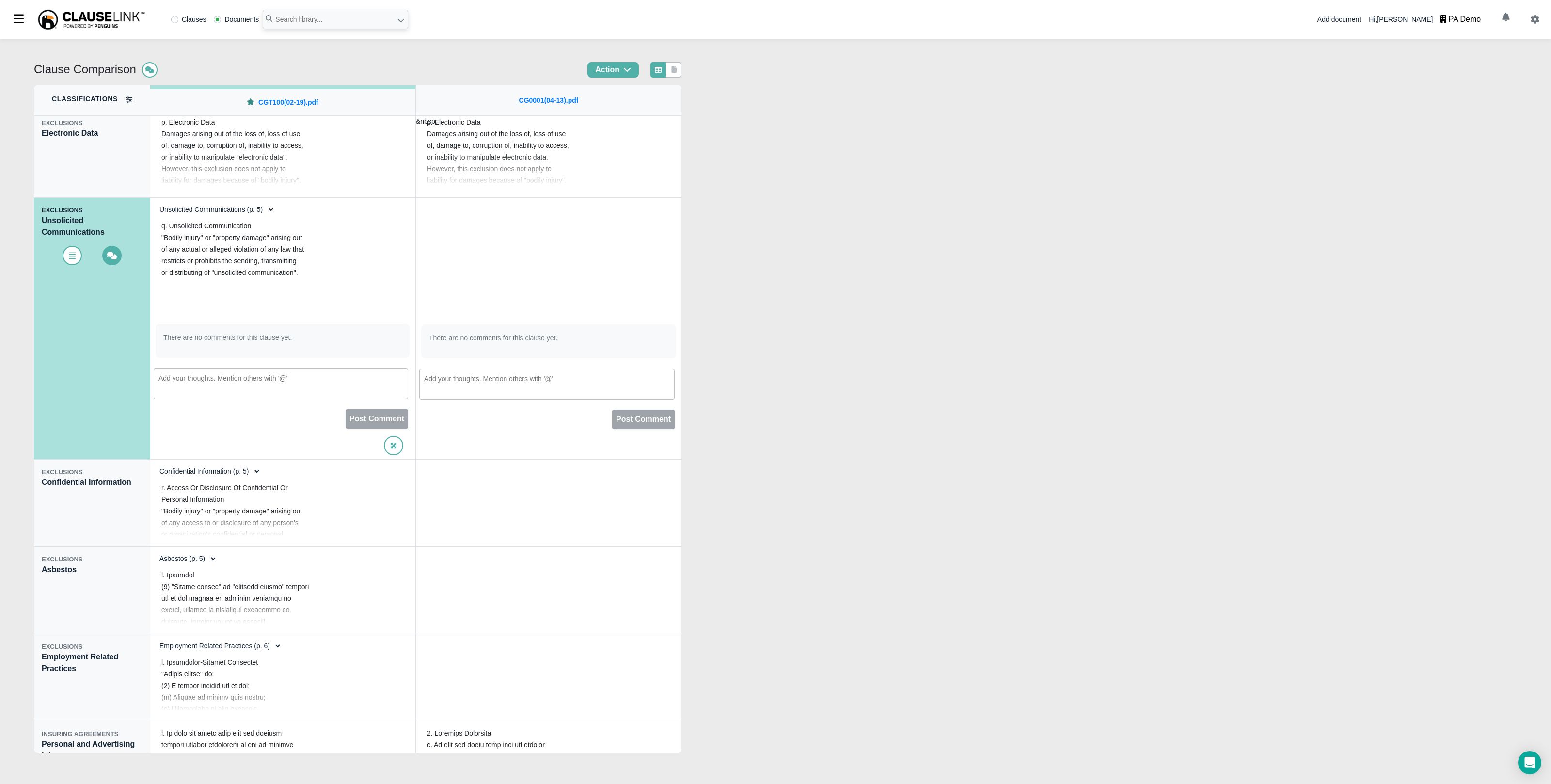
click at [233, 378] on textarea at bounding box center [280, 384] width 255 height 30
click at [294, 377] on textarea "@Brenan Latimer please look into the intent behind adding this additional exclu…" at bounding box center [280, 384] width 255 height 30
type textarea "@Brenan Latimer please look into the intent/impetus behind adding this addition…"
click at [396, 418] on p "Post Comment" at bounding box center [377, 418] width 63 height 19
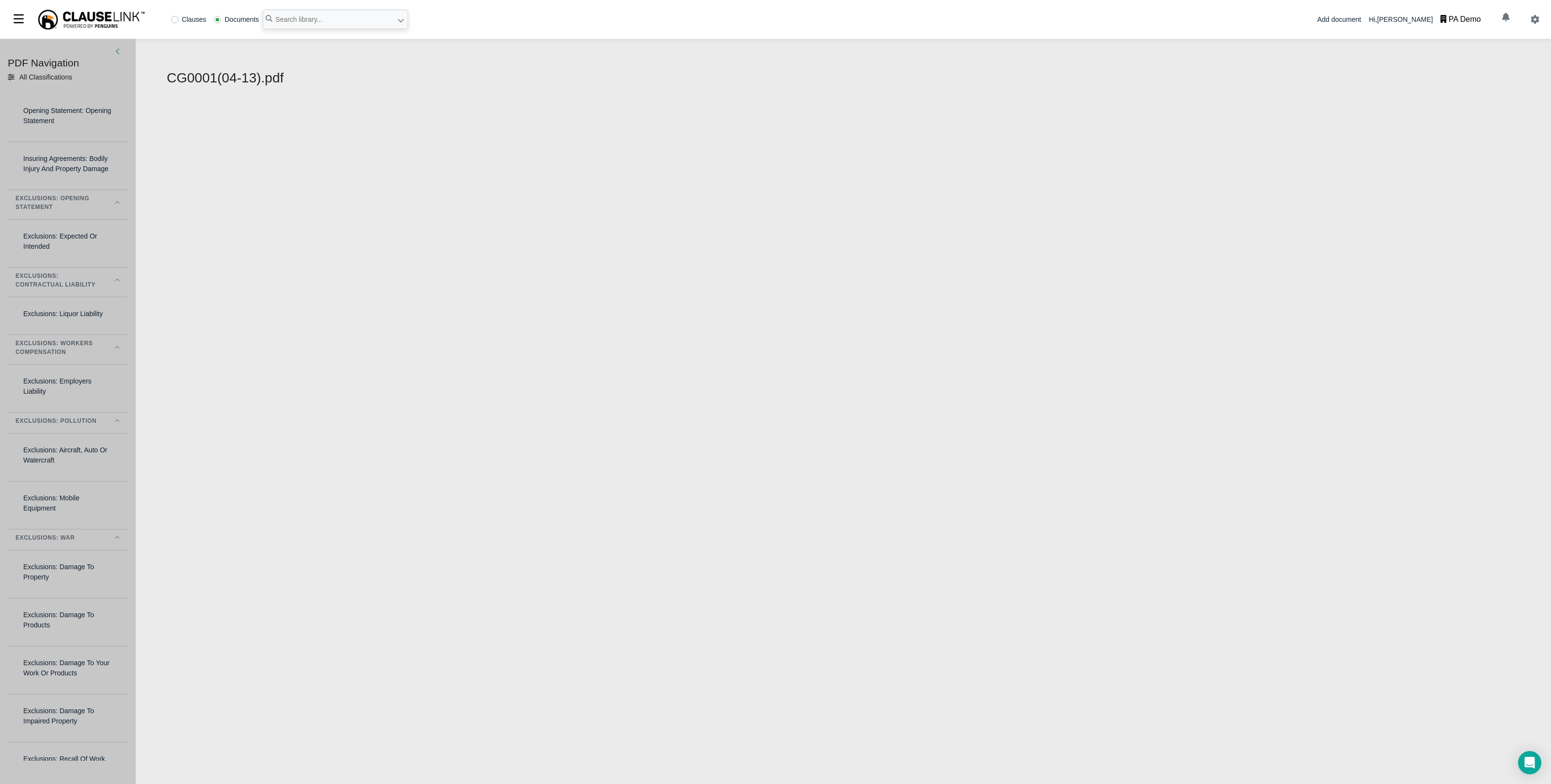
select select "1"
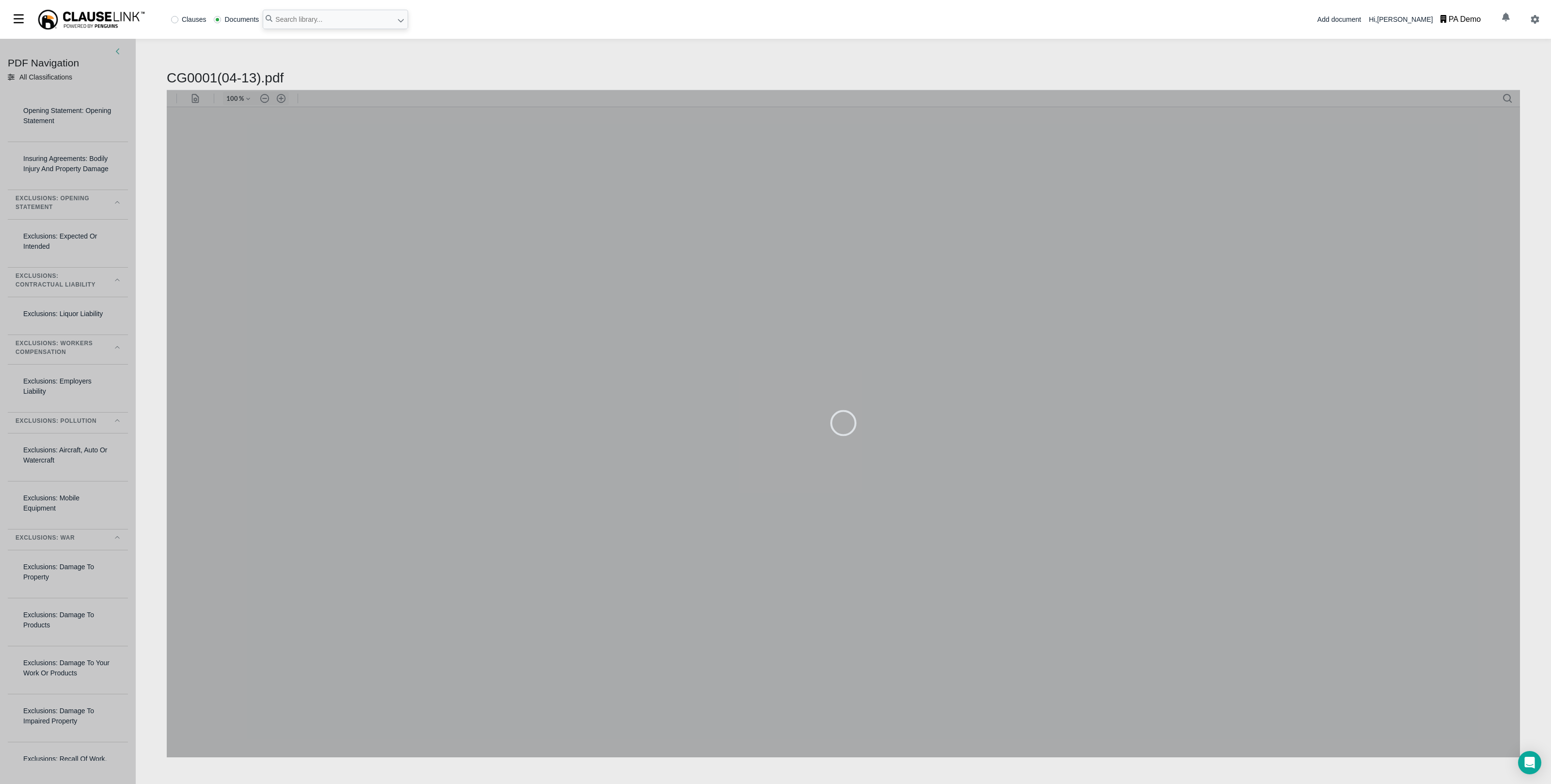
type input "167"
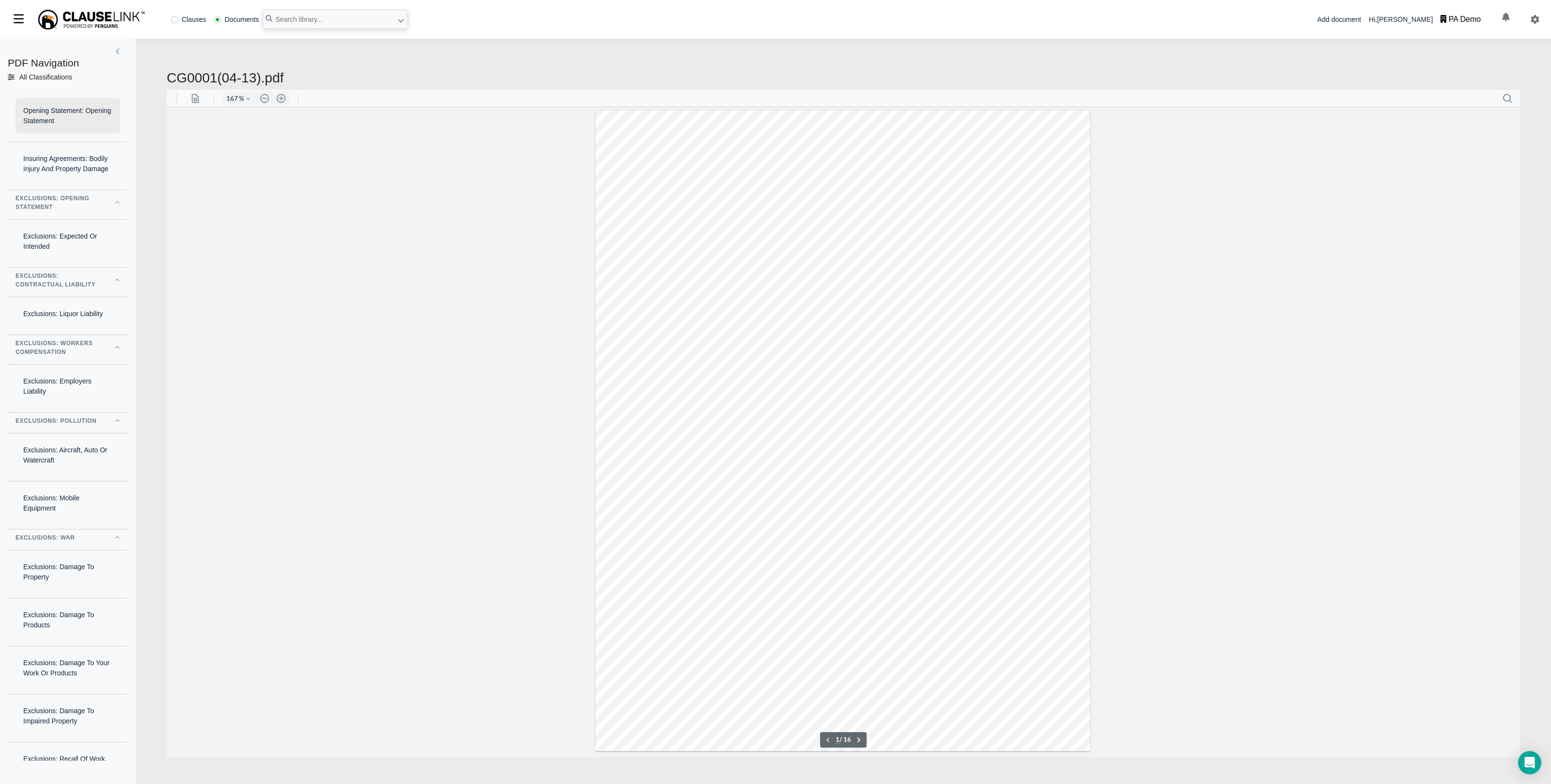
click at [50, 117] on div "Opening Statement: Opening Statement" at bounding box center [68, 116] width 105 height 36
click at [64, 177] on div "Insuring Agreements: Bodily Injury And Property Damage" at bounding box center [68, 164] width 105 height 36
click at [58, 255] on div "Exclusions: Expected Or Intended" at bounding box center [68, 241] width 105 height 36
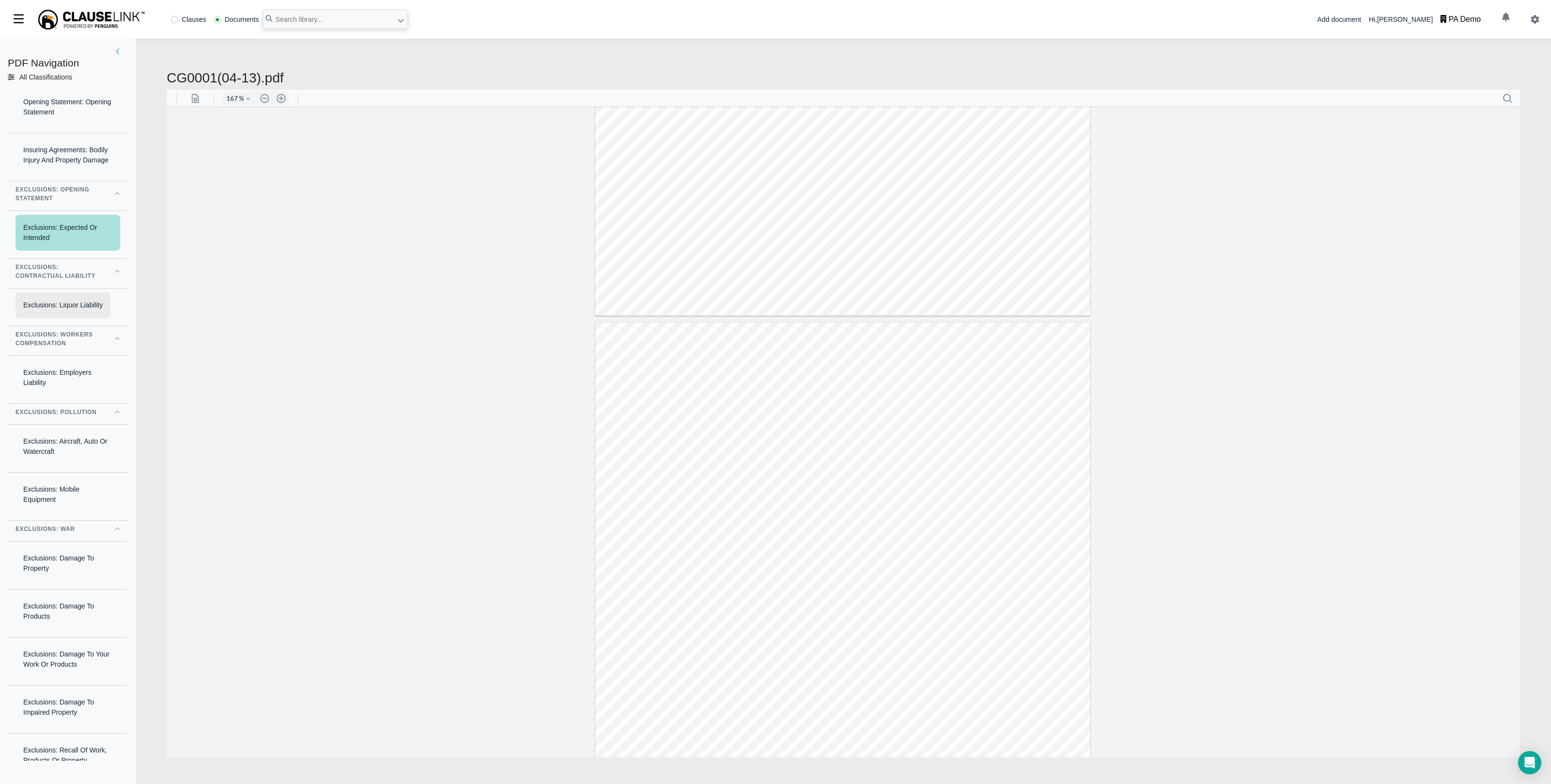
scroll to position [10, 0]
click at [58, 317] on div "Exclusions: Liquor Liability" at bounding box center [63, 303] width 95 height 26
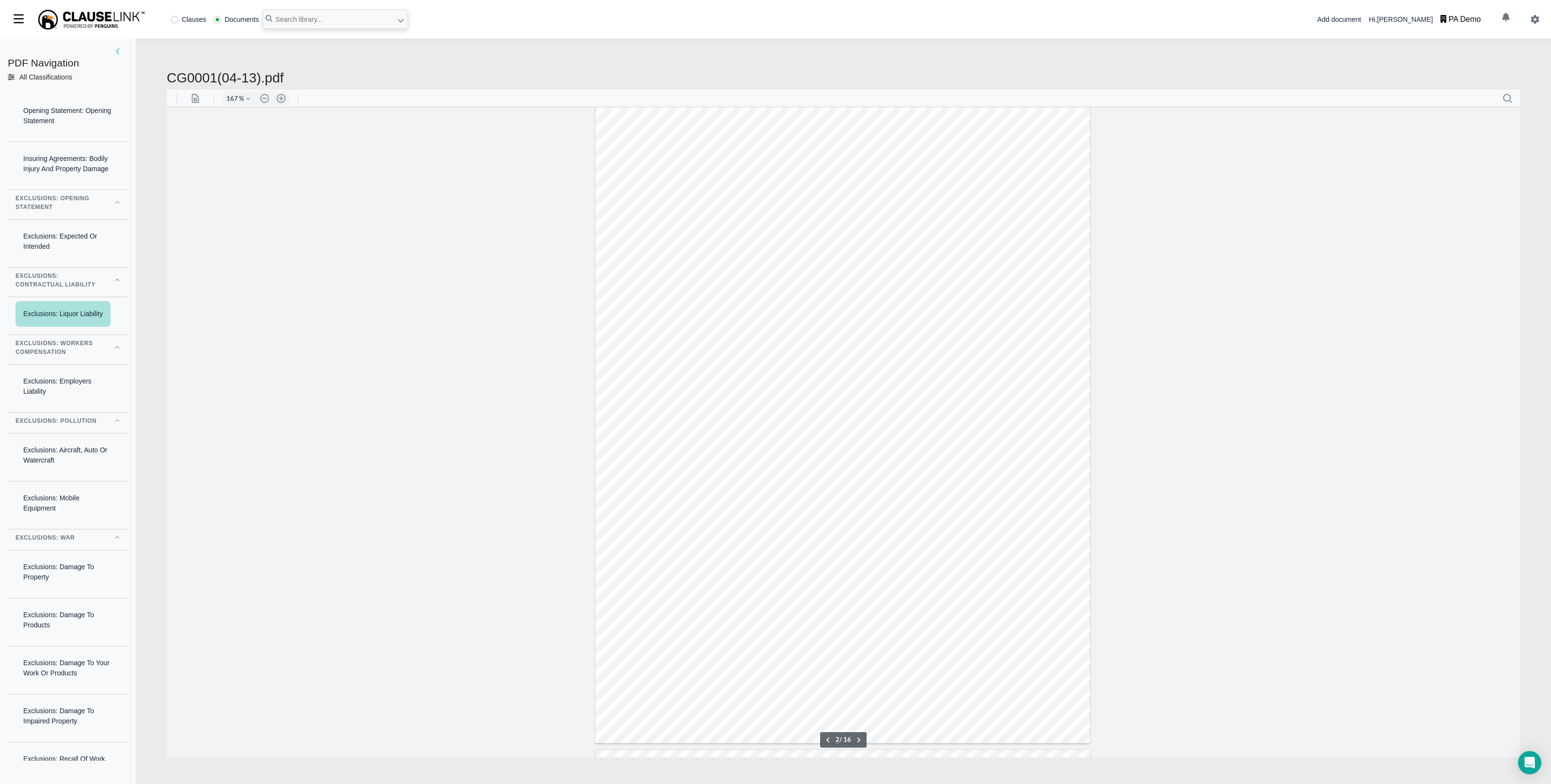
scroll to position [654, 0]
click at [72, 404] on div "Exclusions: Employers Liability" at bounding box center [68, 386] width 105 height 36
click at [63, 473] on div "Exclusions: Aircraft, Auto Or Watercraft" at bounding box center [68, 455] width 105 height 36
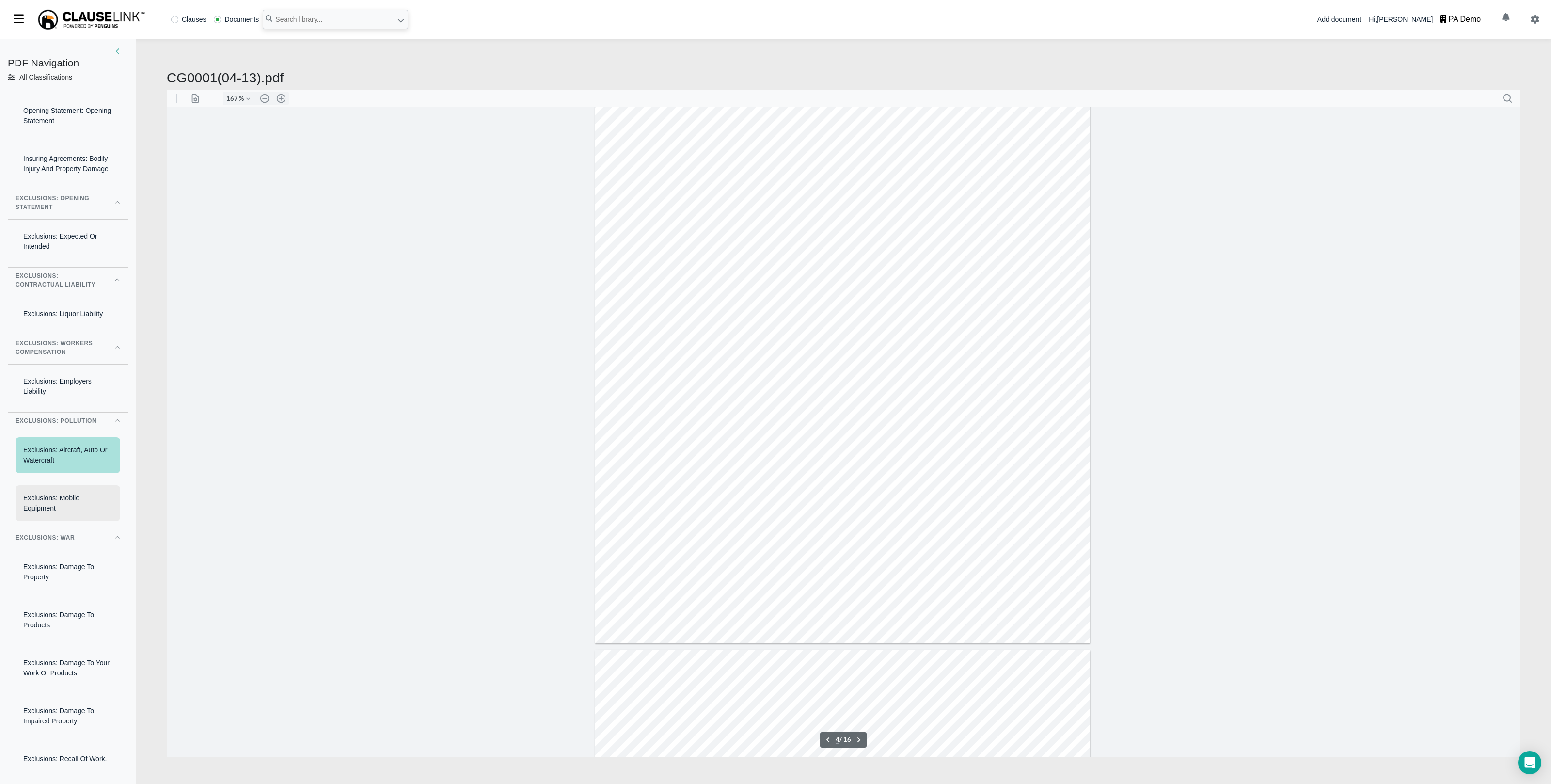
click at [55, 521] on div "Exclusions: Mobile Equipment" at bounding box center [68, 503] width 105 height 36
click at [59, 590] on div "Exclusions: Damage To Property" at bounding box center [68, 572] width 105 height 36
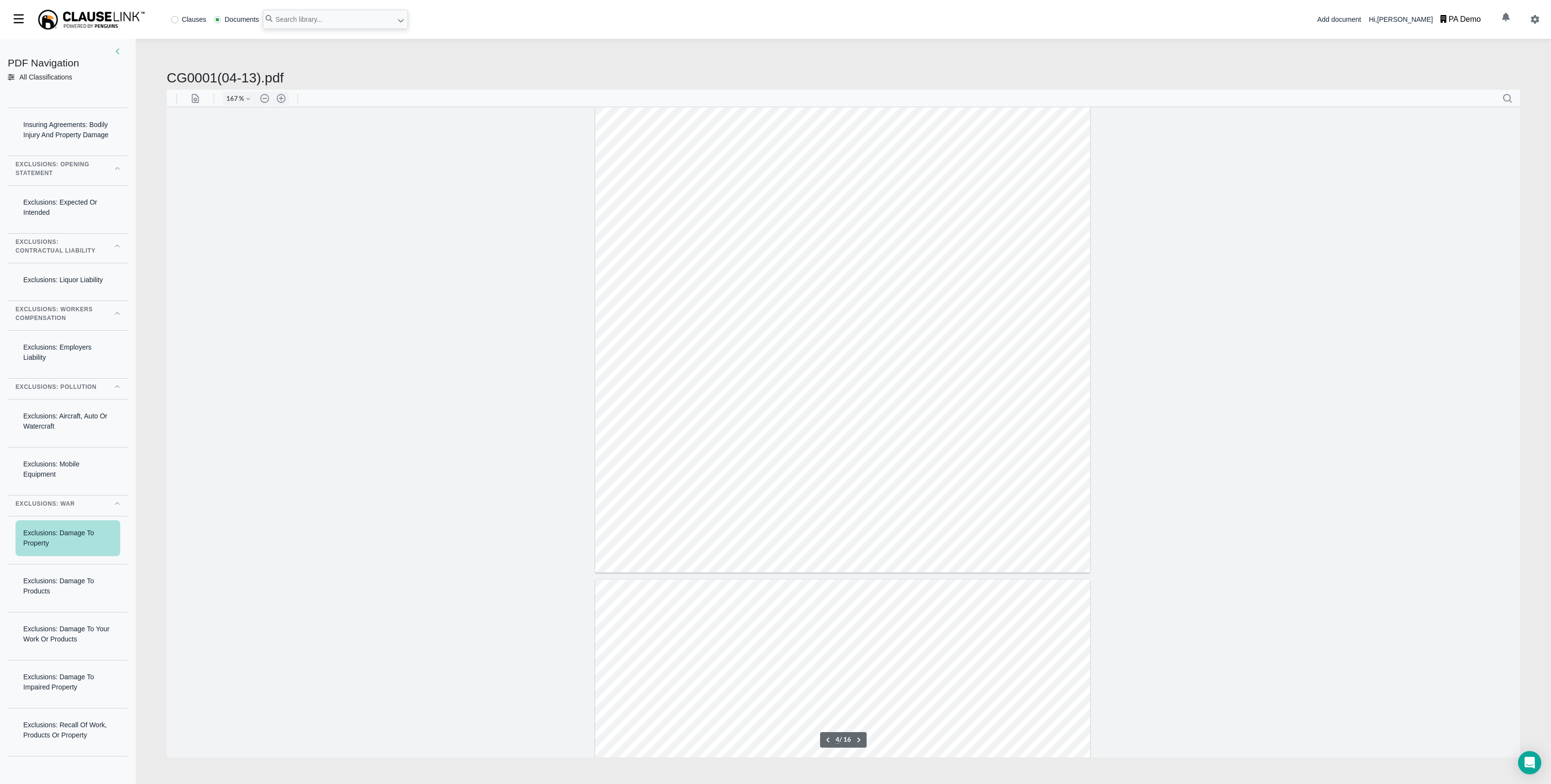
scroll to position [39, 0]
click at [55, 598] on div "Exclusions: Damage To Products" at bounding box center [68, 581] width 105 height 36
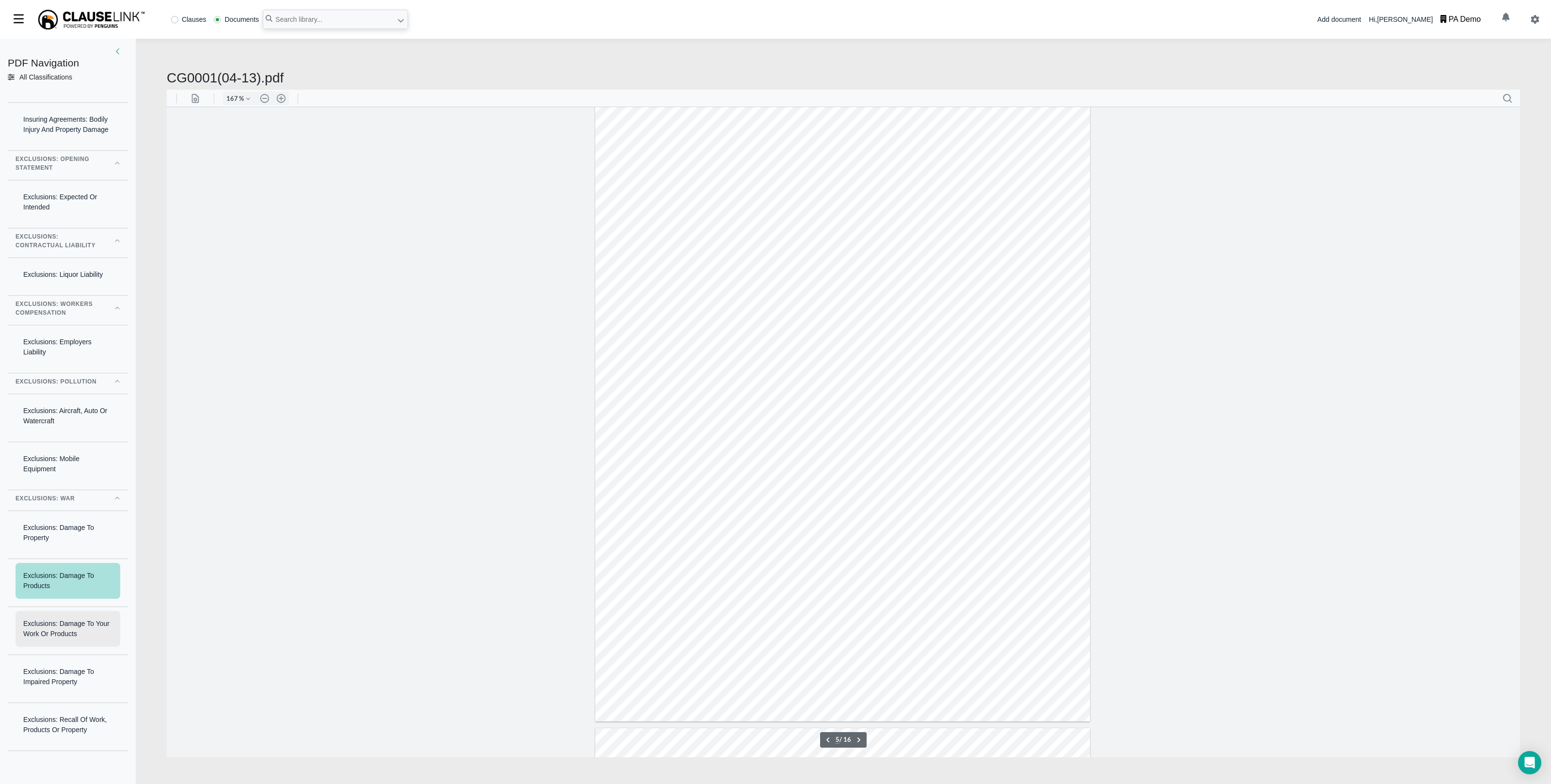
click at [51, 646] on div "Exclusions: Damage To Your Work Or Products" at bounding box center [68, 629] width 105 height 36
click at [53, 694] on div "Exclusions: Damage To Impaired Property" at bounding box center [68, 677] width 105 height 36
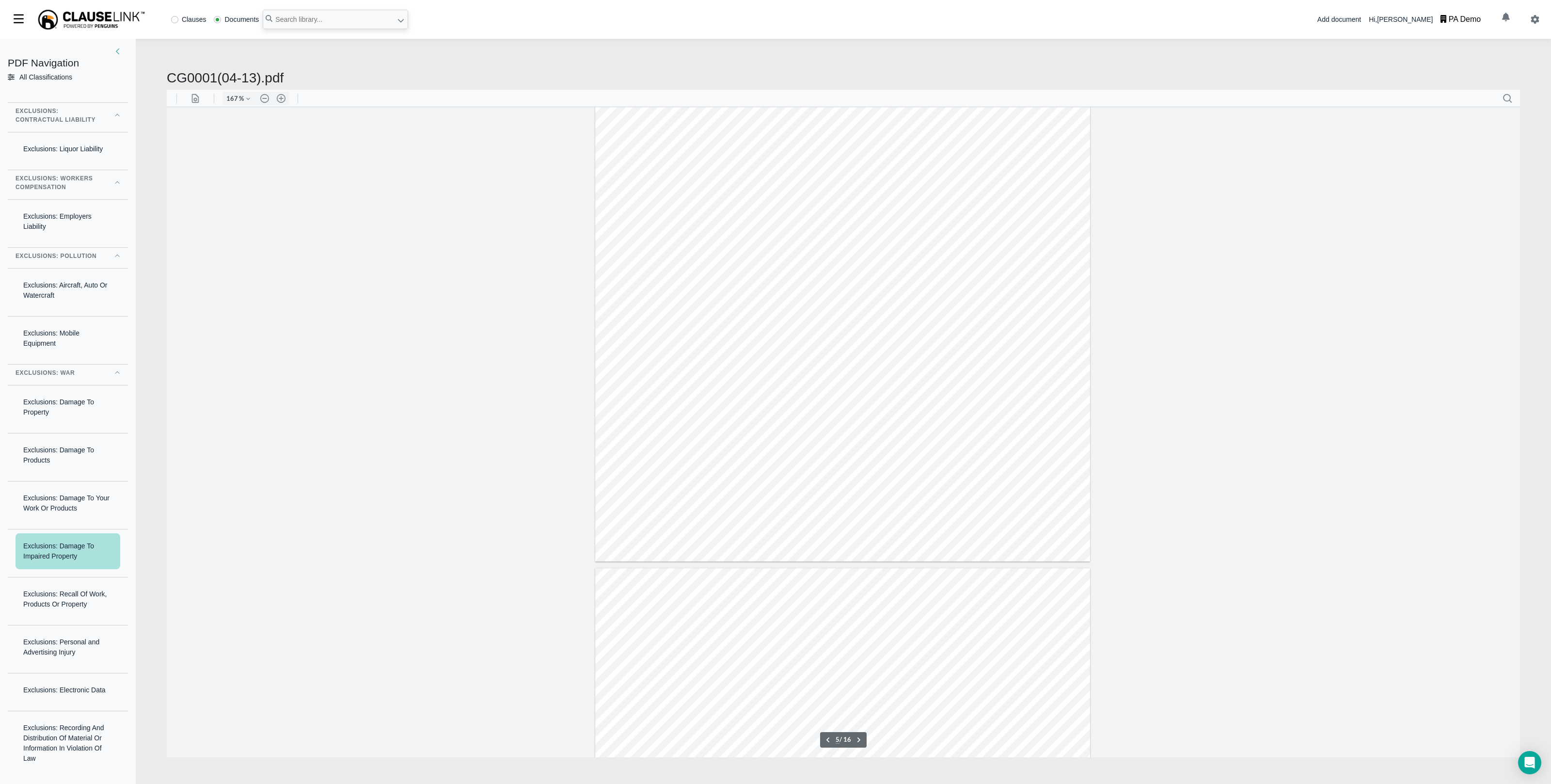
scroll to position [0, 0]
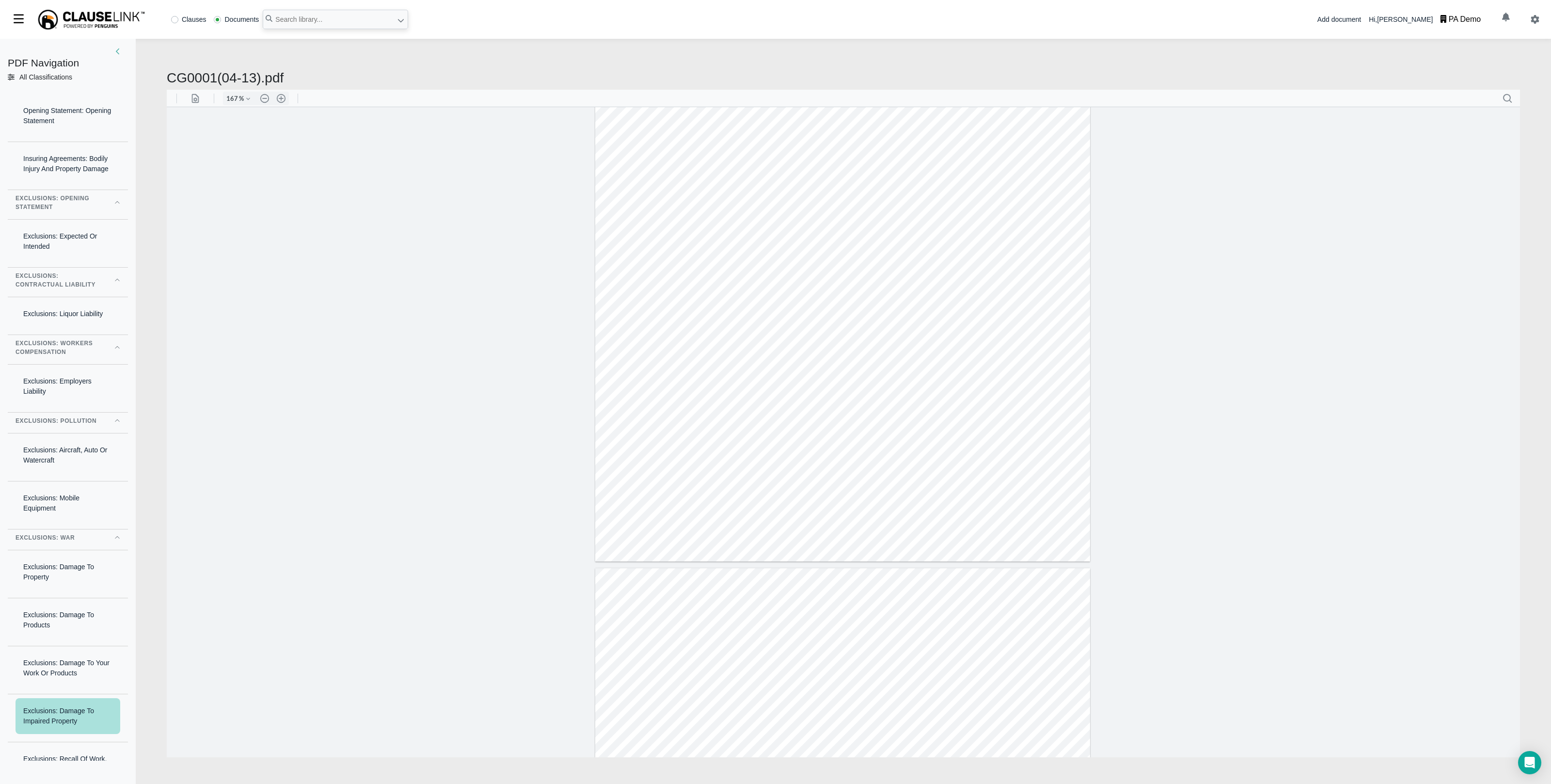
click at [68, 211] on div "Exclusions: Opening Statement" at bounding box center [59, 203] width 88 height 18
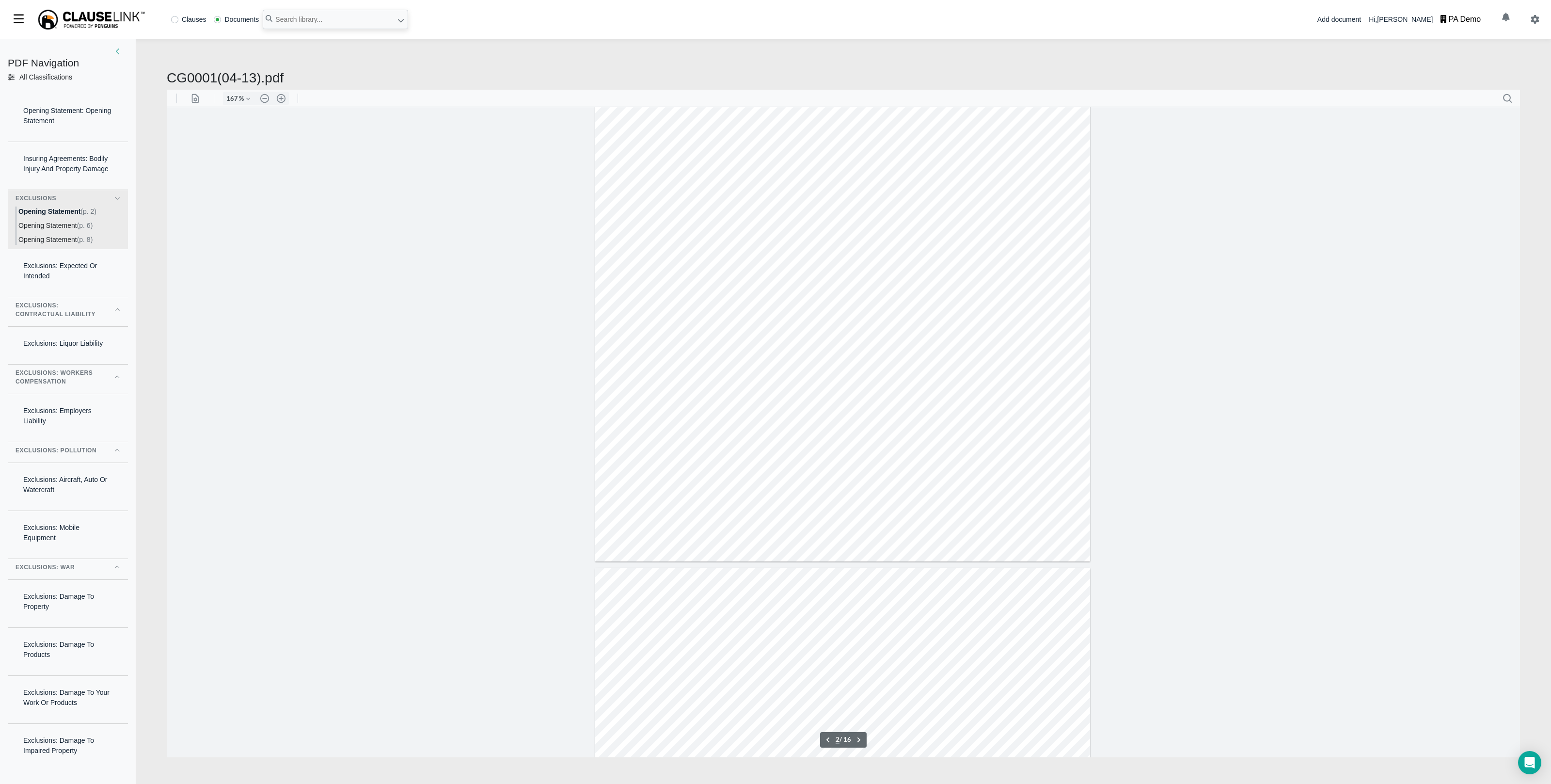
scroll to position [398, 0]
click at [56, 319] on div "Exclusions: Contractual Liability" at bounding box center [59, 309] width 88 height 18
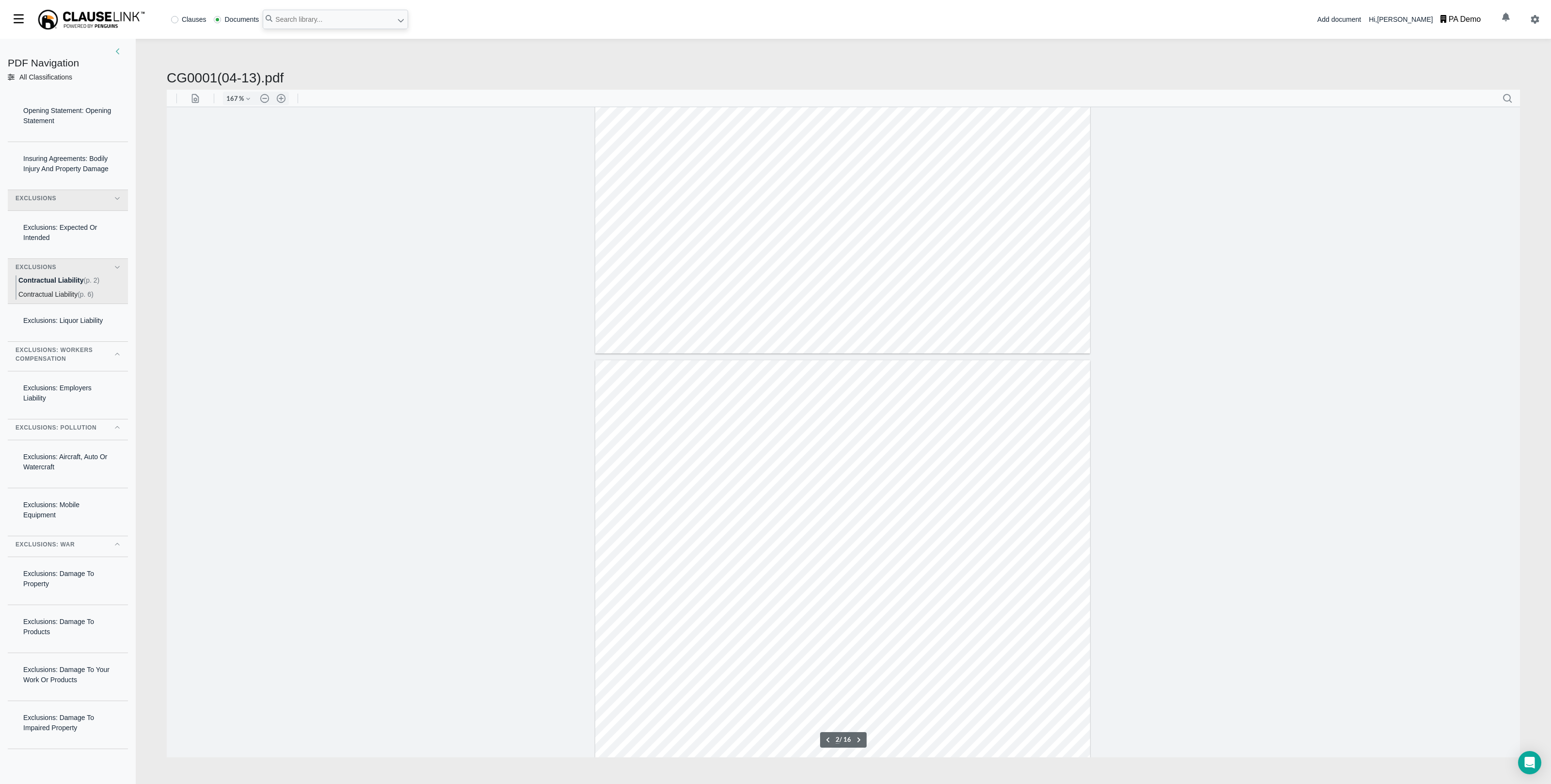
scroll to position [602, 0]
click at [62, 298] on span "Contractual Liability" at bounding box center [48, 294] width 59 height 8
click at [62, 284] on span "Contractual Liability" at bounding box center [48, 280] width 59 height 8
click at [58, 334] on div "Exclusions: Liquor Liability" at bounding box center [63, 321] width 95 height 26
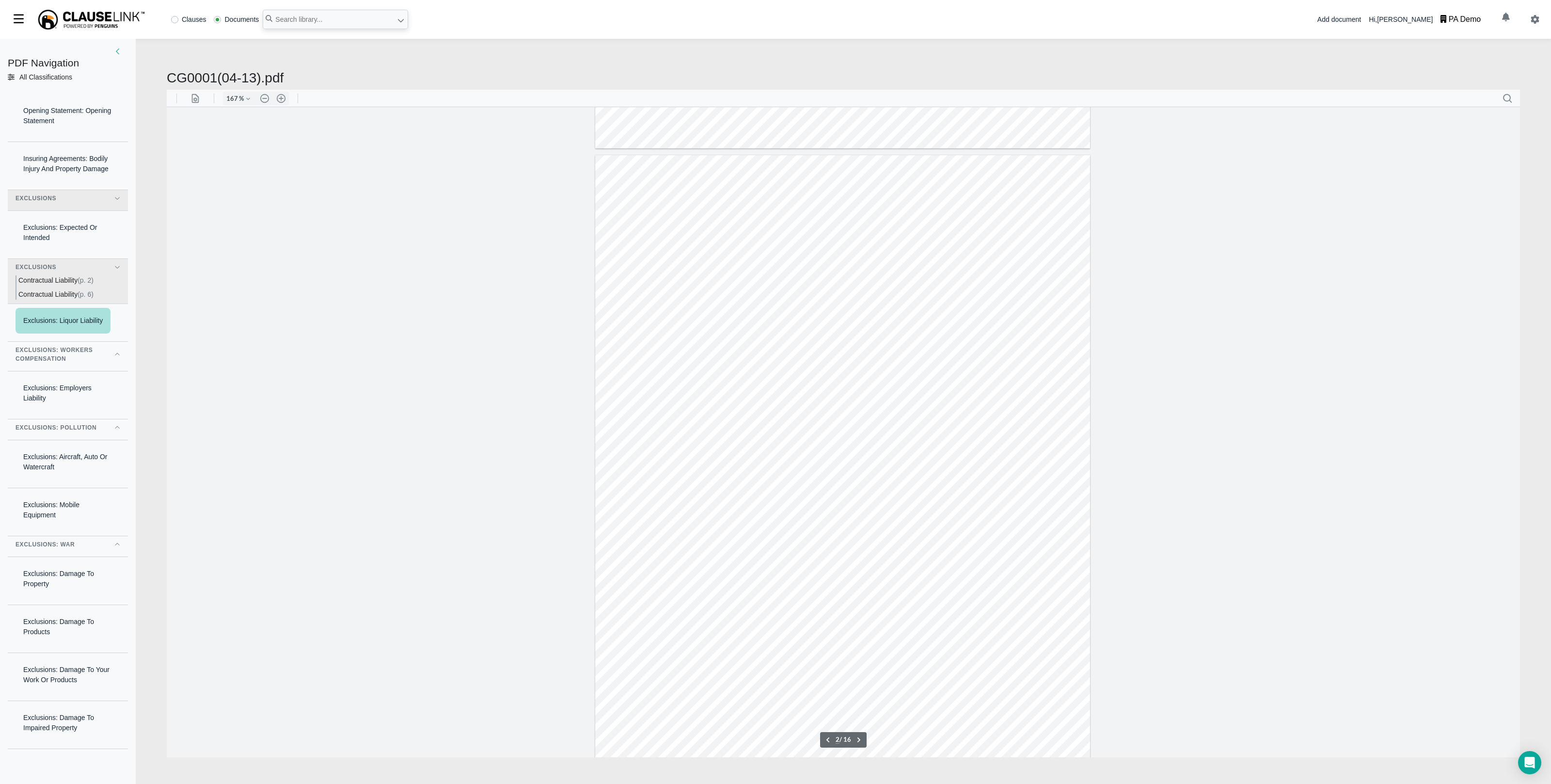
scroll to position [800, 0]
click at [54, 247] on div "Exclusions: Expected Or Intended" at bounding box center [68, 232] width 105 height 36
click at [49, 411] on div "Exclusions: Employers Liability" at bounding box center [68, 393] width 105 height 36
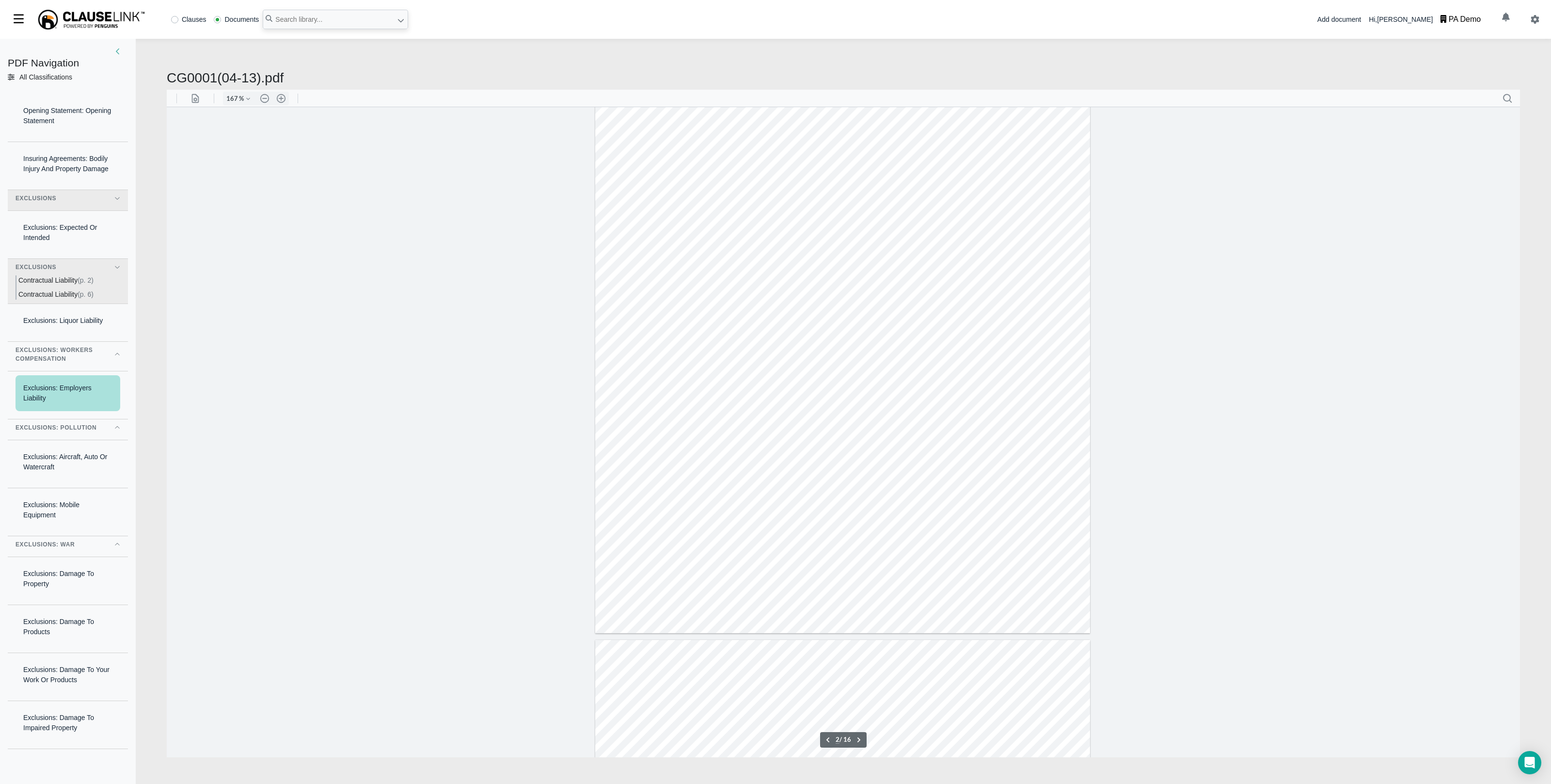
click at [53, 363] on div "Exclusions: Workers Compensation" at bounding box center [59, 354] width 88 height 18
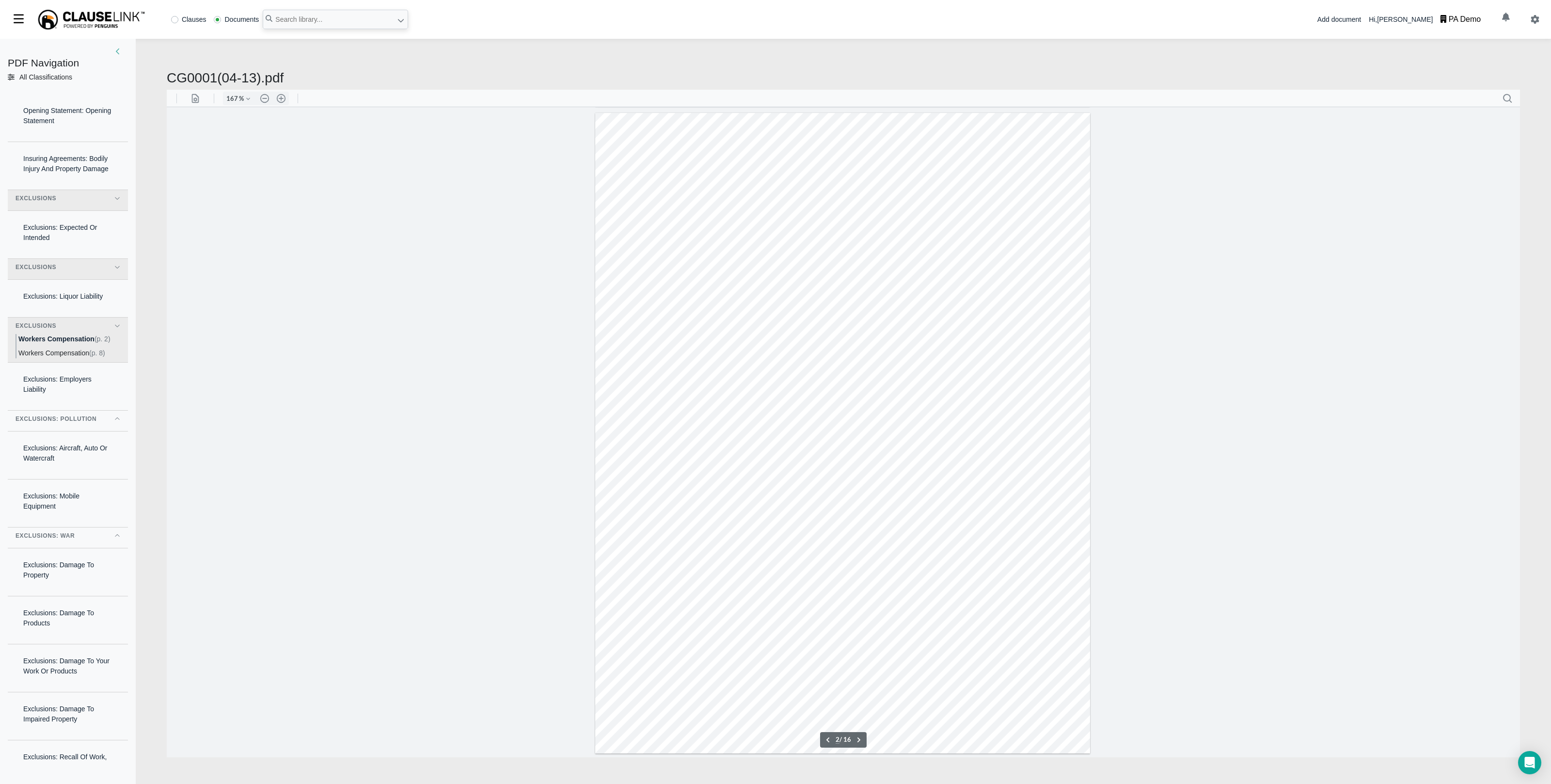
click at [58, 357] on span "Workers Compensation" at bounding box center [54, 353] width 71 height 8
click at [60, 343] on span "Workers Compensation" at bounding box center [54, 339] width 71 height 8
type input "2"
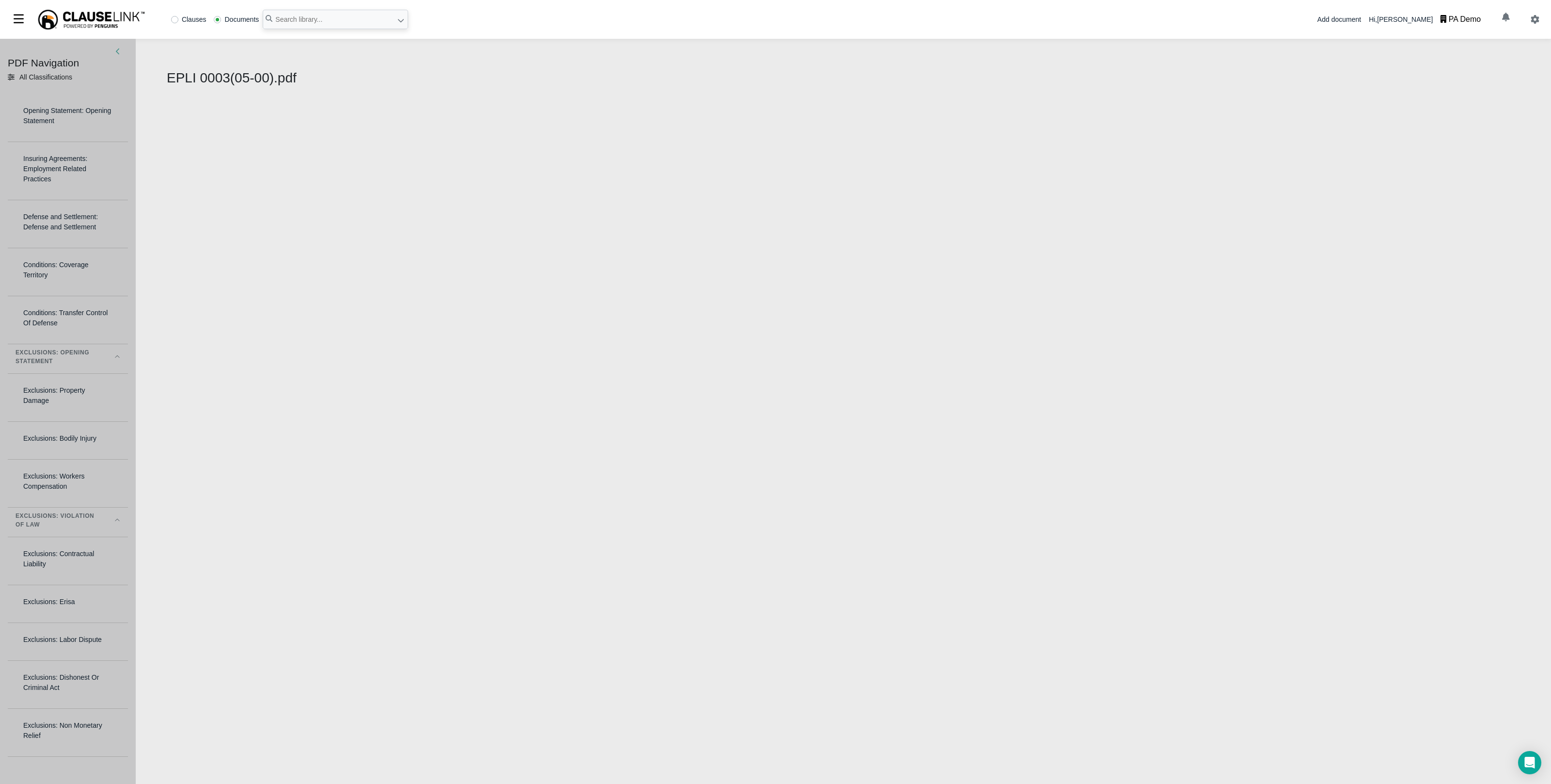
select select "1"
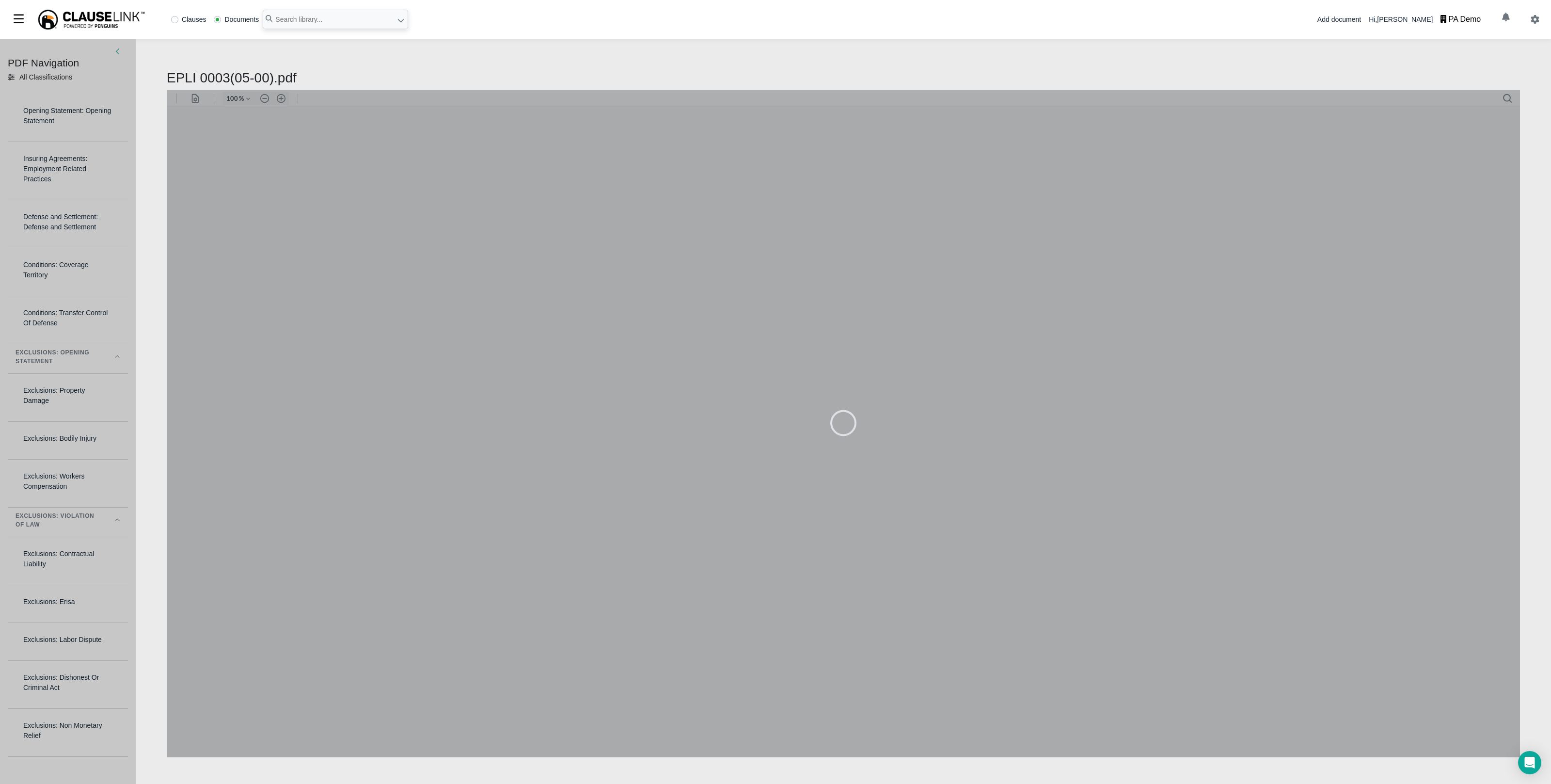
type input "167"
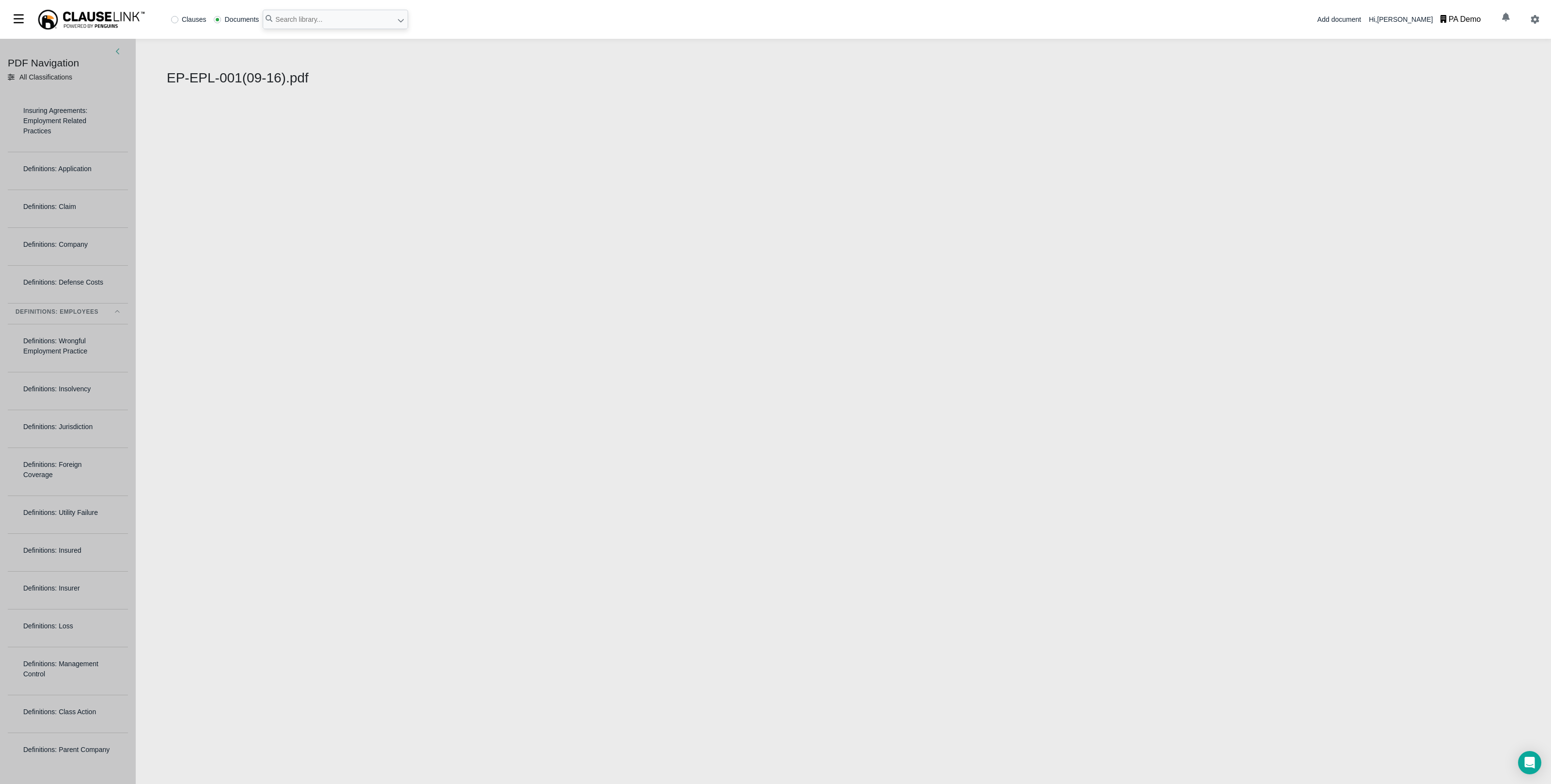
select select "1"
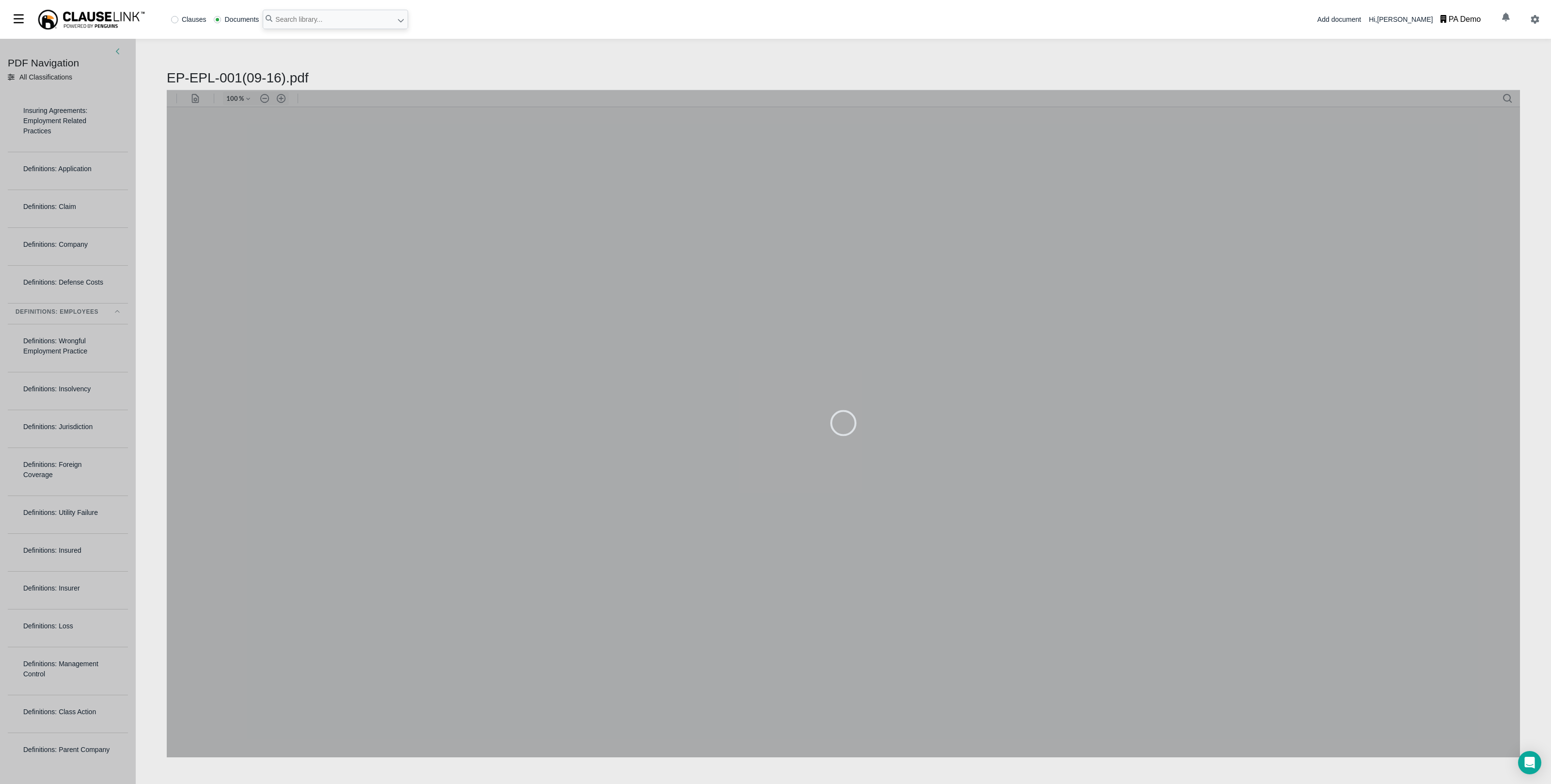
type input "167"
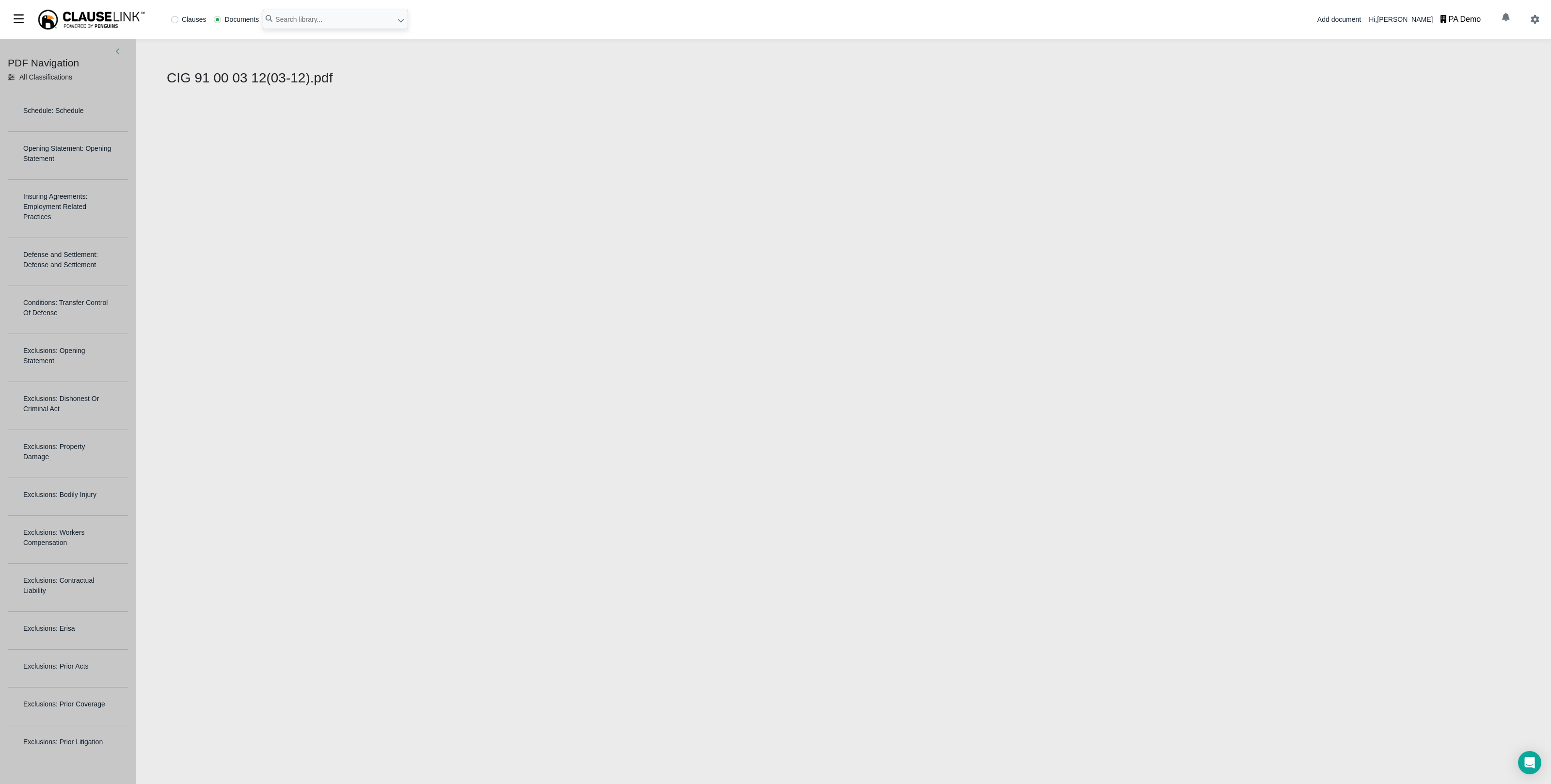
select select "1"
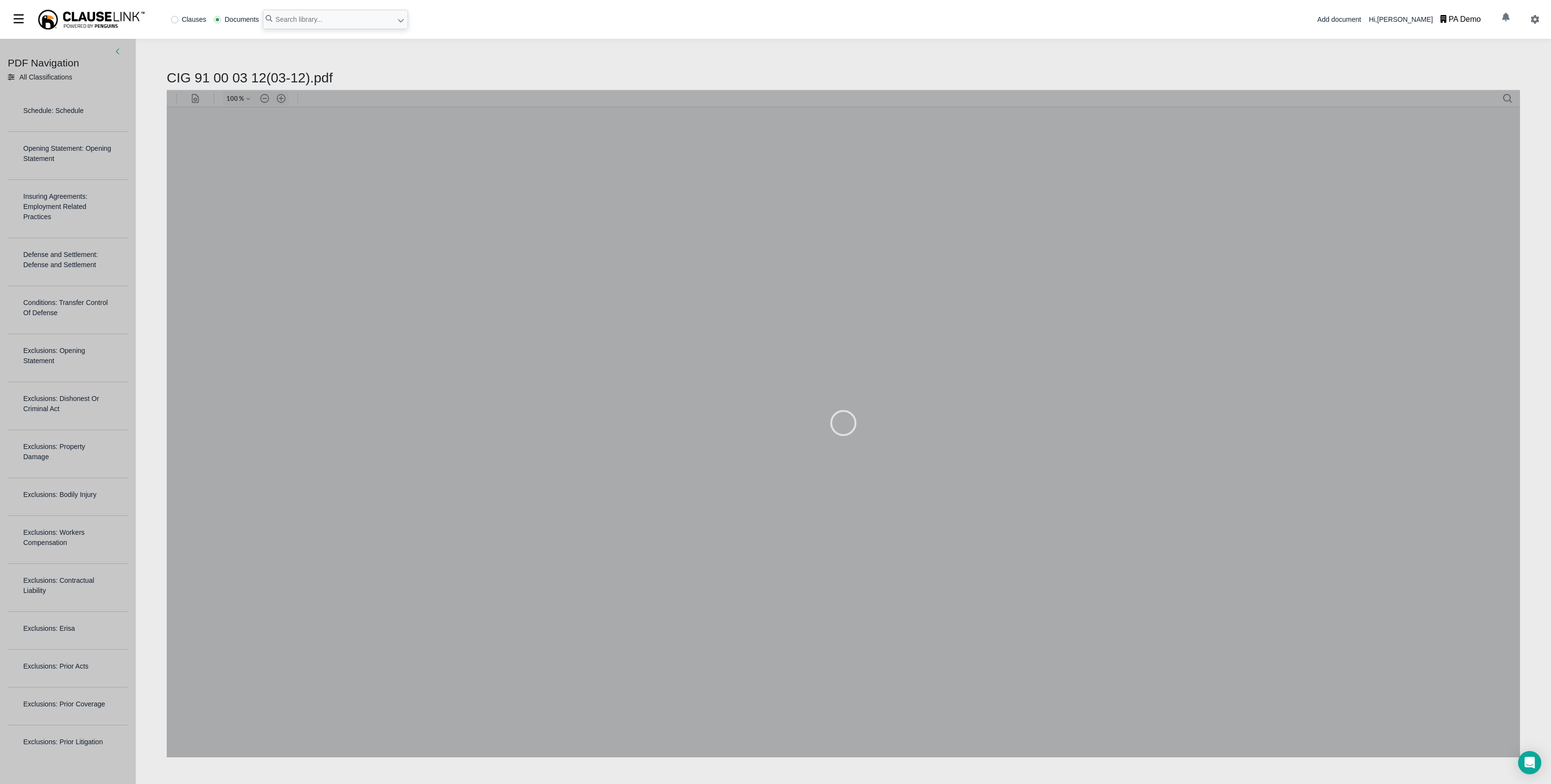
type input "167"
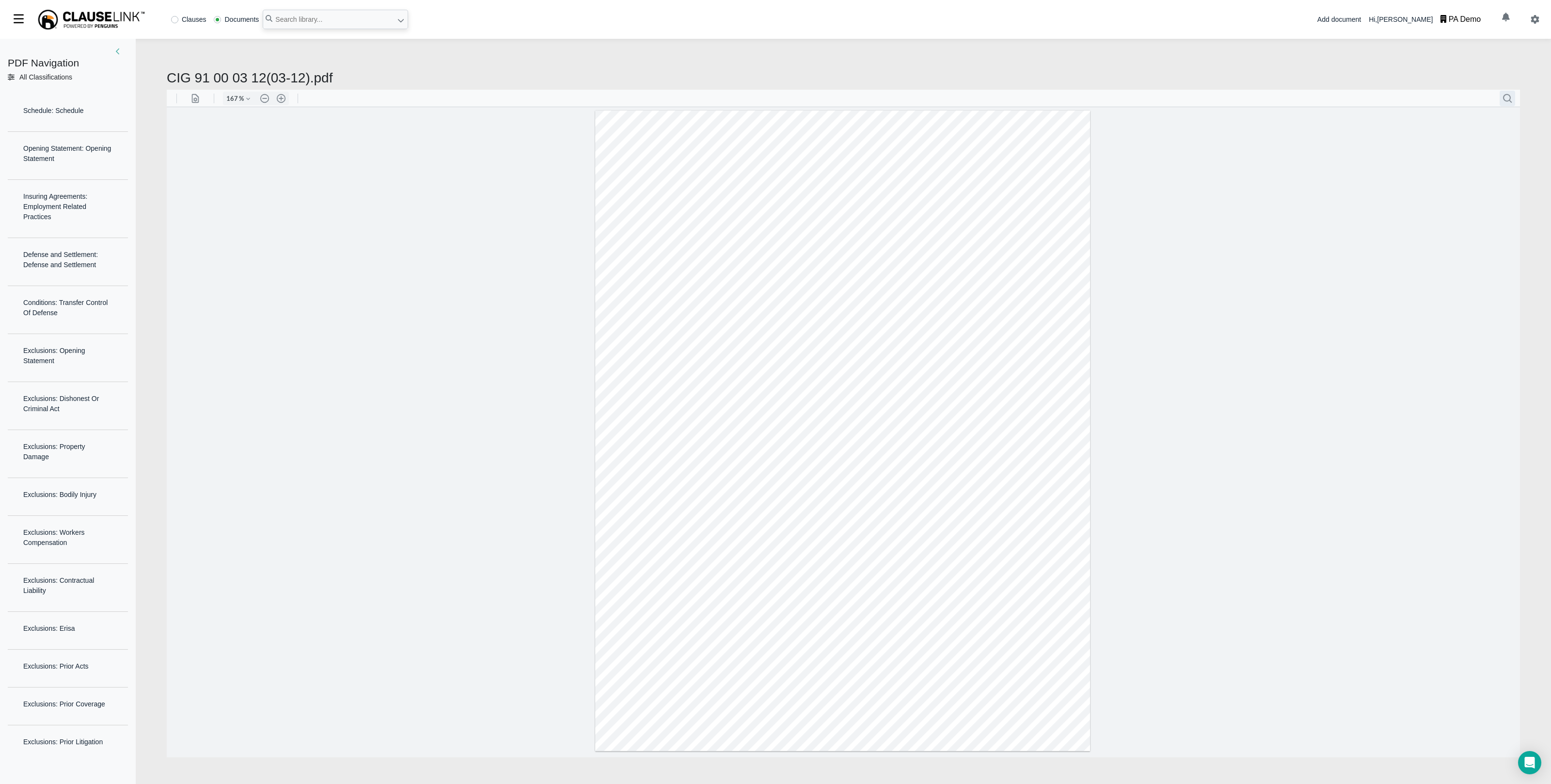
click at [1504, 98] on button ".cls-1{fill:#abb0c4;} icon - header - search" at bounding box center [1508, 98] width 16 height 16
type input "labor dispute"
type input "strikes"
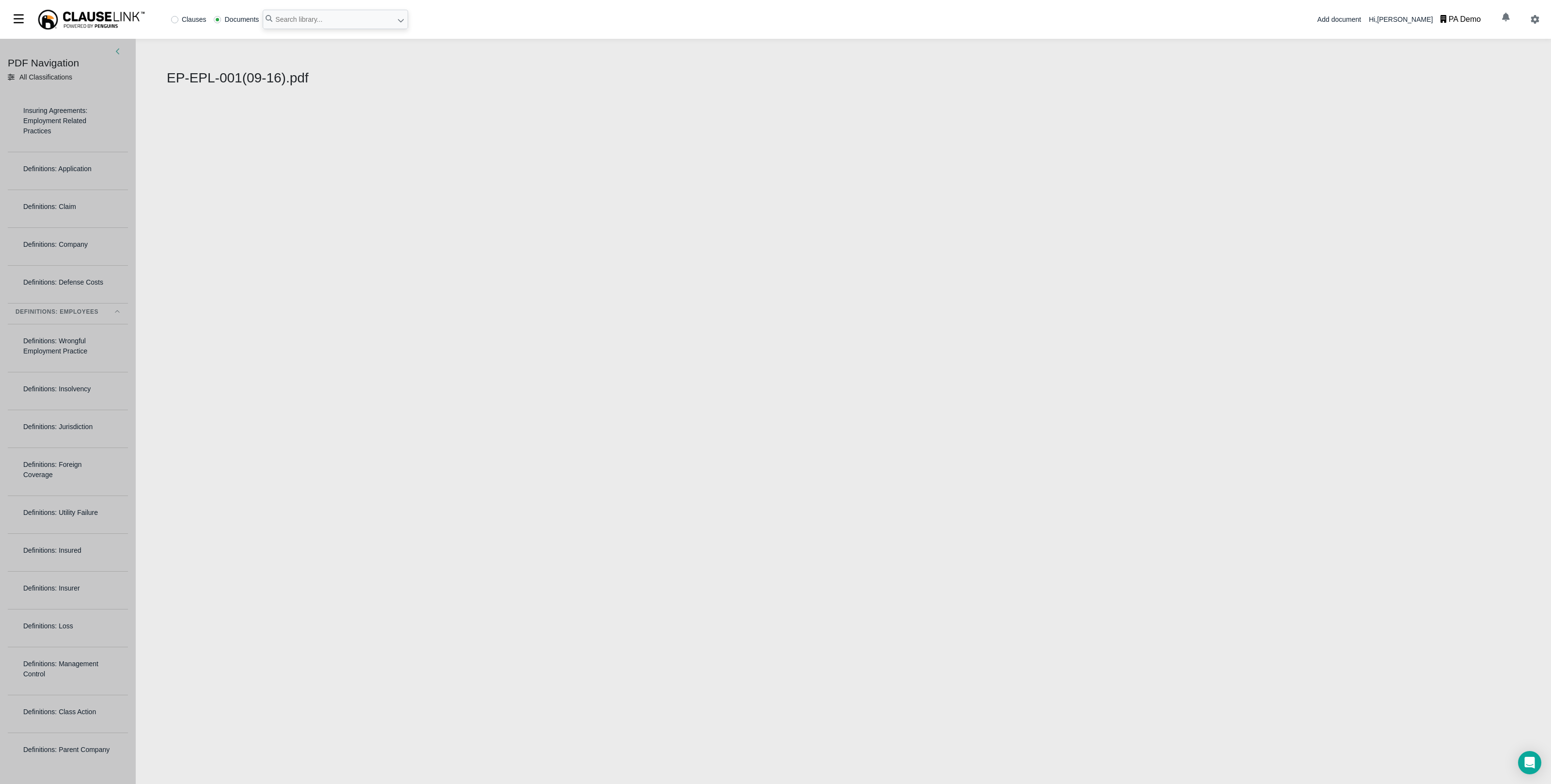
select select "1"
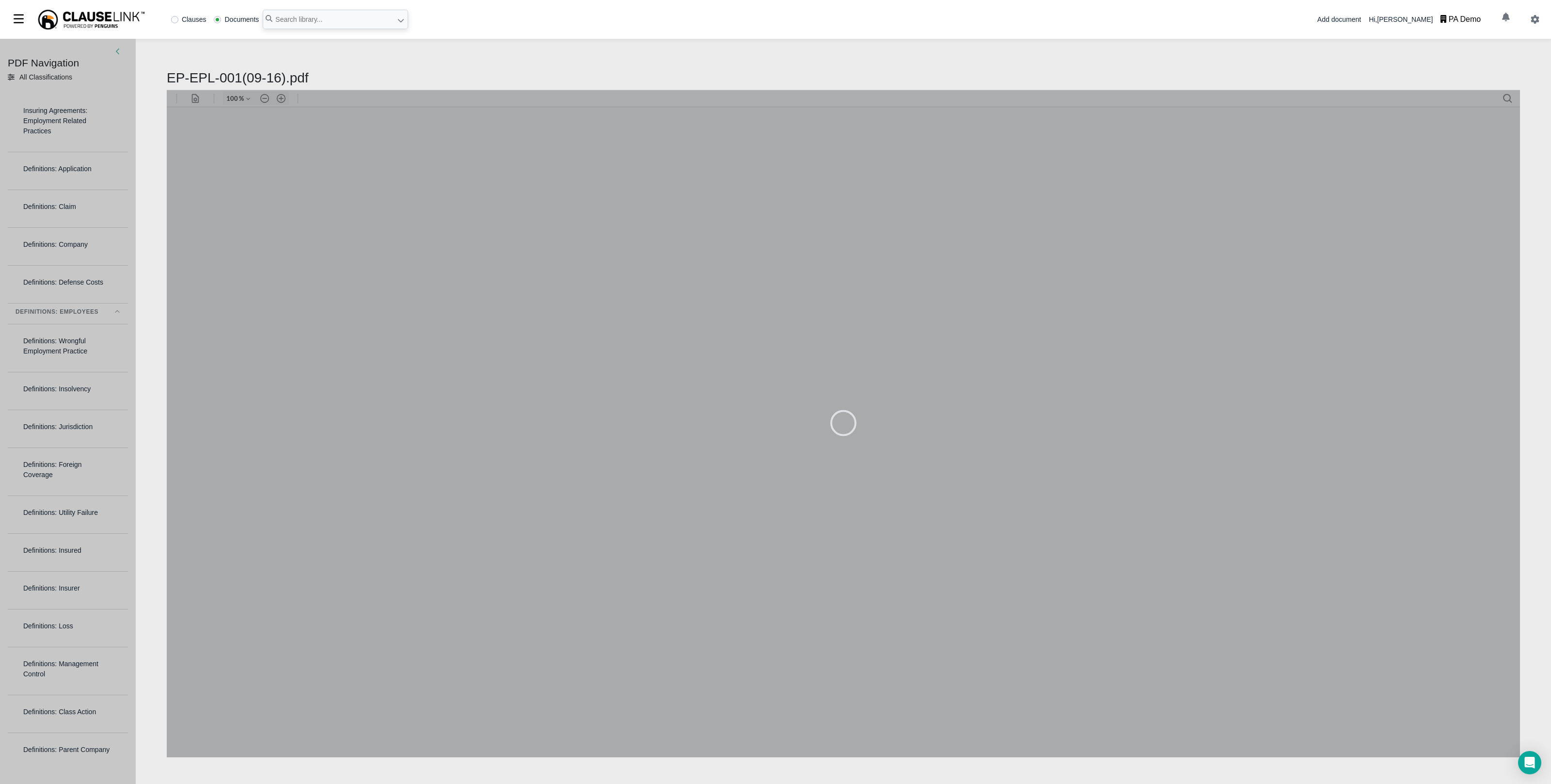
type input "167"
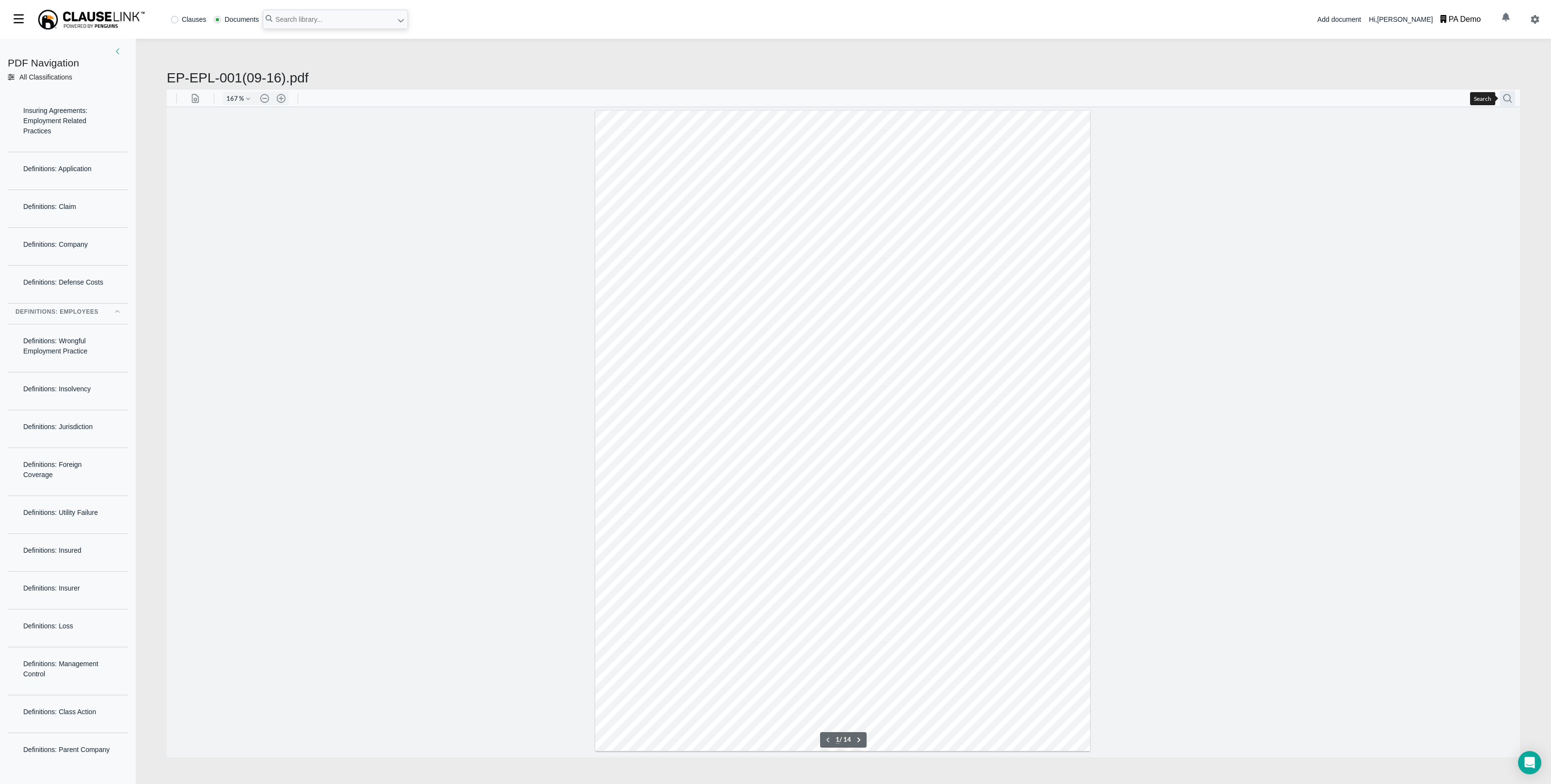
click at [1507, 96] on button ".cls-1{fill:#abb0c4;} icon - header - search" at bounding box center [1508, 98] width 16 height 16
type input "property damage"
type input "6"
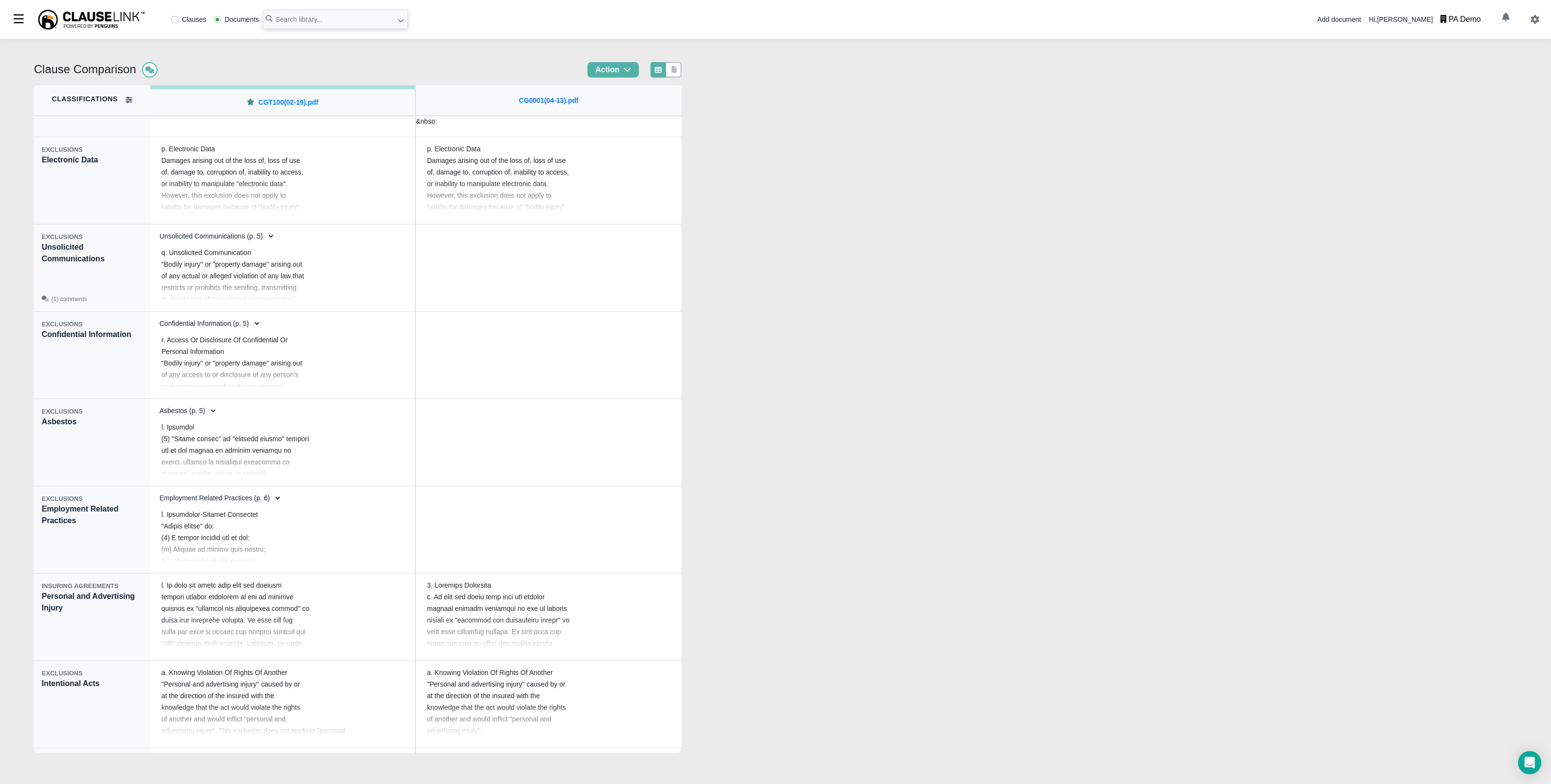
scroll to position [1421, 0]
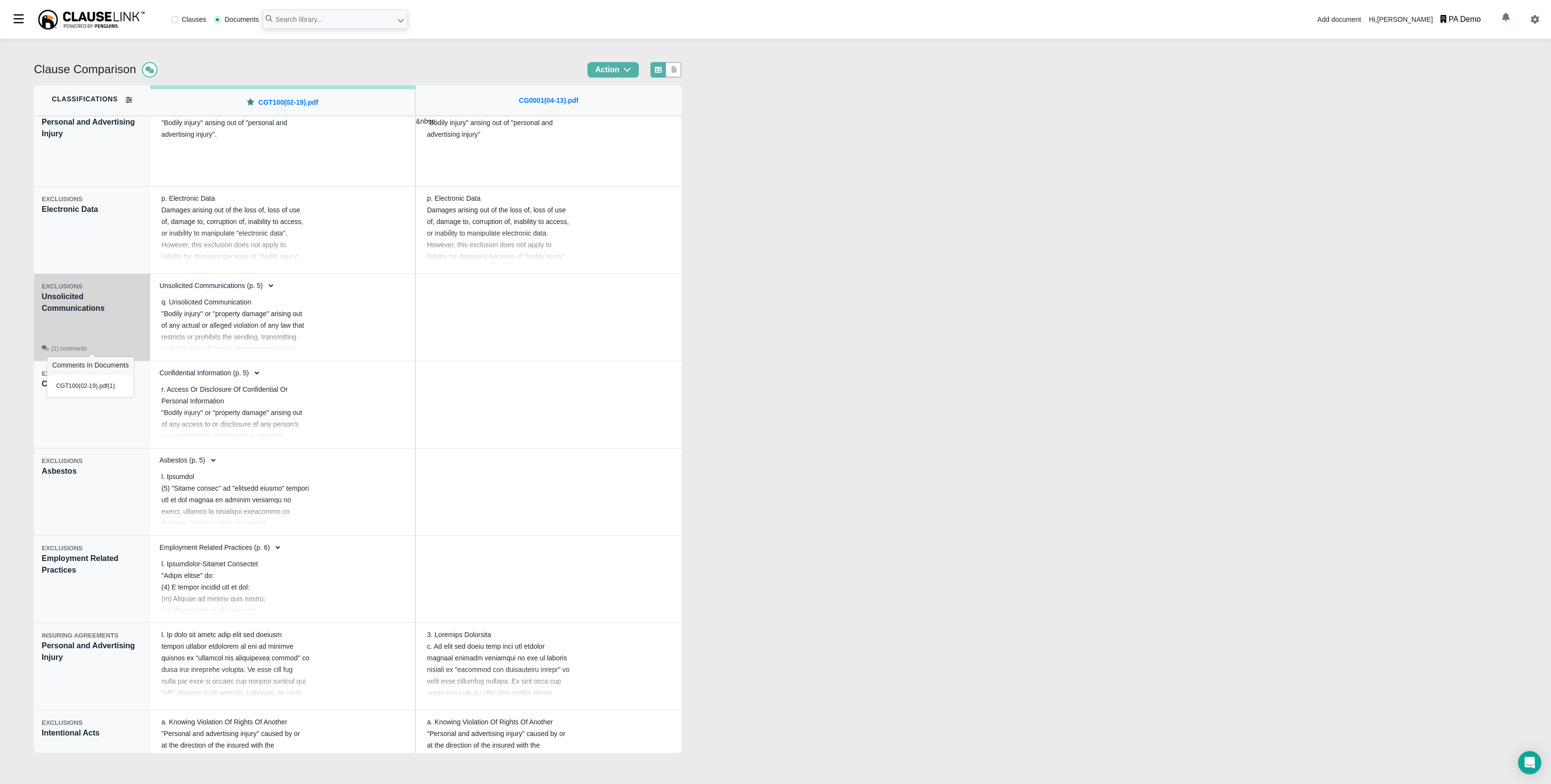
click at [107, 350] on div "(1) comments" at bounding box center [92, 348] width 101 height 9
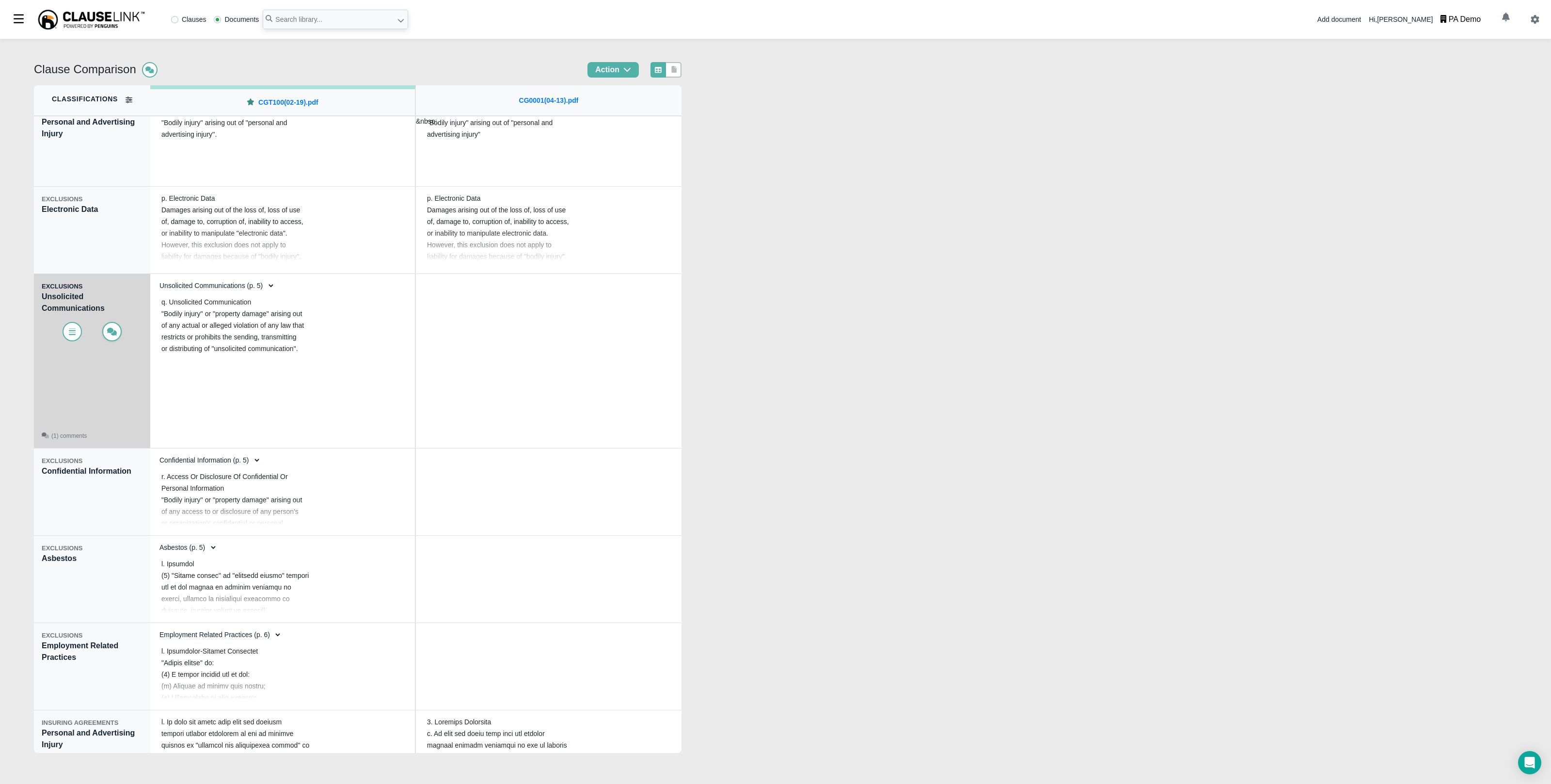
click at [109, 327] on span at bounding box center [111, 331] width 19 height 19
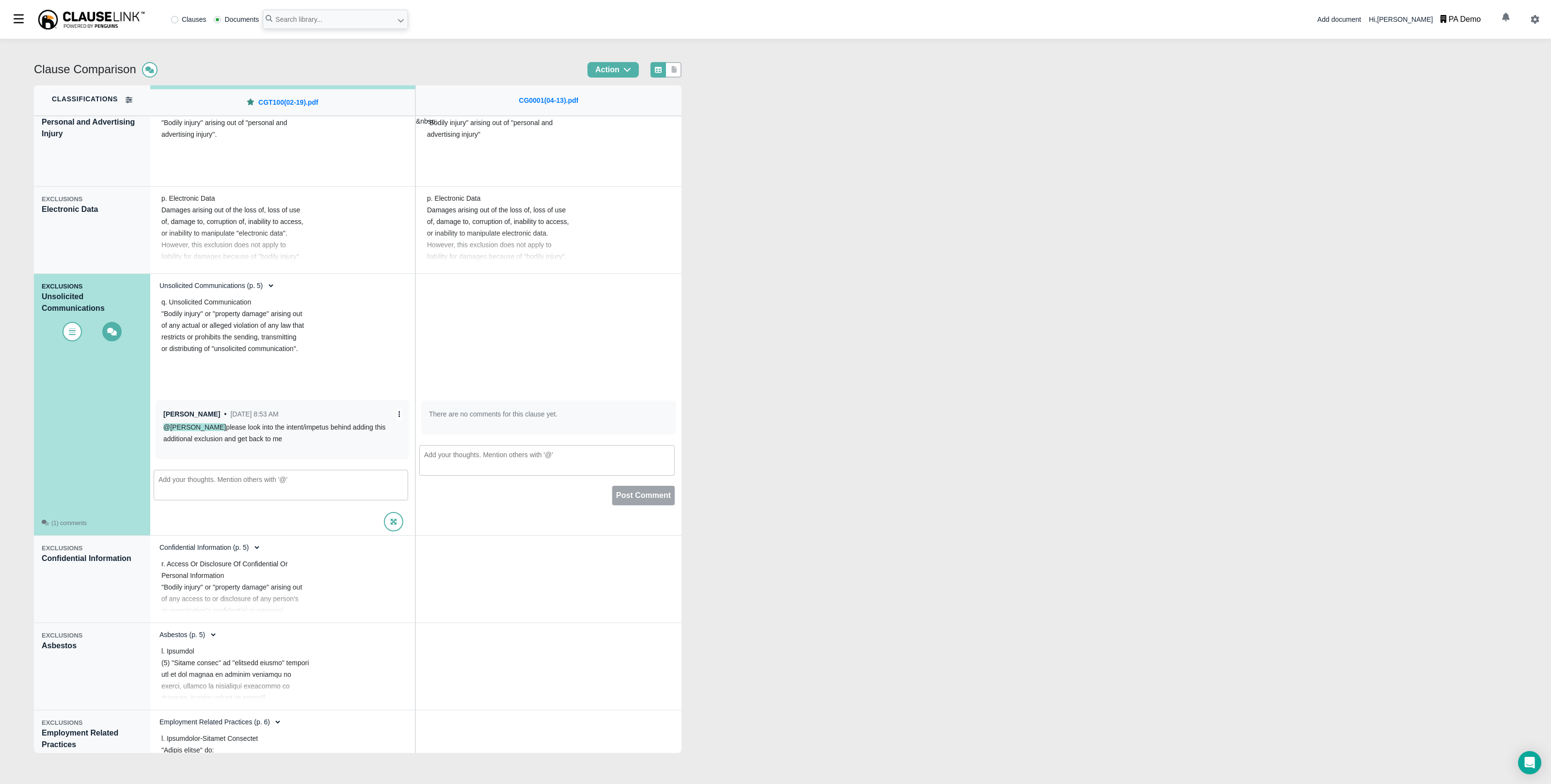
click at [398, 411] on icon at bounding box center [399, 414] width 2 height 7
click at [987, 378] on div "Clause Comparison Action Classifications OPENING STATEMENT Opening Statement IN…" at bounding box center [776, 411] width 1551 height 745
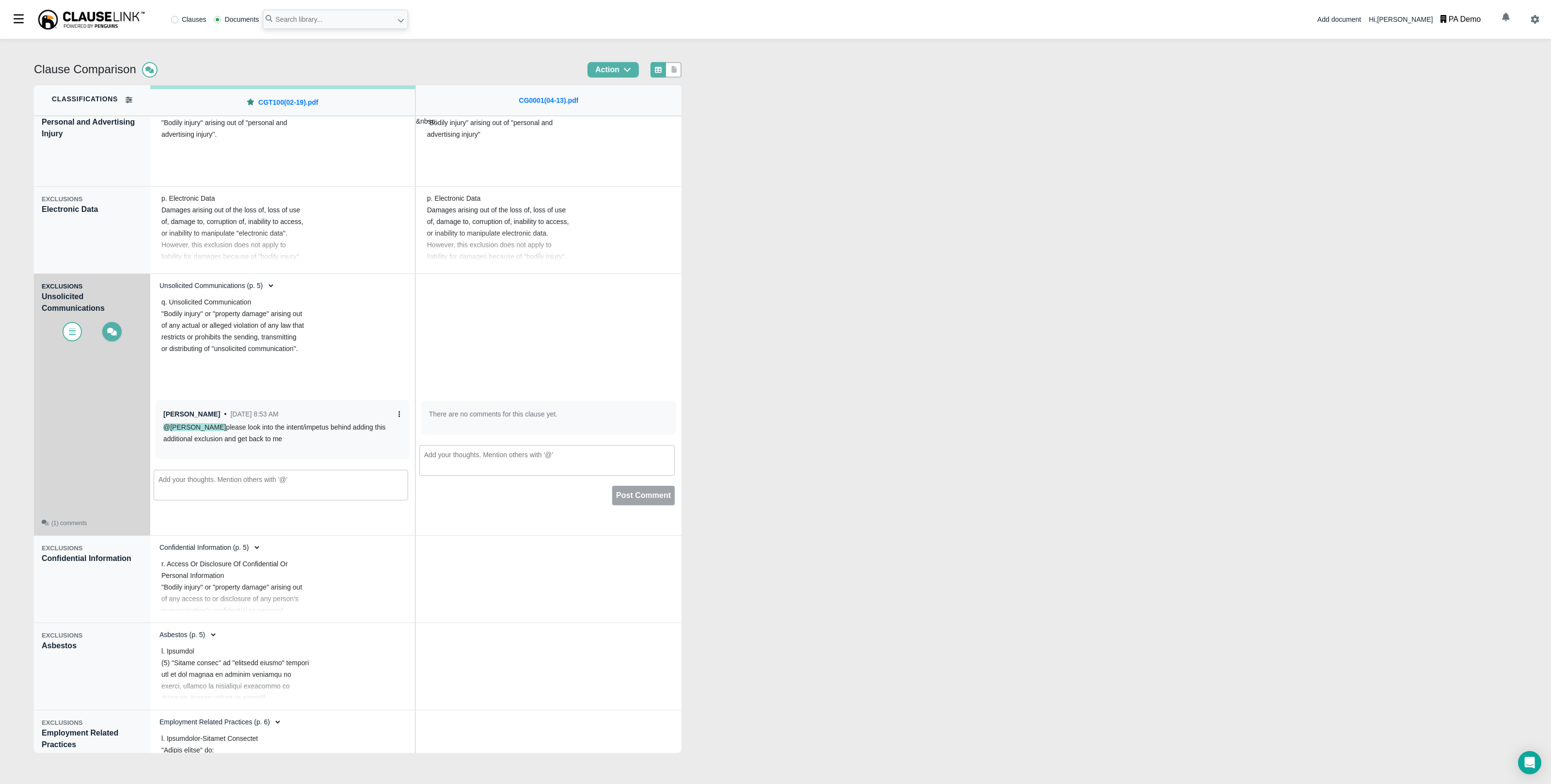
click at [115, 330] on icon at bounding box center [112, 332] width 10 height 8
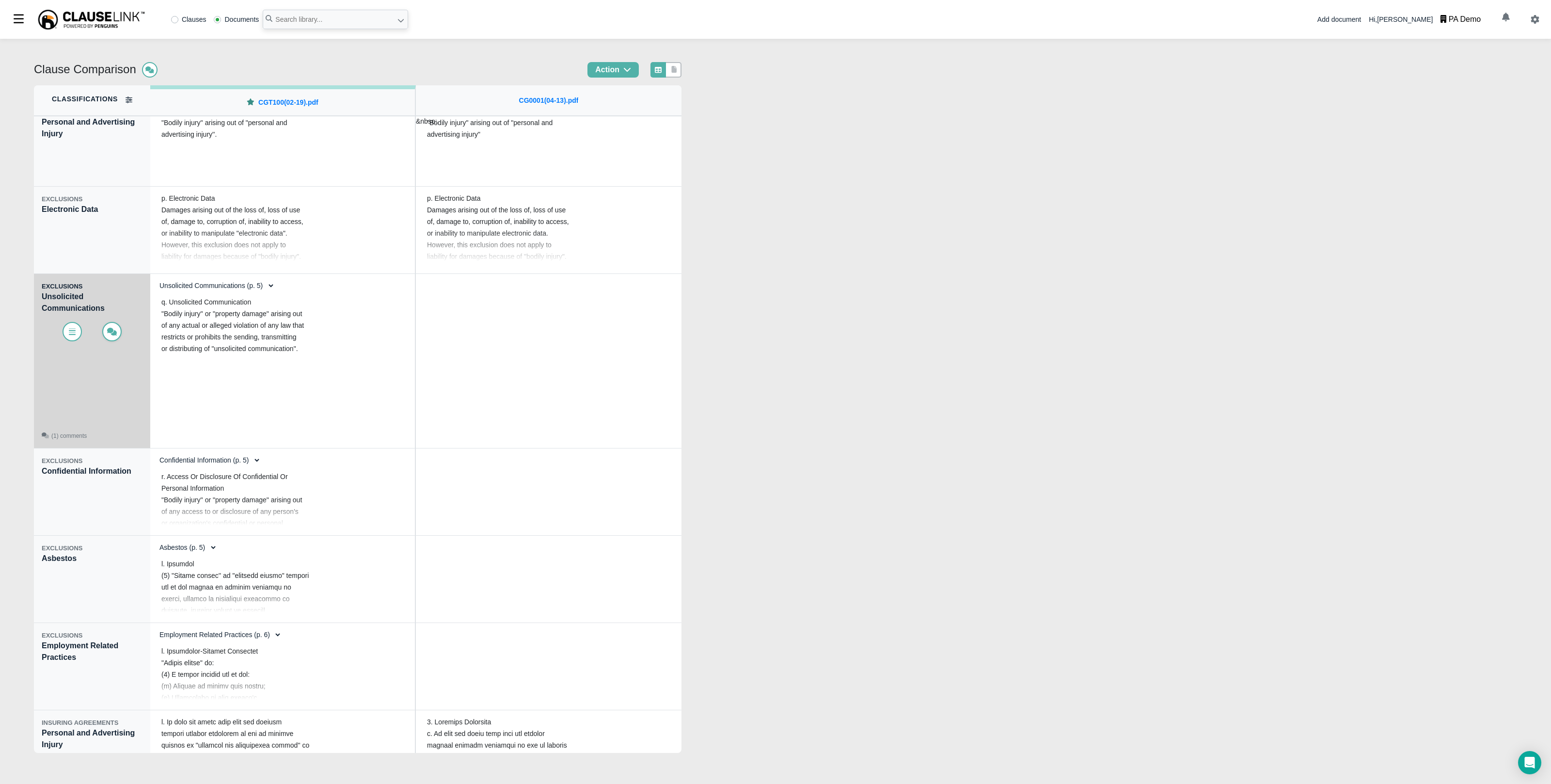
click at [115, 330] on icon at bounding box center [112, 332] width 10 height 8
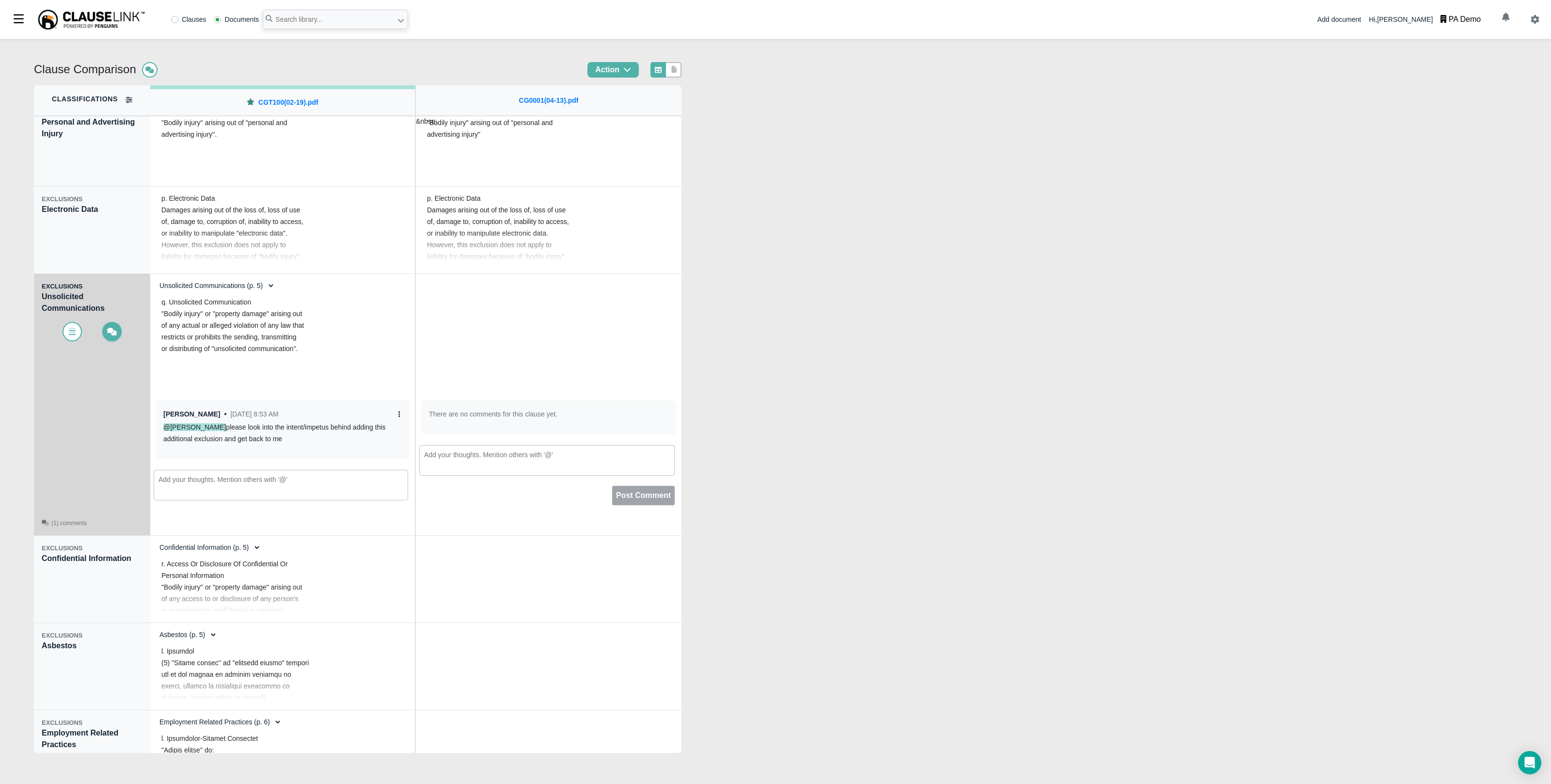
click at [115, 330] on icon at bounding box center [112, 332] width 10 height 8
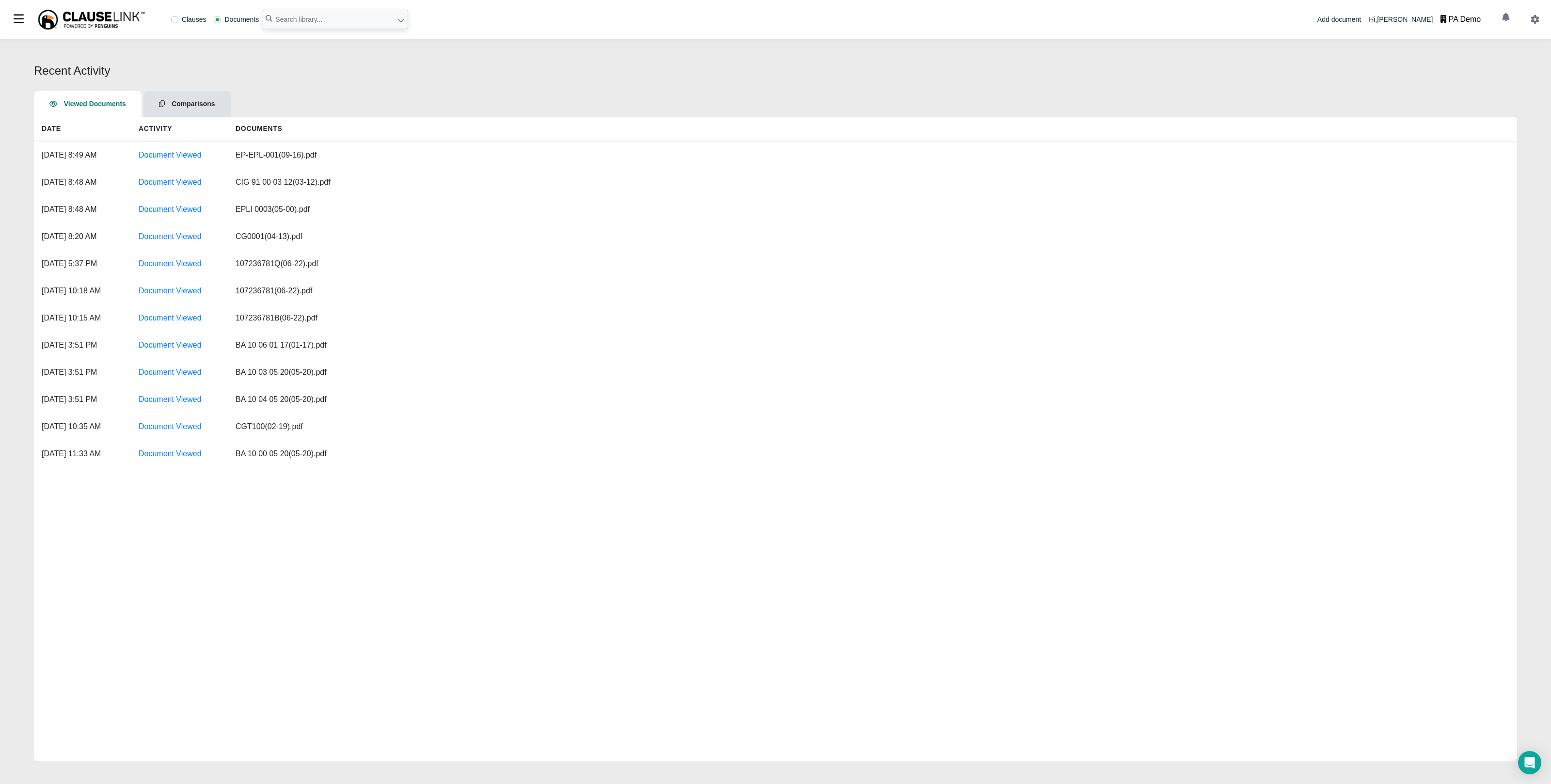
click at [185, 102] on span "Comparisons" at bounding box center [194, 104] width 43 height 8
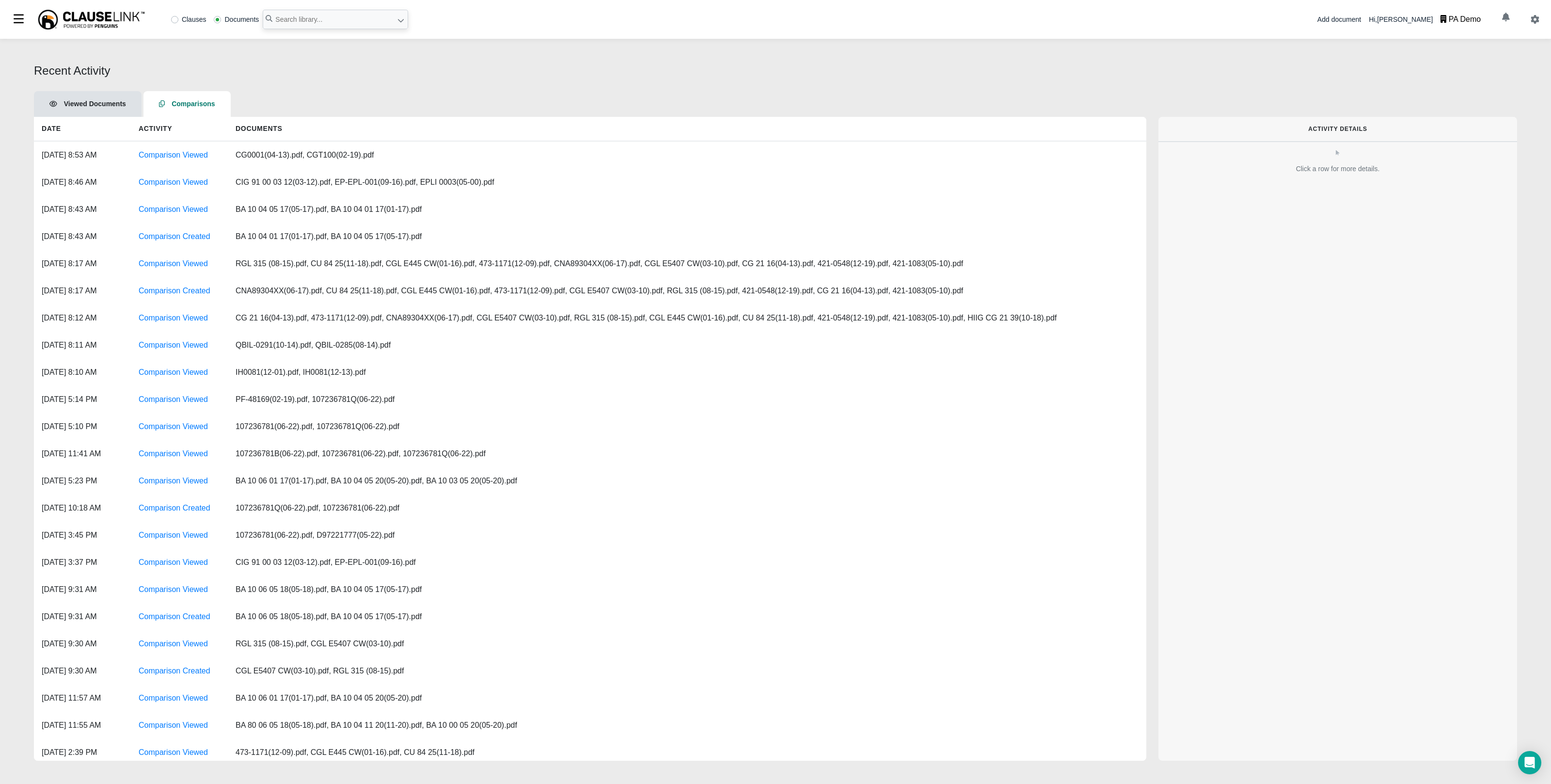
click at [94, 97] on li "Viewed Documents" at bounding box center [88, 103] width 107 height 26
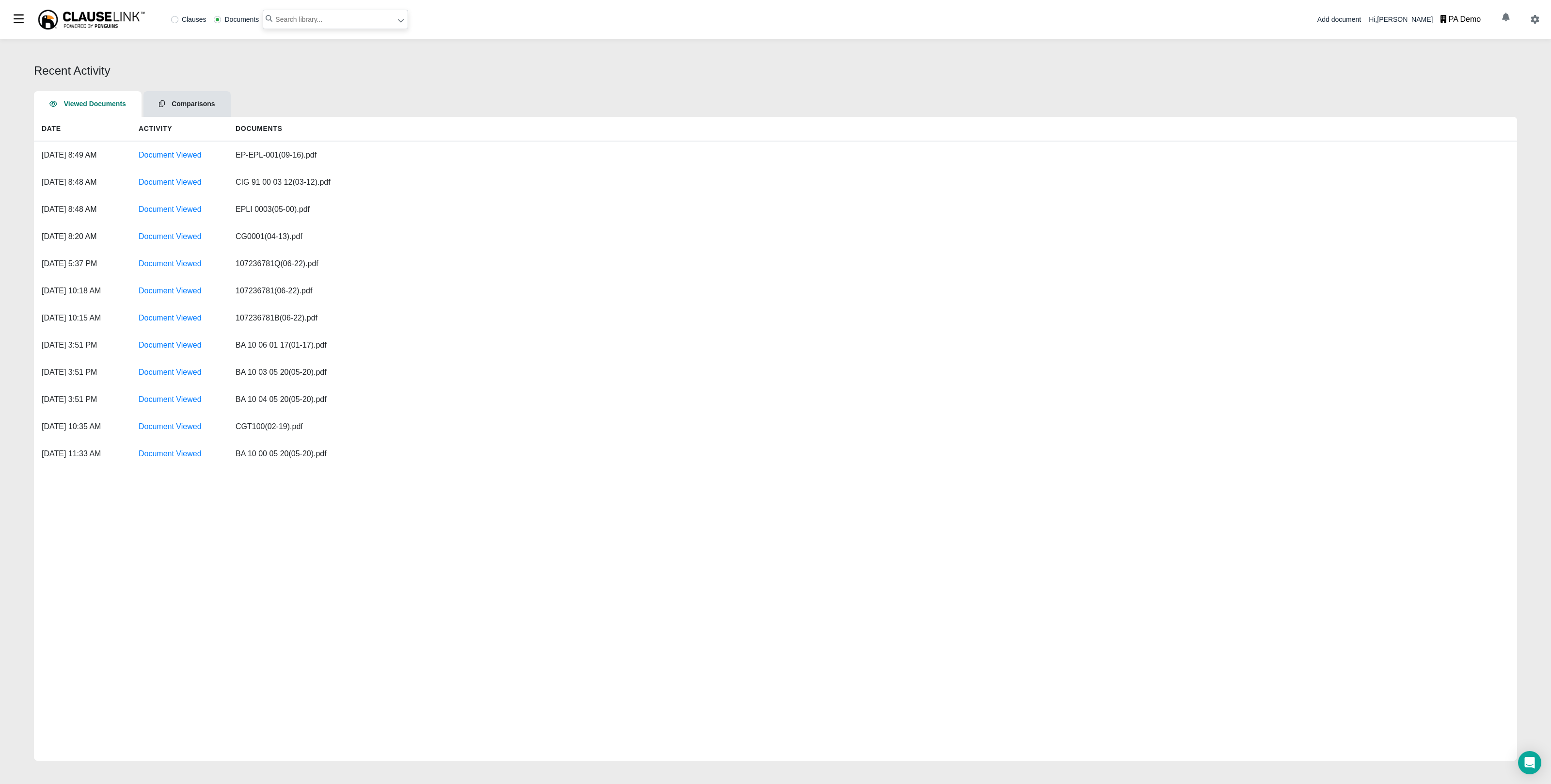
click at [307, 20] on input "text" at bounding box center [335, 19] width 145 height 19
type input "c"
type input "general liability"
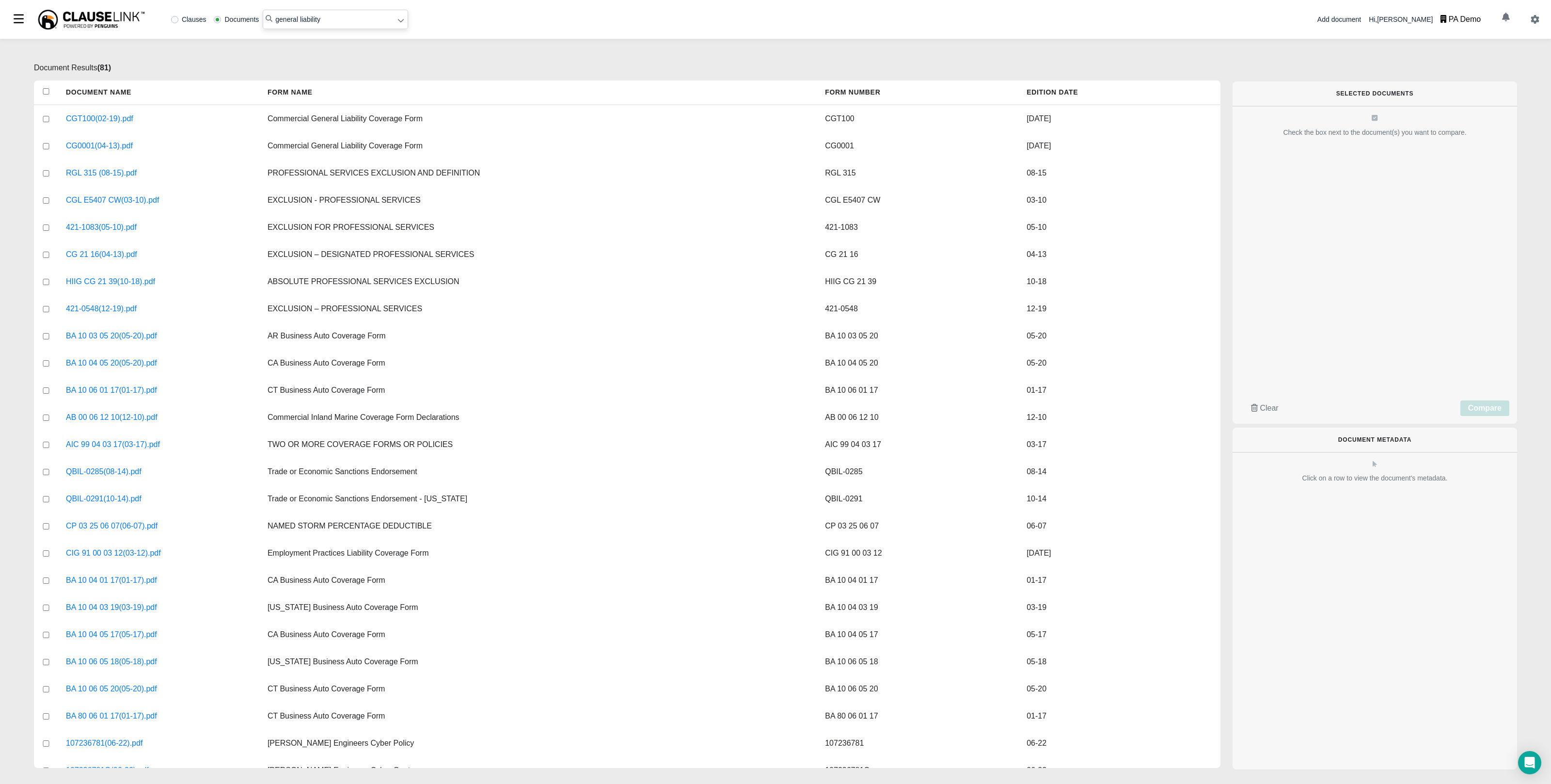
click at [65, 16] on img at bounding box center [92, 19] width 109 height 22
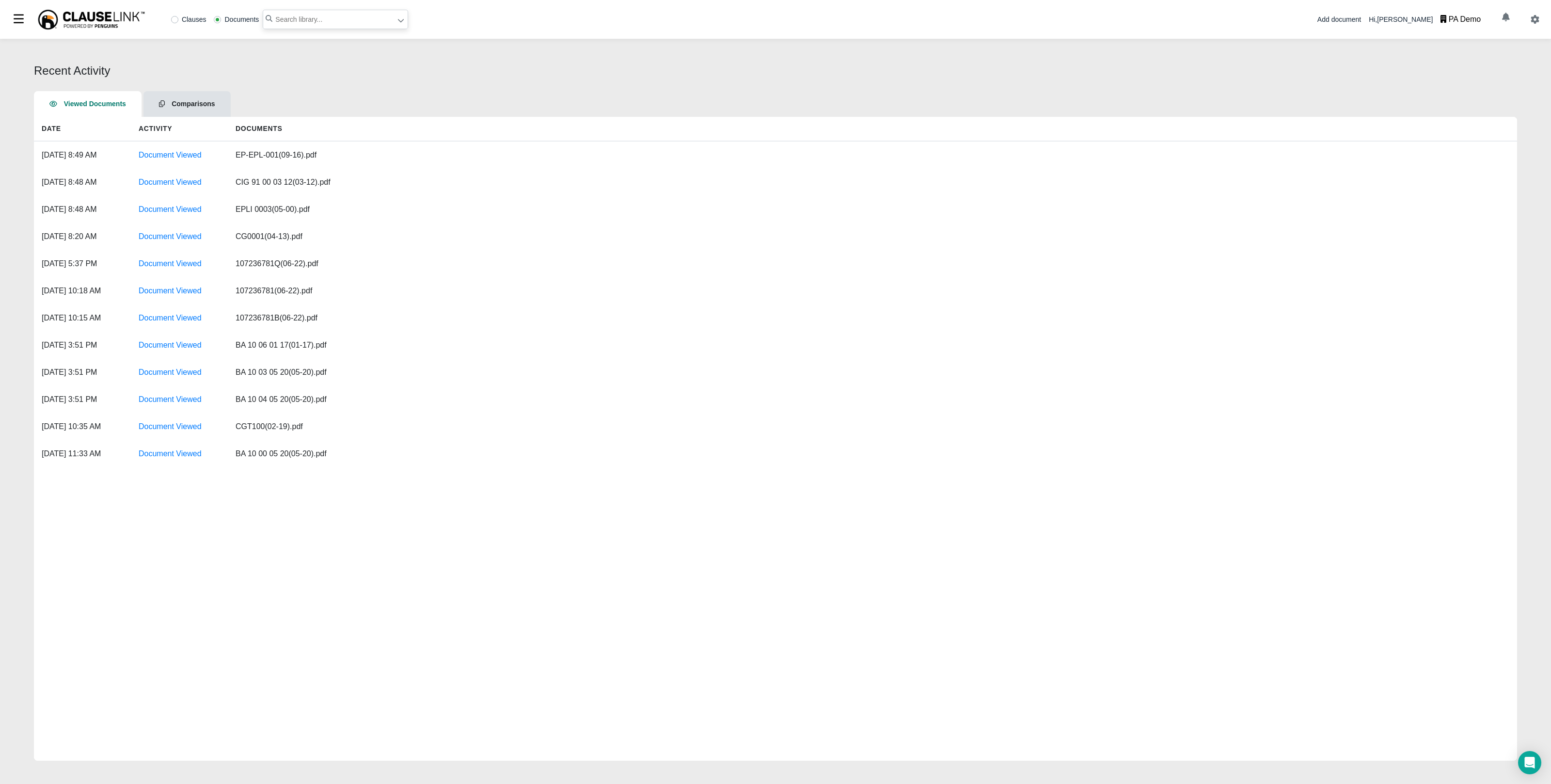
click at [311, 16] on input "text" at bounding box center [335, 19] width 145 height 19
type input "commercial general liabiility"
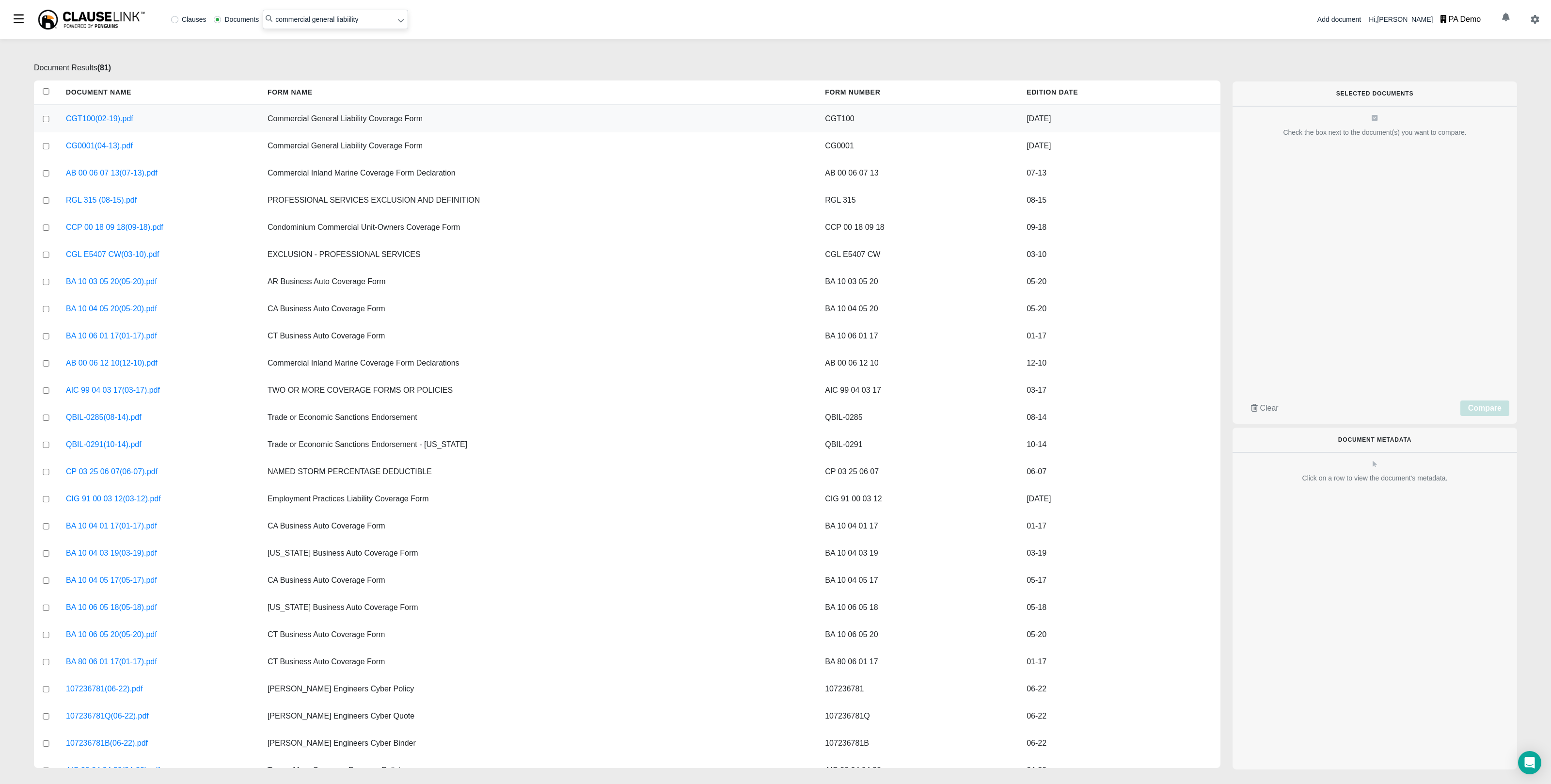
click at [47, 117] on input "checkbox" at bounding box center [45, 119] width 9 height 7
checkbox input "true"
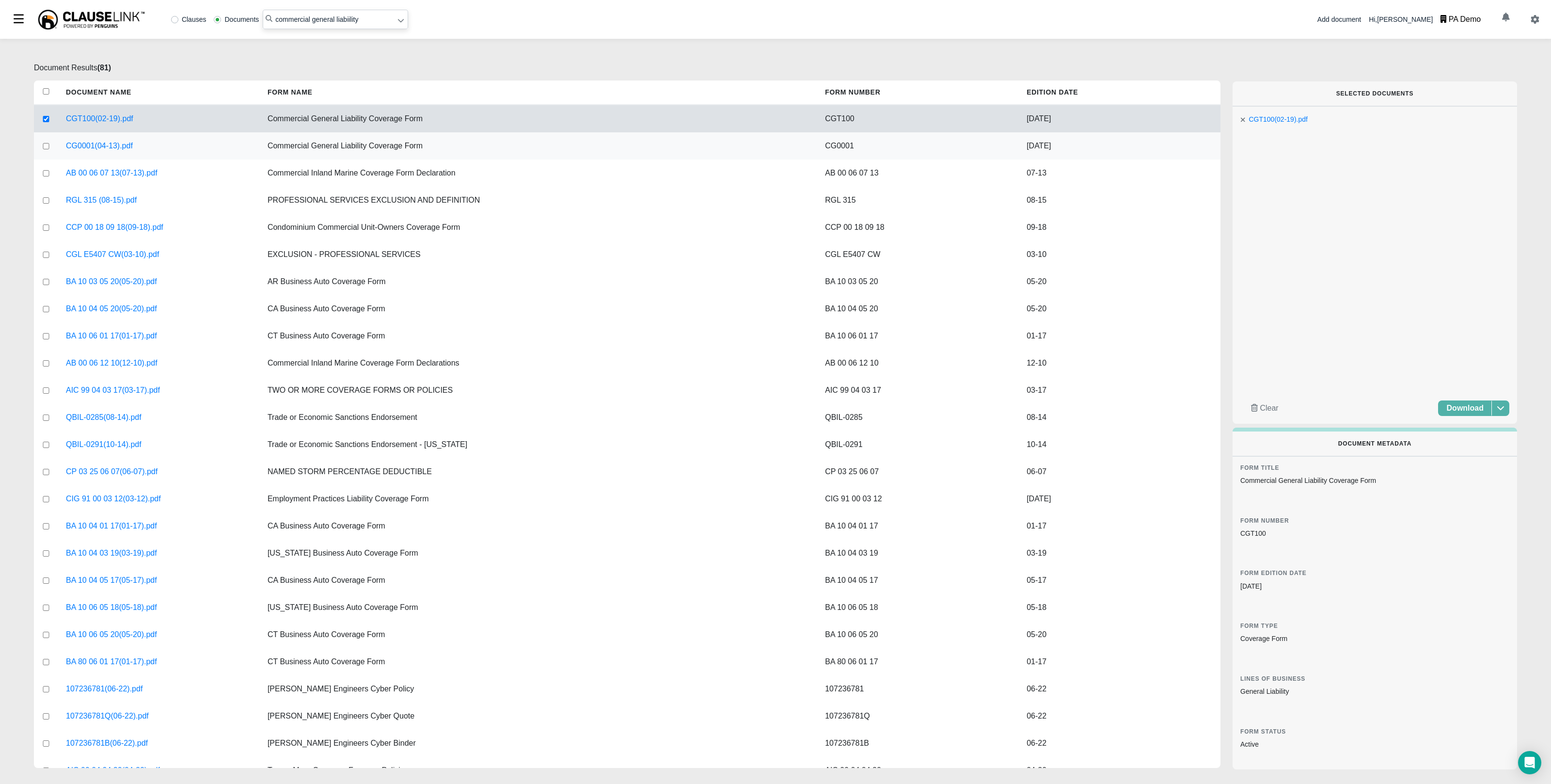
click at [45, 146] on input "checkbox" at bounding box center [45, 146] width 9 height 7
checkbox input "true"
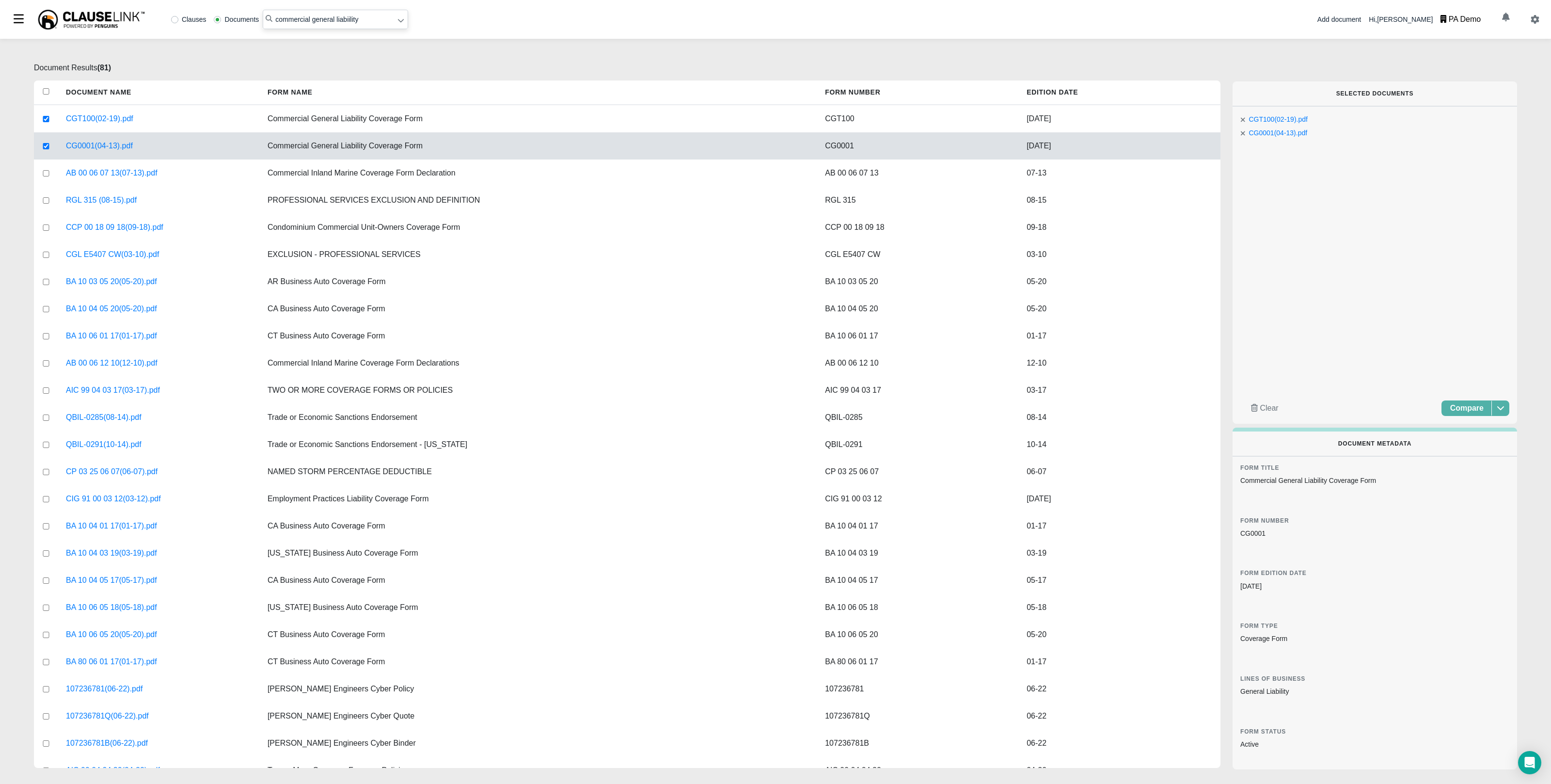
click at [1338, 155] on div "CGT100(02-19).pdf CG0001(04-13).pdf Clear Compare" at bounding box center [1375, 265] width 284 height 317
click at [1503, 71] on div "Document Results ( 81 ) Document Name Form Name Form Number Edition Date CGT100…" at bounding box center [776, 444] width 1483 height 764
click at [1474, 406] on span "Compare" at bounding box center [1467, 407] width 34 height 9
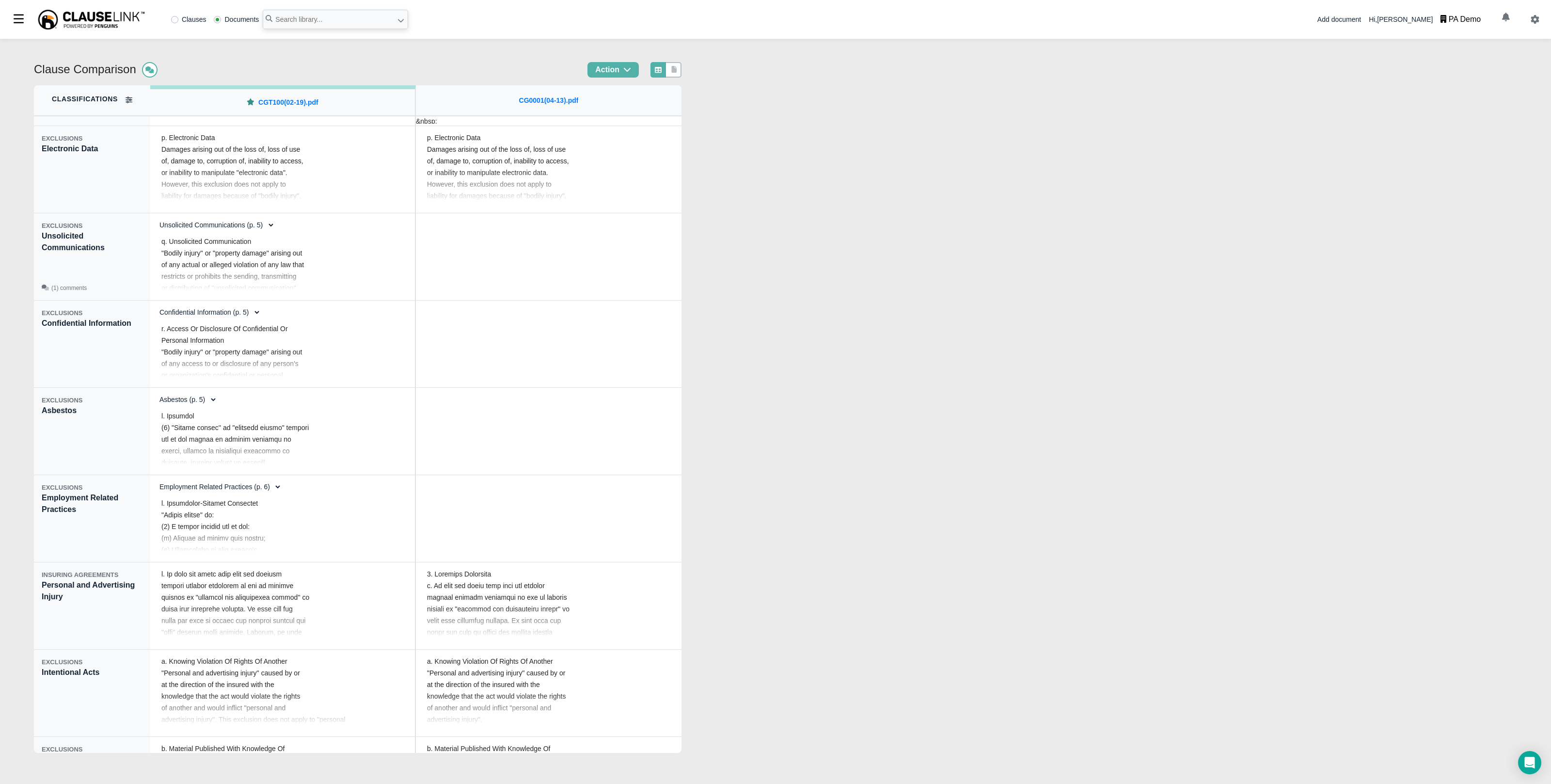
scroll to position [1499, 0]
